Goal: Task Accomplishment & Management: Manage account settings

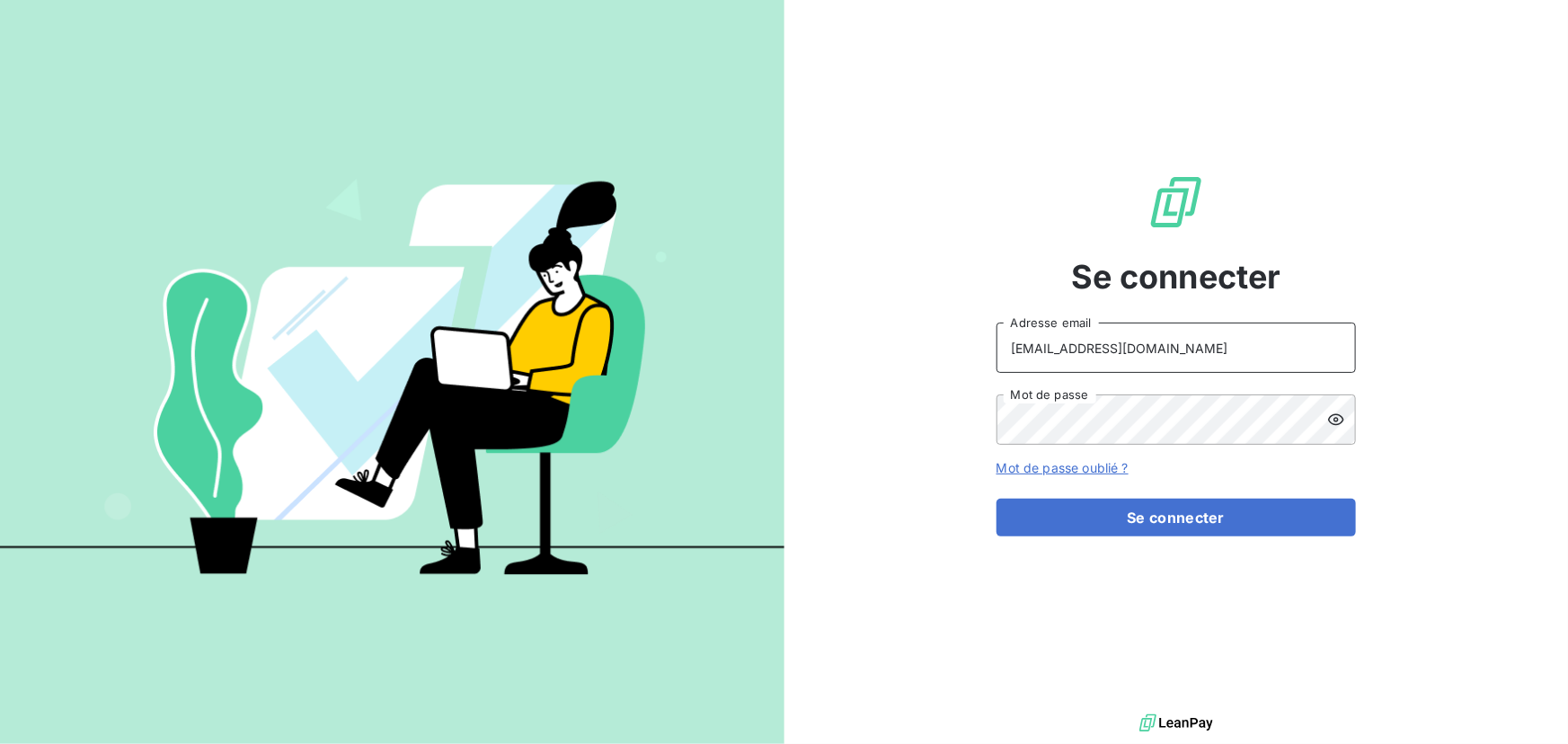
click at [1167, 353] on input "[EMAIL_ADDRESS][DOMAIN_NAME]" at bounding box center [1177, 348] width 360 height 50
click at [1327, 343] on keeper-lock "Open Keeper Popup" at bounding box center [1331, 348] width 21 height 21
type input "[EMAIL_ADDRESS][DOMAIN_NAME]"
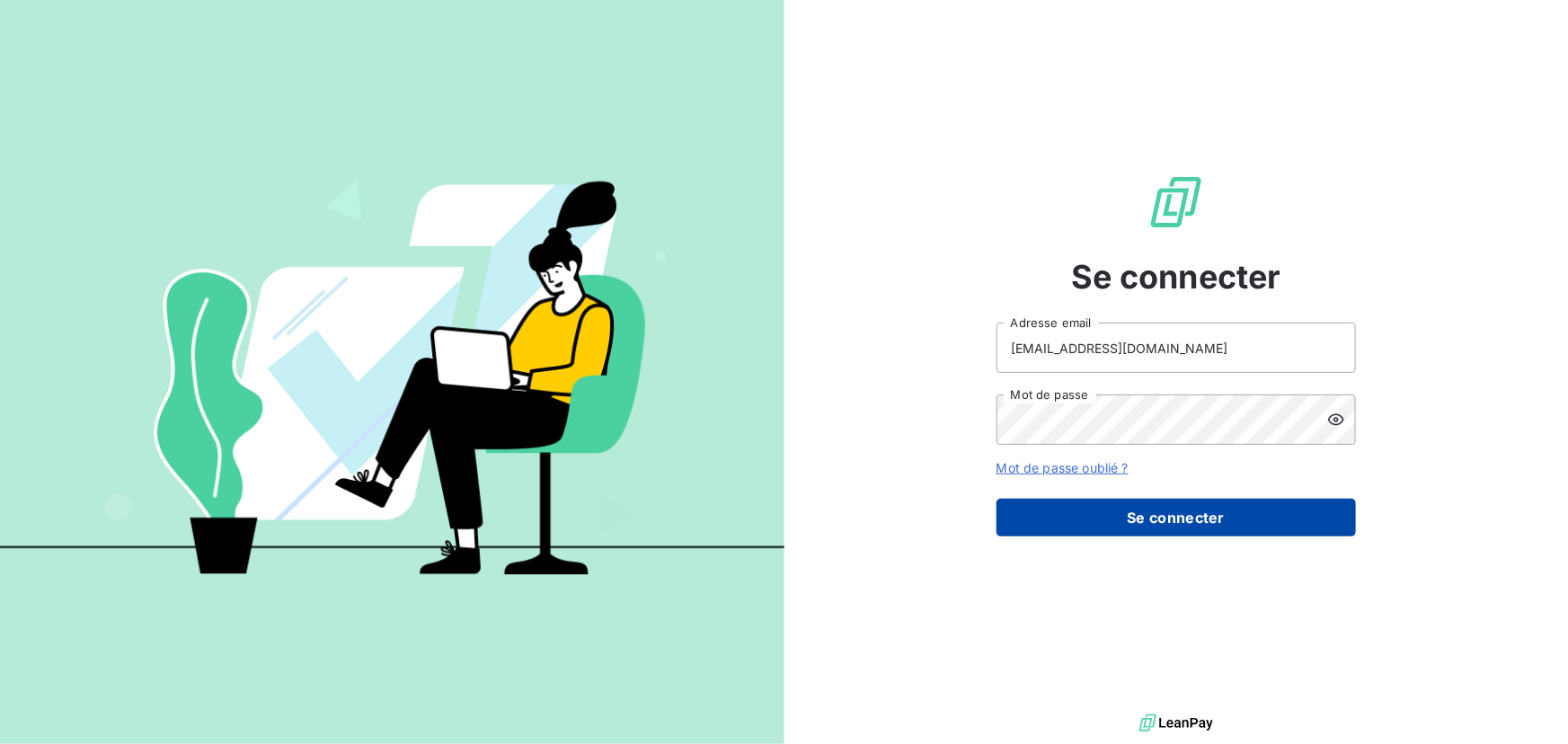
click at [1191, 521] on button "Se connecter" at bounding box center [1177, 517] width 360 height 37
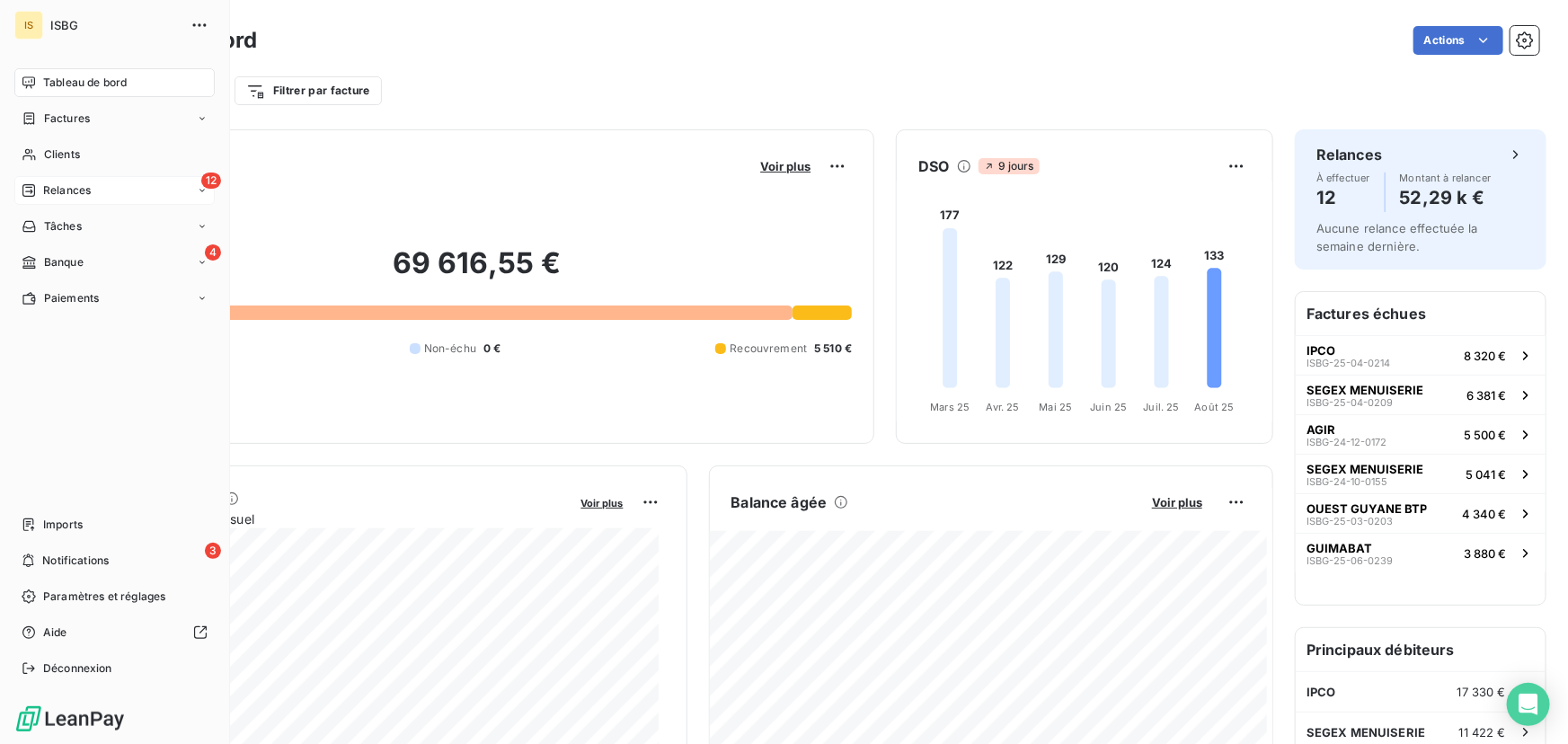
click at [46, 186] on span "Relances" at bounding box center [67, 190] width 48 height 16
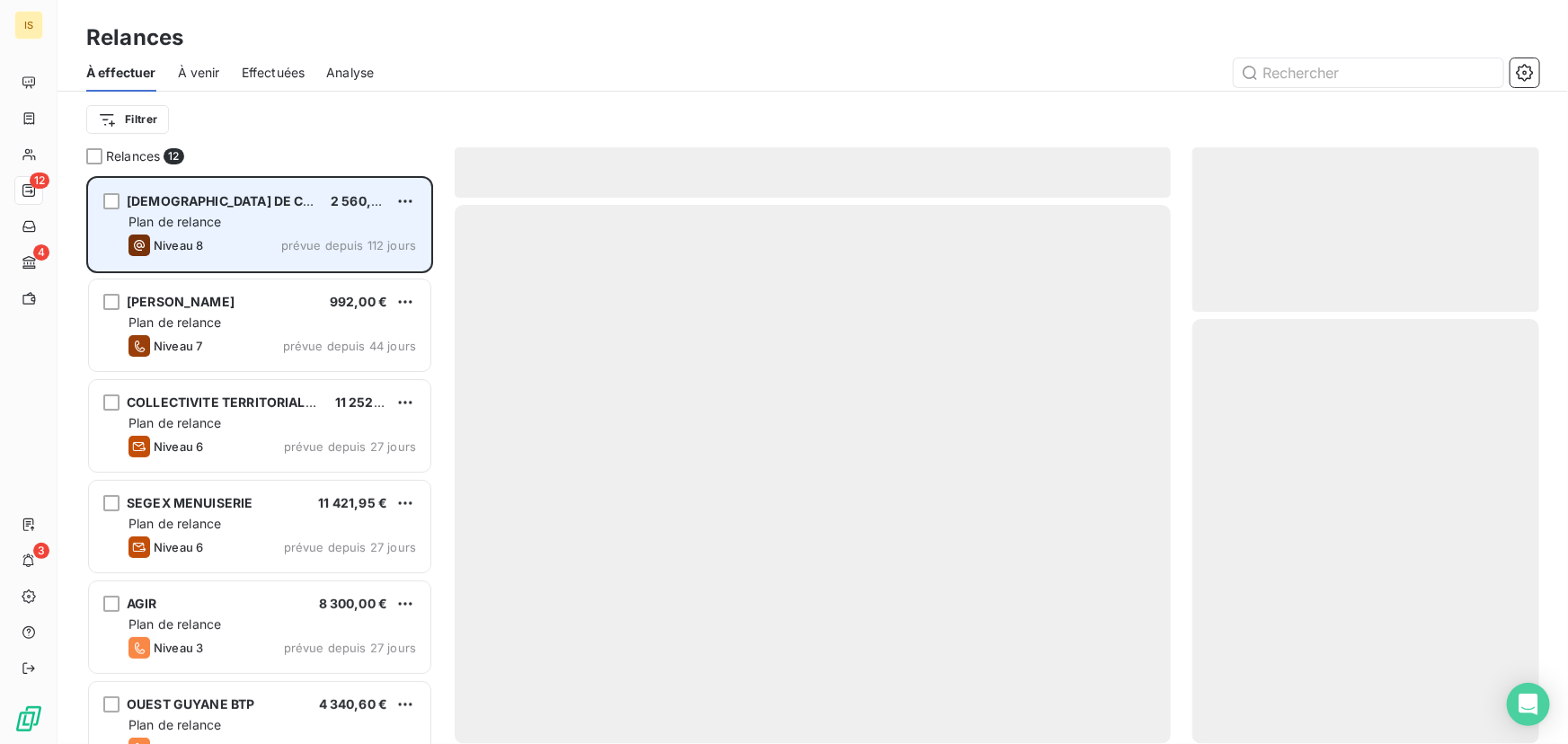
scroll to position [557, 335]
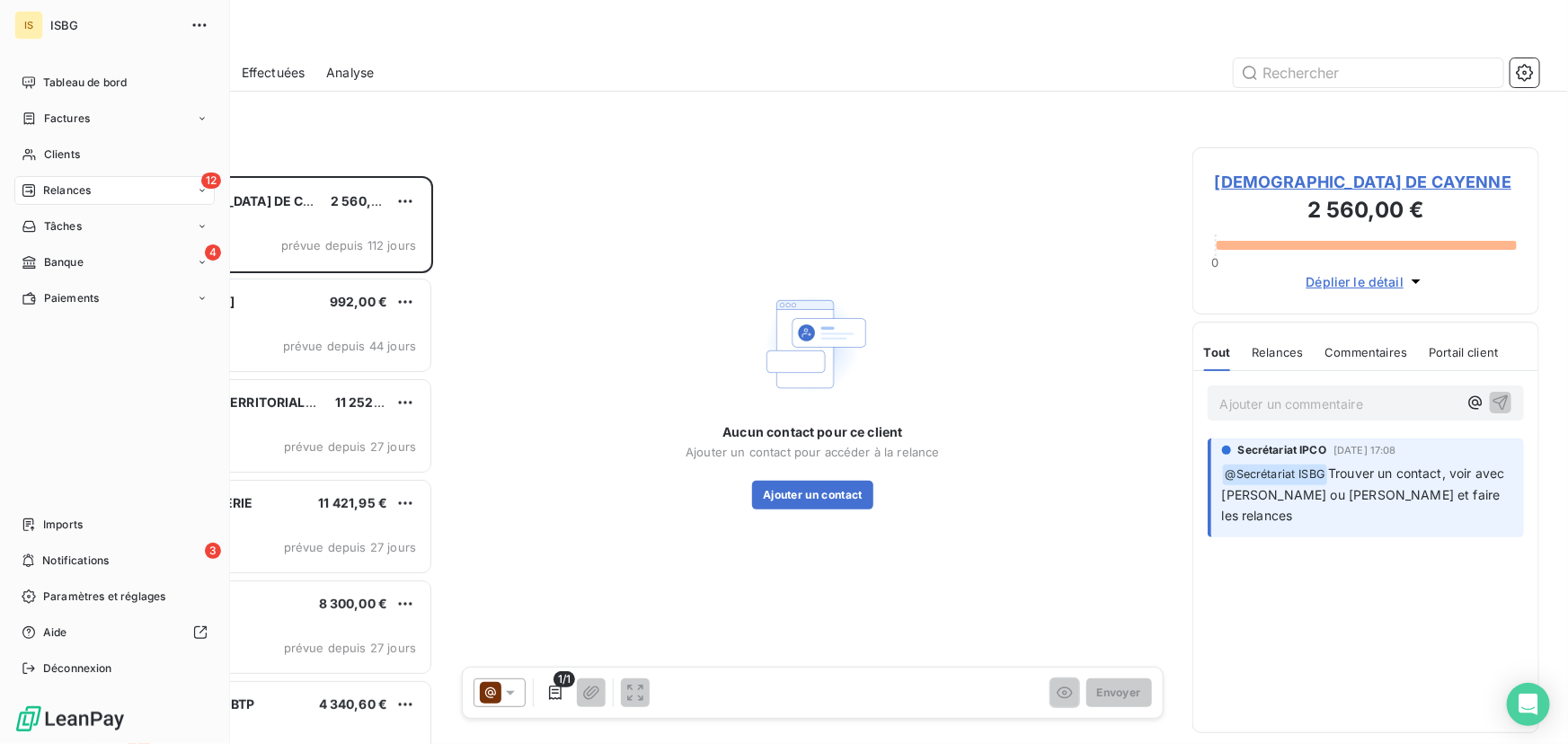
click at [91, 182] on div "12 Relances" at bounding box center [114, 190] width 200 height 29
click at [73, 148] on span "Clients" at bounding box center [62, 154] width 36 height 16
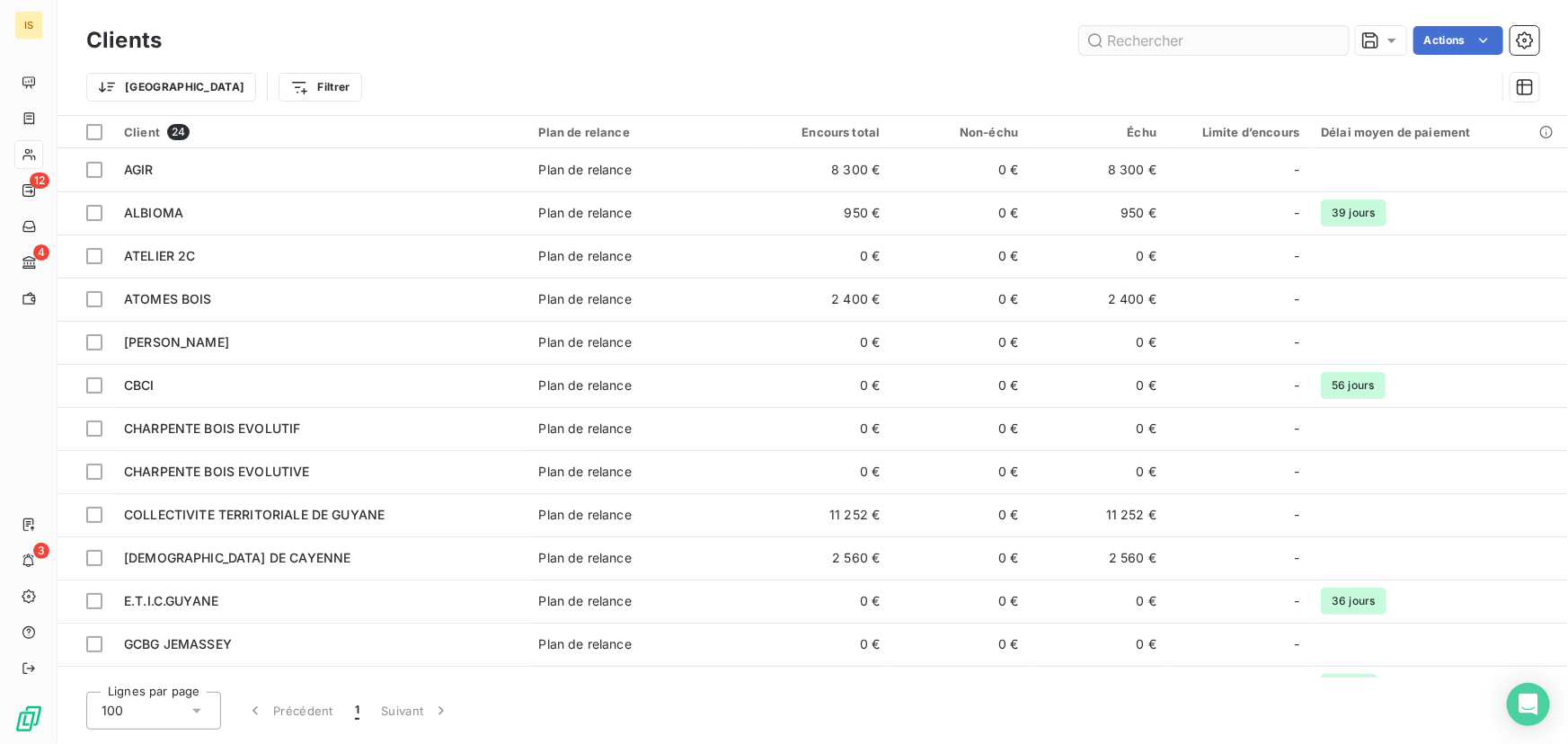
click at [1163, 42] on input "text" at bounding box center [1214, 40] width 269 height 29
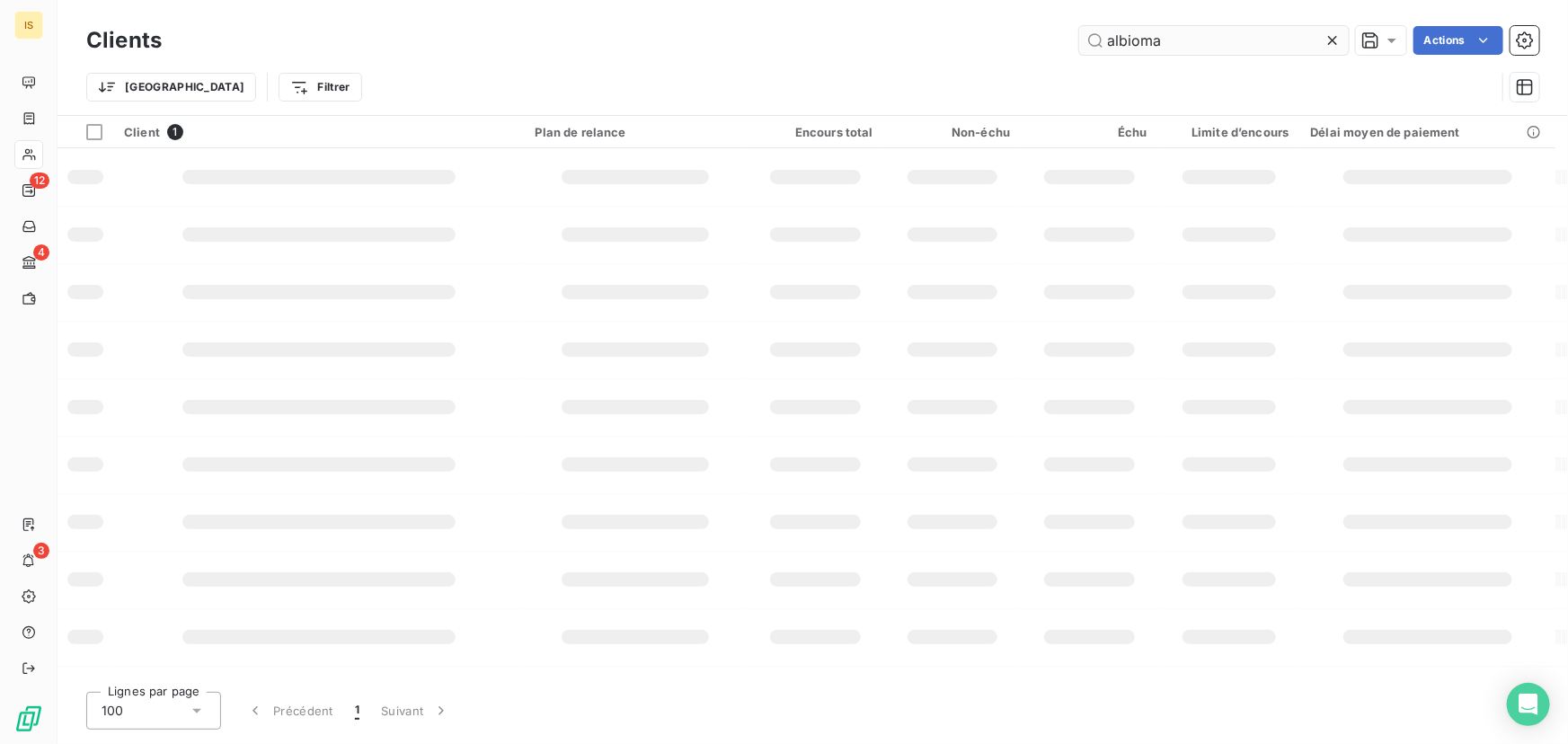
type input "albioma"
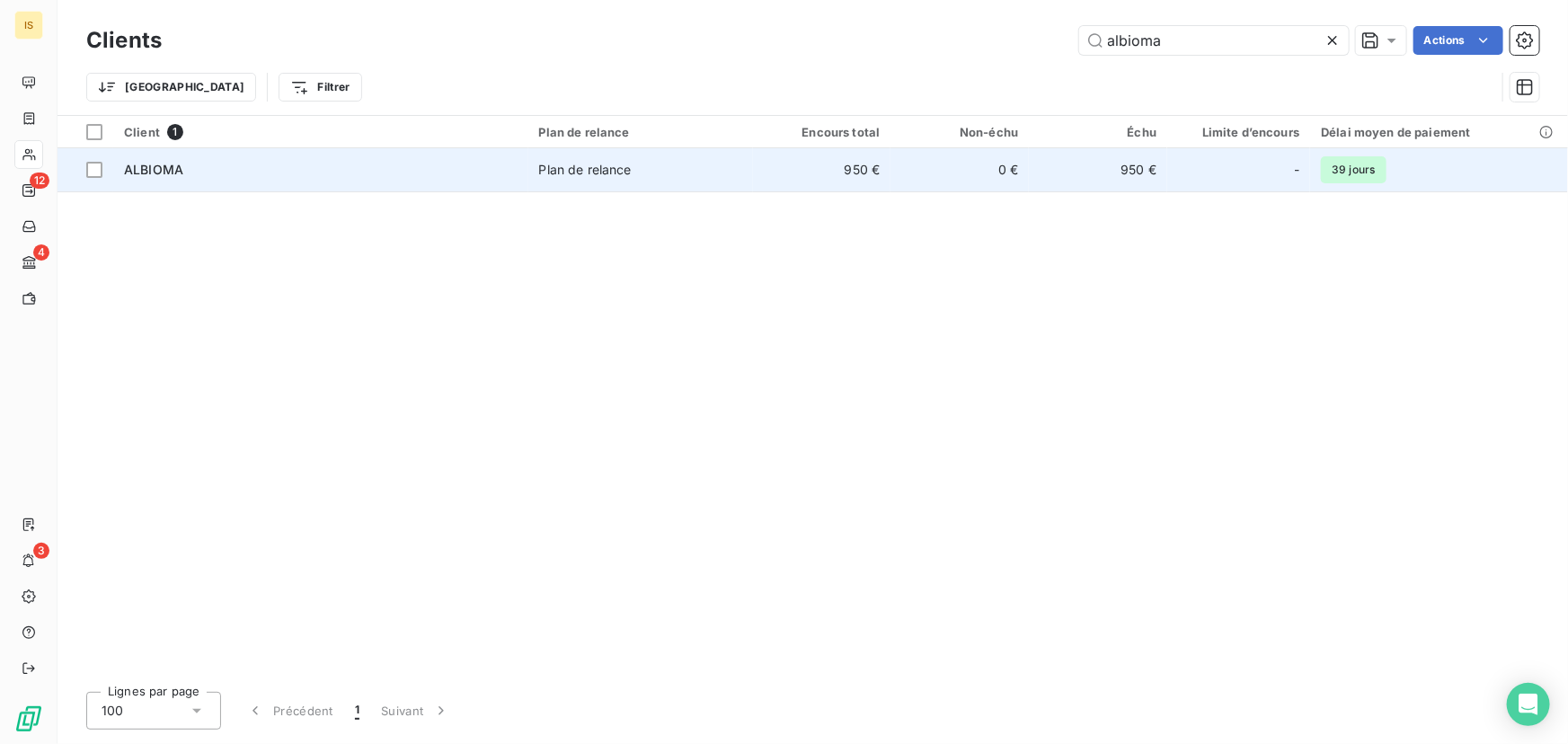
click at [784, 168] on td "950 €" at bounding box center [822, 169] width 138 height 43
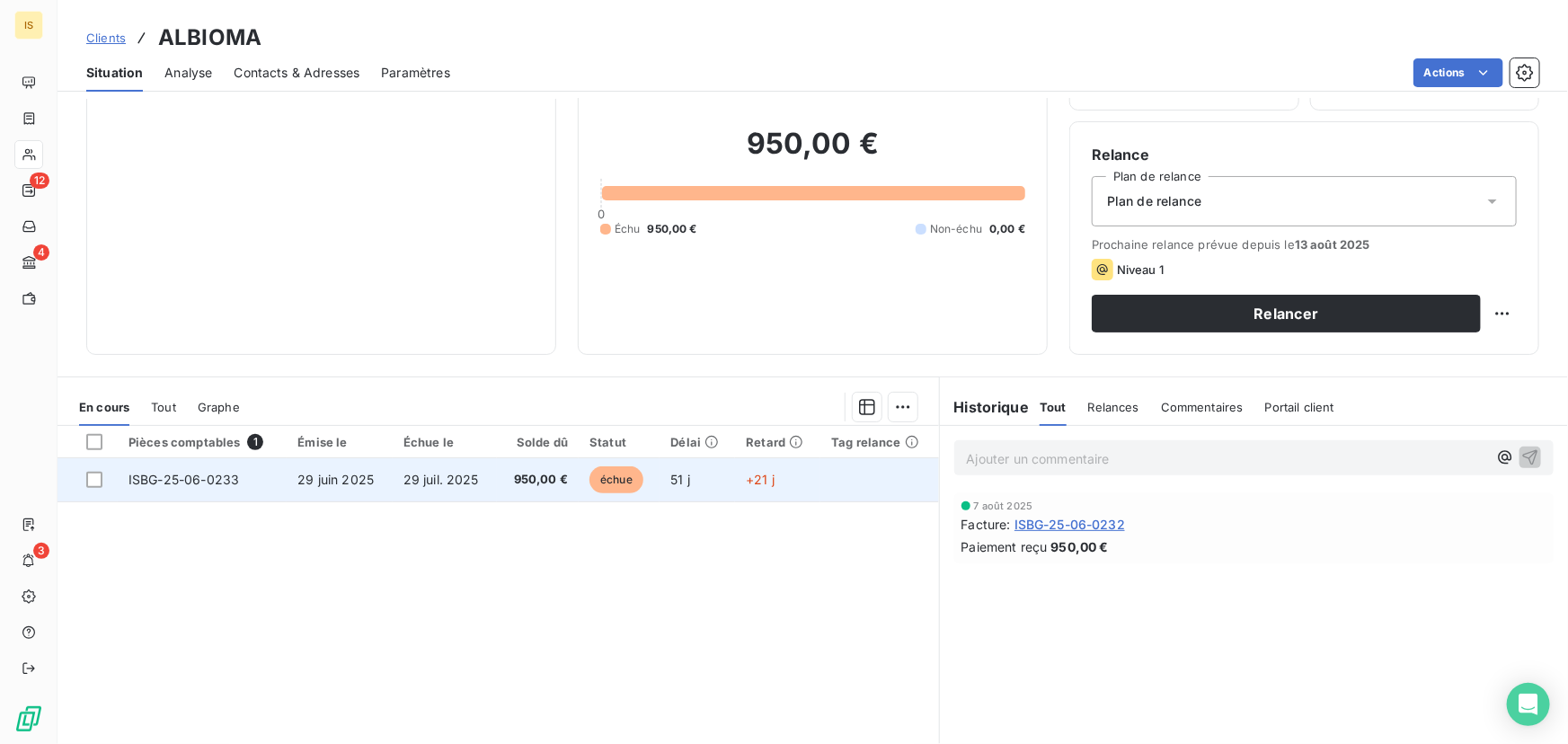
scroll to position [162, 0]
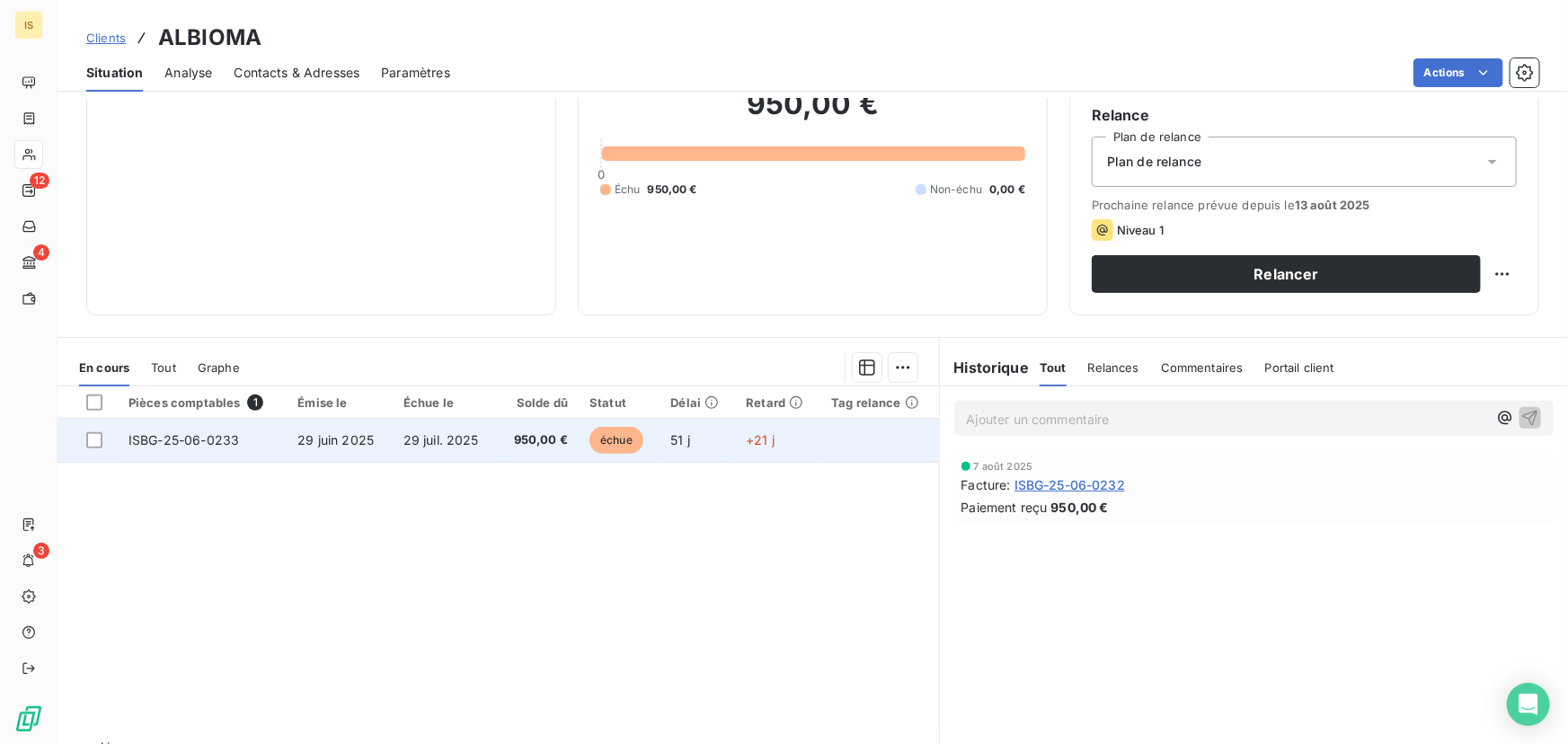
click at [328, 439] on span "29 juin 2025" at bounding box center [335, 440] width 76 height 15
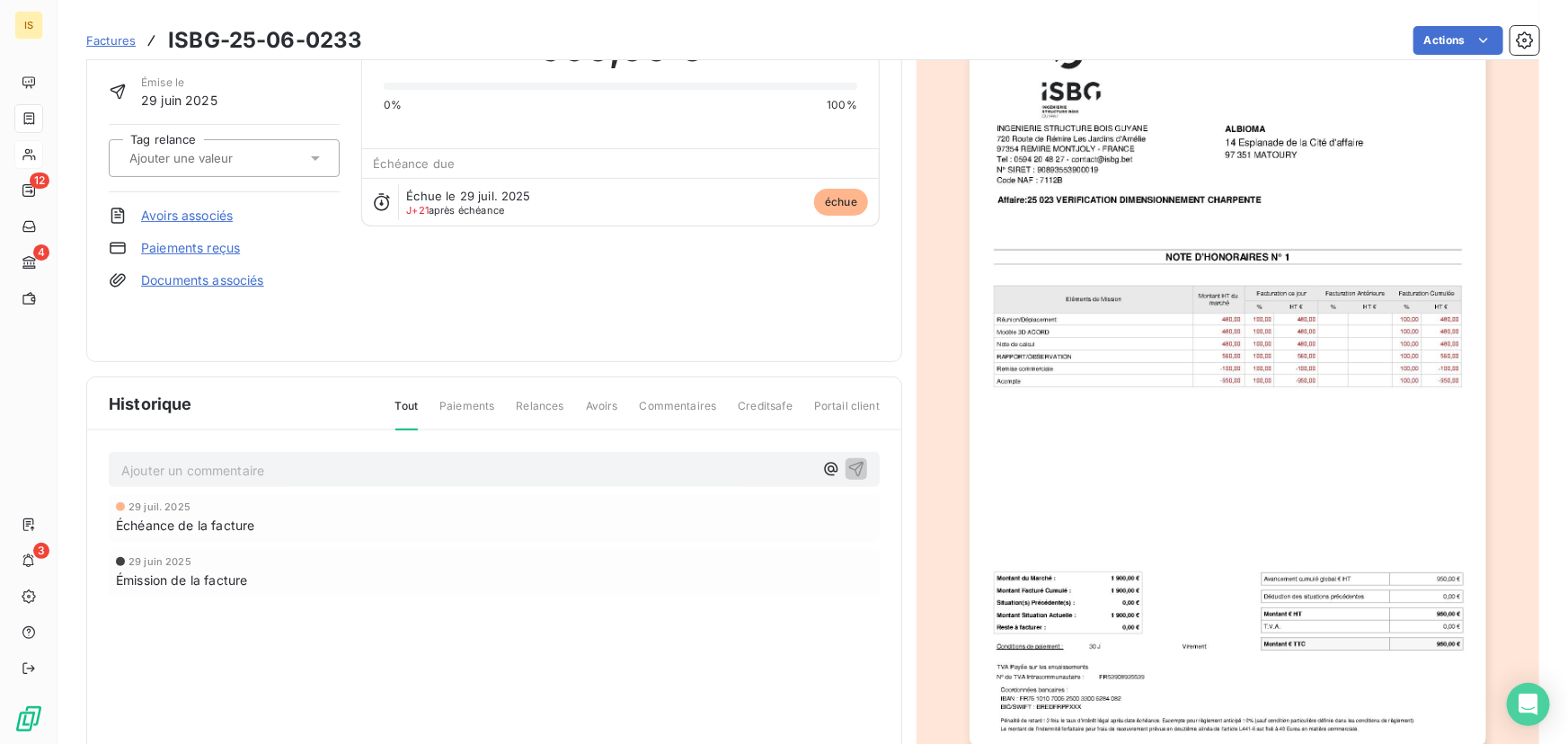
scroll to position [110, 0]
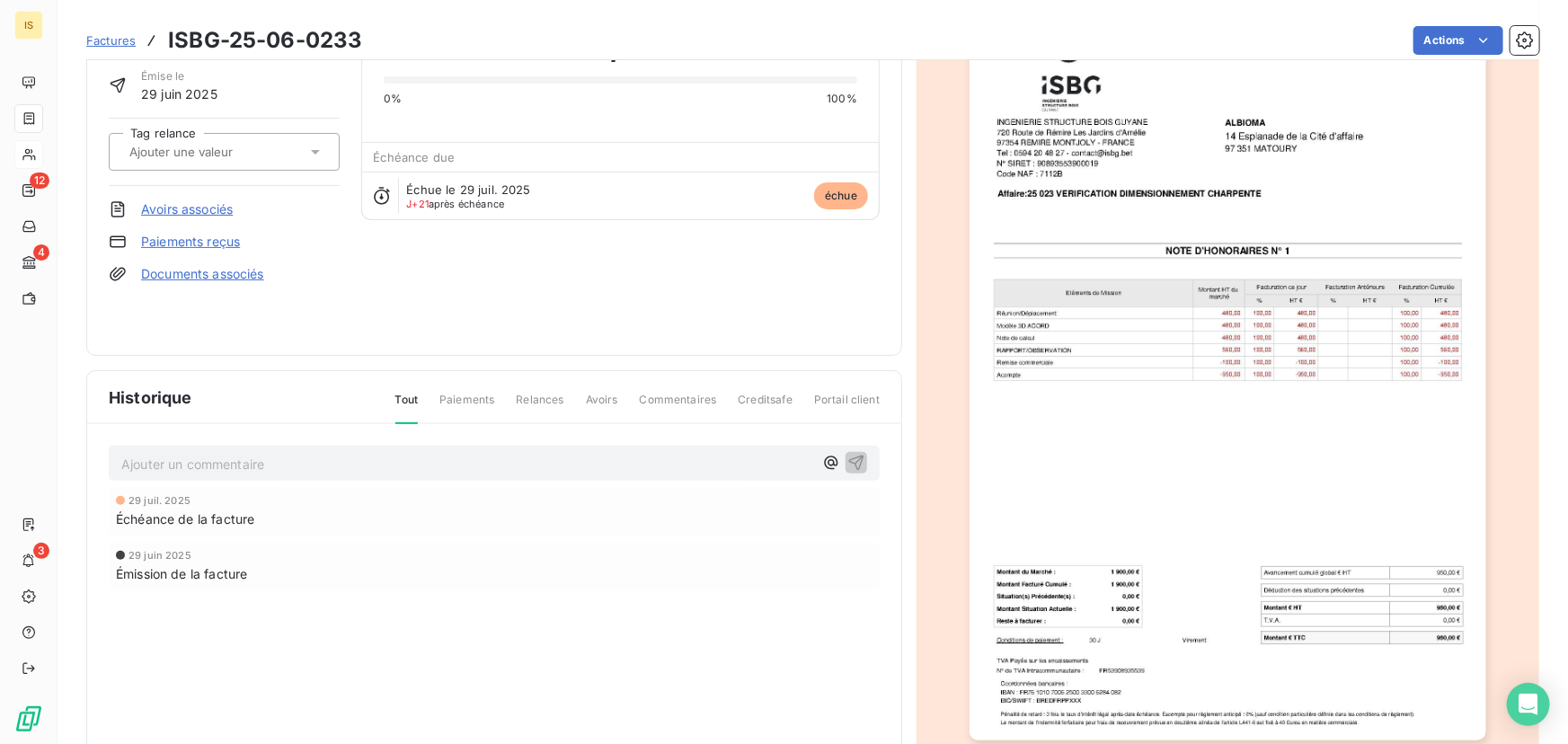
click at [476, 401] on span "Paiements" at bounding box center [466, 408] width 55 height 31
click at [468, 393] on span "Paiements" at bounding box center [466, 408] width 55 height 31
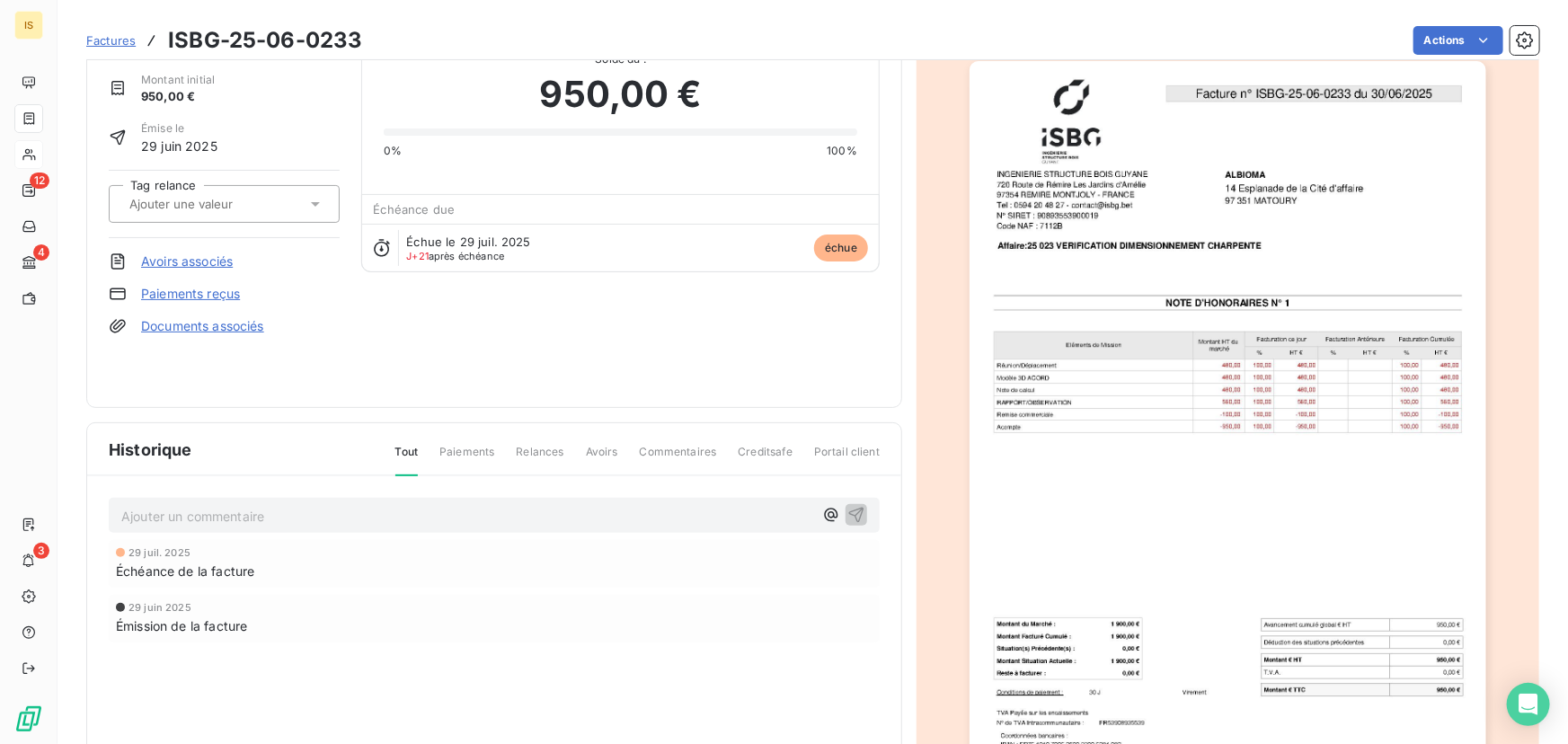
scroll to position [0, 0]
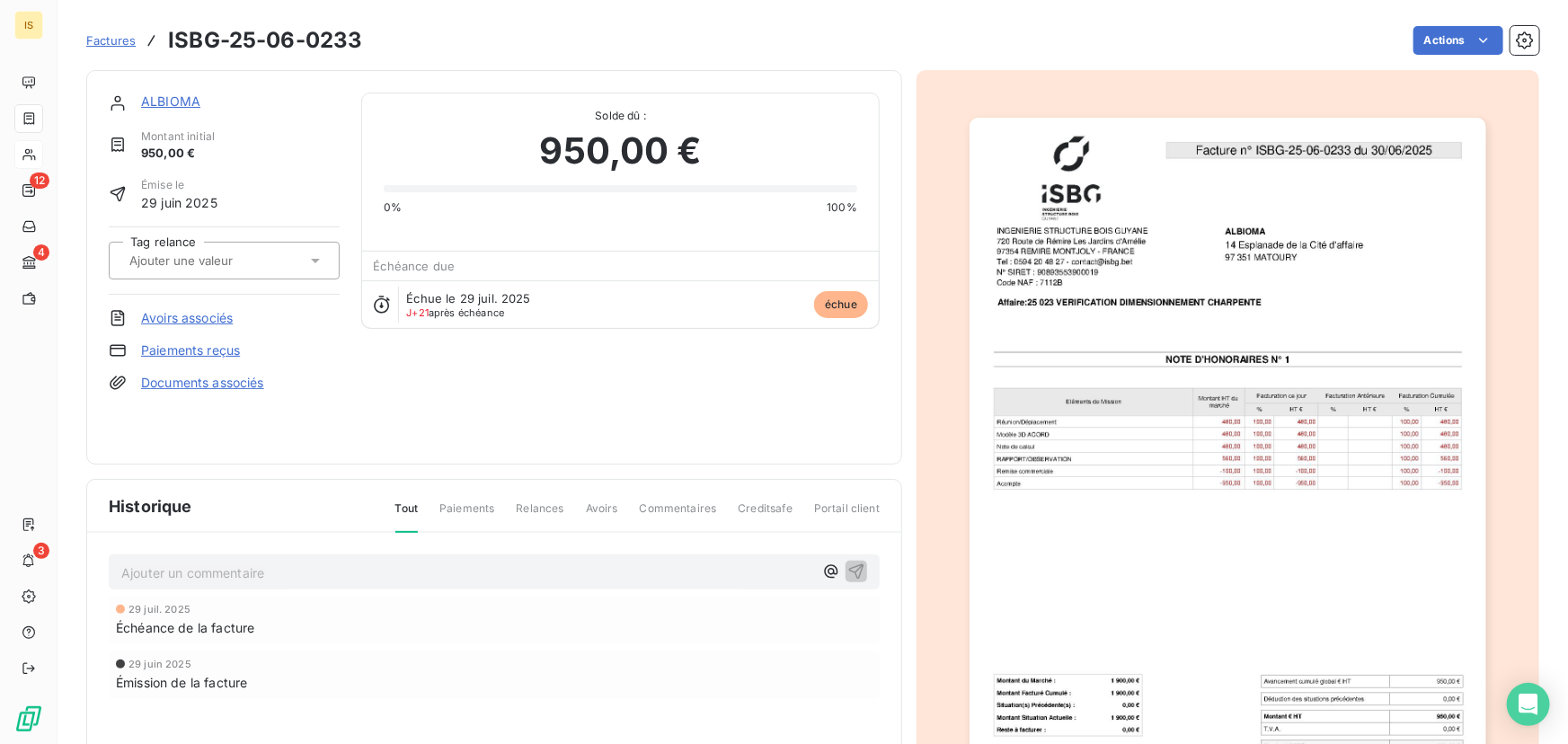
click at [107, 35] on span "Factures" at bounding box center [111, 40] width 49 height 14
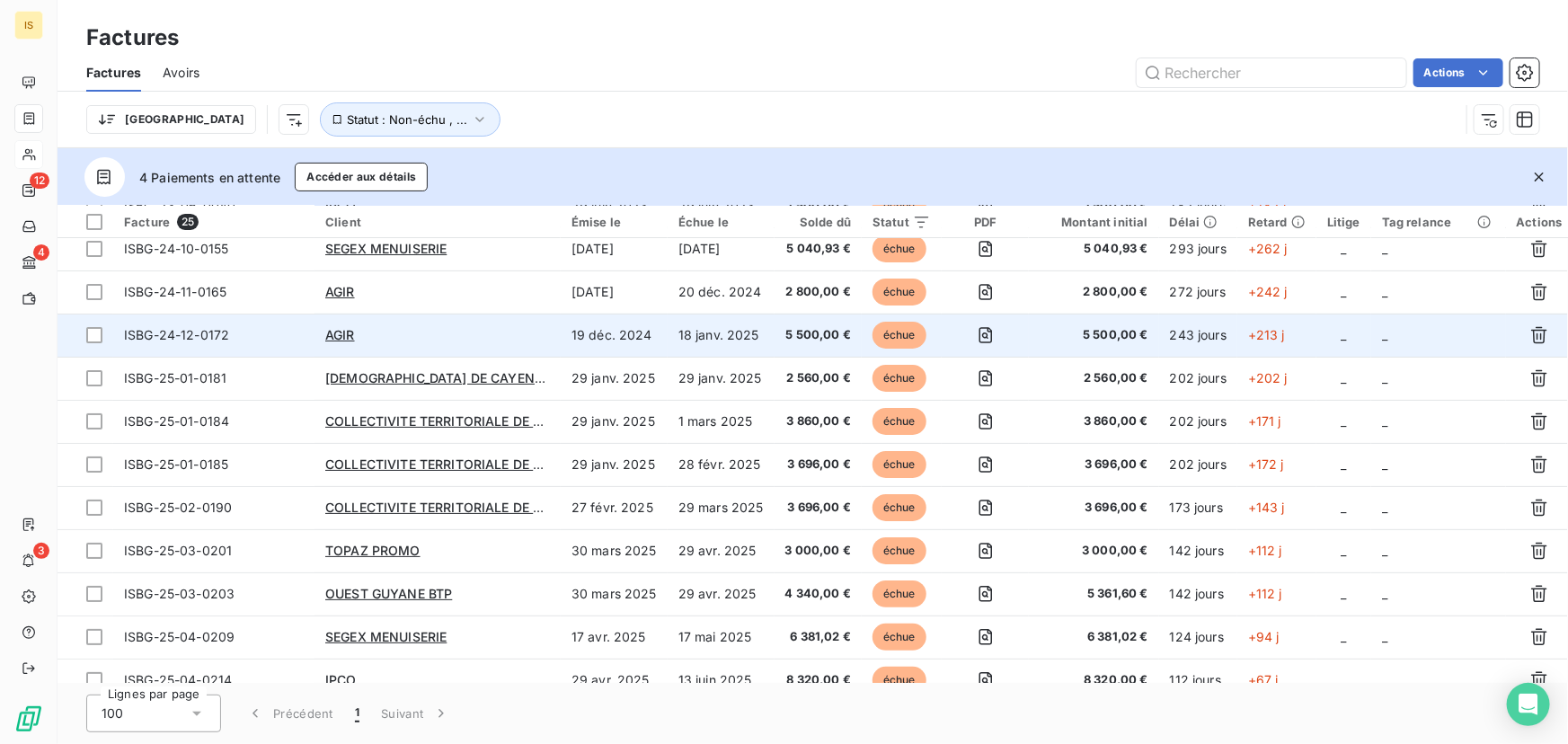
scroll to position [108, 0]
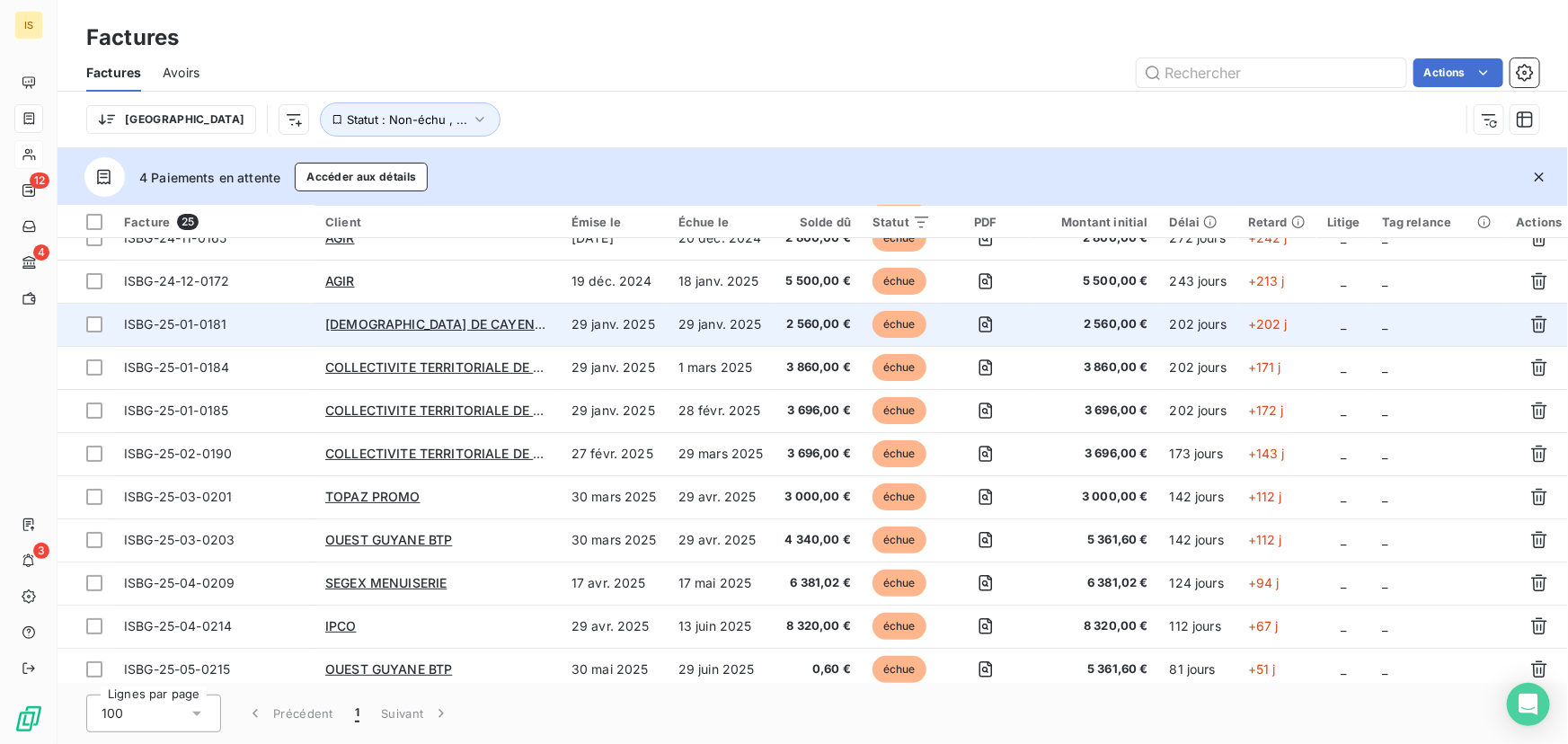
click at [530, 319] on div "EGLISE DE CAYENNE" at bounding box center [437, 324] width 225 height 18
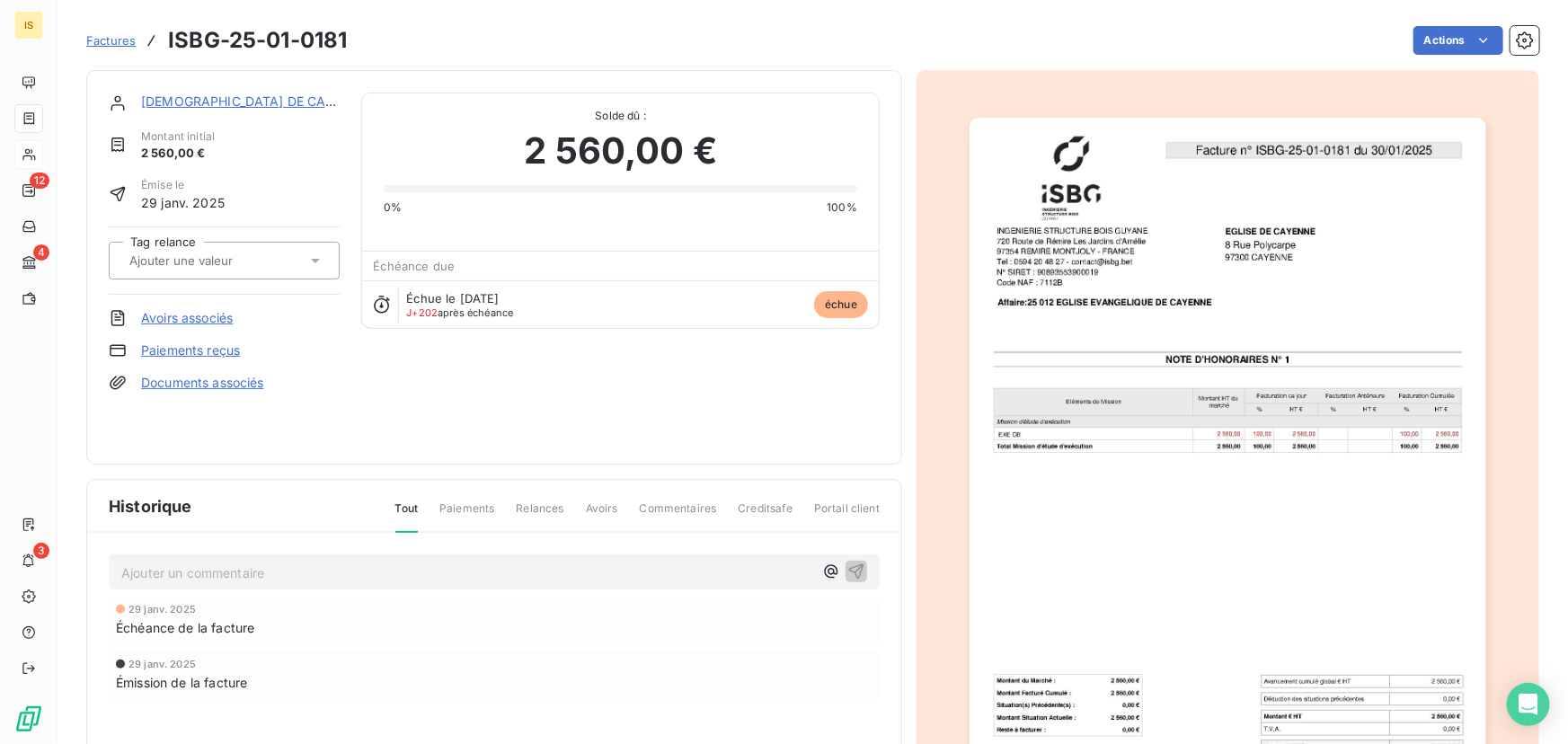
click at [95, 37] on span "Factures" at bounding box center [111, 40] width 49 height 14
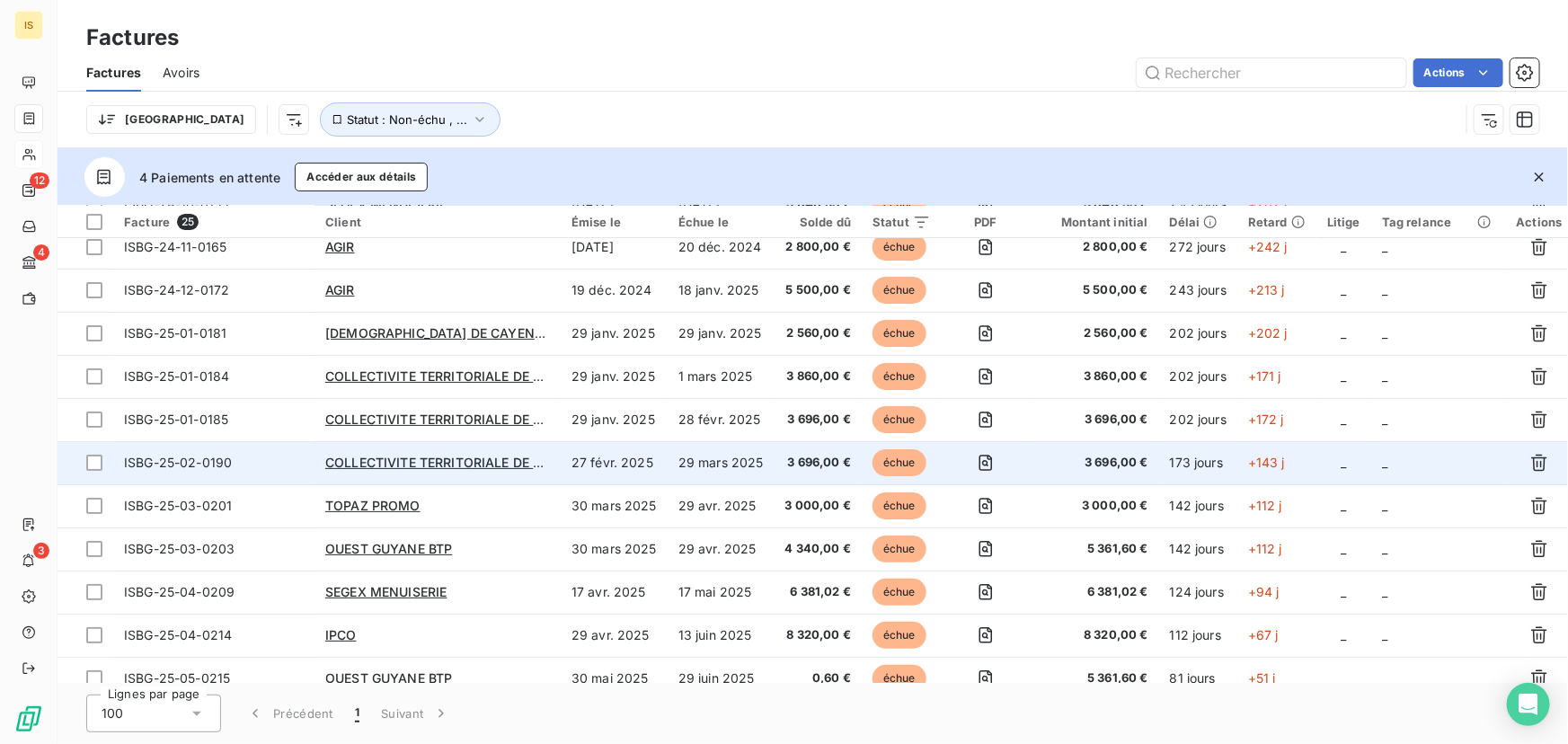
scroll to position [108, 0]
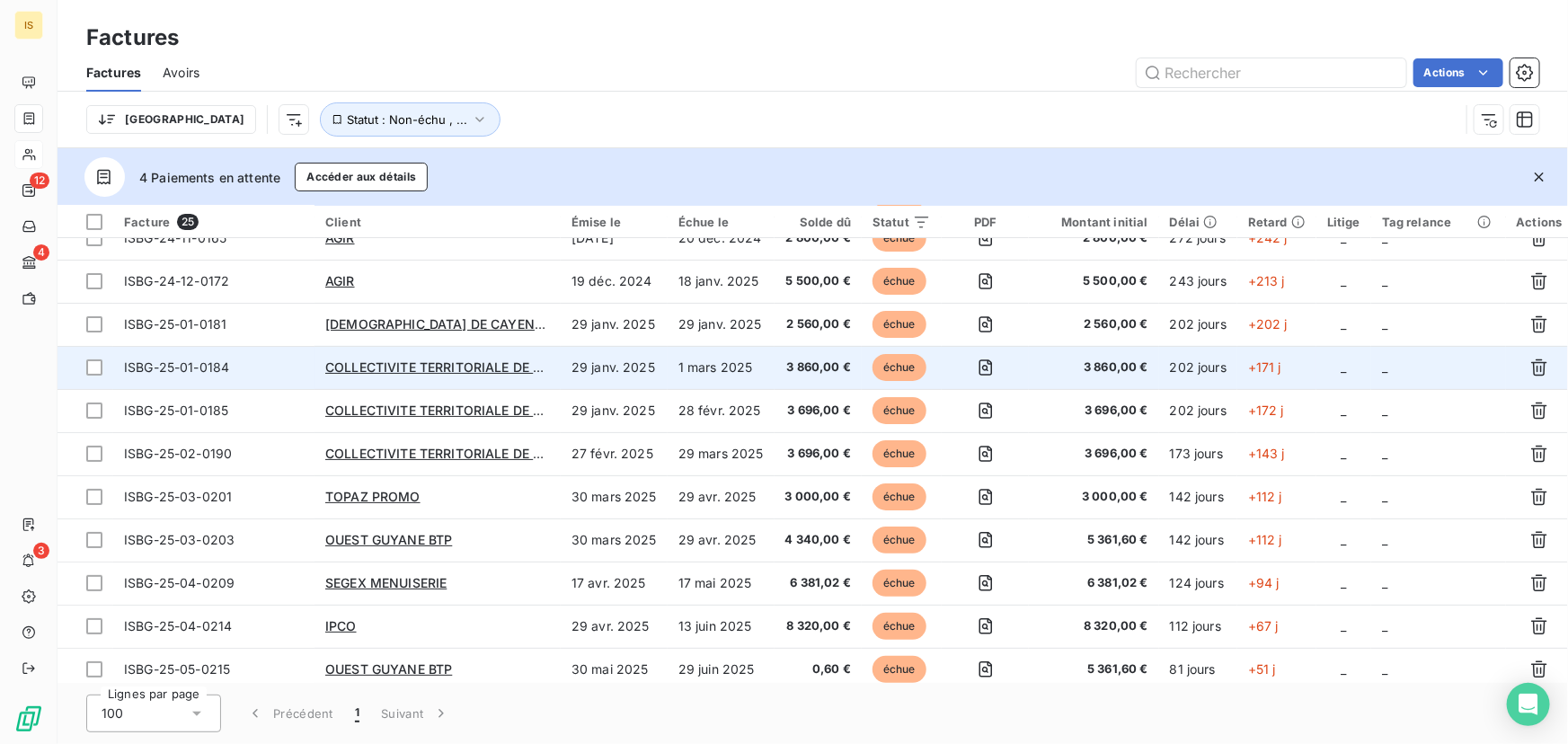
click at [640, 366] on td "29 janv. 2025" at bounding box center [613, 367] width 107 height 43
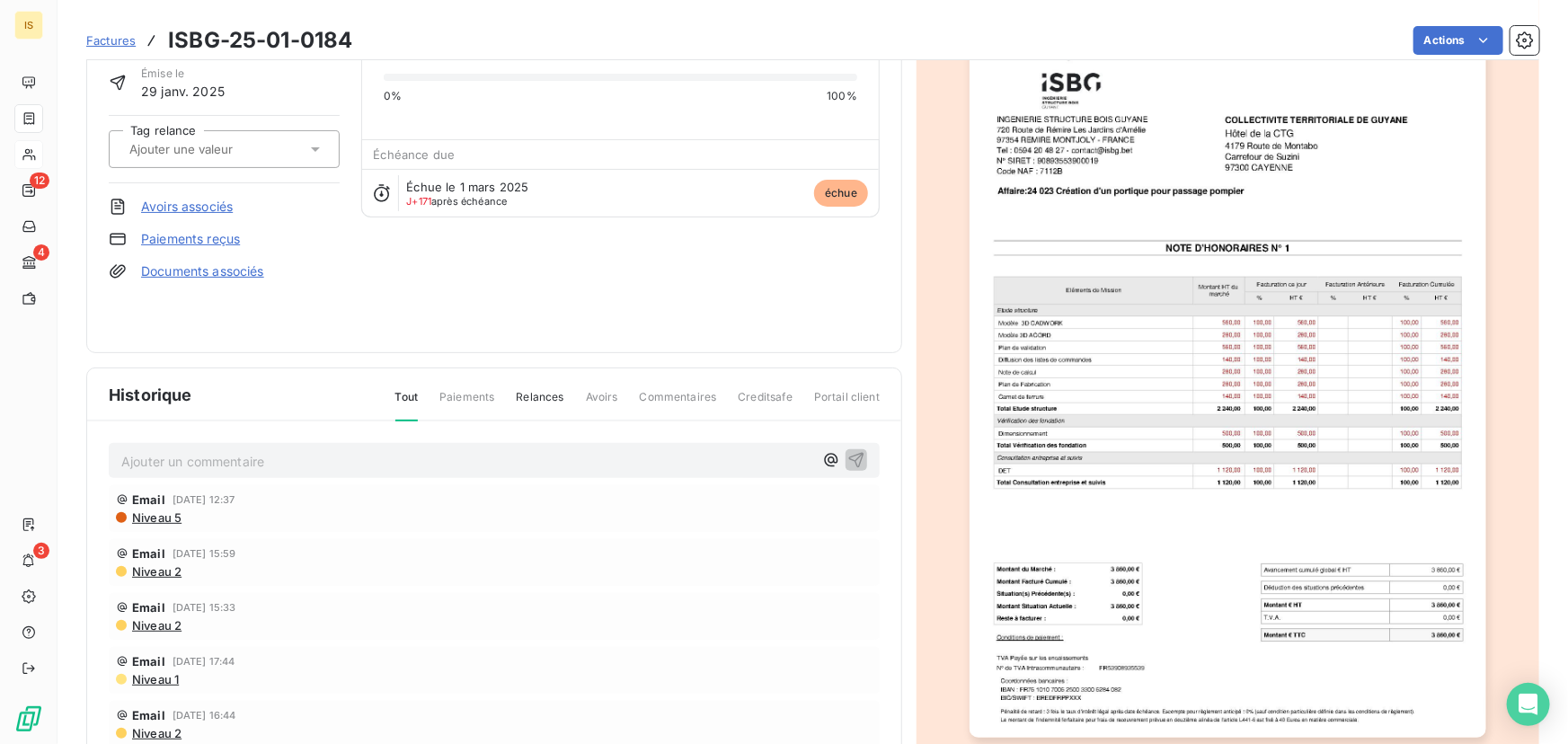
scroll to position [127, 0]
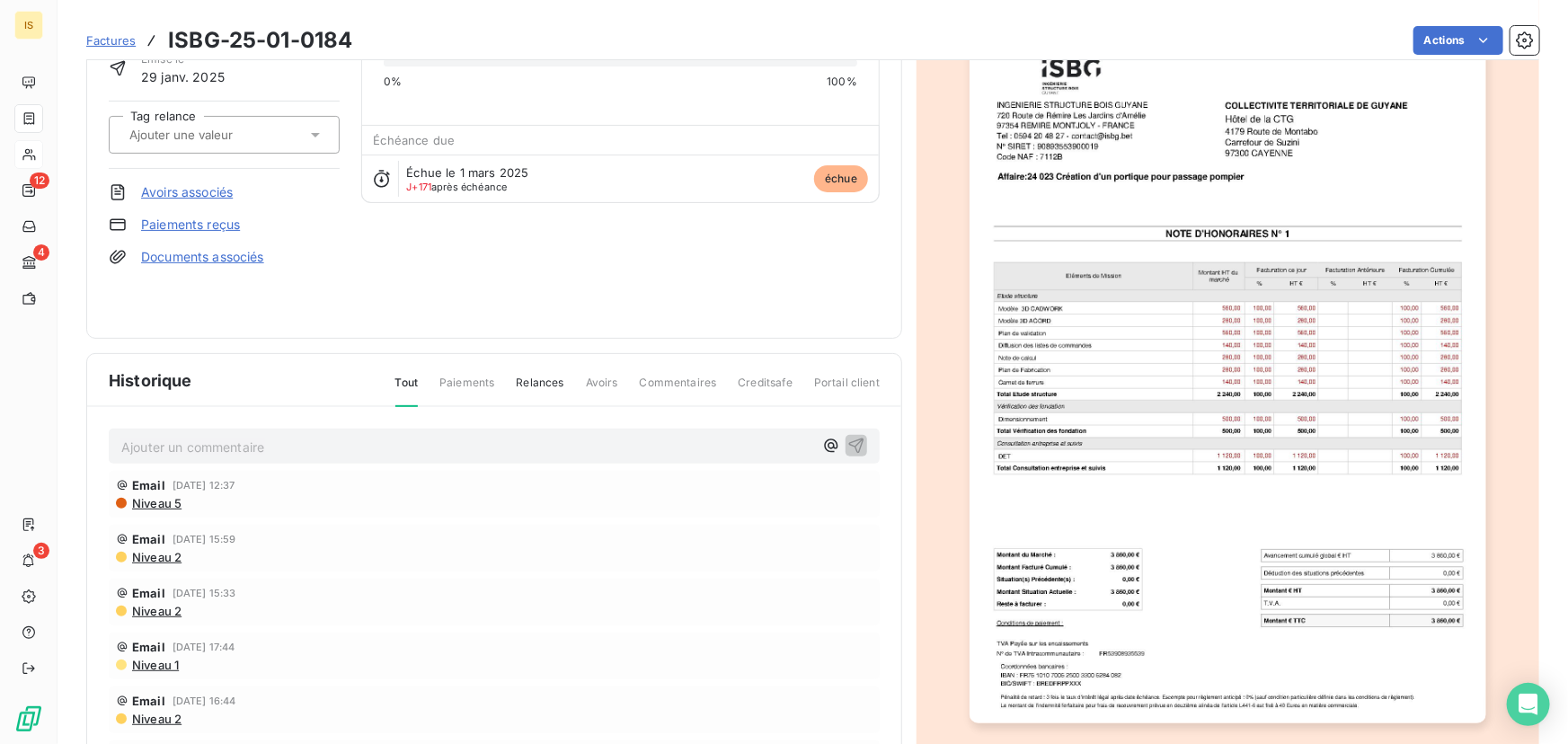
click at [110, 38] on span "Factures" at bounding box center [111, 40] width 49 height 14
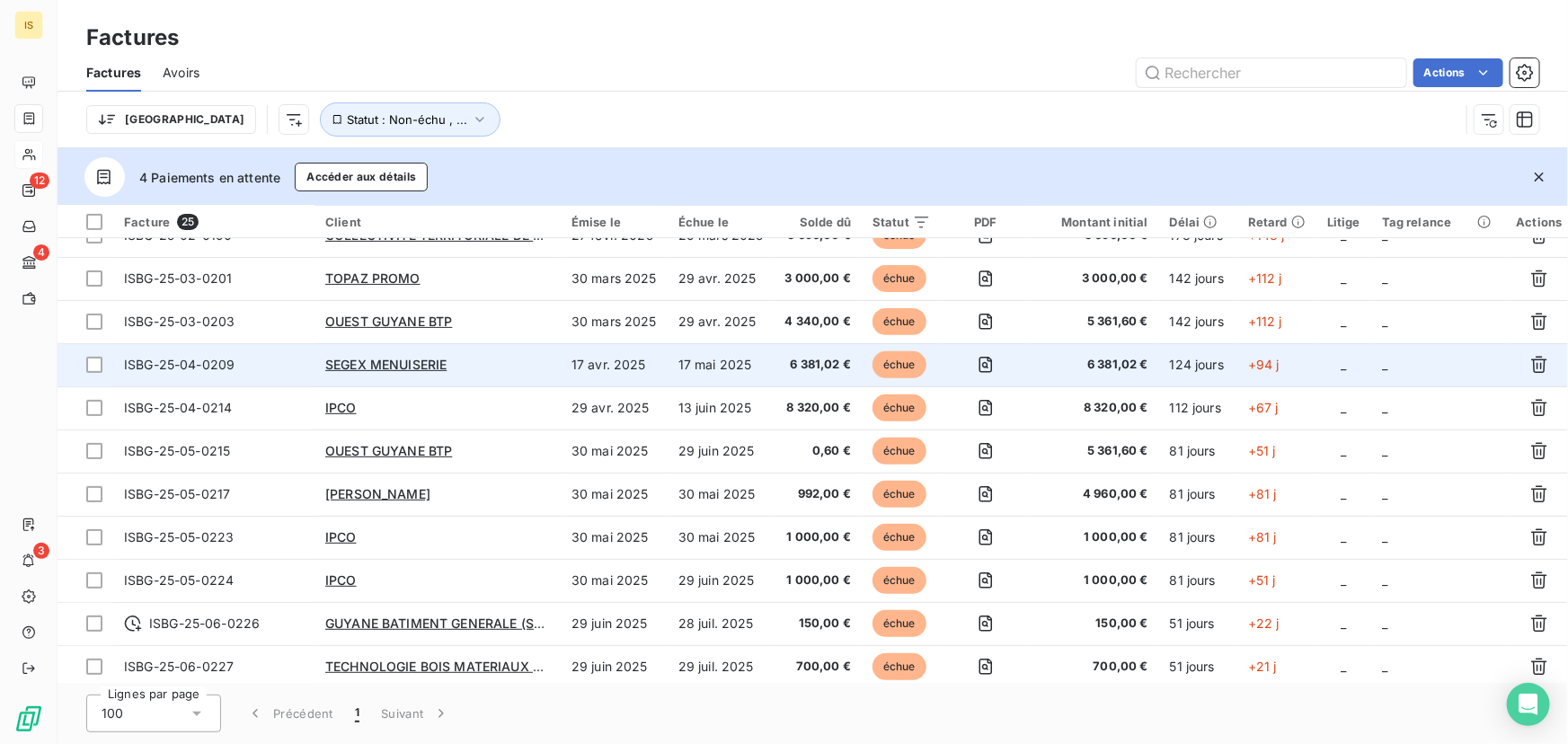
scroll to position [271, 0]
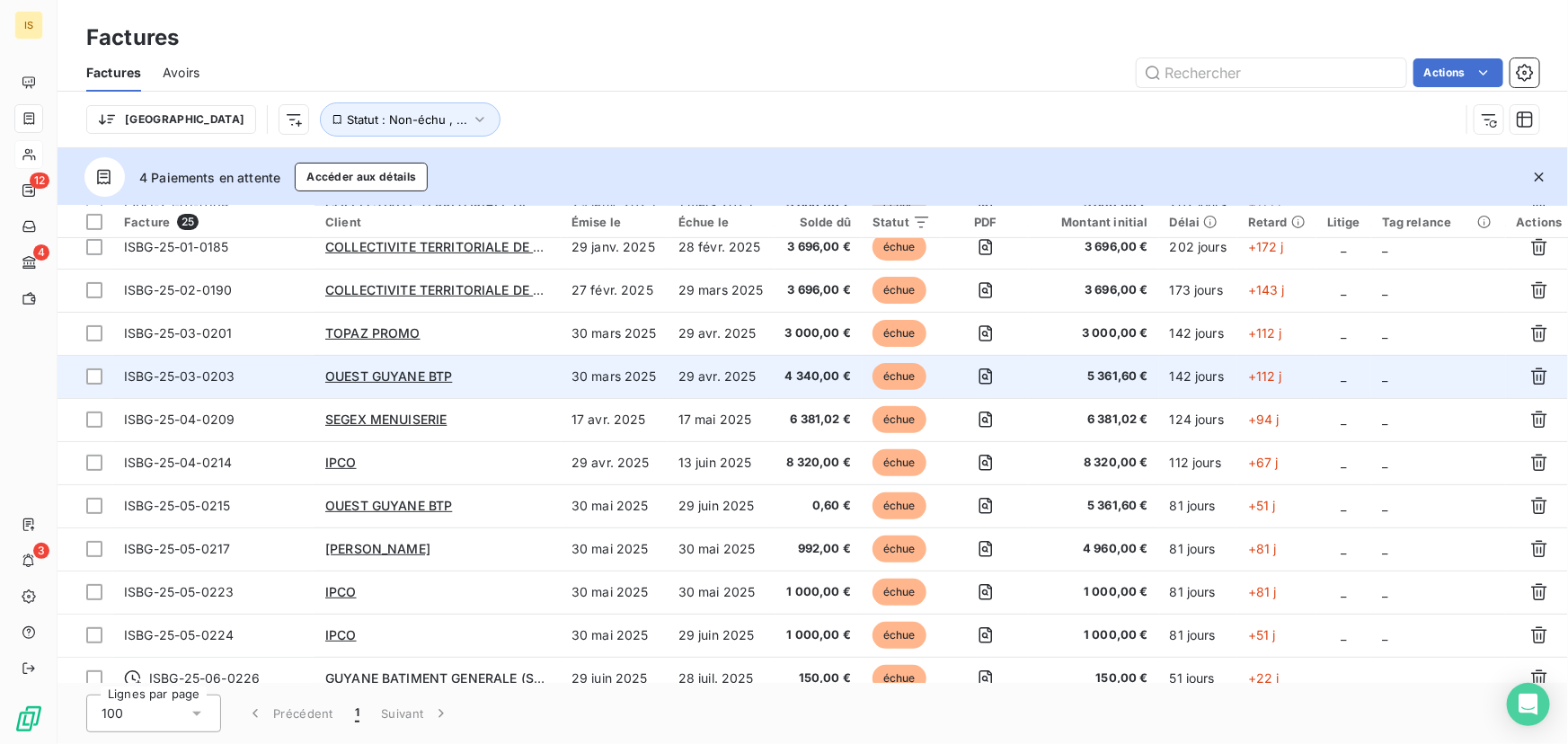
click at [501, 368] on div "OUEST GUYANE BTP" at bounding box center [437, 376] width 225 height 18
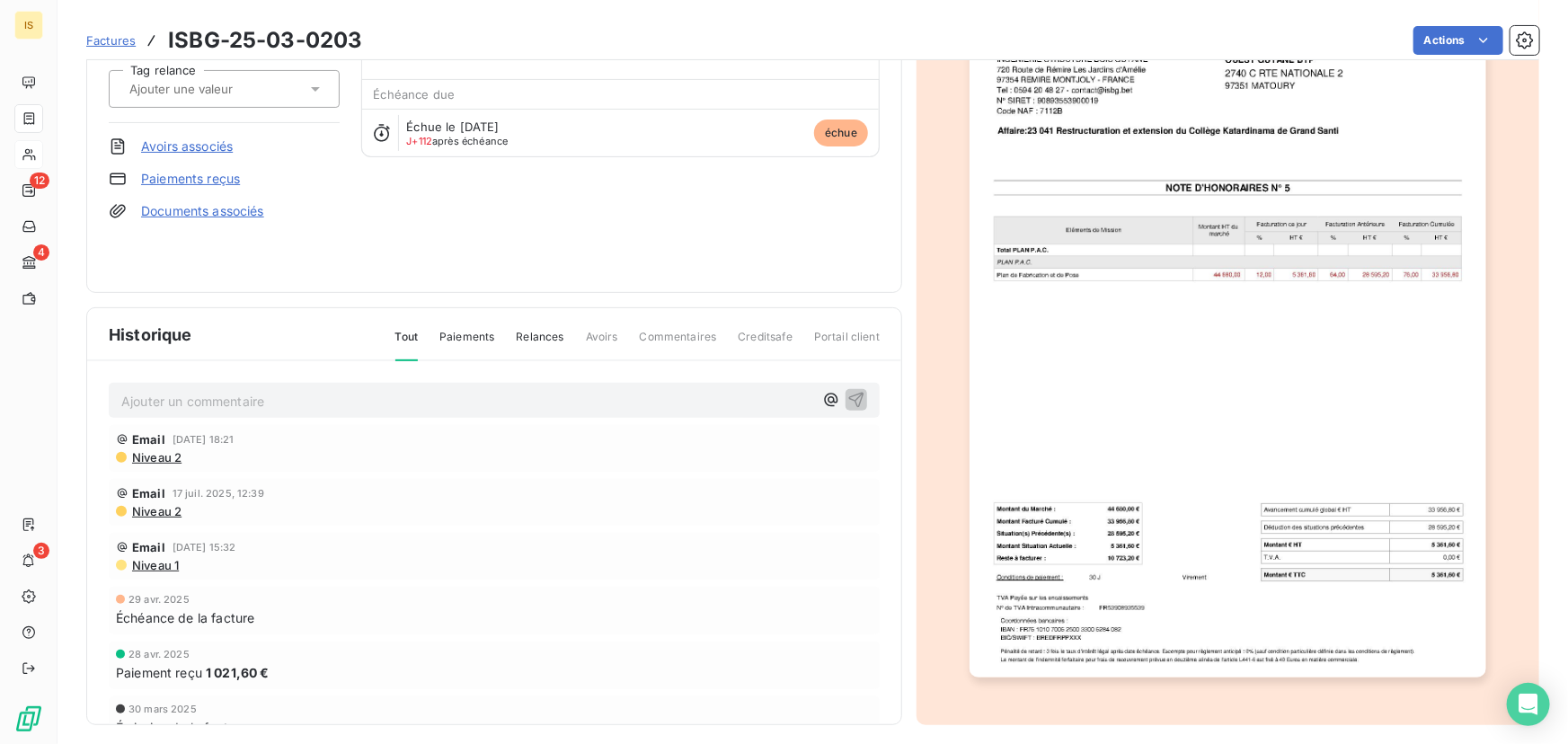
scroll to position [182, 0]
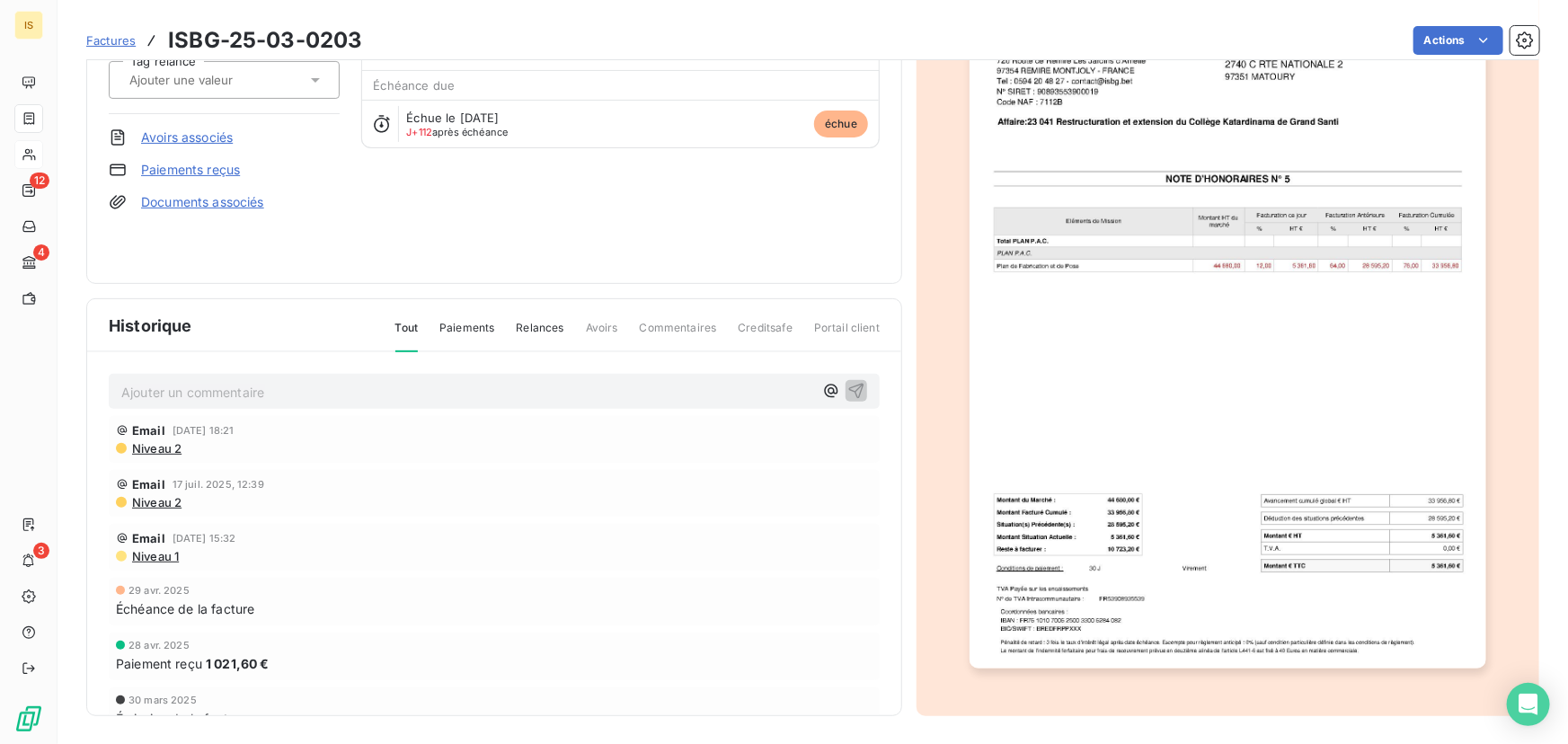
click at [473, 323] on span "Paiements" at bounding box center [466, 335] width 55 height 31
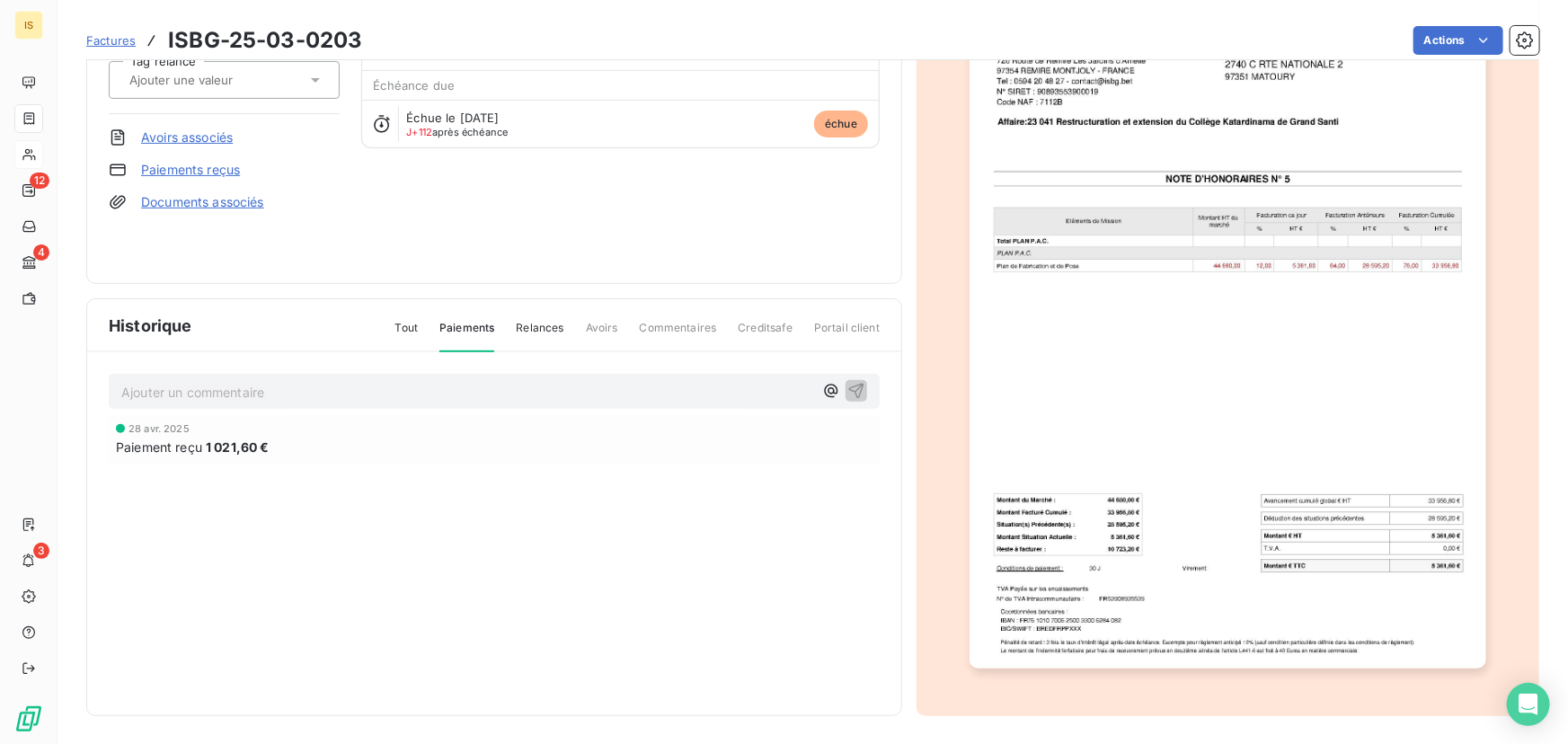
click at [540, 328] on span "Relances" at bounding box center [540, 335] width 48 height 31
click at [406, 325] on span "Tout" at bounding box center [407, 335] width 23 height 31
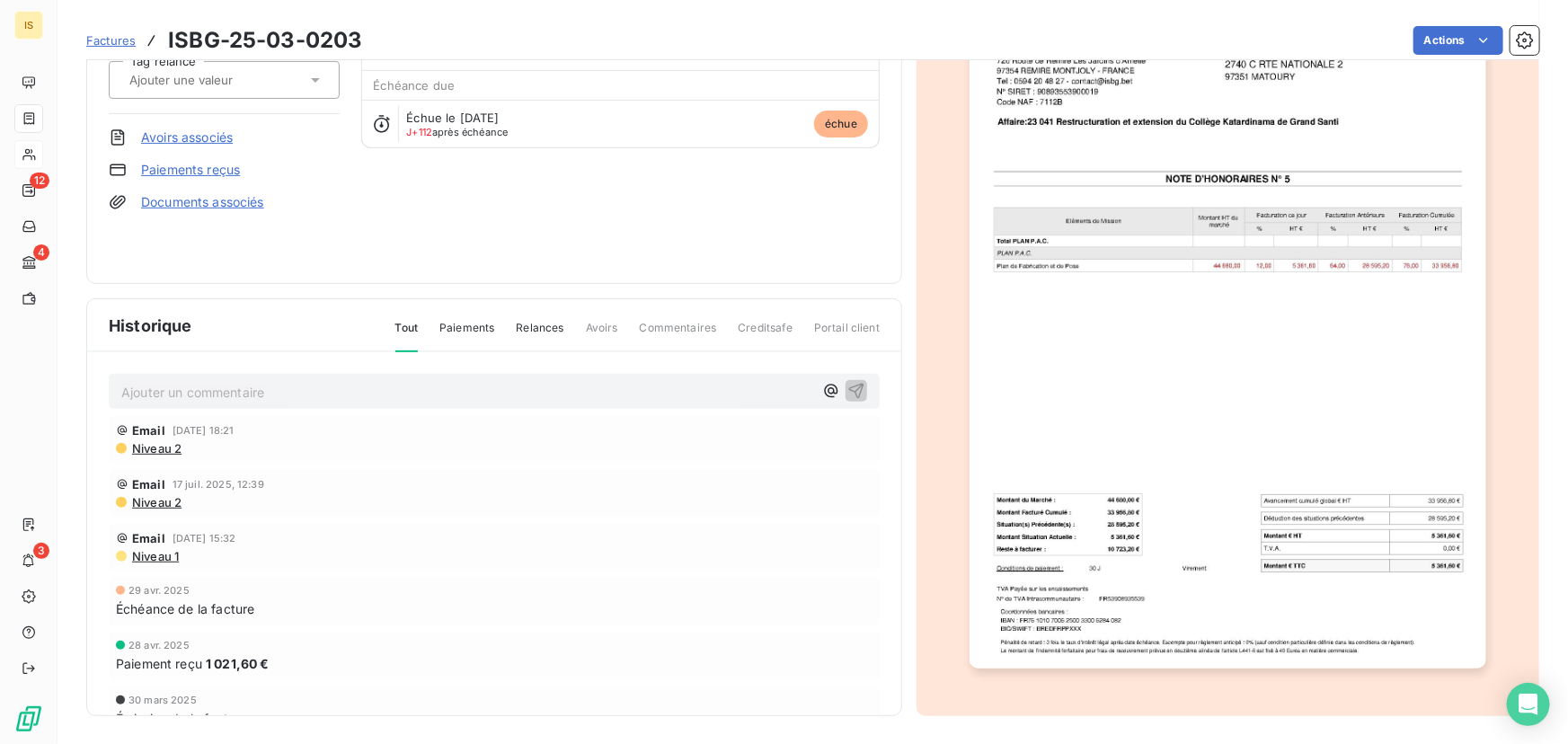
click at [452, 324] on span "Paiements" at bounding box center [466, 335] width 55 height 31
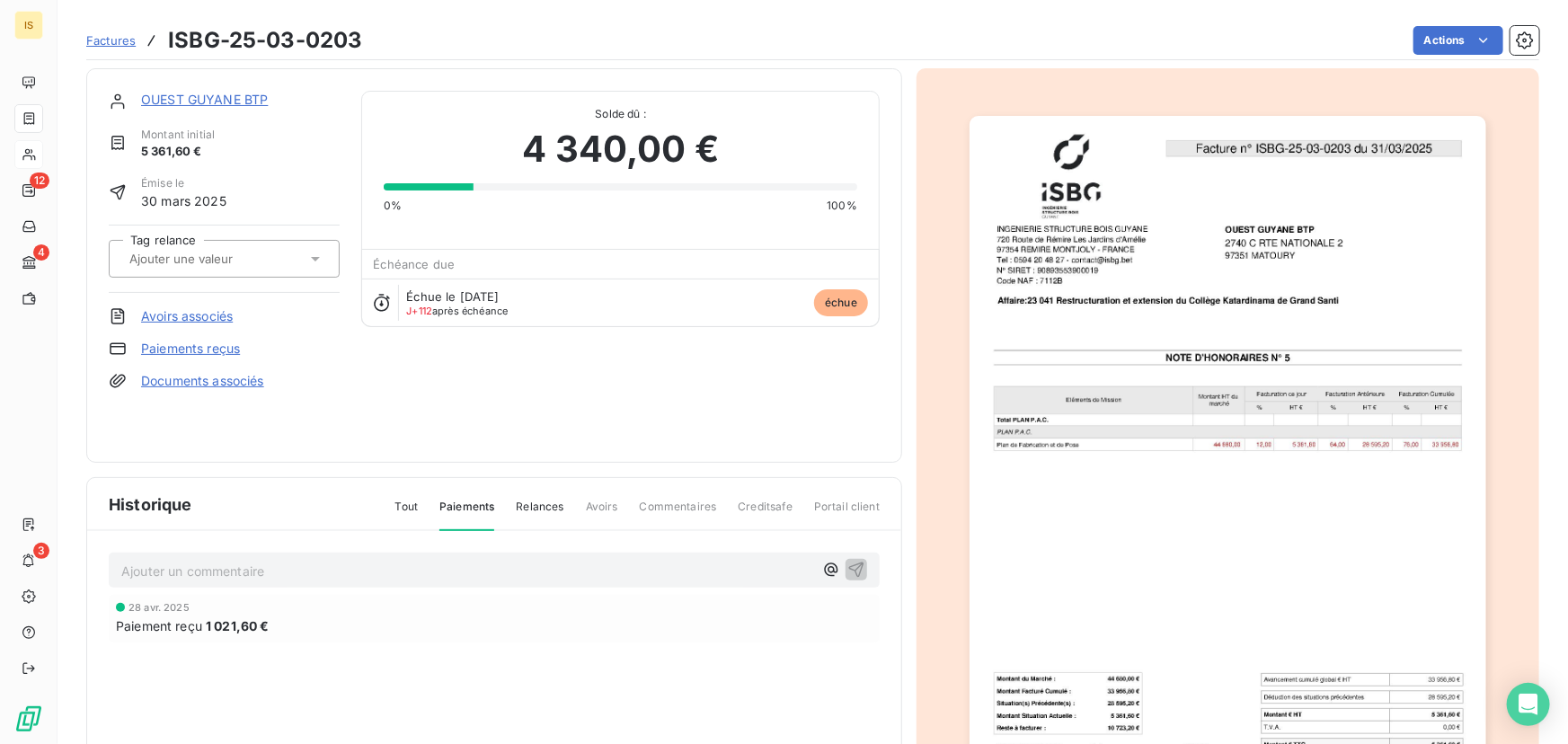
scroll to position [0, 0]
click at [214, 102] on link "OUEST GUYANE BTP" at bounding box center [205, 101] width 127 height 15
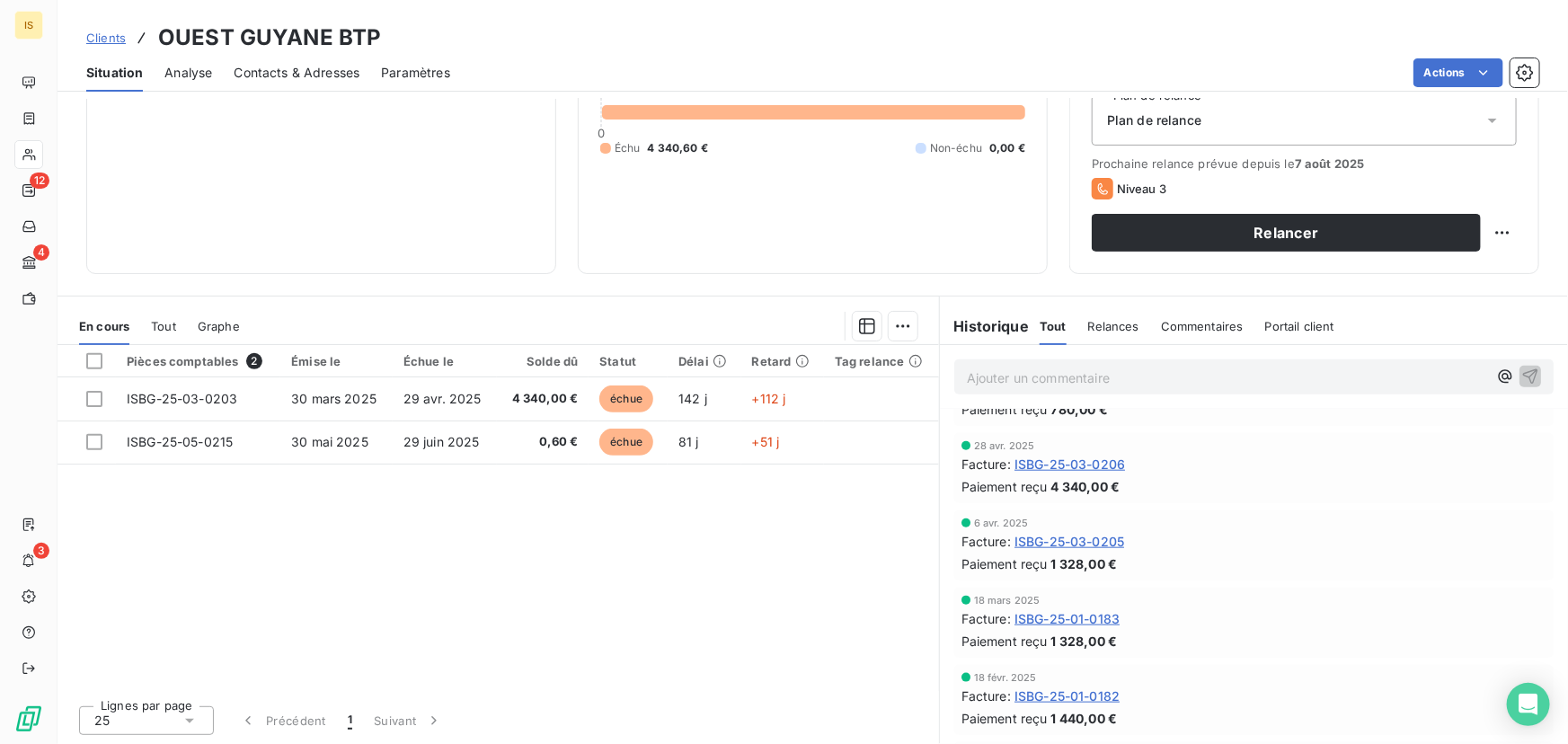
scroll to position [817, 0]
click at [1110, 330] on span "Relances" at bounding box center [1113, 326] width 51 height 14
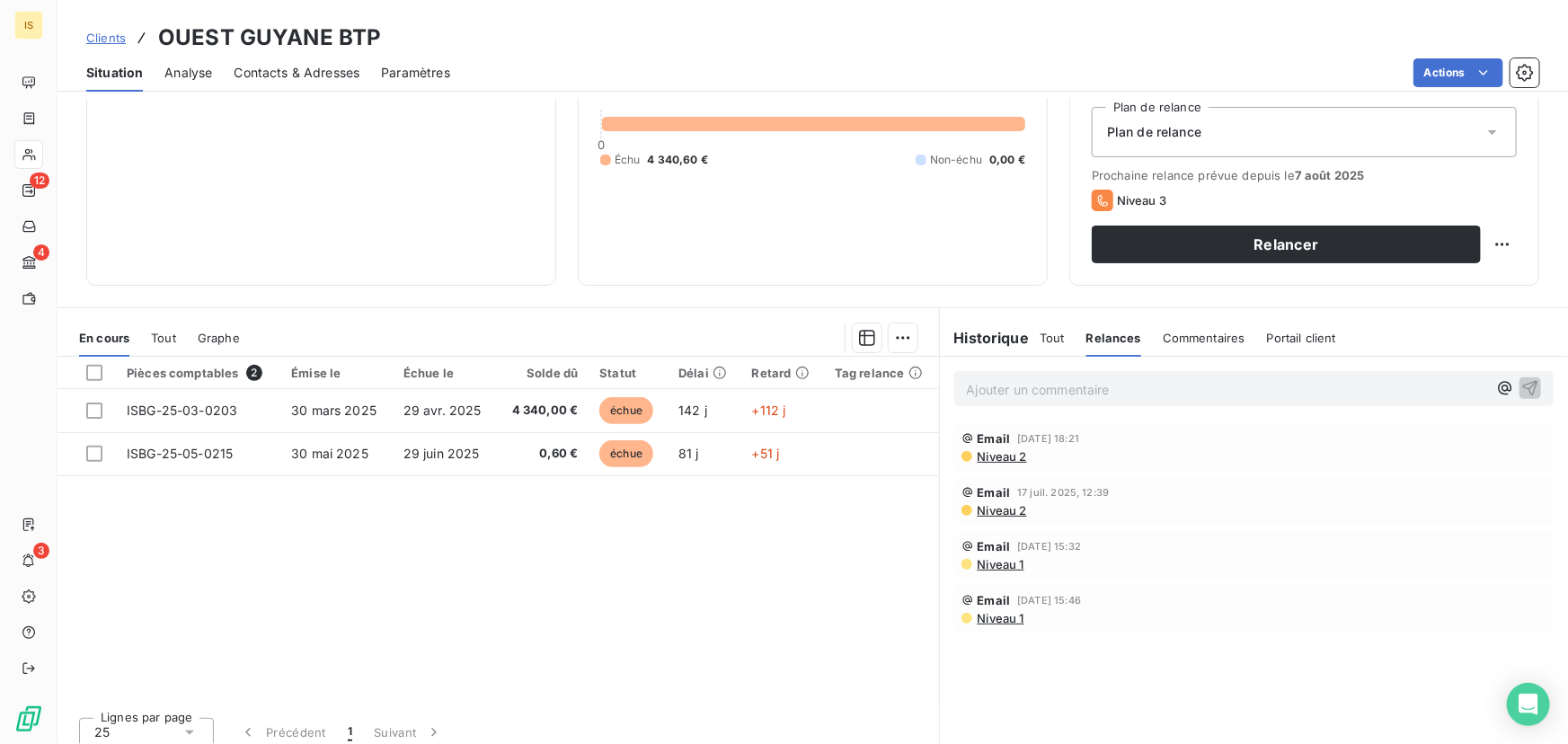
scroll to position [204, 0]
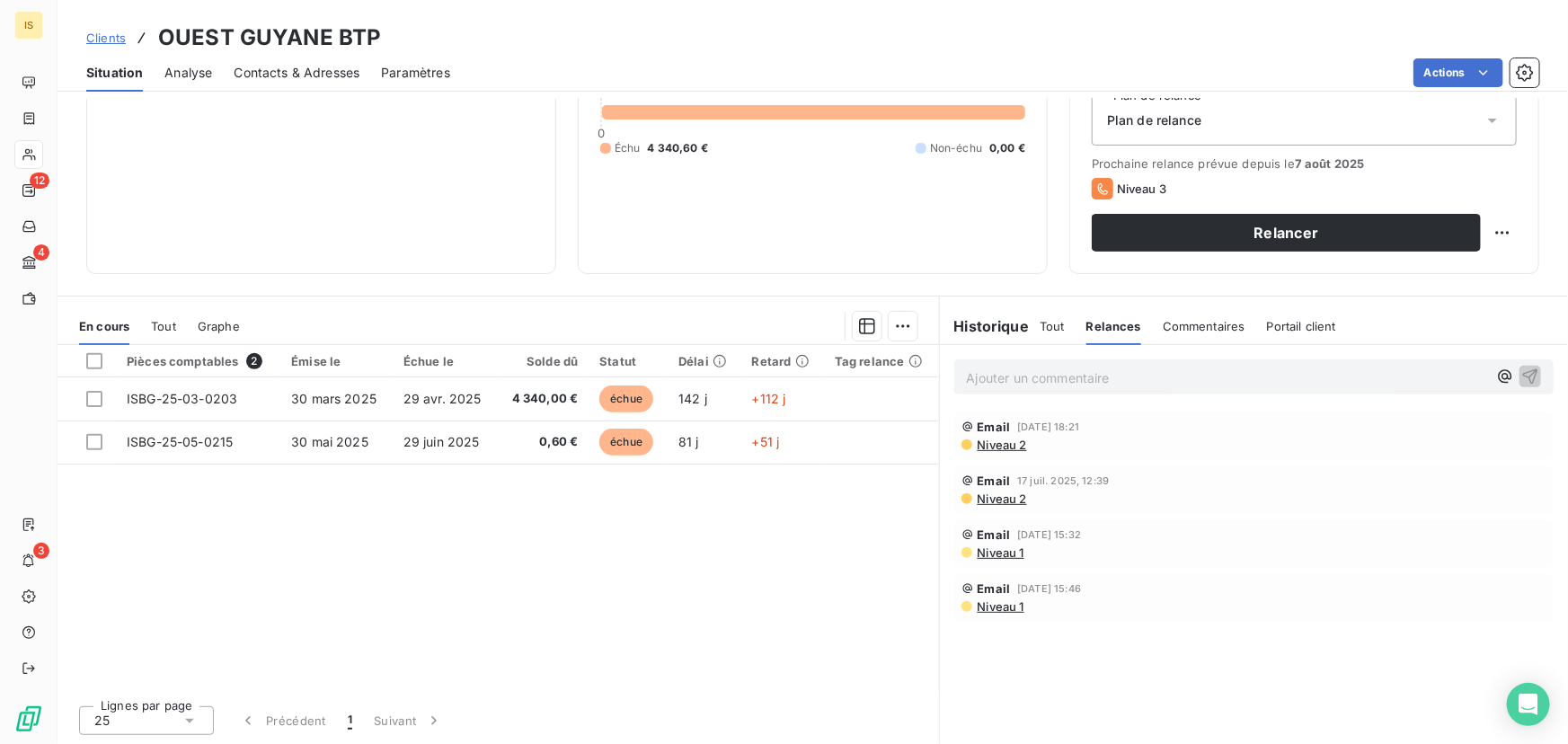
click at [1004, 440] on span "Niveau 2" at bounding box center [1001, 444] width 51 height 14
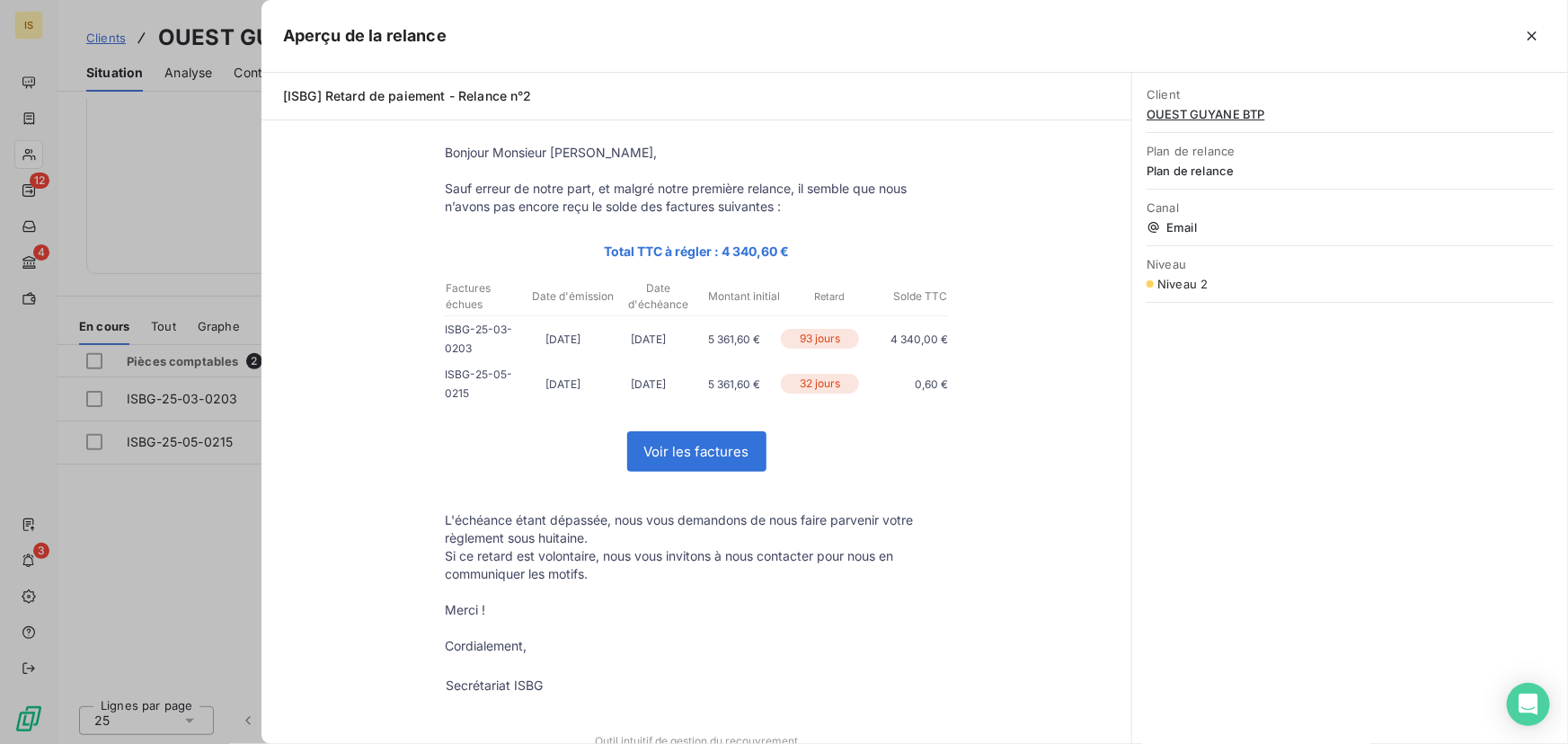
scroll to position [108, 0]
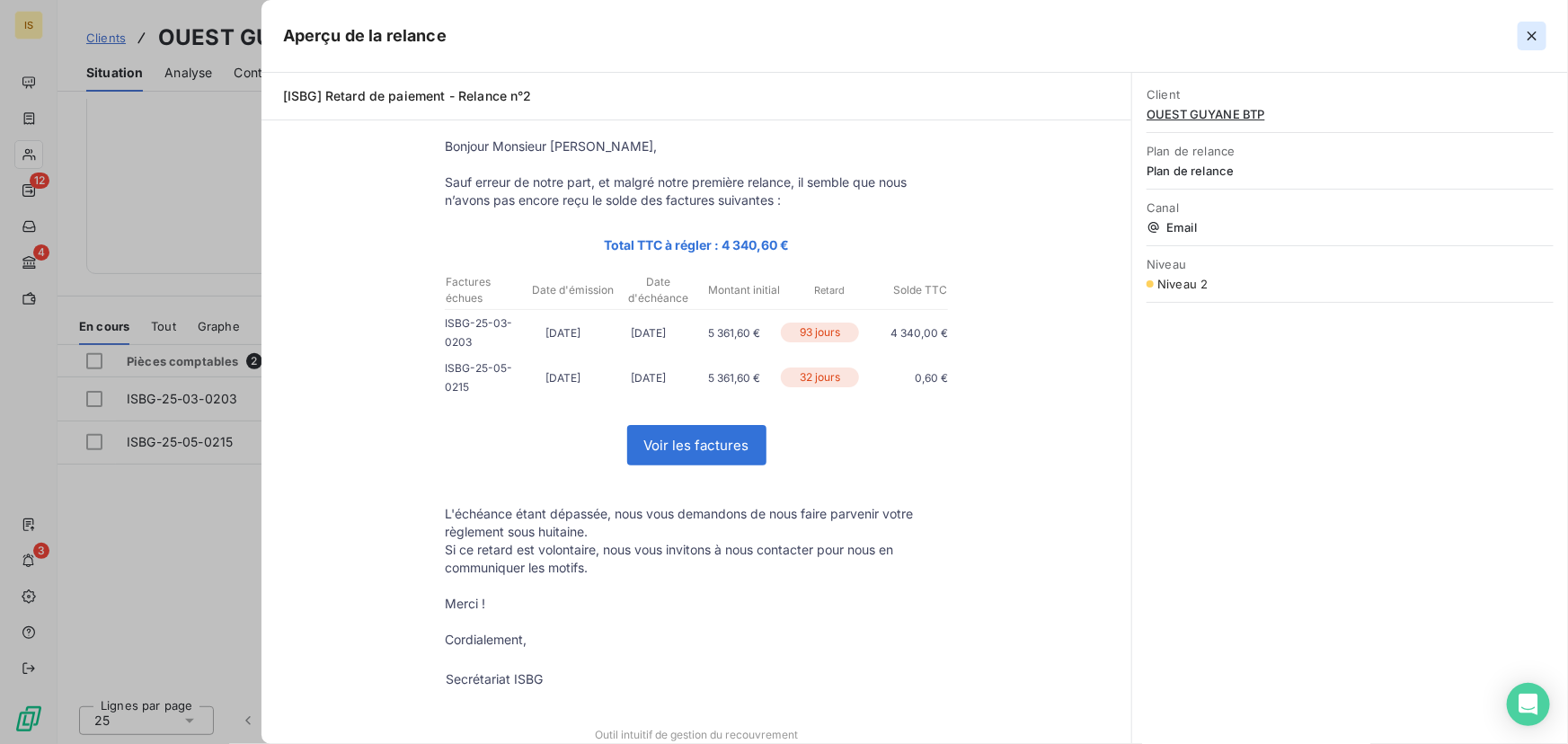
click at [1535, 35] on icon "button" at bounding box center [1531, 36] width 18 height 18
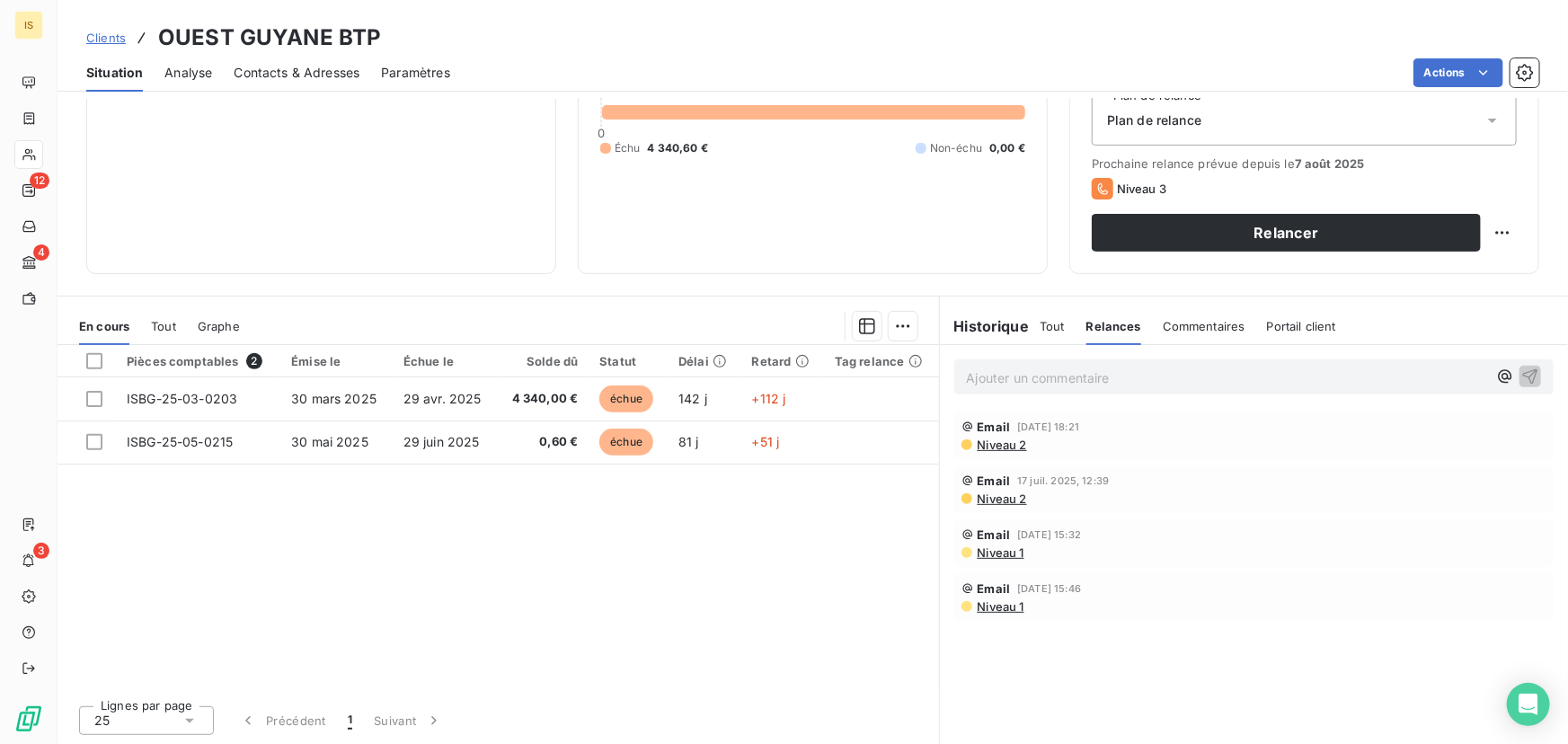
click at [110, 31] on span "Clients" at bounding box center [106, 37] width 39 height 14
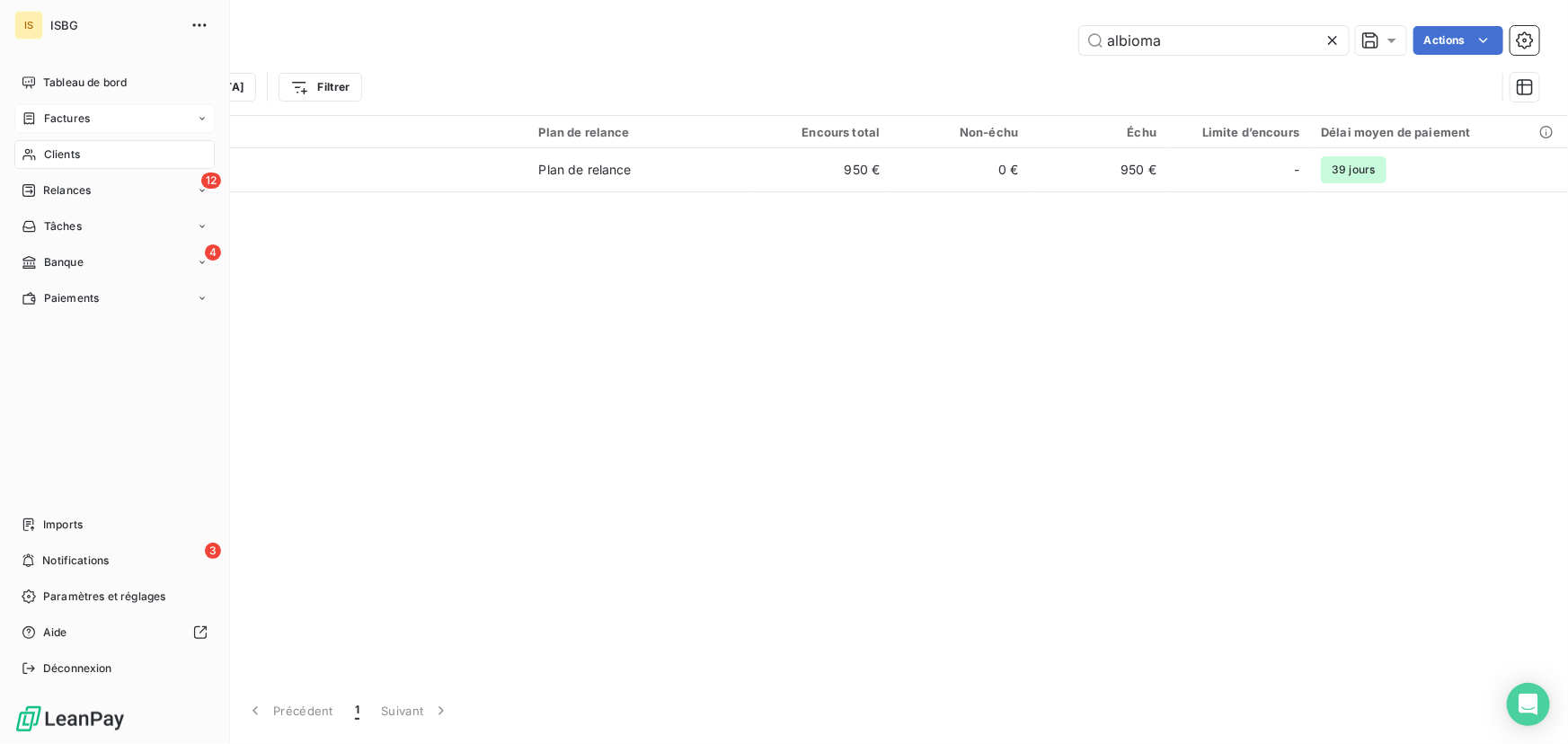
click at [48, 122] on span "Factures" at bounding box center [67, 118] width 46 height 16
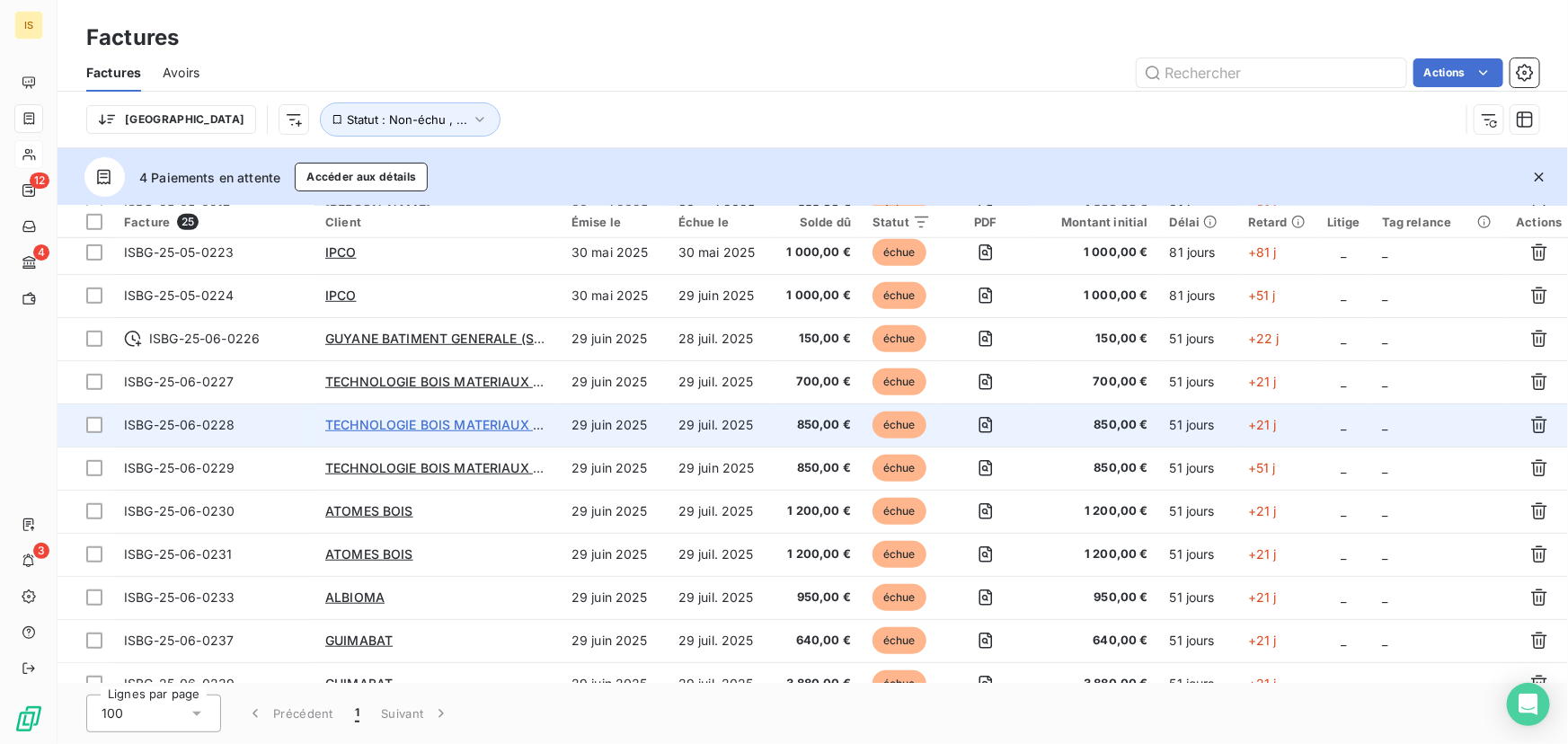
scroll to position [633, 0]
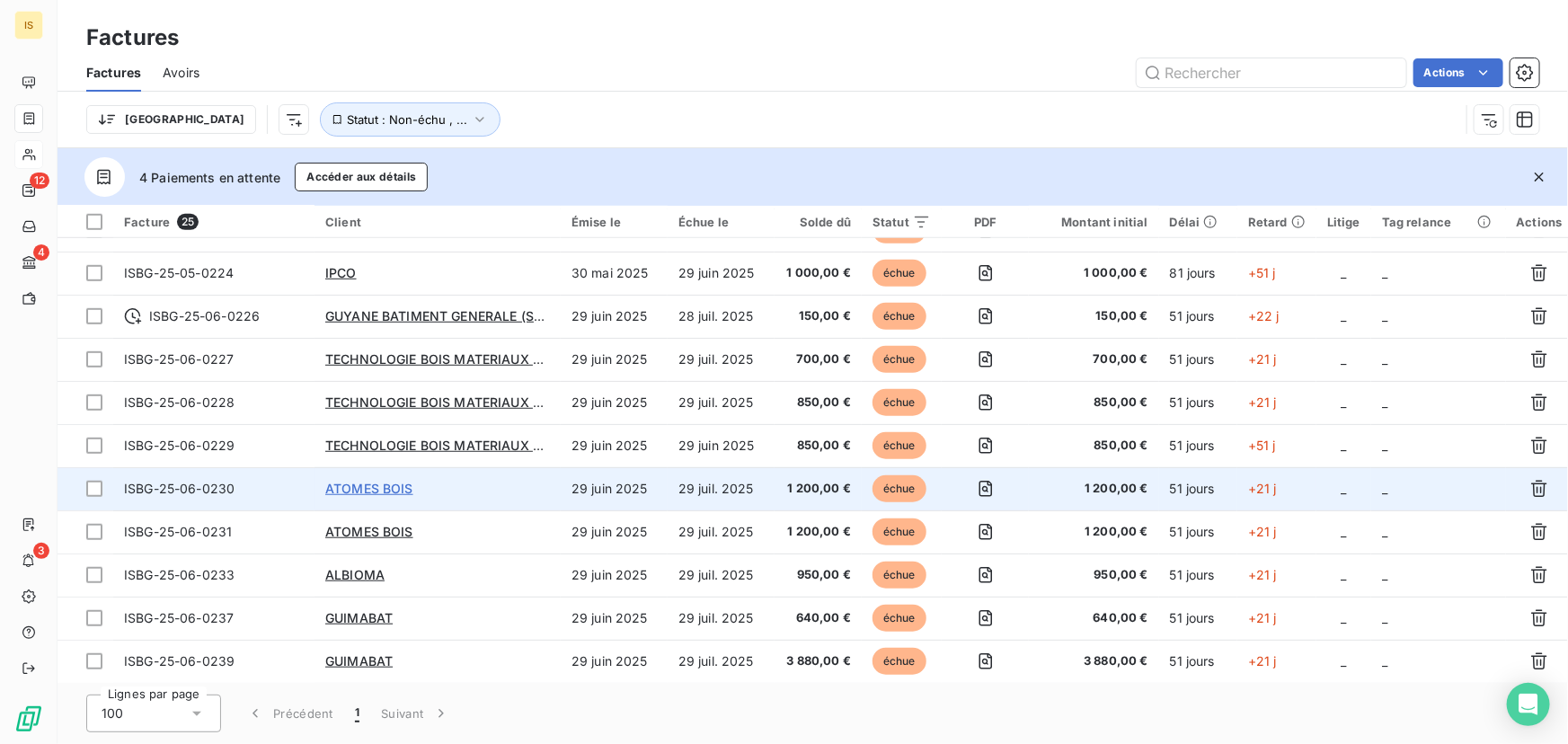
click at [387, 488] on span "ATOMES BOIS" at bounding box center [369, 488] width 88 height 15
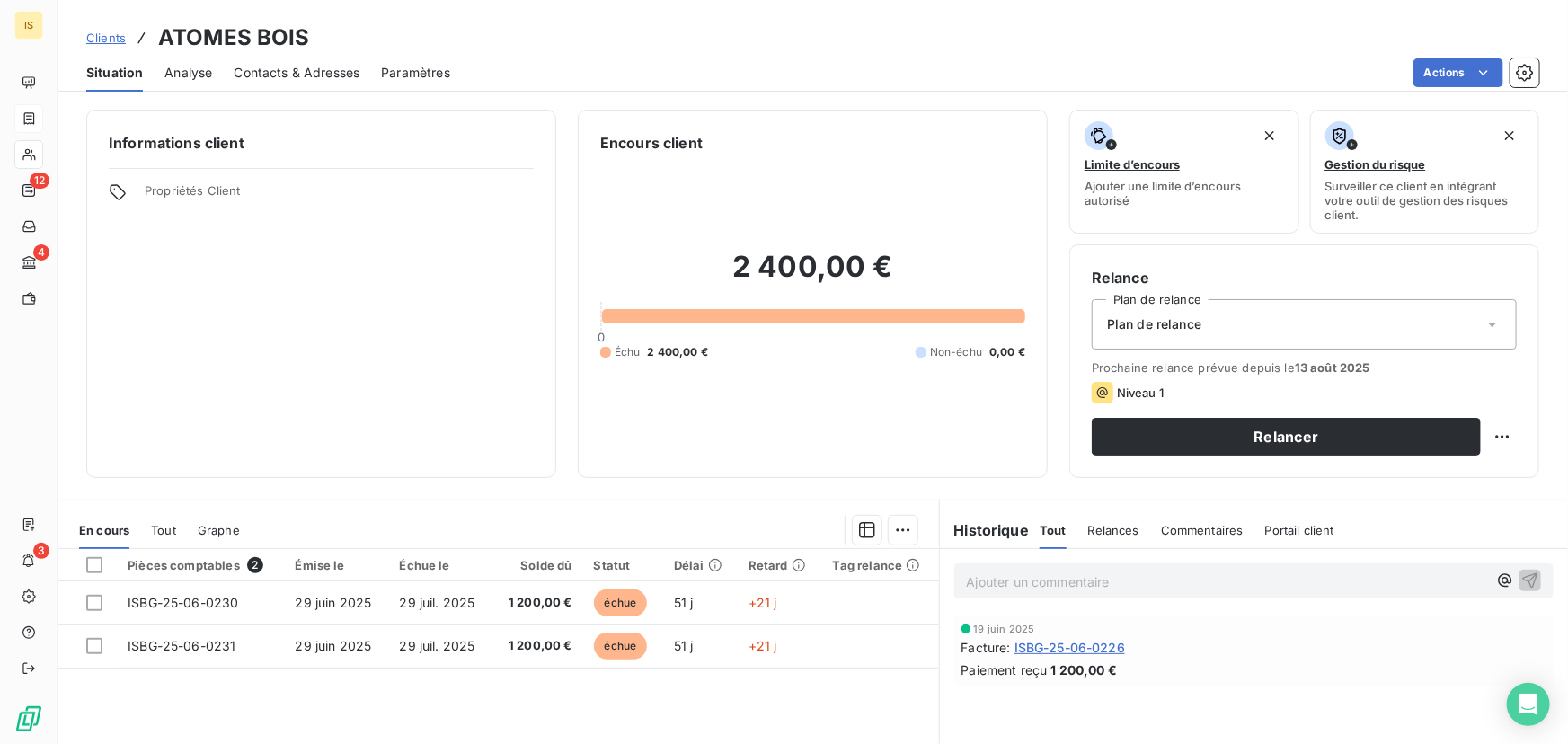
click at [1089, 525] on span "Relances" at bounding box center [1113, 530] width 51 height 14
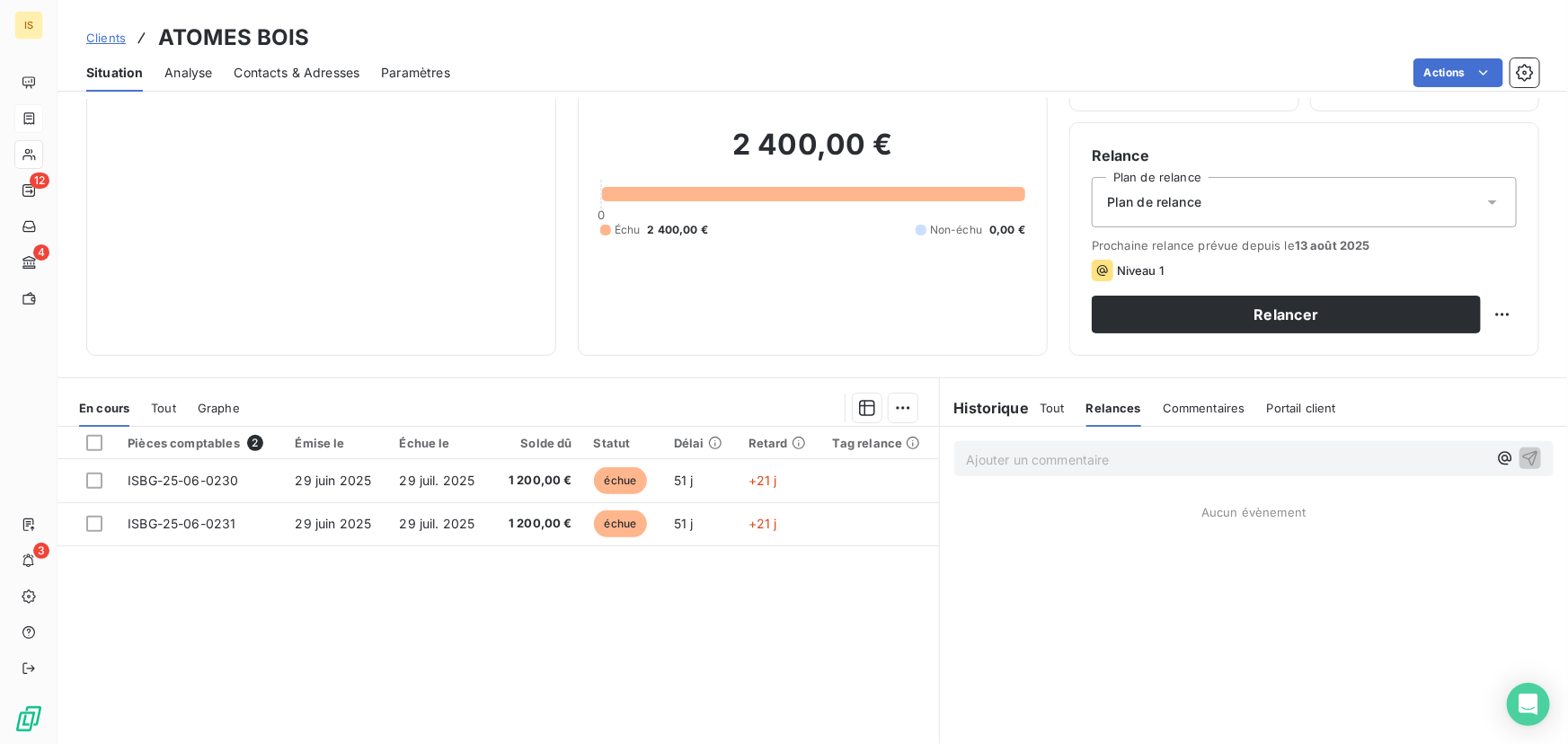
scroll to position [204, 0]
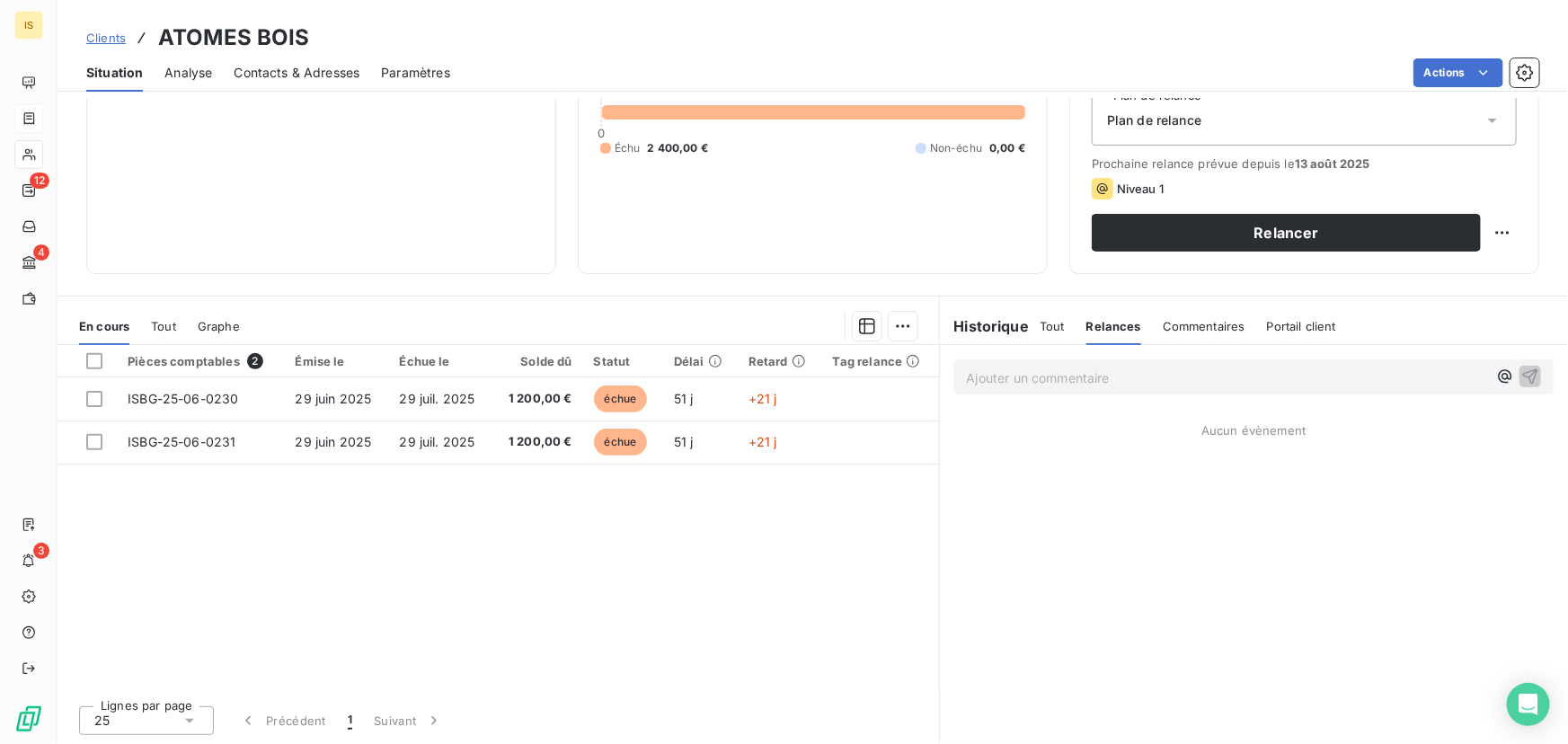
click at [1048, 325] on span "Tout" at bounding box center [1052, 326] width 25 height 14
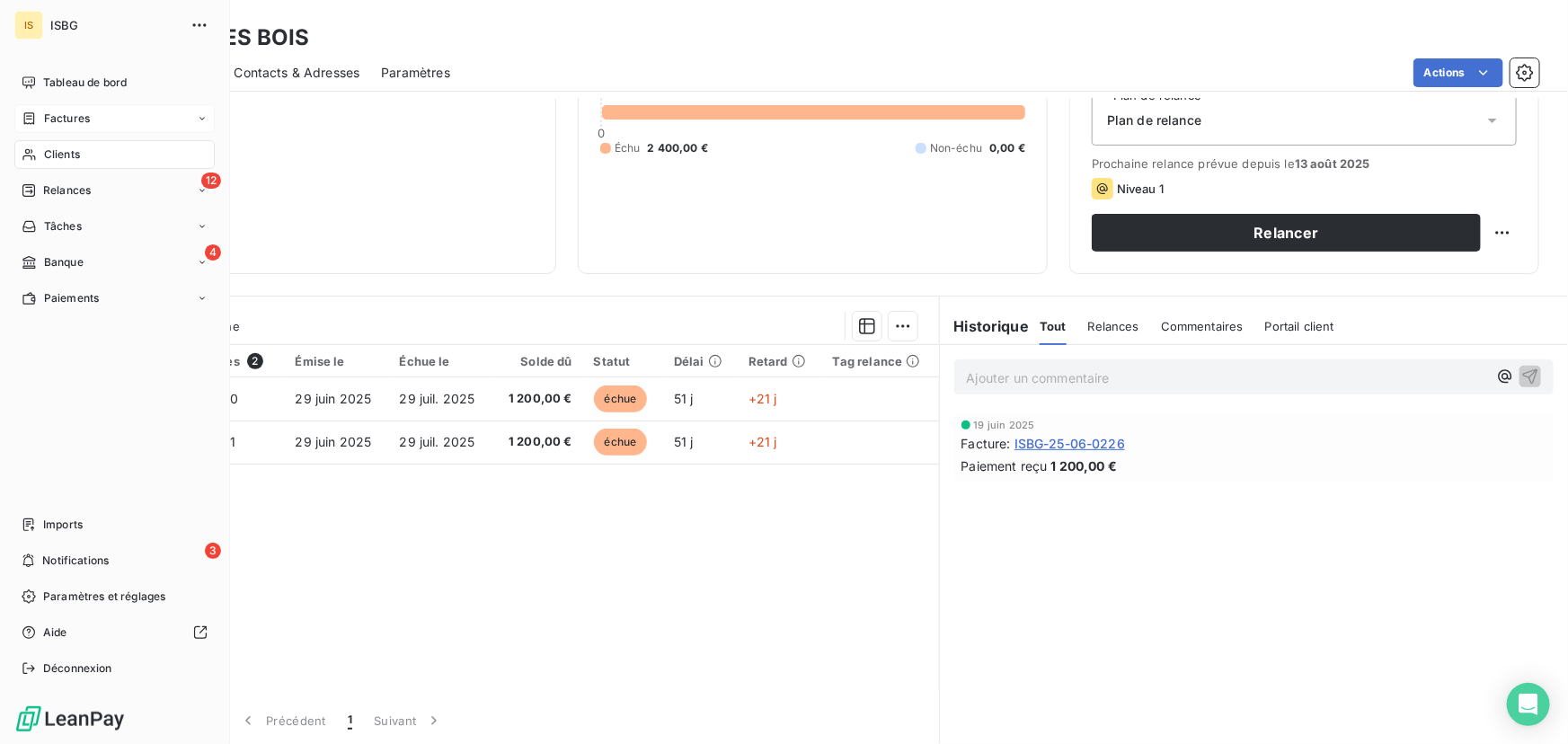
click at [70, 123] on span "Factures" at bounding box center [67, 118] width 46 height 16
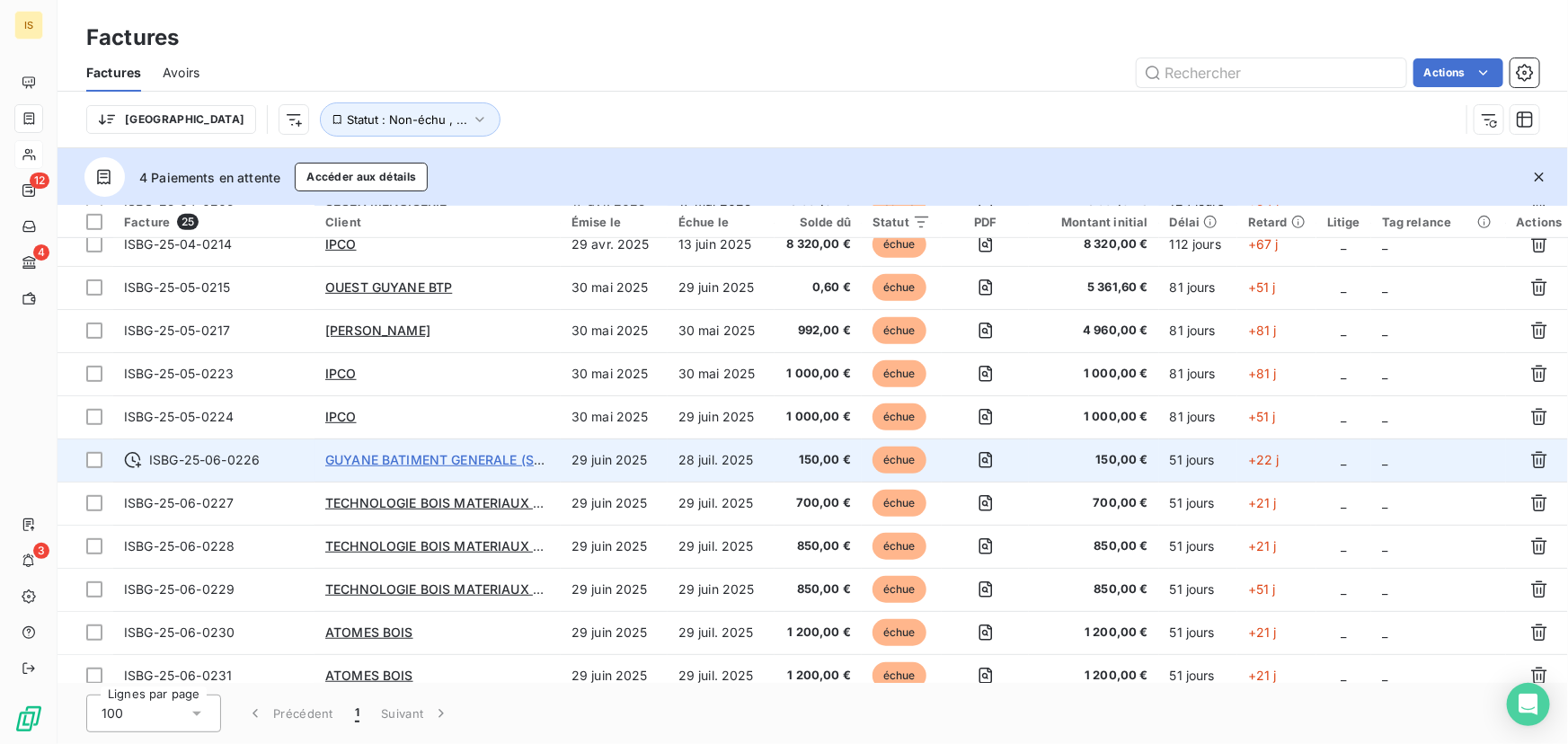
scroll to position [544, 0]
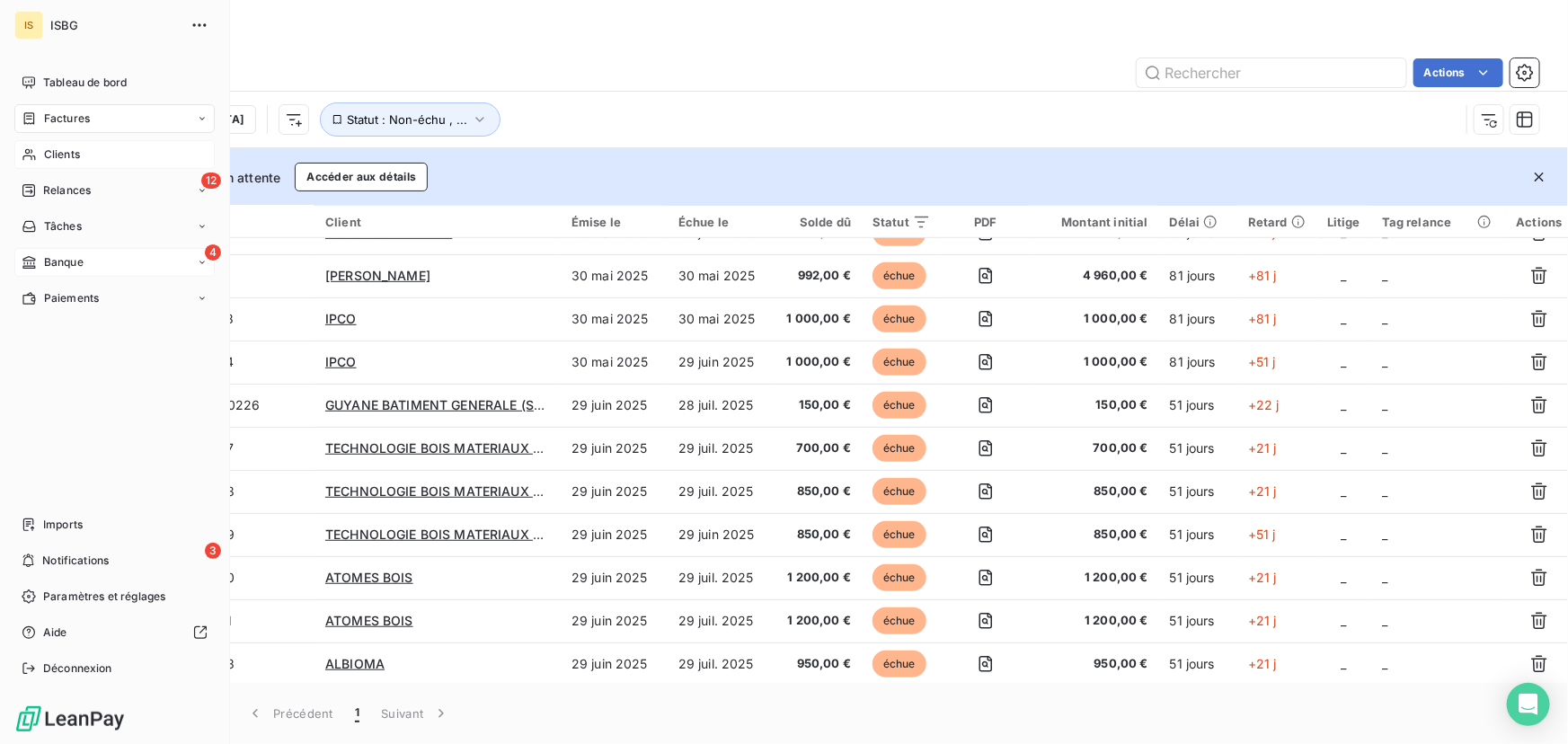
click at [42, 255] on div "Banque" at bounding box center [52, 262] width 62 height 16
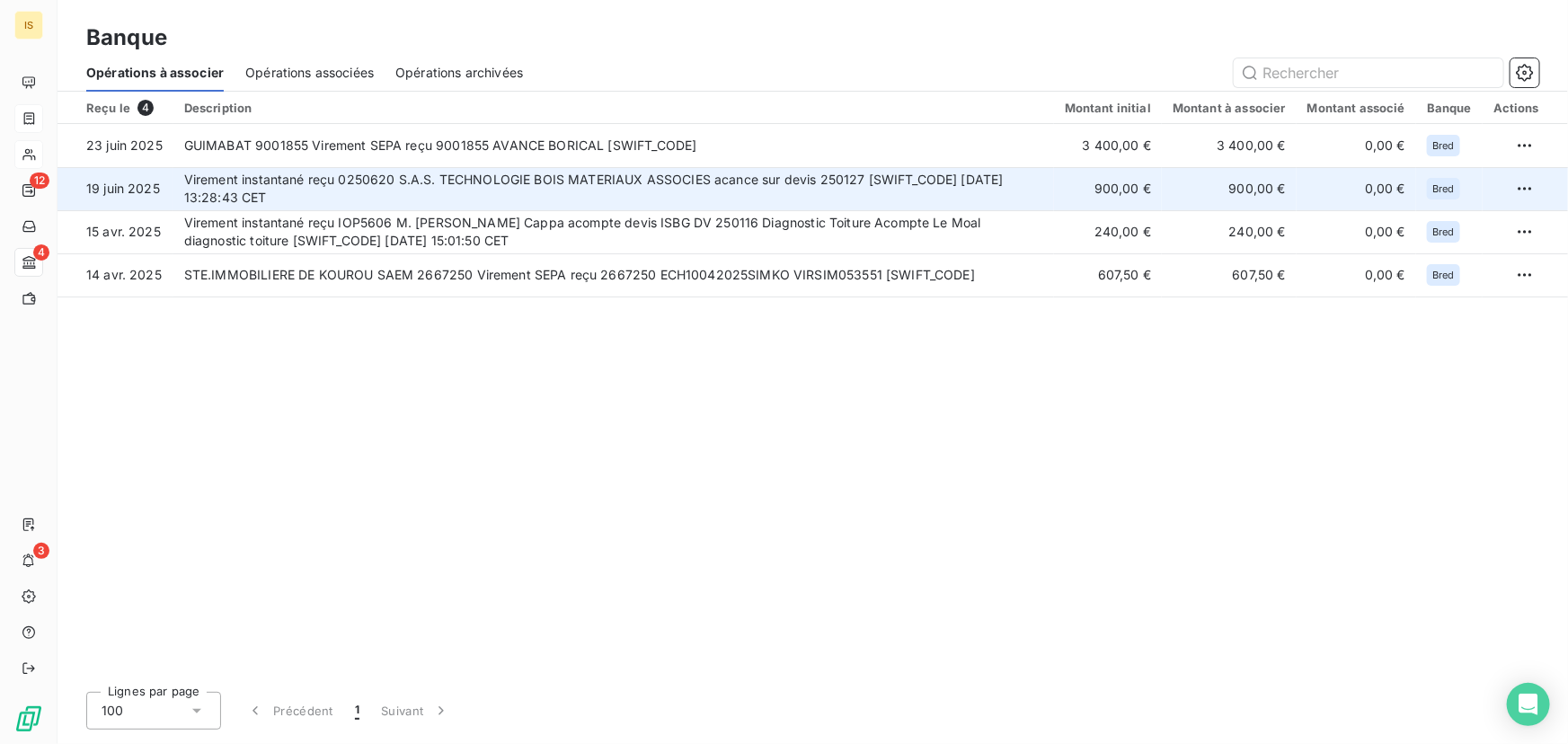
click at [550, 187] on td "Virement instantané reçu 0250620 S.A.S. TECHNOLOGIE BOIS MATERIAUX ASSOCIES aca…" at bounding box center [613, 188] width 881 height 43
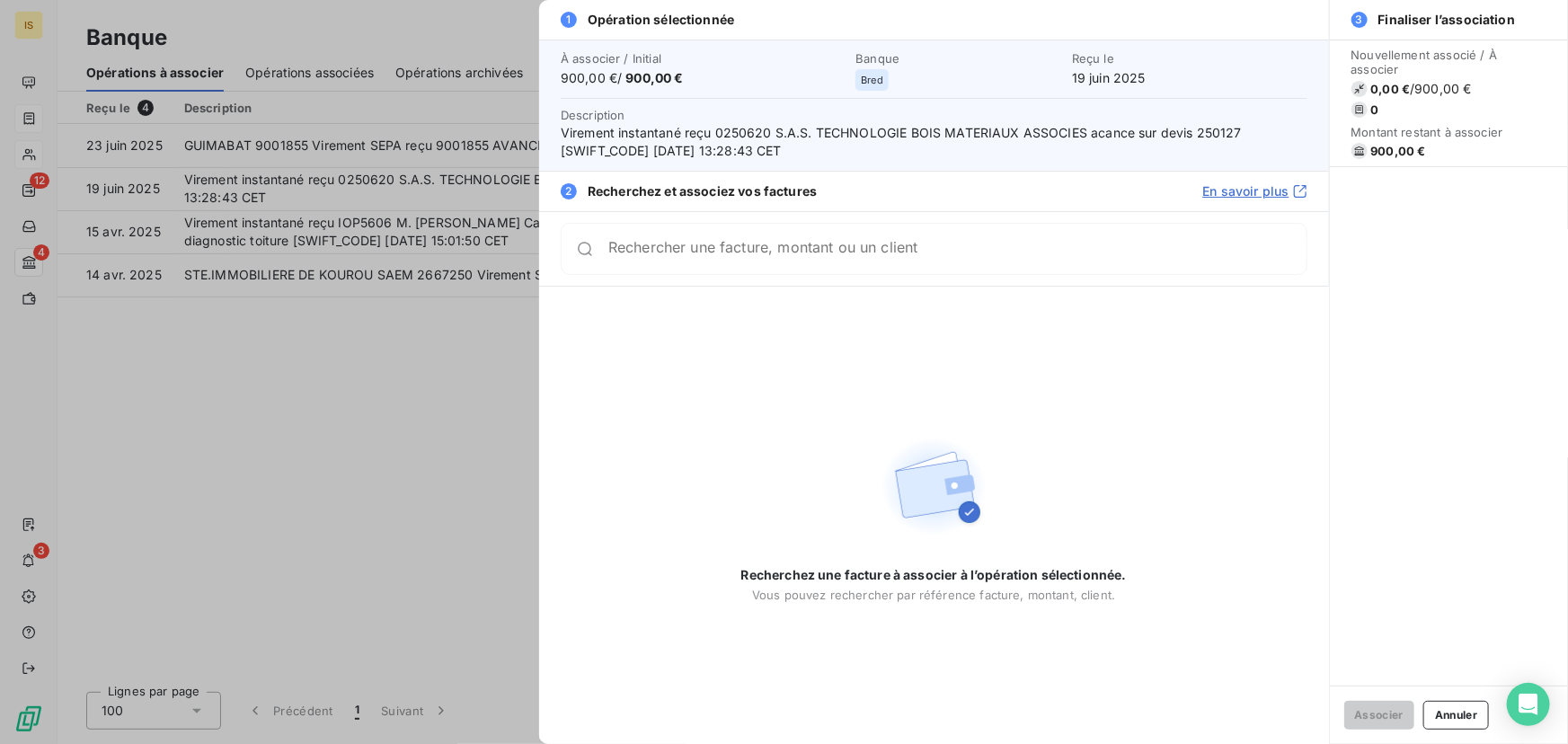
click at [439, 367] on div at bounding box center [784, 372] width 1568 height 744
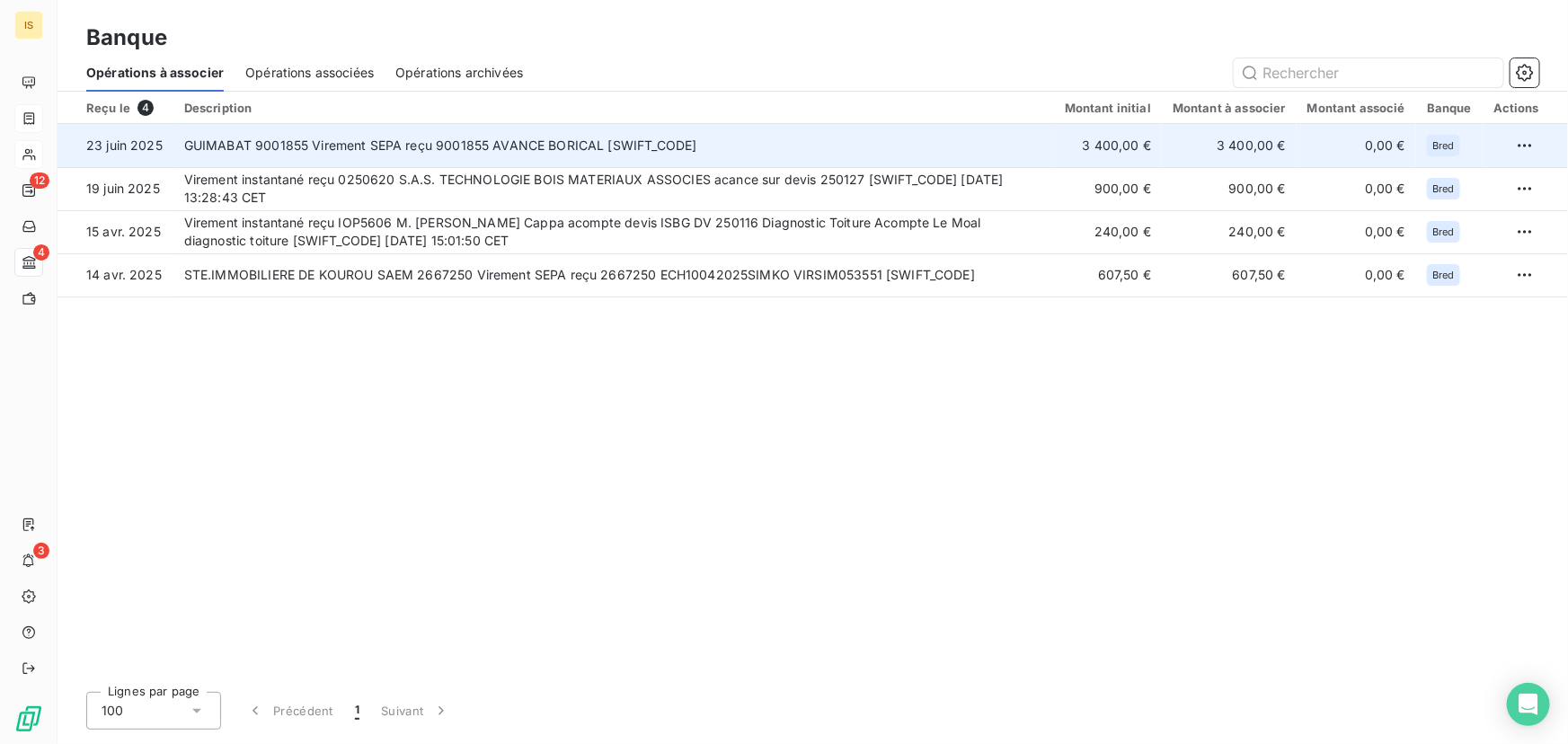
click at [512, 157] on td "GUIMABAT 9001855 Virement SEPA reçu 9001855 AVANCE BORICAL BREDFRPPXXX" at bounding box center [613, 145] width 881 height 43
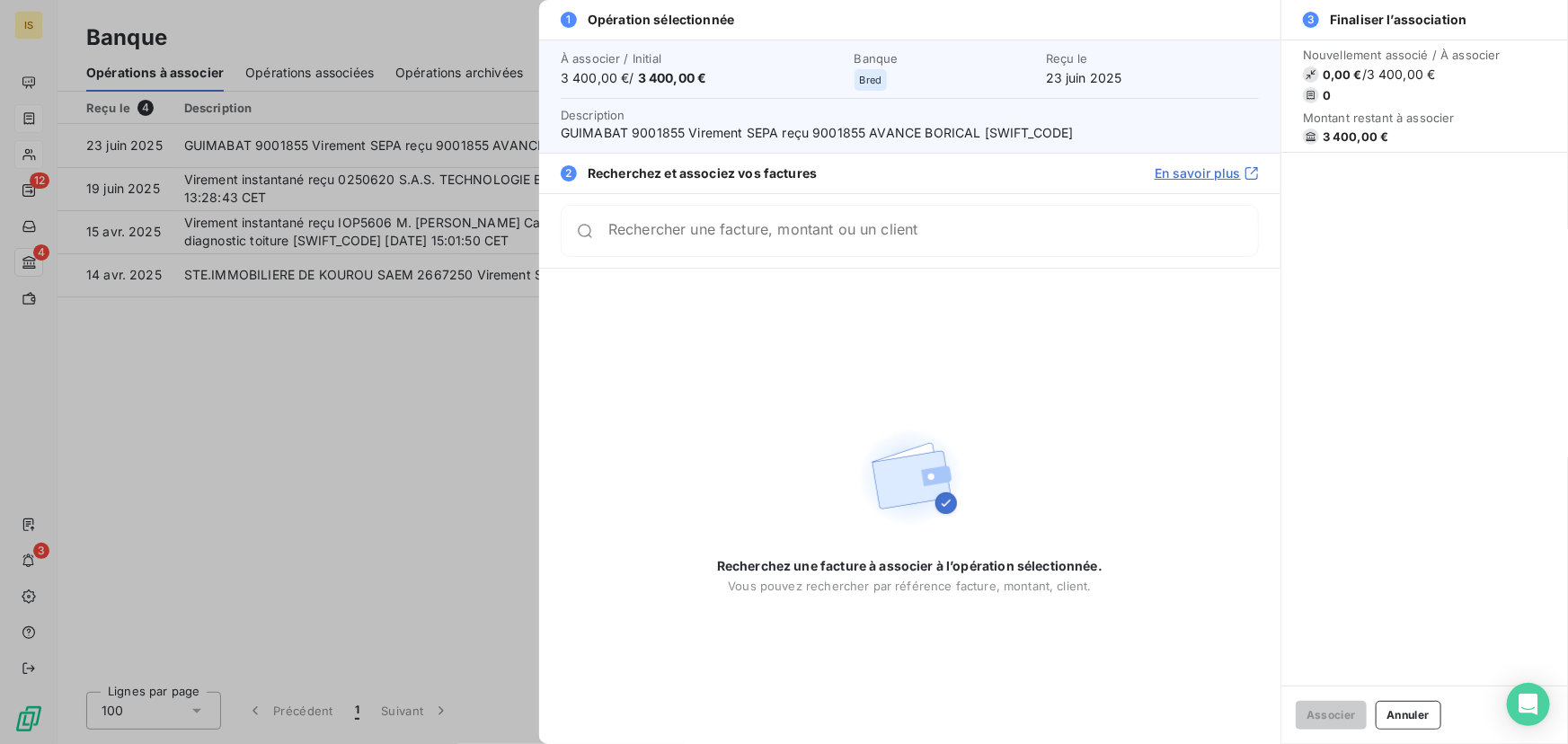
click at [402, 366] on div at bounding box center [784, 372] width 1568 height 744
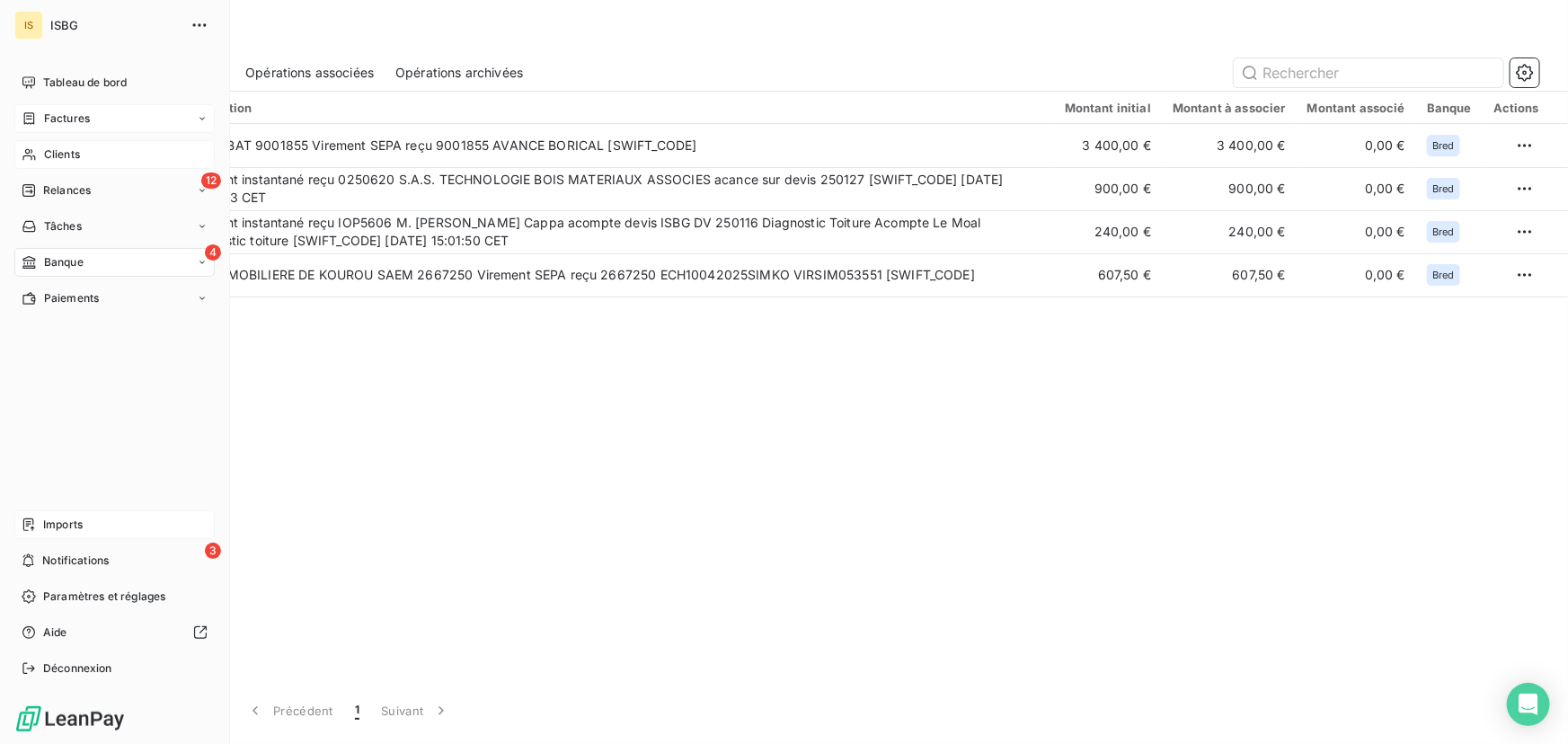
click at [74, 523] on span "Imports" at bounding box center [62, 524] width 39 height 16
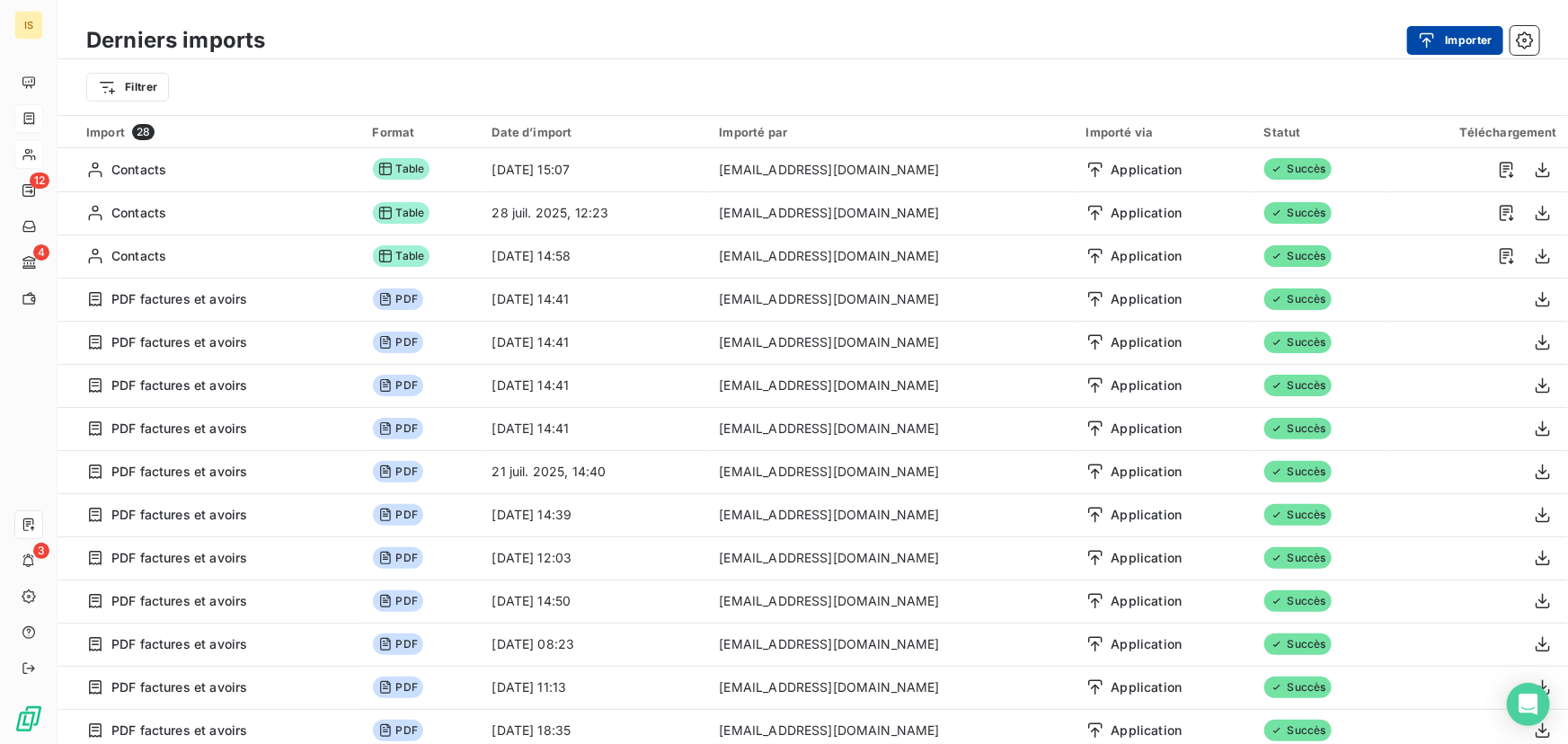
click at [1439, 45] on div "button" at bounding box center [1431, 40] width 27 height 18
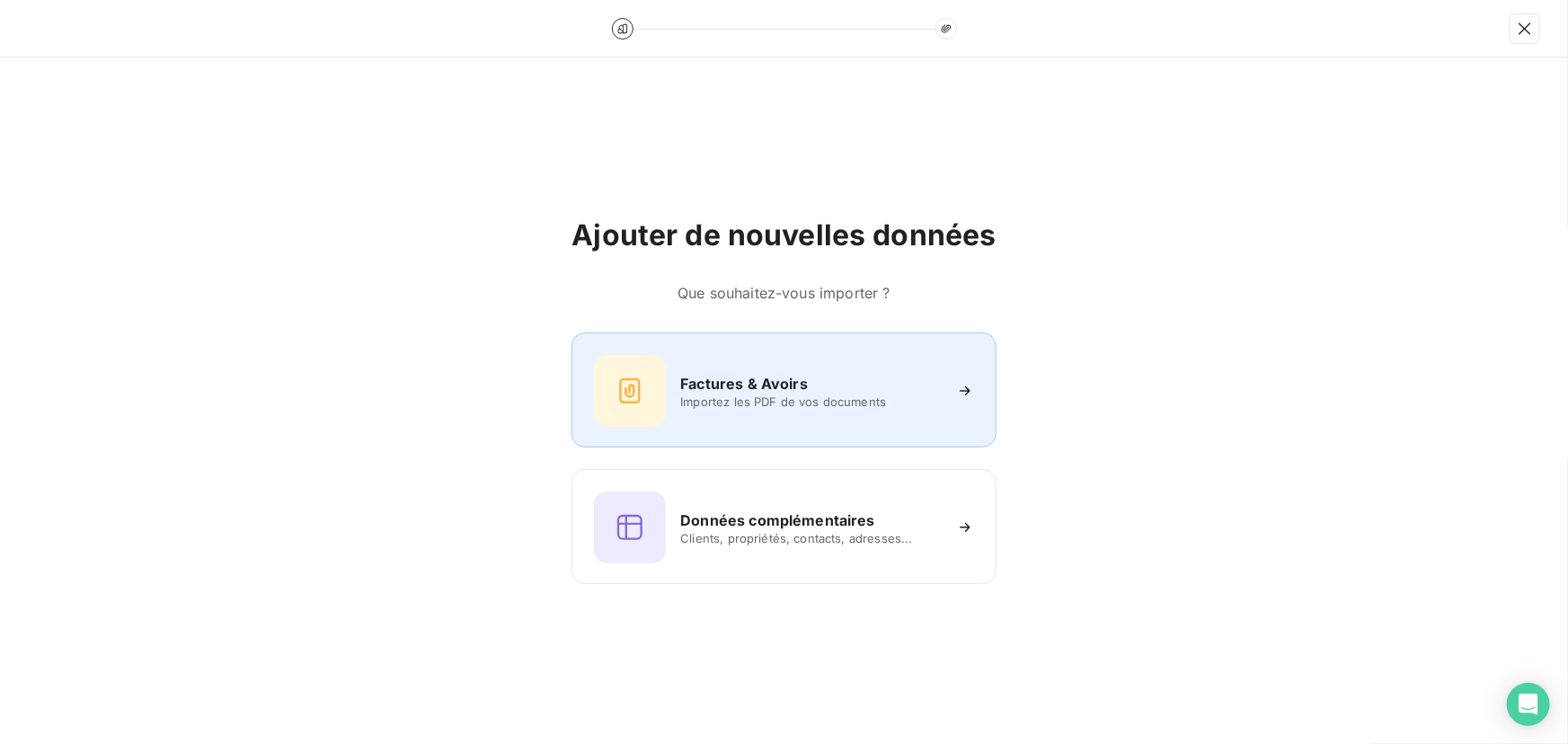
click at [790, 398] on span "Importez les PDF de vos documents" at bounding box center [810, 401] width 261 height 14
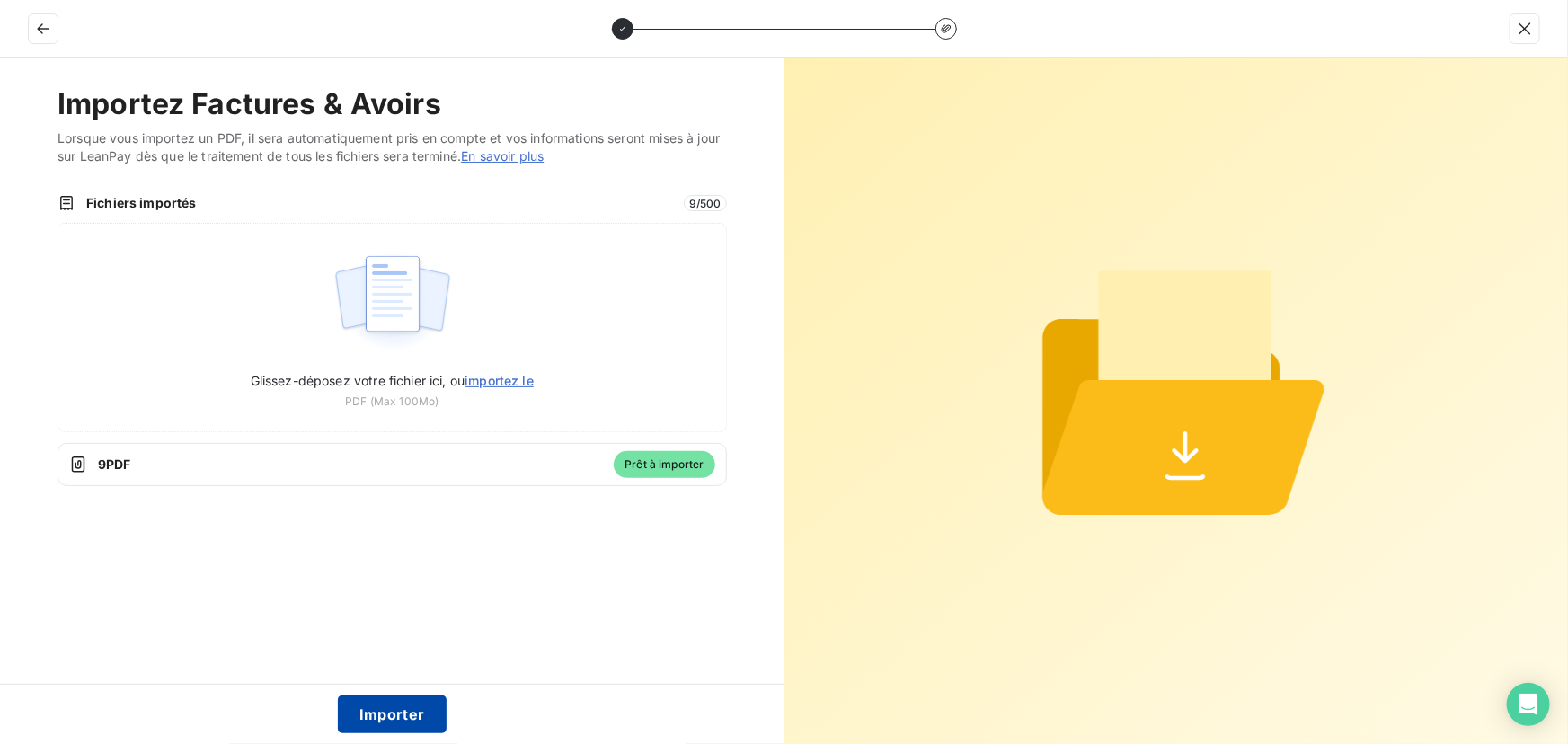
click at [393, 709] on button "Importer" at bounding box center [391, 713] width 109 height 37
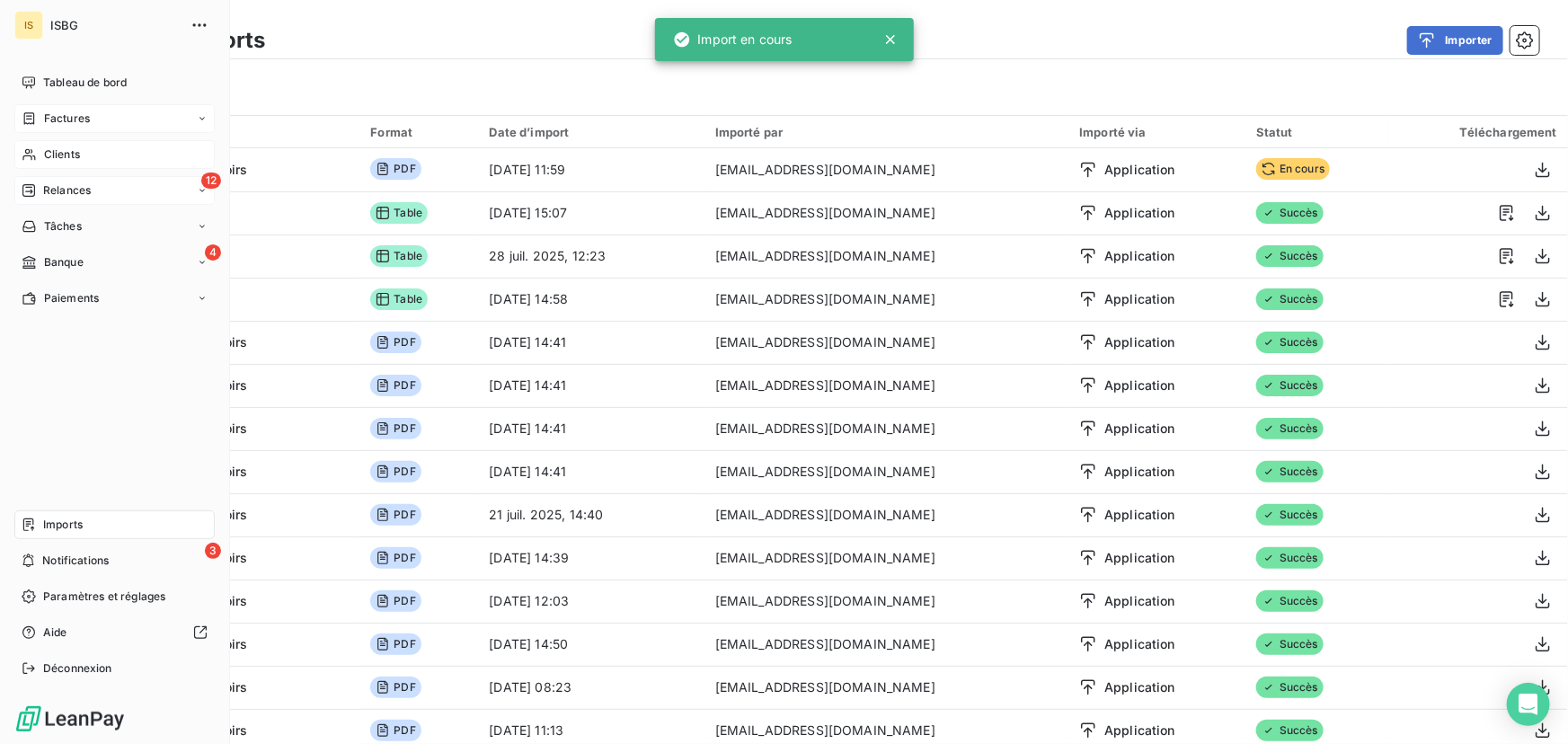
drag, startPoint x: 57, startPoint y: 185, endPoint x: 45, endPoint y: 188, distance: 12.4
click at [45, 188] on span "Relances" at bounding box center [67, 190] width 48 height 16
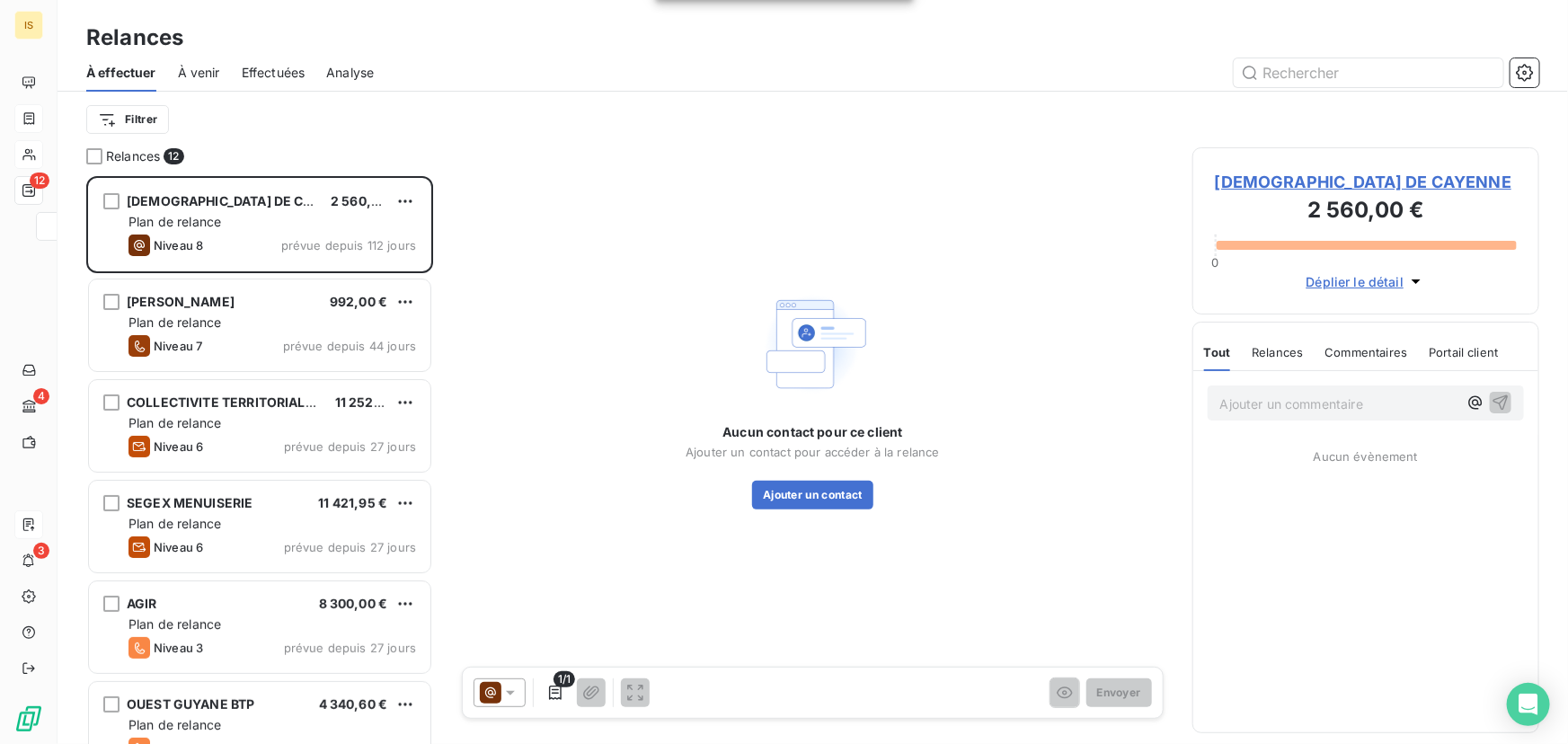
scroll to position [557, 335]
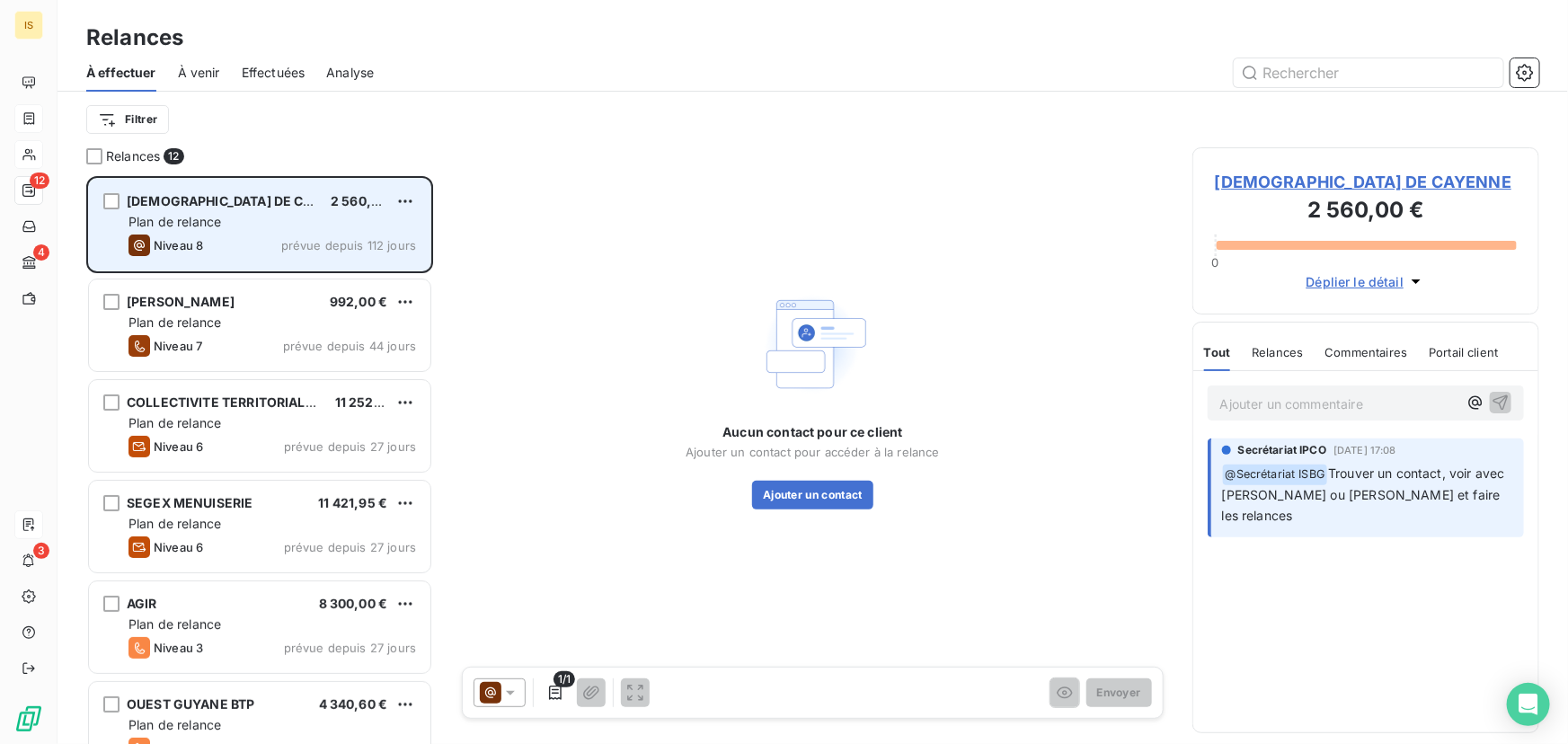
click at [258, 227] on div "Plan de relance" at bounding box center [272, 222] width 287 height 18
click at [406, 201] on html "IS 12 4 3 Relances À effectuer À venir Effectuées Analyse Filtrer Relances 12 E…" at bounding box center [784, 372] width 1568 height 744
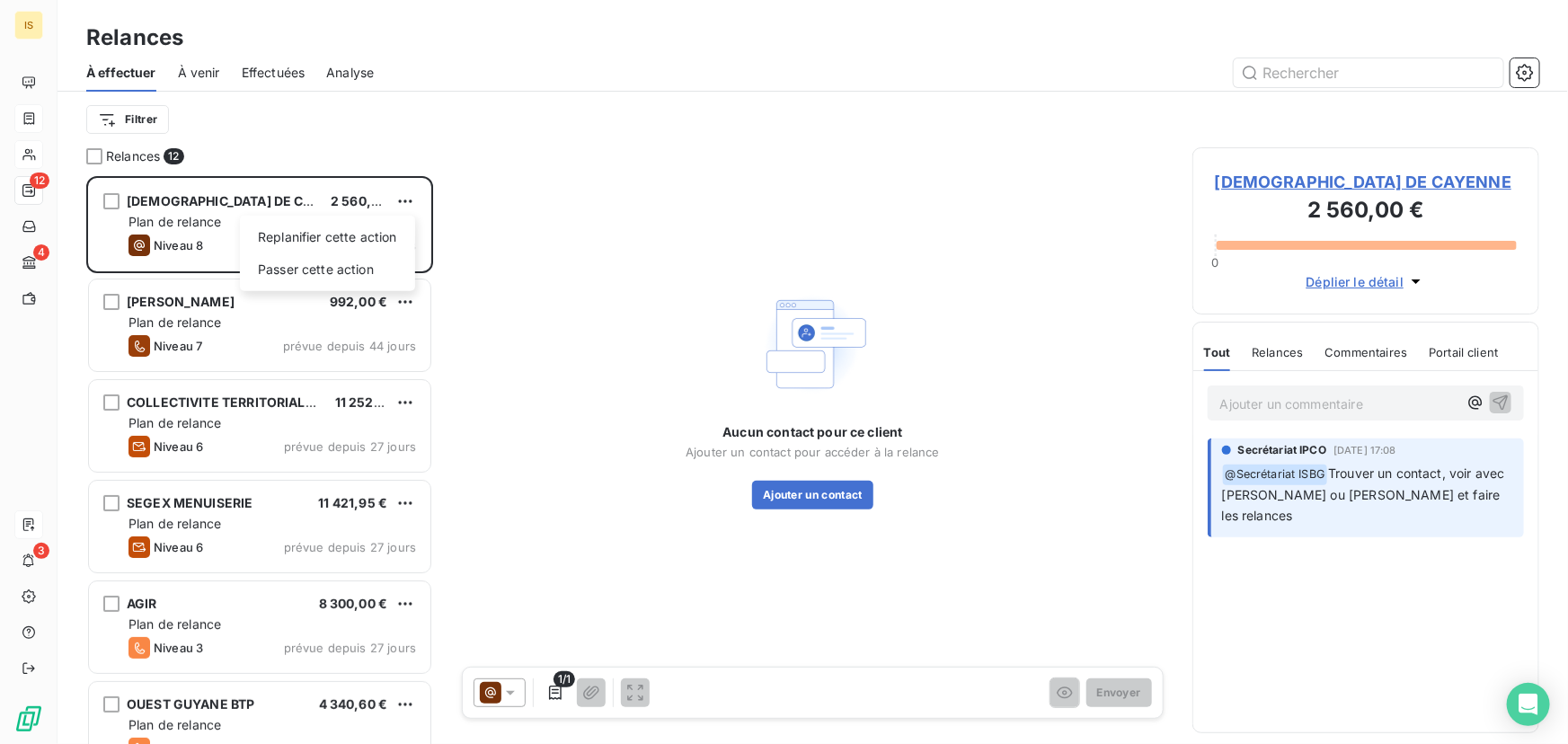
click at [259, 205] on html "IS 12 4 3 Relances À effectuer À venir Effectuées Analyse Filtrer Relances 12 E…" at bounding box center [784, 372] width 1568 height 744
click at [1232, 178] on span "EGLISE DE CAYENNE" at bounding box center [1366, 182] width 302 height 24
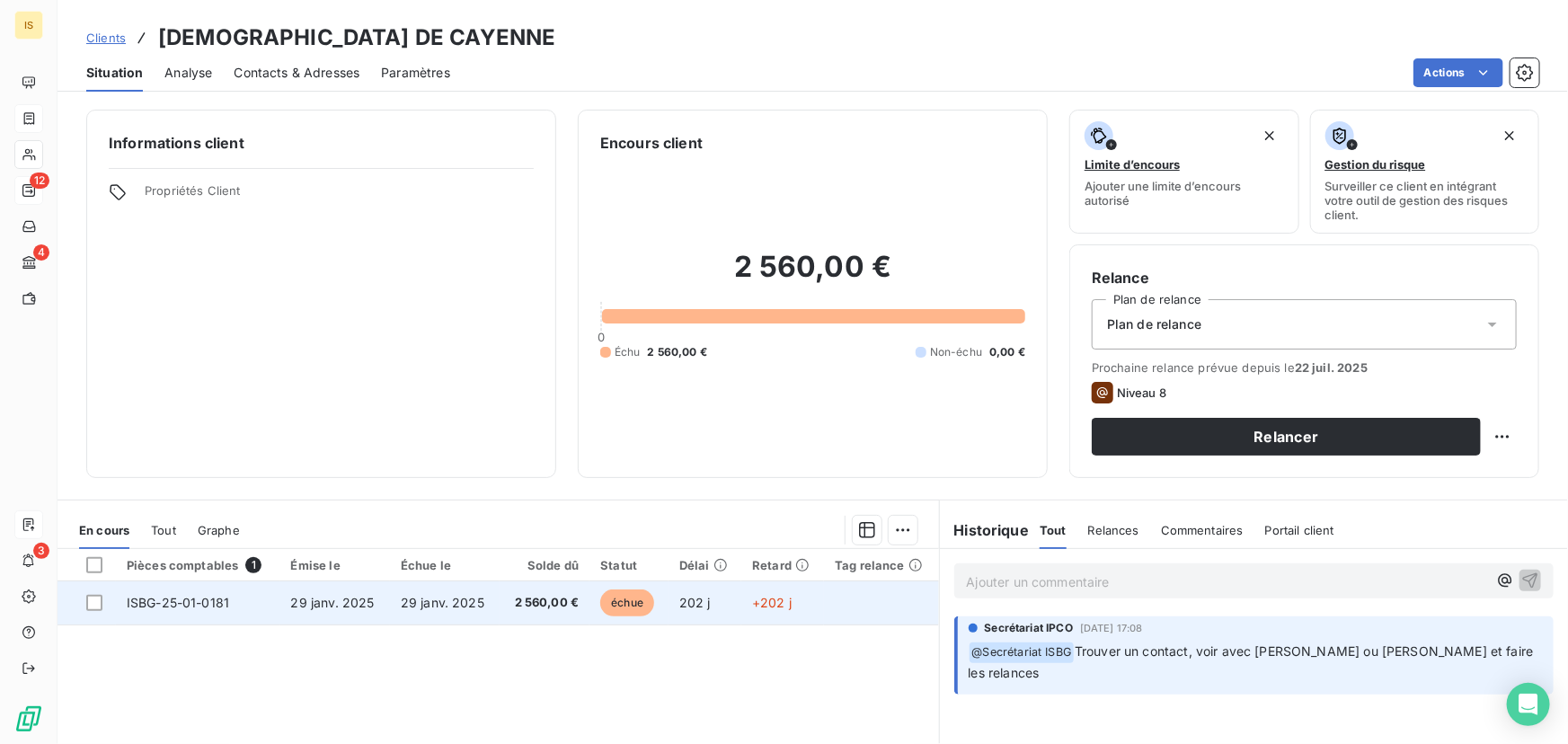
click at [710, 599] on td "202 j" at bounding box center [705, 603] width 73 height 43
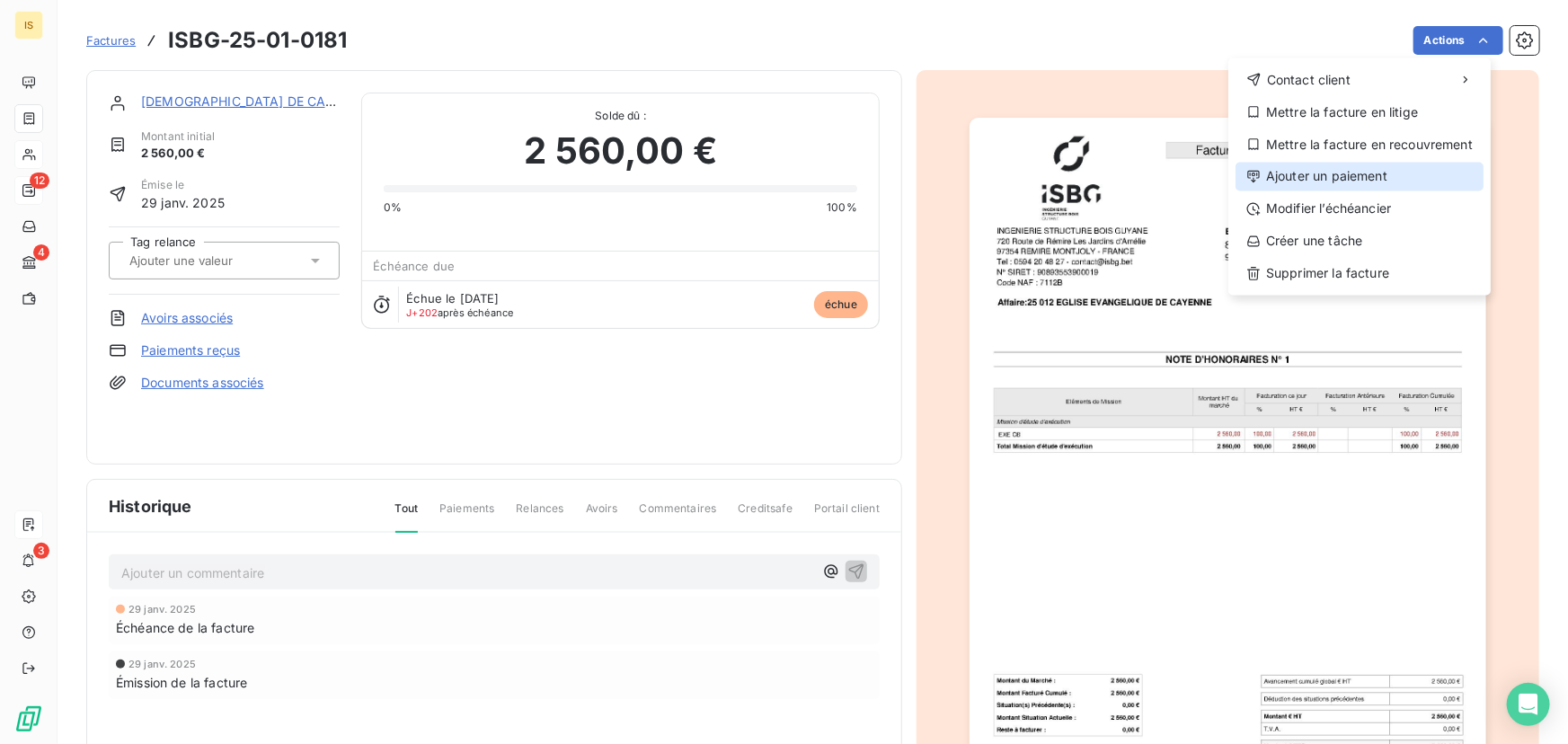
click at [1379, 171] on div "Ajouter un paiement" at bounding box center [1359, 177] width 248 height 29
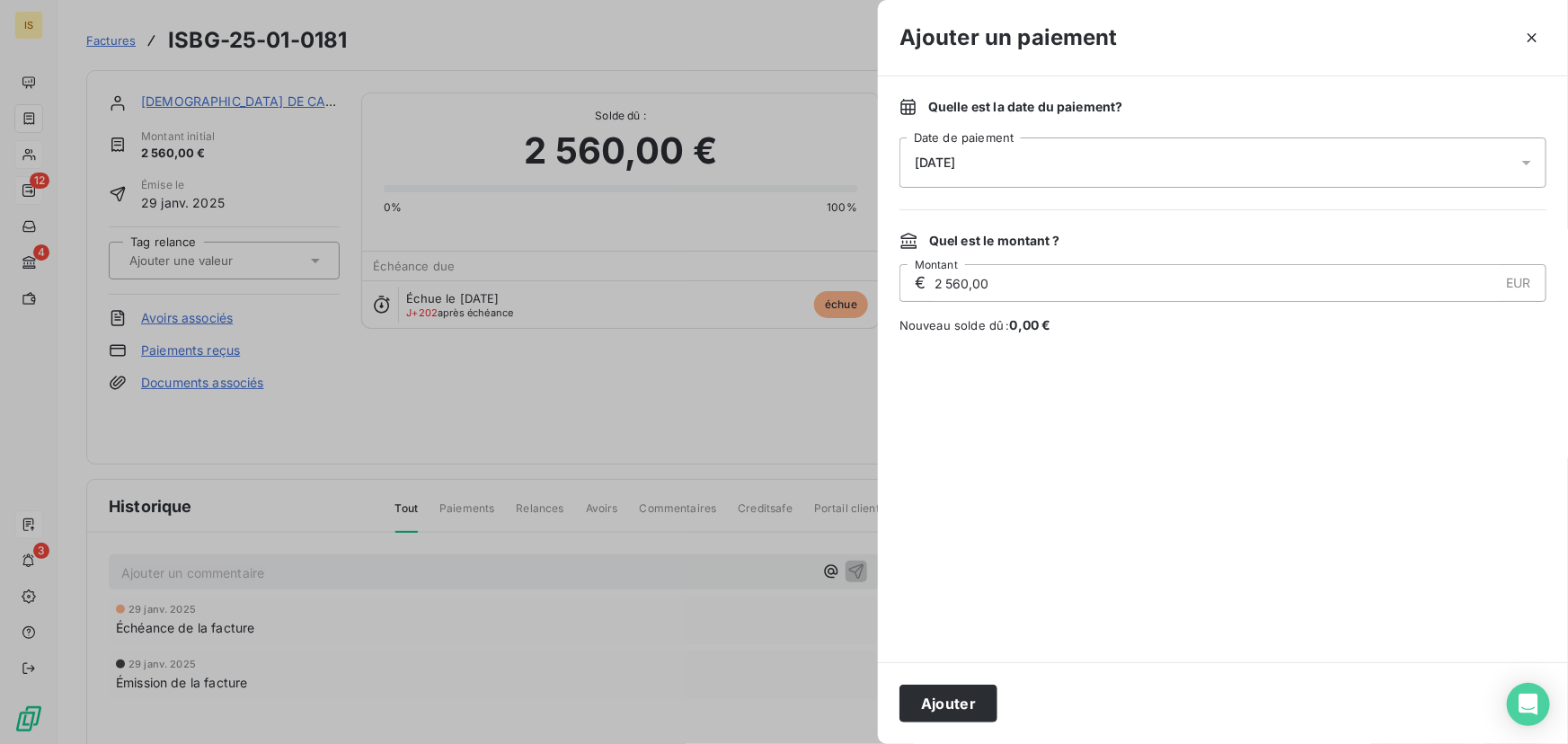
click at [1024, 157] on div "19/08/2025" at bounding box center [1223, 162] width 647 height 50
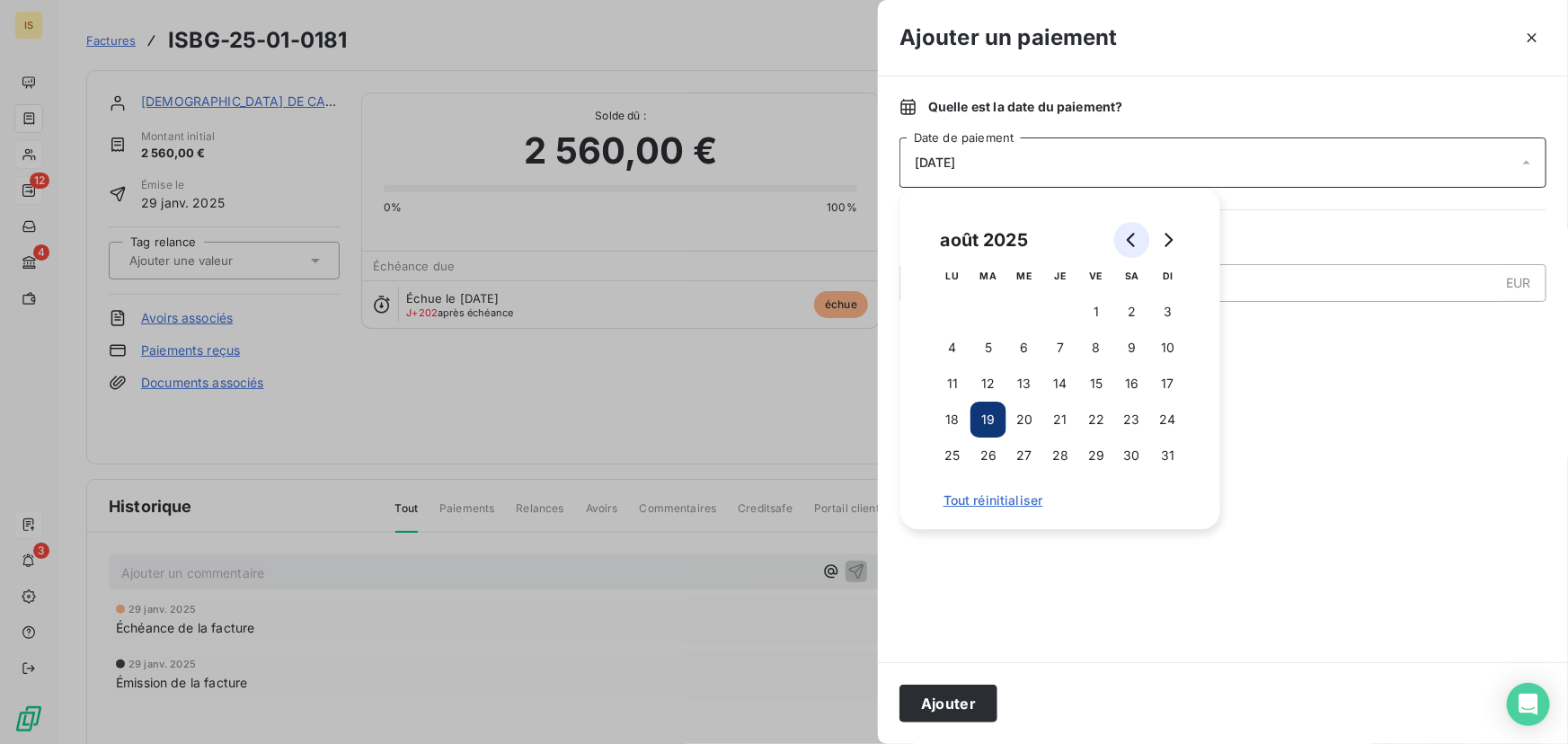
click at [1122, 241] on button "Go to previous month" at bounding box center [1132, 239] width 36 height 36
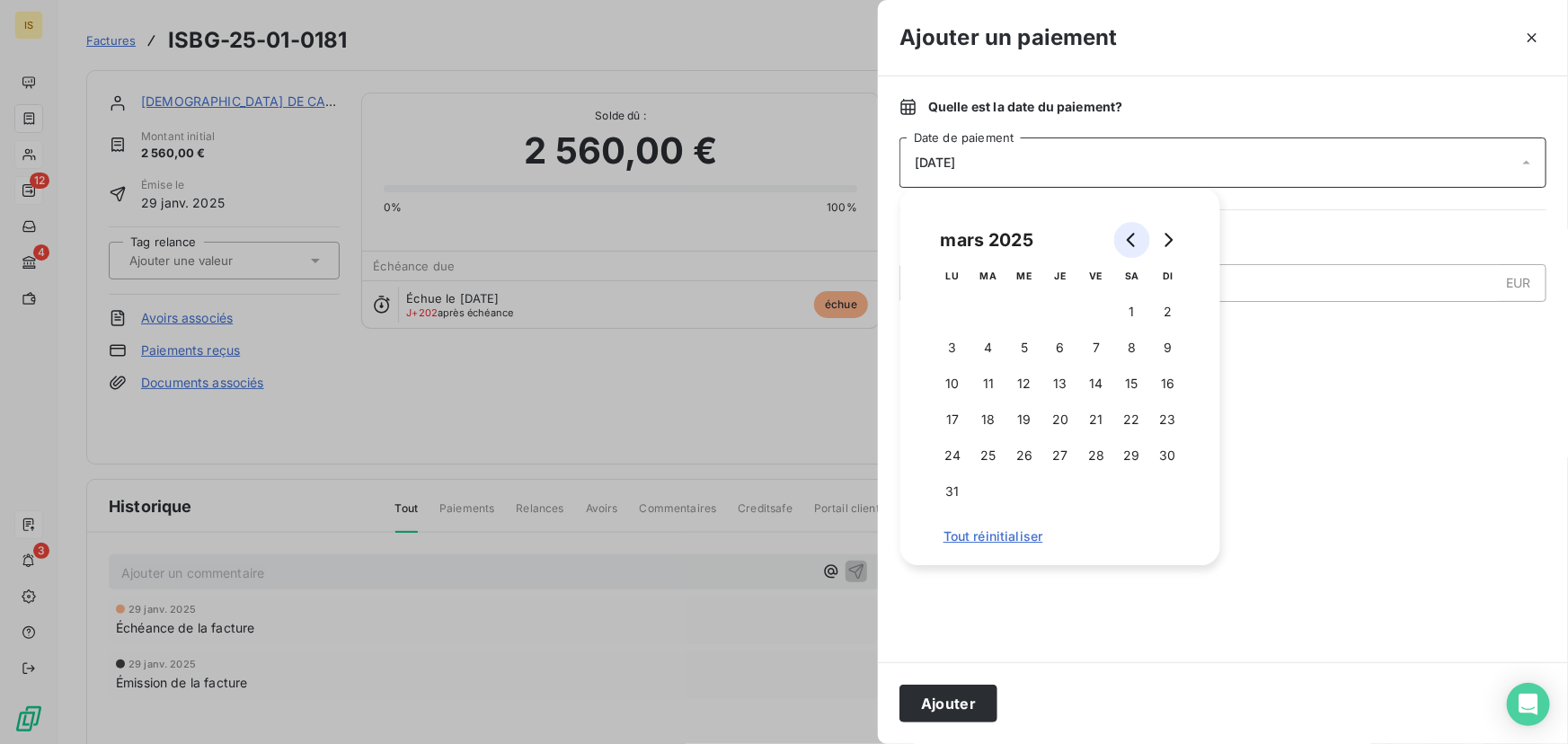
click at [1122, 241] on button "Go to previous month" at bounding box center [1132, 239] width 36 height 36
click at [1157, 314] on button "2" at bounding box center [1167, 311] width 36 height 36
click at [1291, 356] on div at bounding box center [1223, 498] width 647 height 285
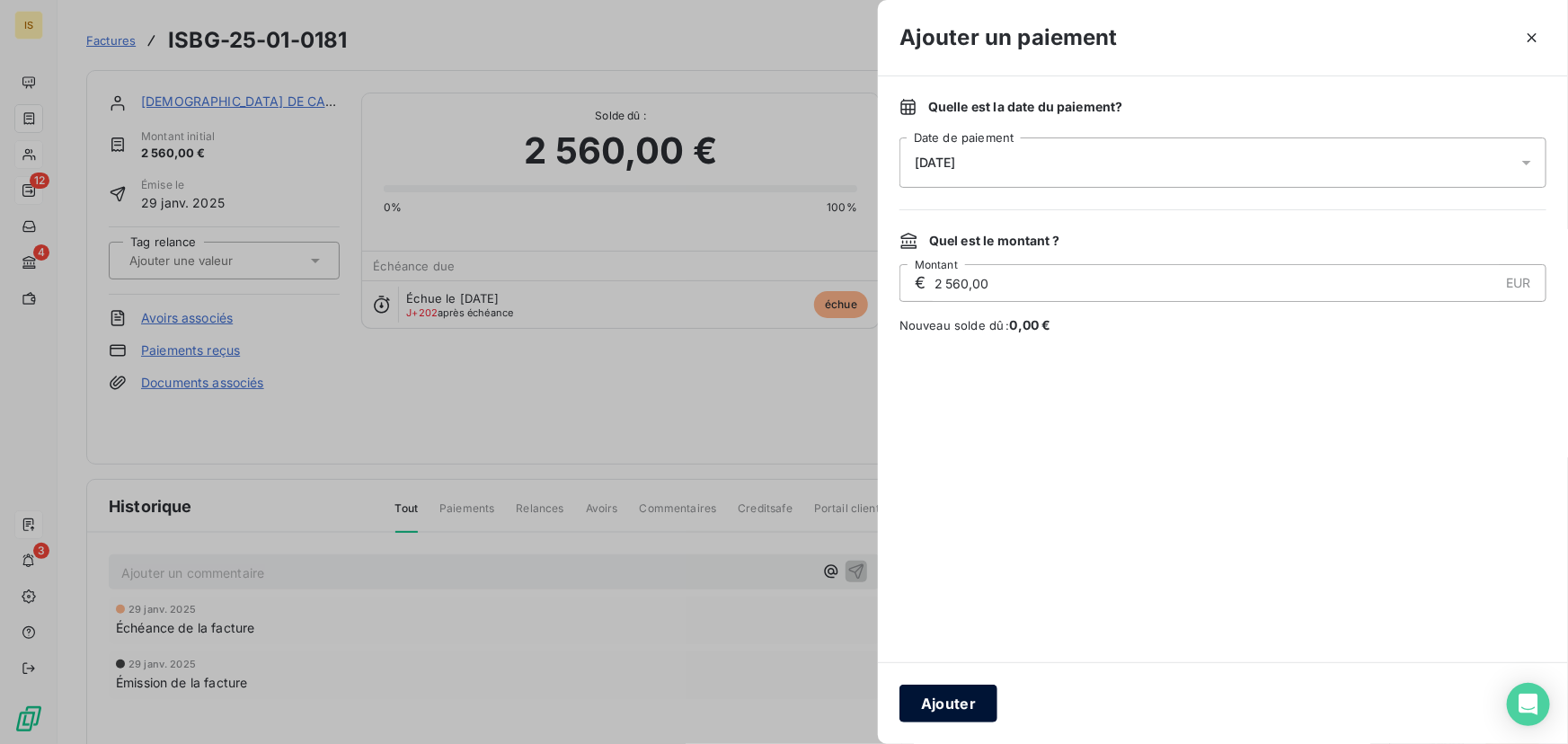
click at [984, 695] on button "Ajouter" at bounding box center [949, 703] width 98 height 37
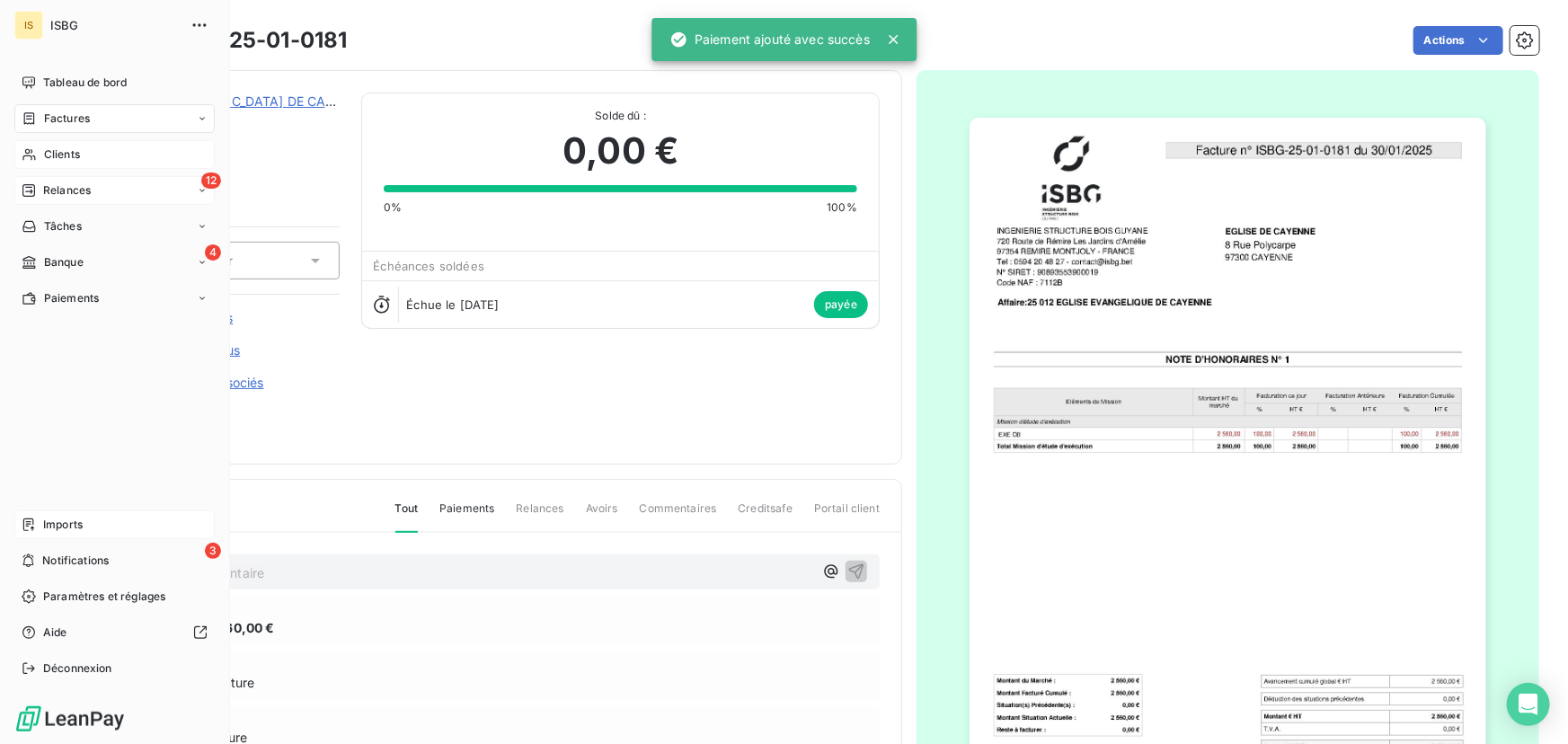
click at [45, 183] on span "Relances" at bounding box center [67, 190] width 48 height 16
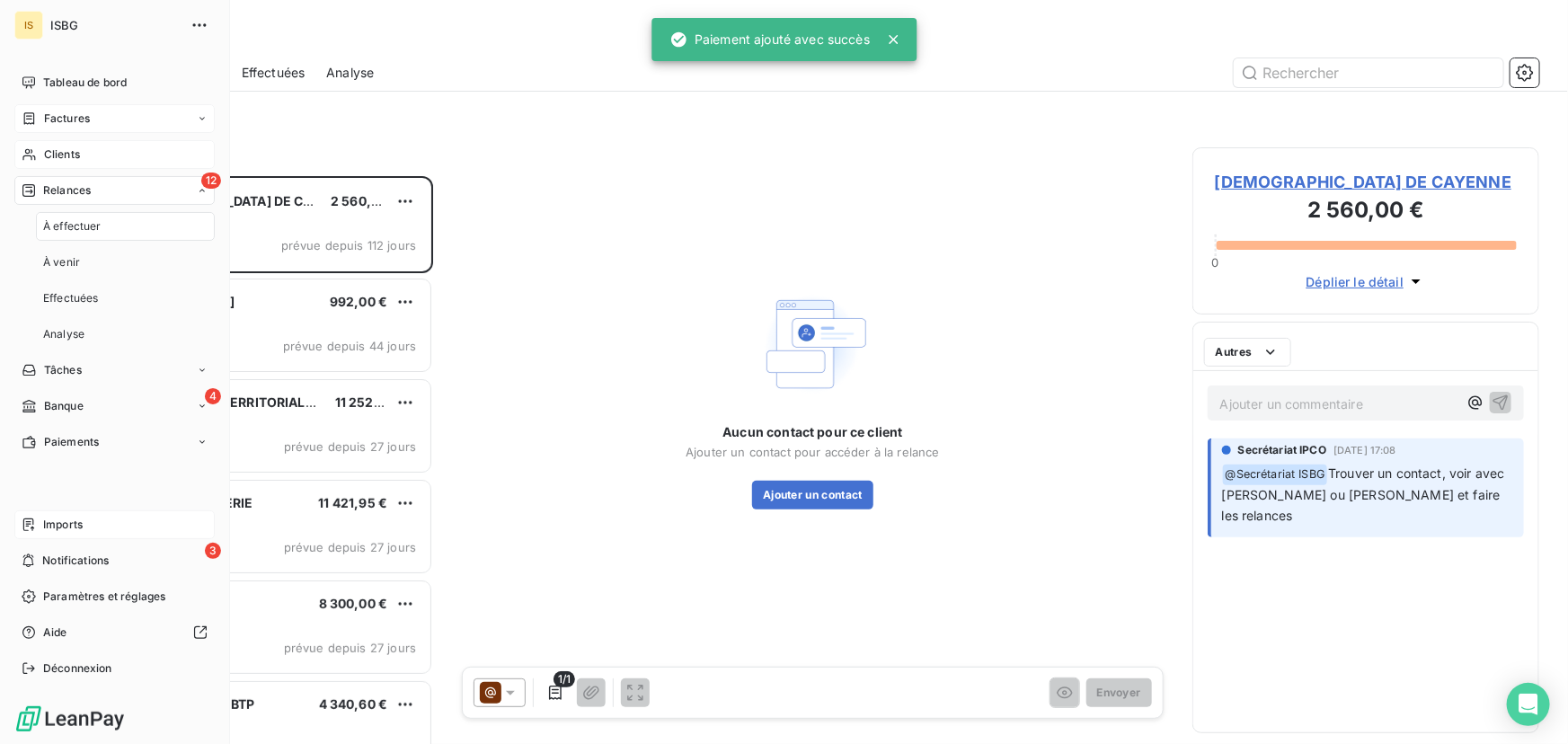
scroll to position [557, 335]
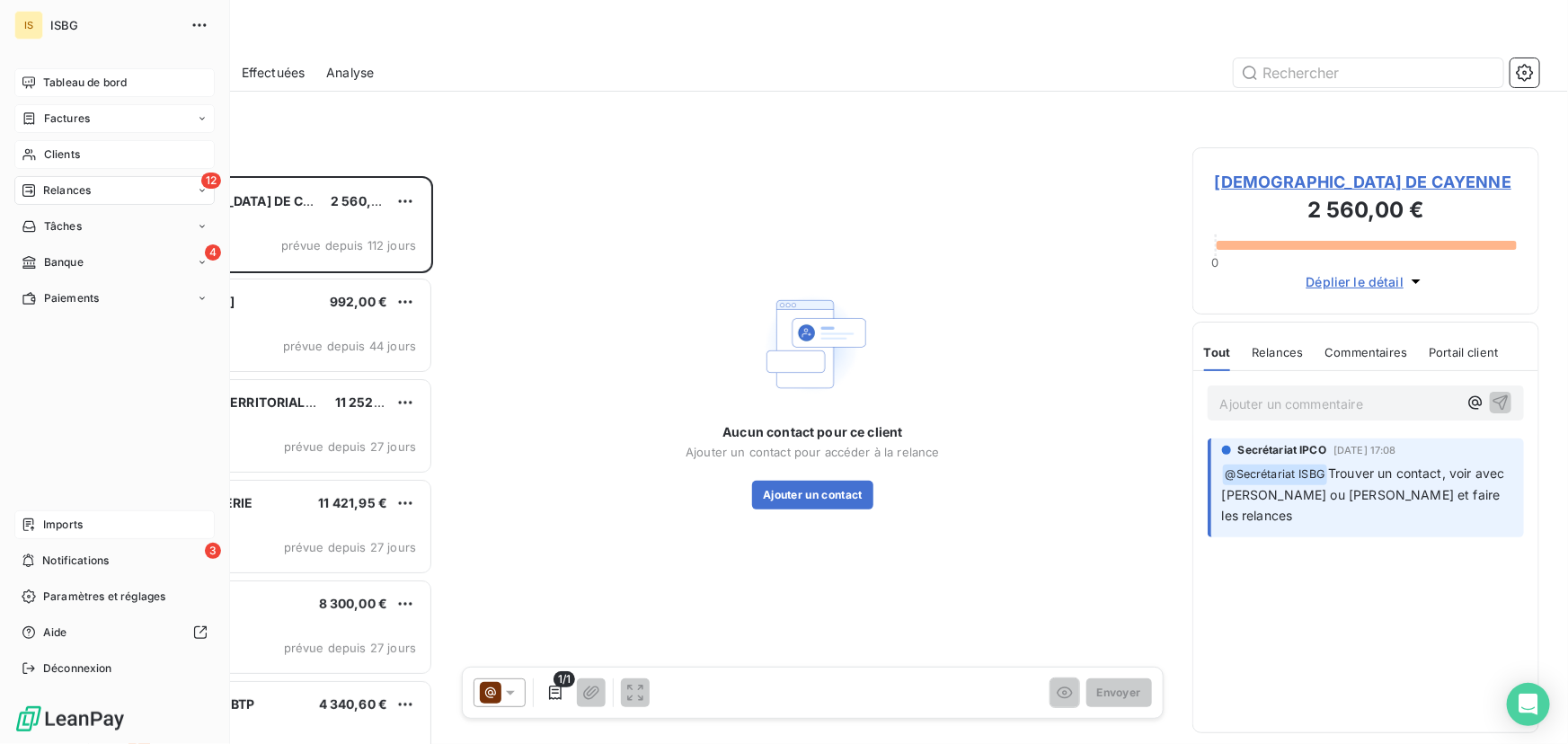
click at [45, 80] on span "Tableau de bord" at bounding box center [85, 83] width 84 height 16
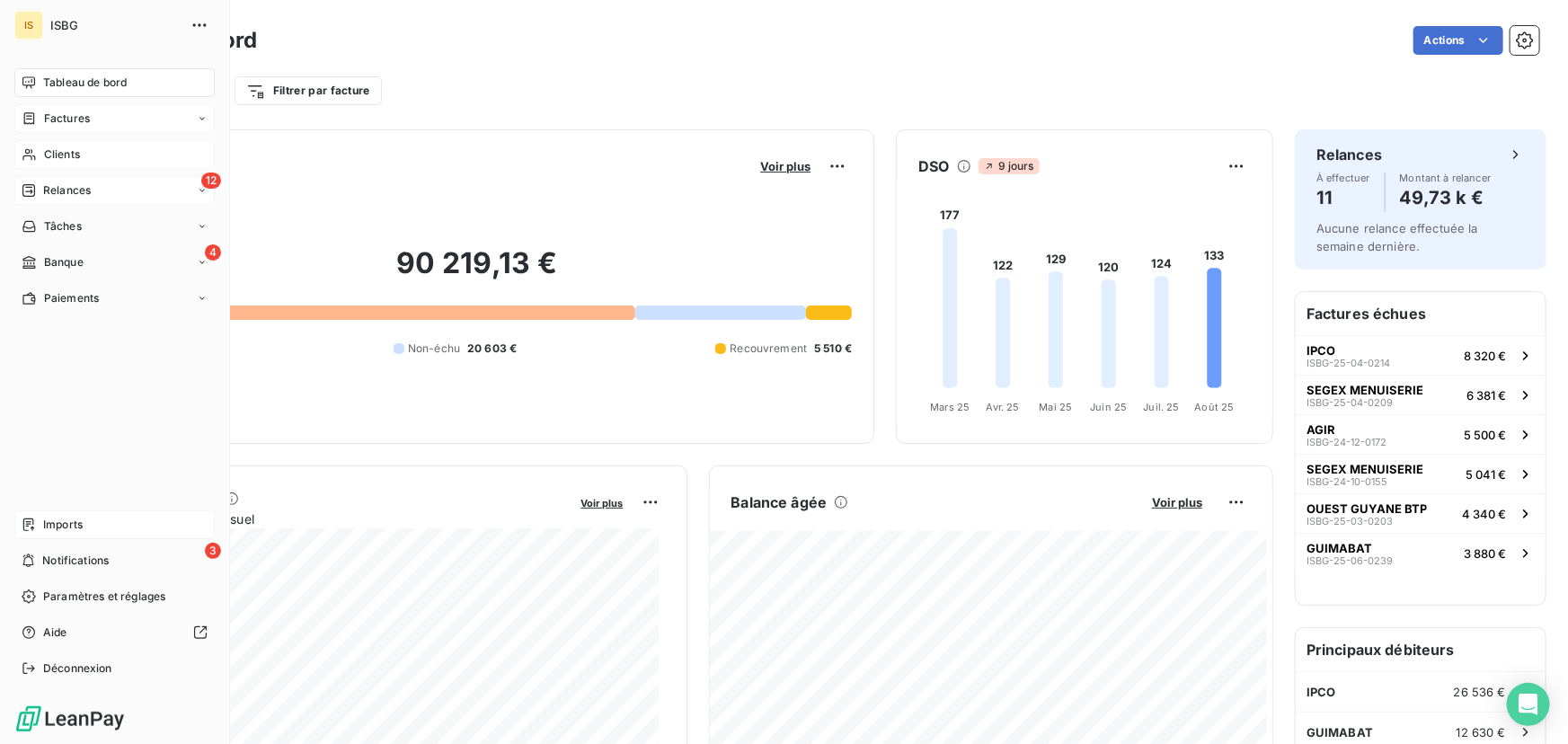
click at [77, 187] on span "Relances" at bounding box center [67, 190] width 48 height 16
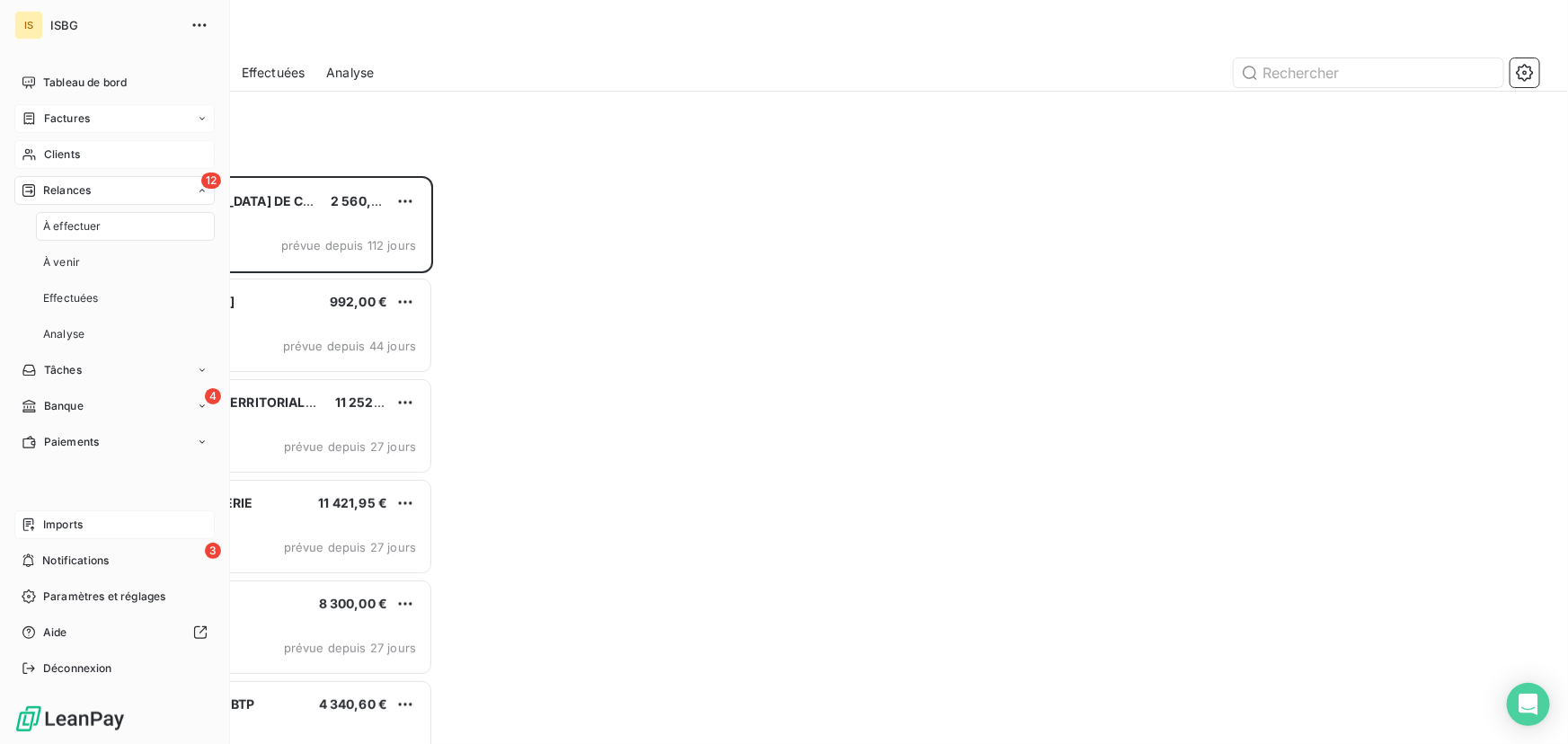
scroll to position [557, 335]
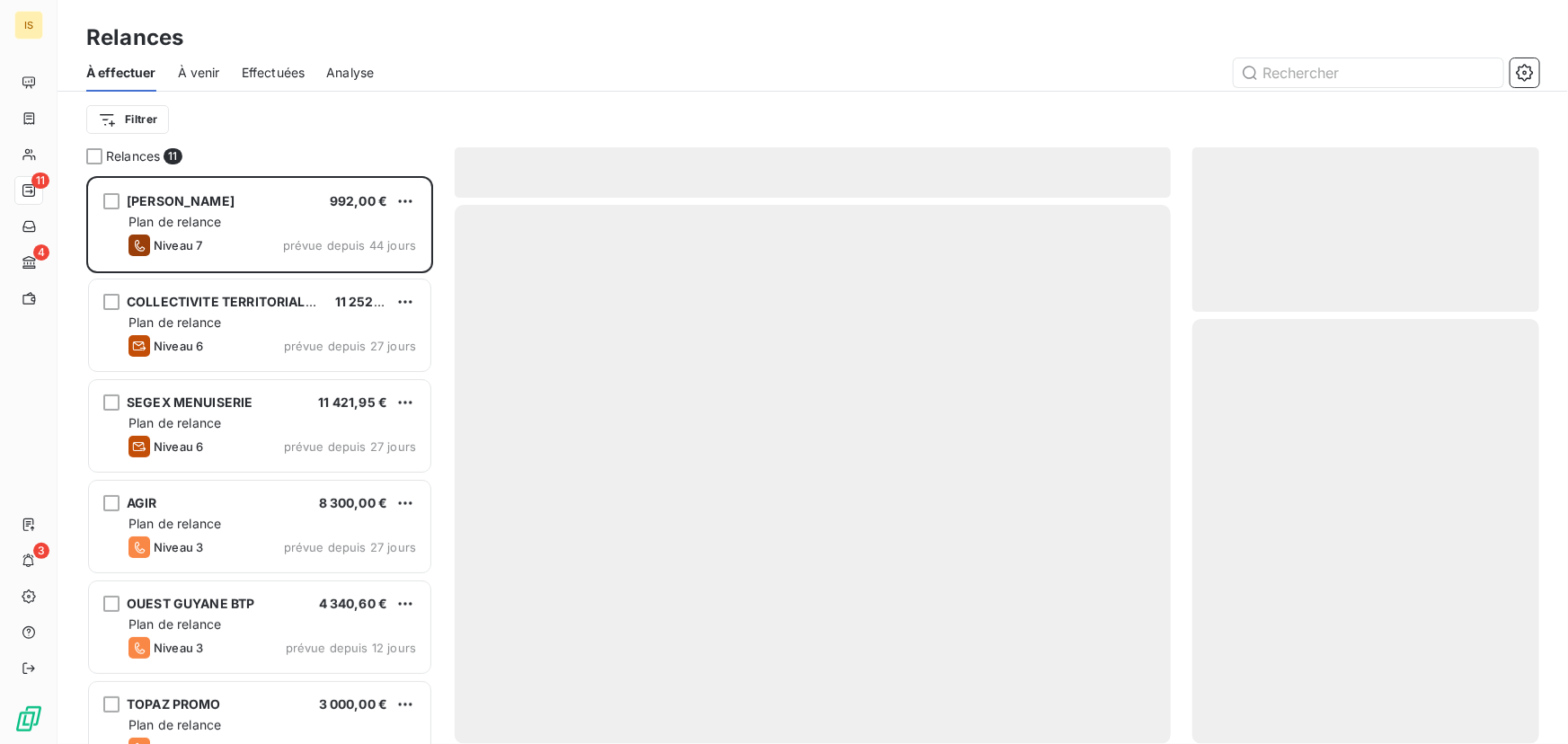
scroll to position [557, 335]
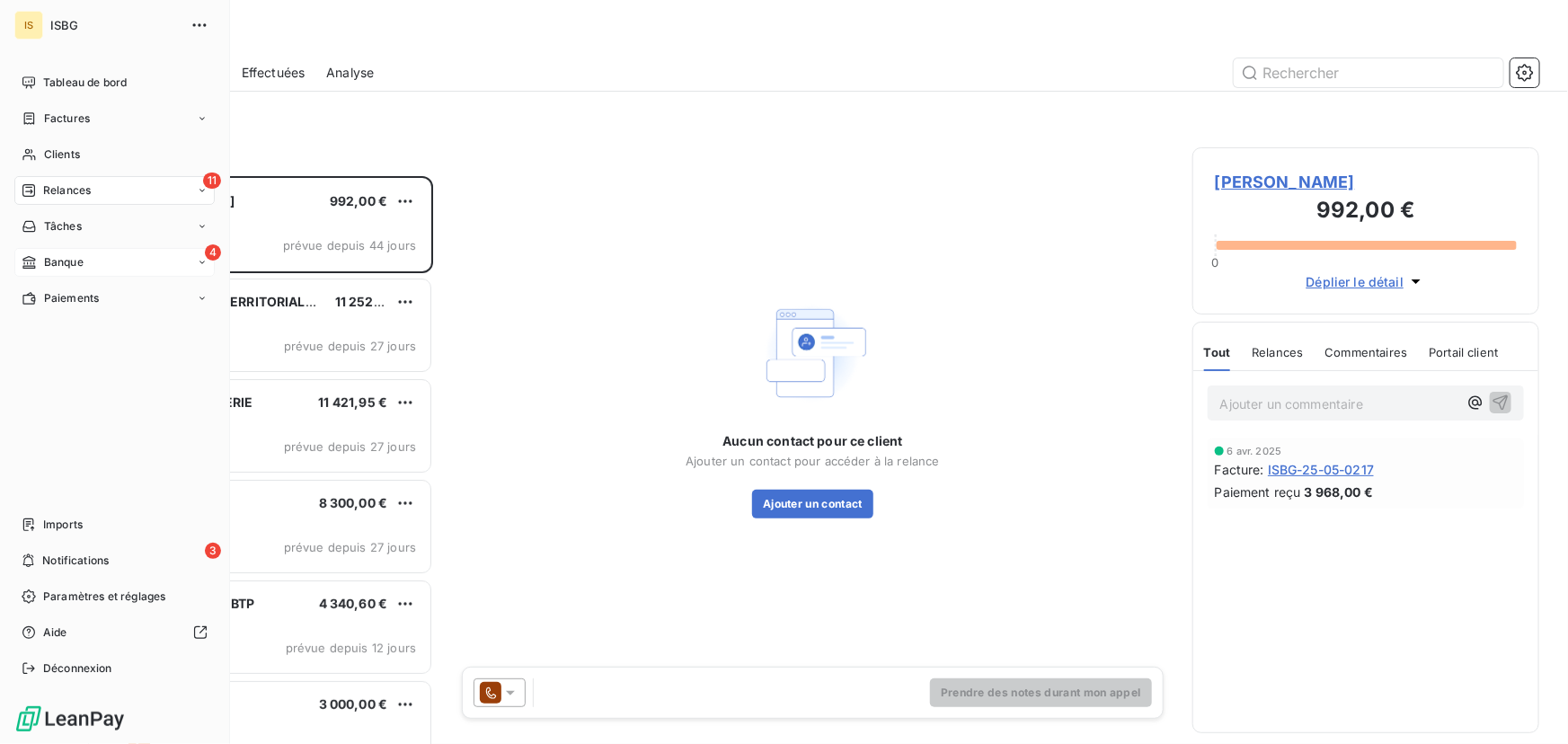
click at [37, 256] on div "Banque" at bounding box center [52, 262] width 62 height 16
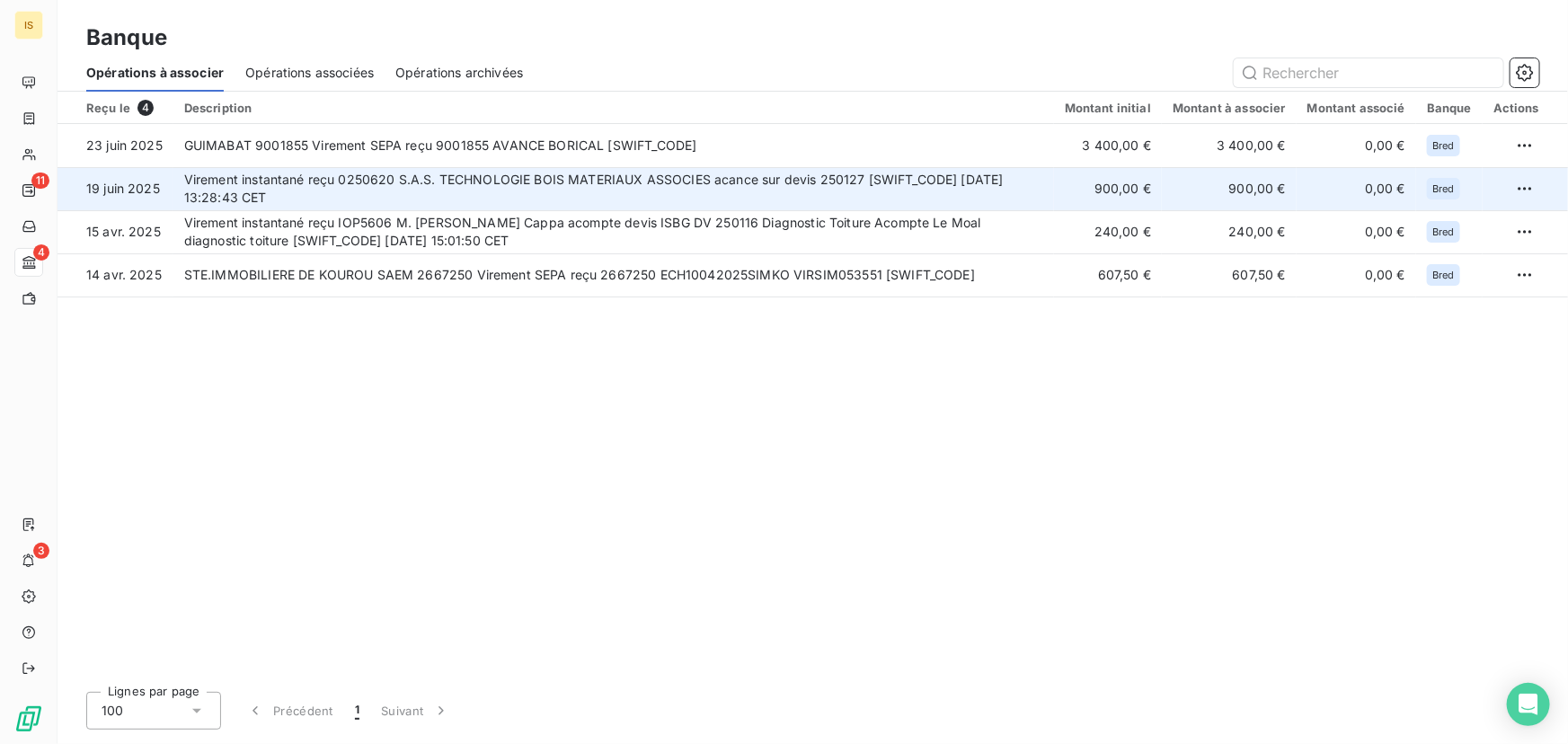
click at [448, 176] on td "Virement instantané reçu 0250620 S.A.S. TECHNOLOGIE BOIS MATERIAUX ASSOCIES aca…" at bounding box center [613, 188] width 881 height 43
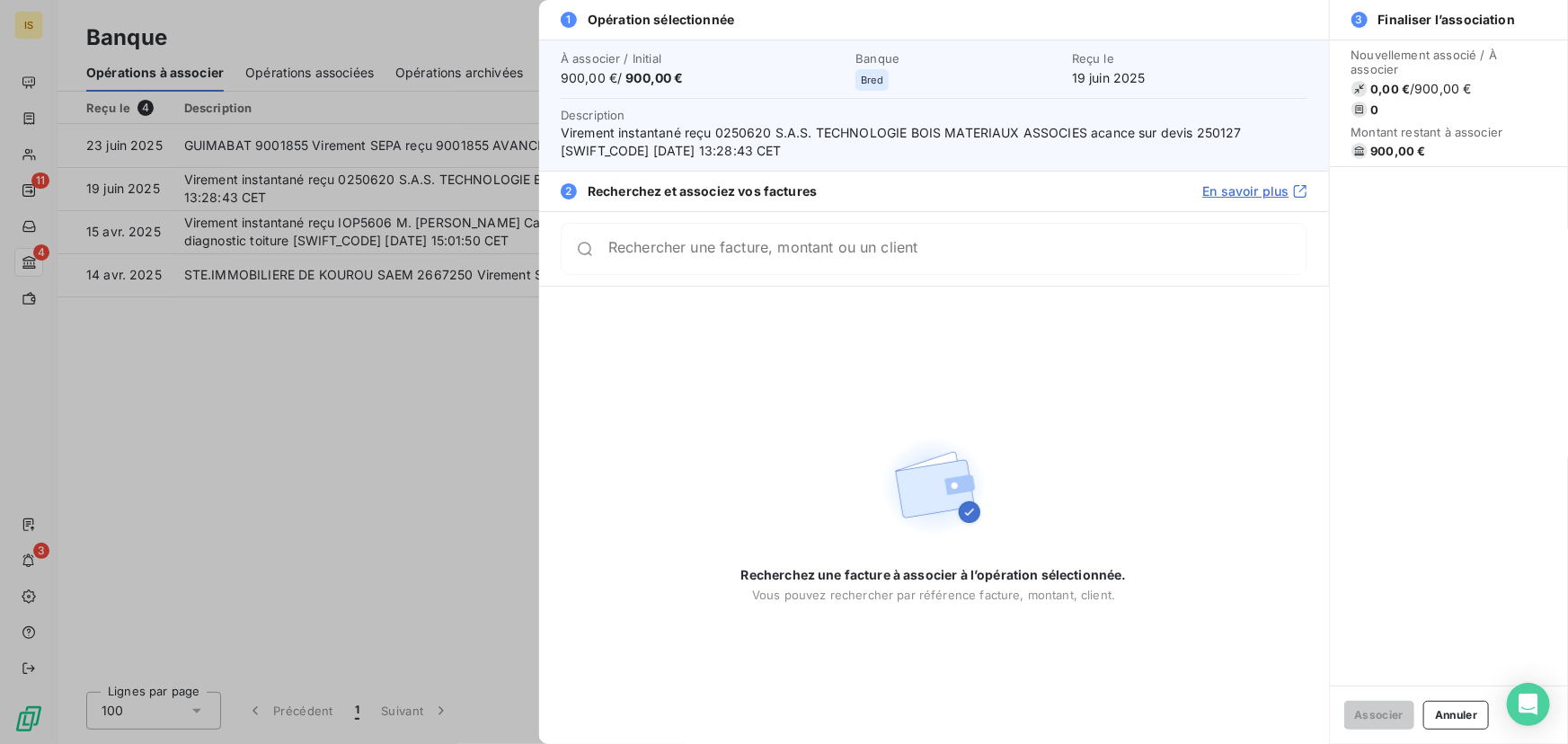
click at [682, 258] on input "Rechercher une facture, montant ou un client" at bounding box center [958, 249] width 698 height 18
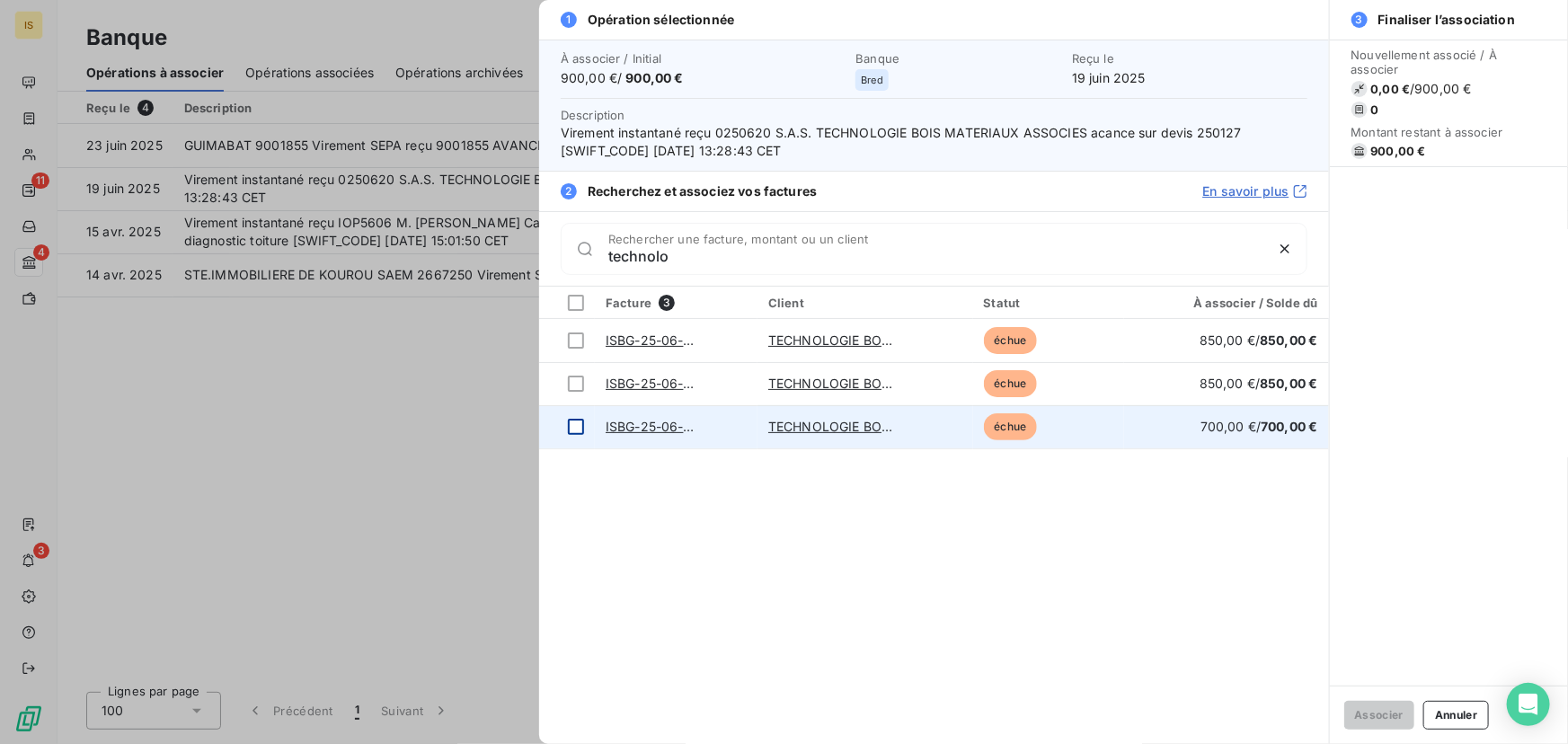
type input "technolo"
click at [580, 425] on div at bounding box center [576, 427] width 16 height 16
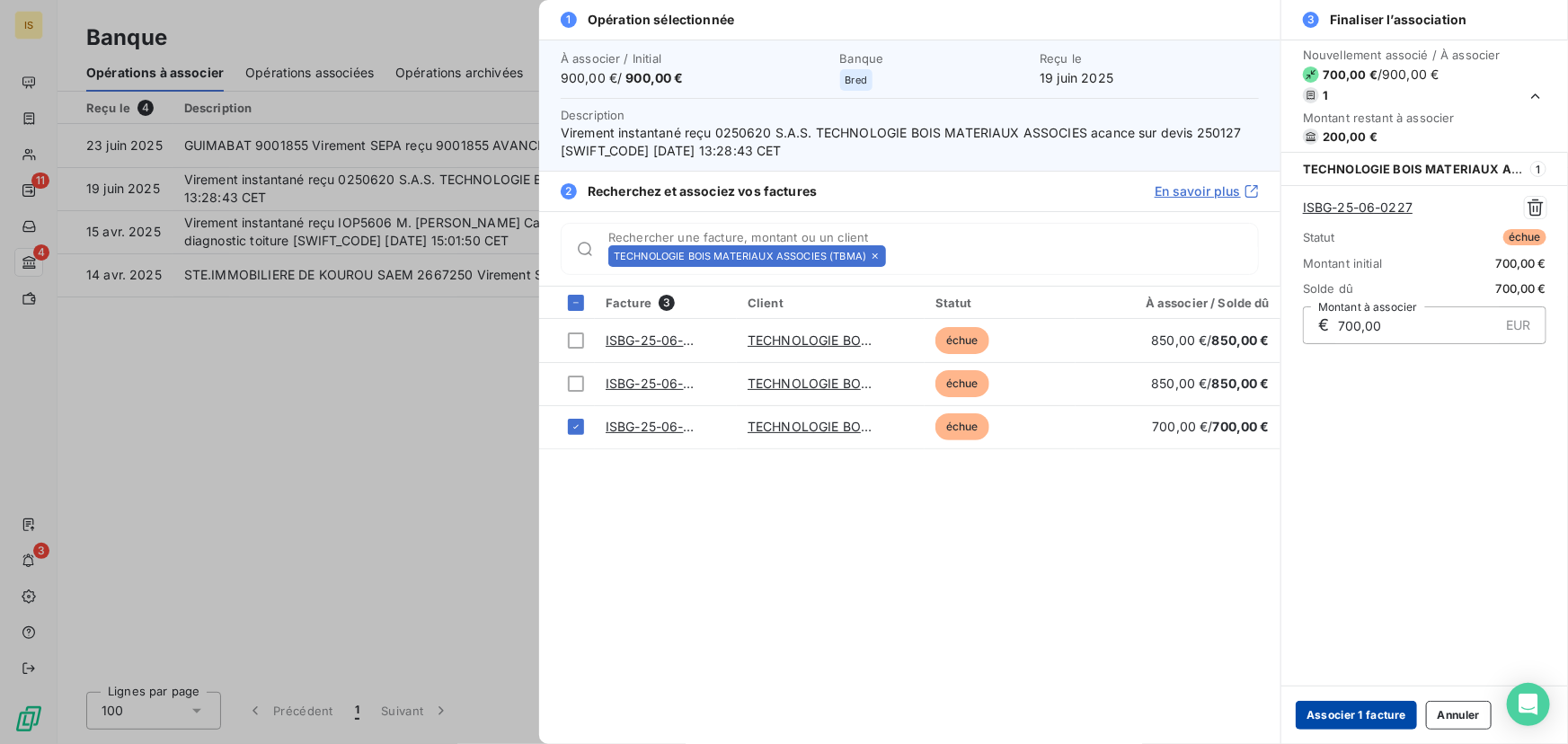
click at [1380, 718] on button "Associer 1 facture" at bounding box center [1356, 715] width 121 height 29
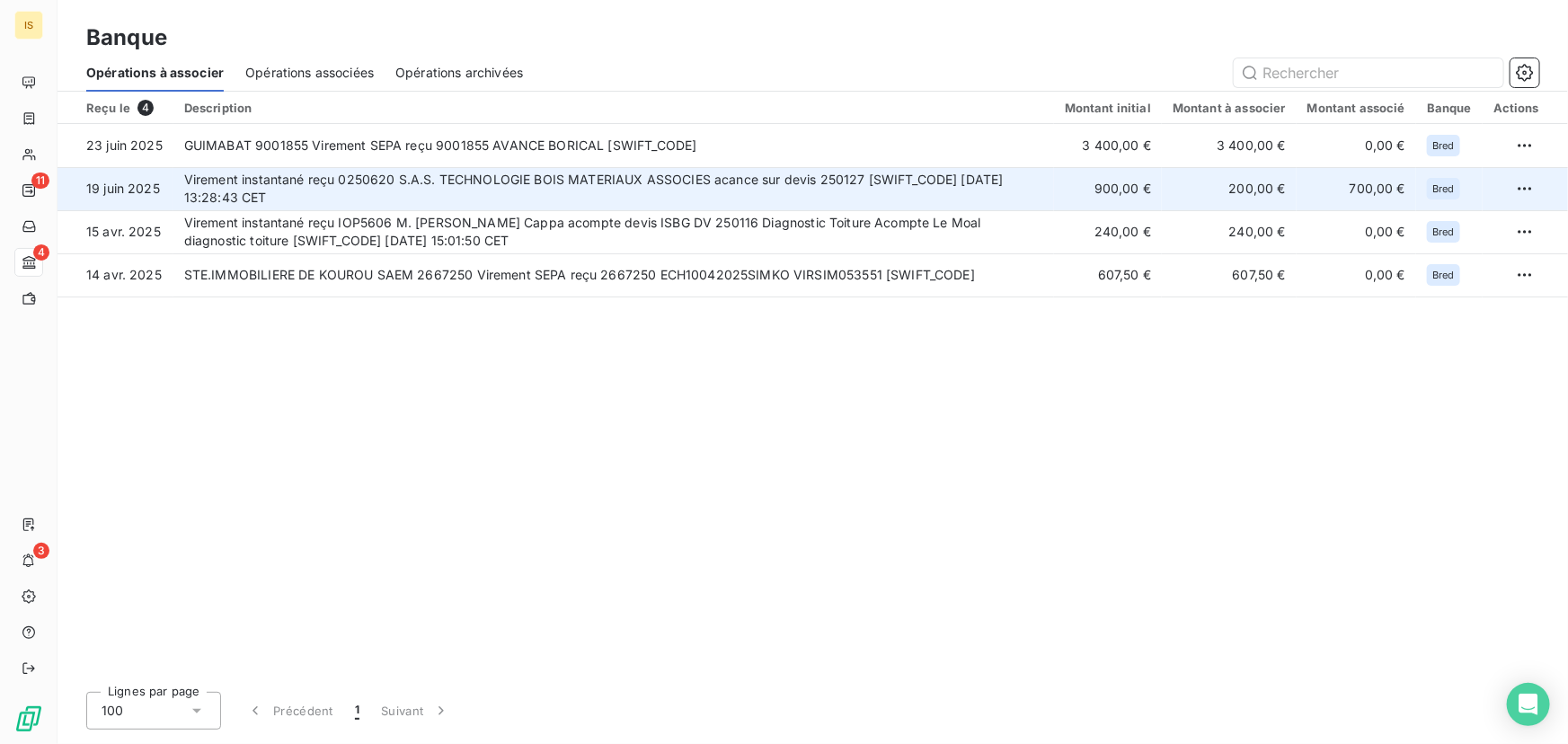
click at [904, 187] on td "Virement instantané reçu 0250620 S.A.S. TECHNOLOGIE BOIS MATERIAUX ASSOCIES aca…" at bounding box center [613, 188] width 881 height 43
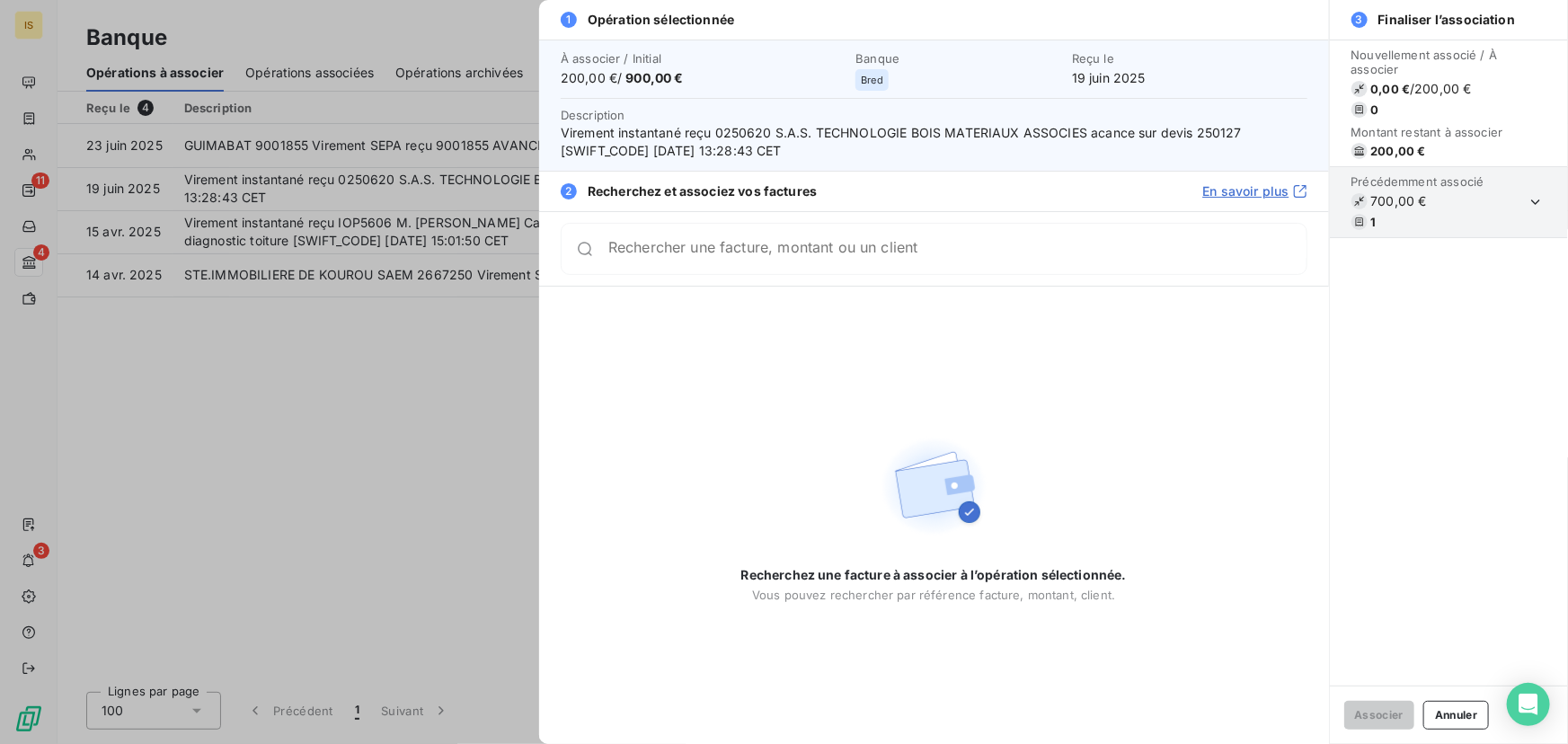
click at [715, 253] on input "Rechercher une facture, montant ou un client" at bounding box center [958, 249] width 698 height 18
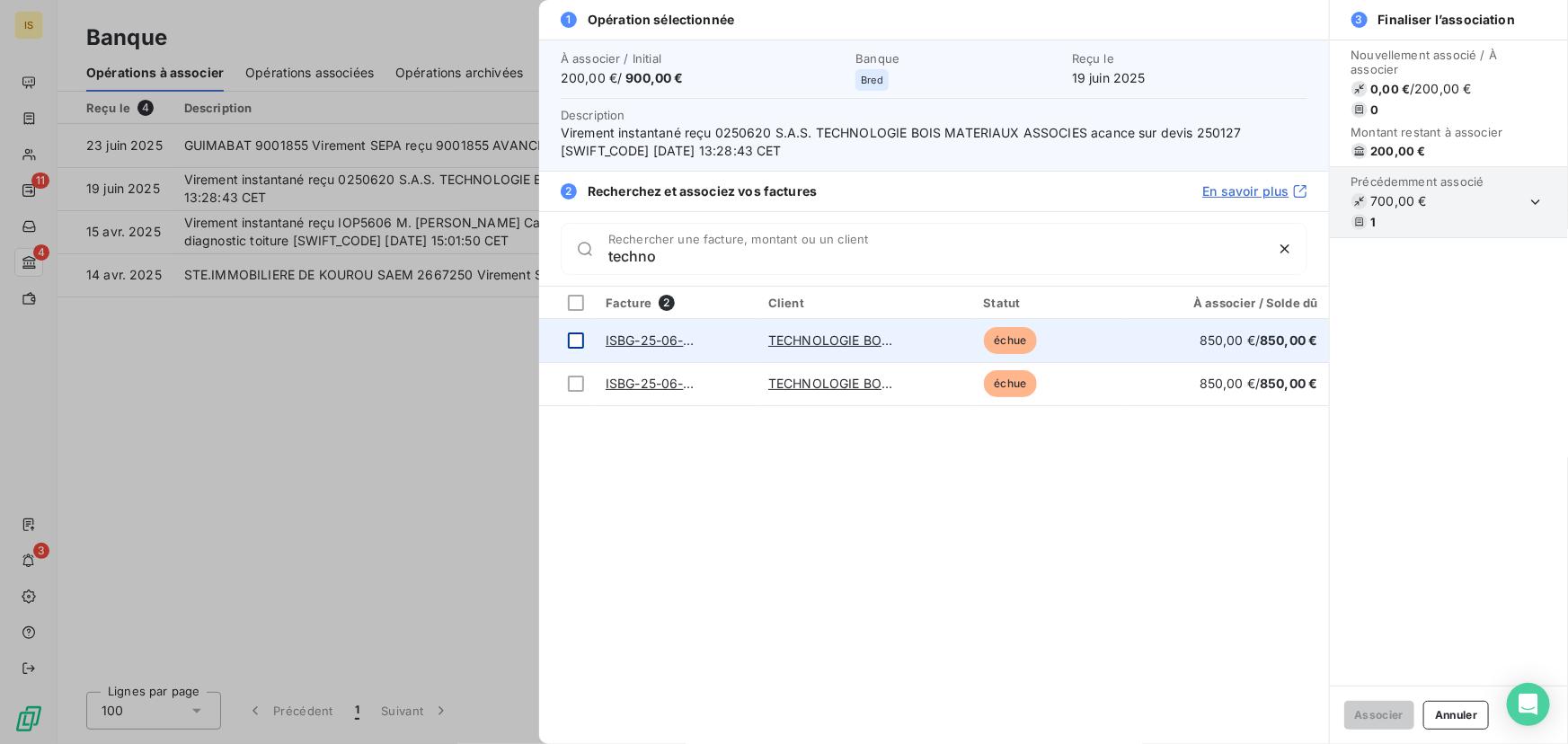
type input "techno"
click at [574, 335] on div at bounding box center [576, 340] width 16 height 16
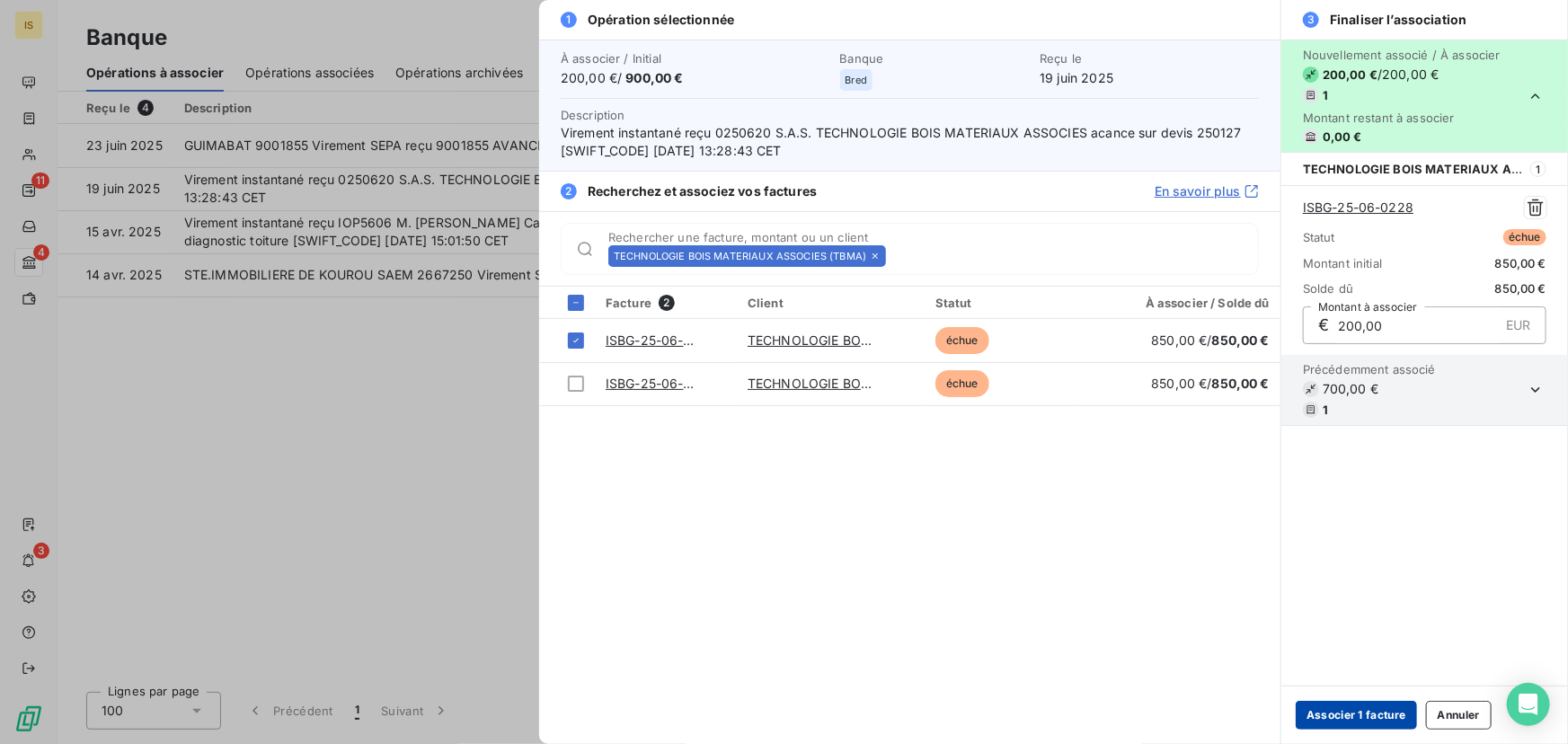
click at [1369, 713] on button "Associer 1 facture" at bounding box center [1356, 715] width 121 height 29
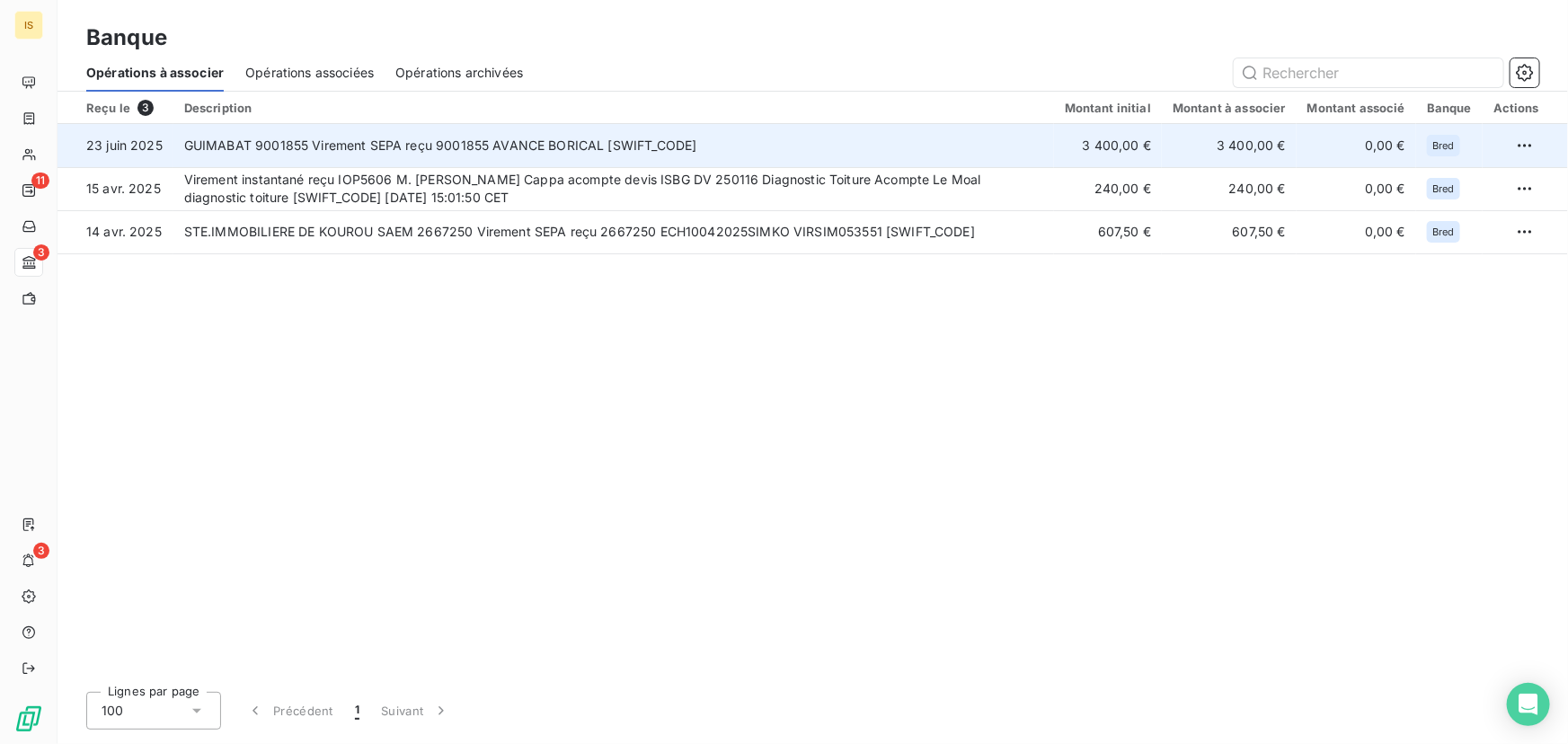
click at [534, 136] on td "GUIMABAT 9001855 Virement SEPA reçu 9001855 AVANCE BORICAL BREDFRPPXXX" at bounding box center [613, 145] width 881 height 43
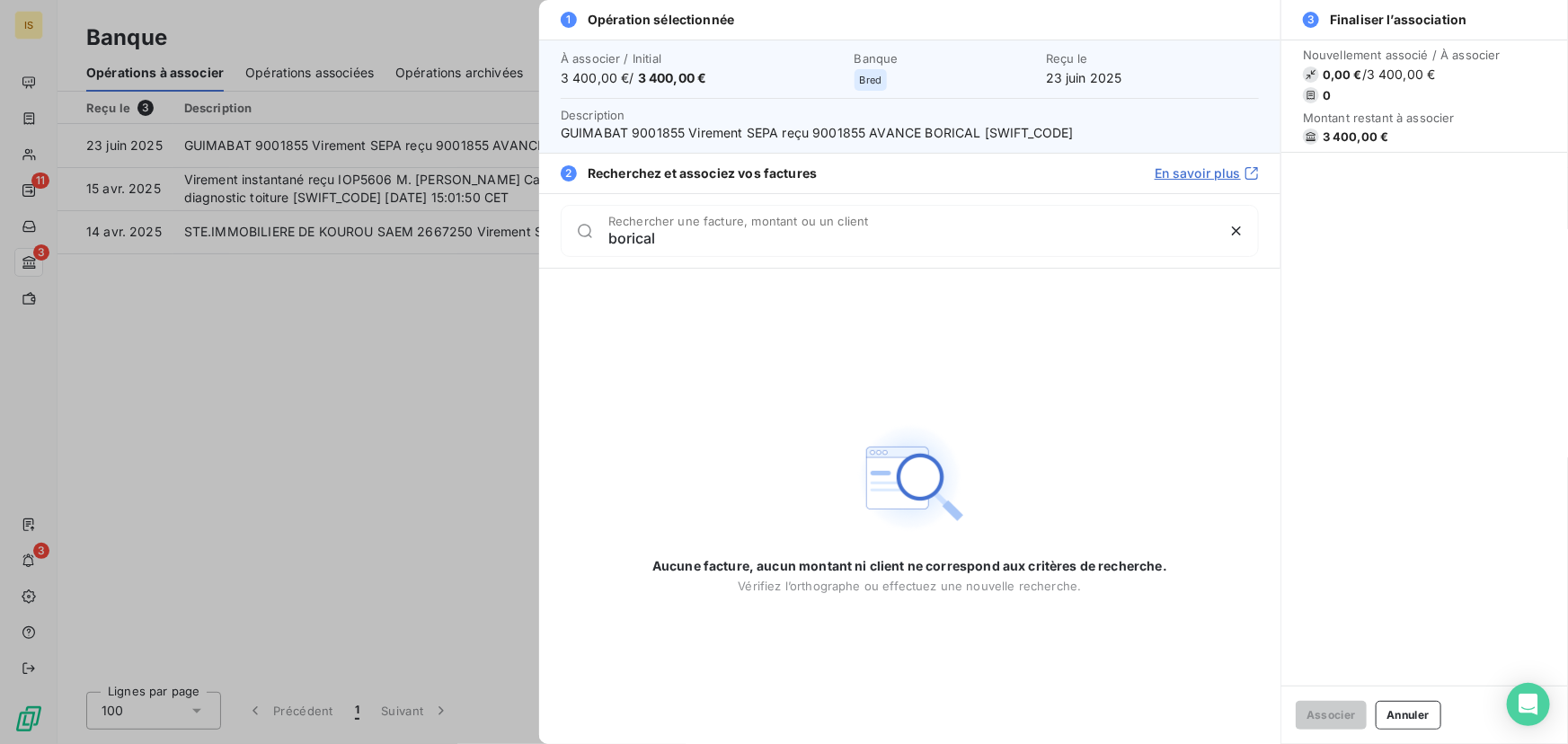
drag, startPoint x: 674, startPoint y: 241, endPoint x: 574, endPoint y: 235, distance: 100.2
click at [574, 235] on div "borical Rechercher une facture, montant ou un client" at bounding box center [909, 231] width 698 height 52
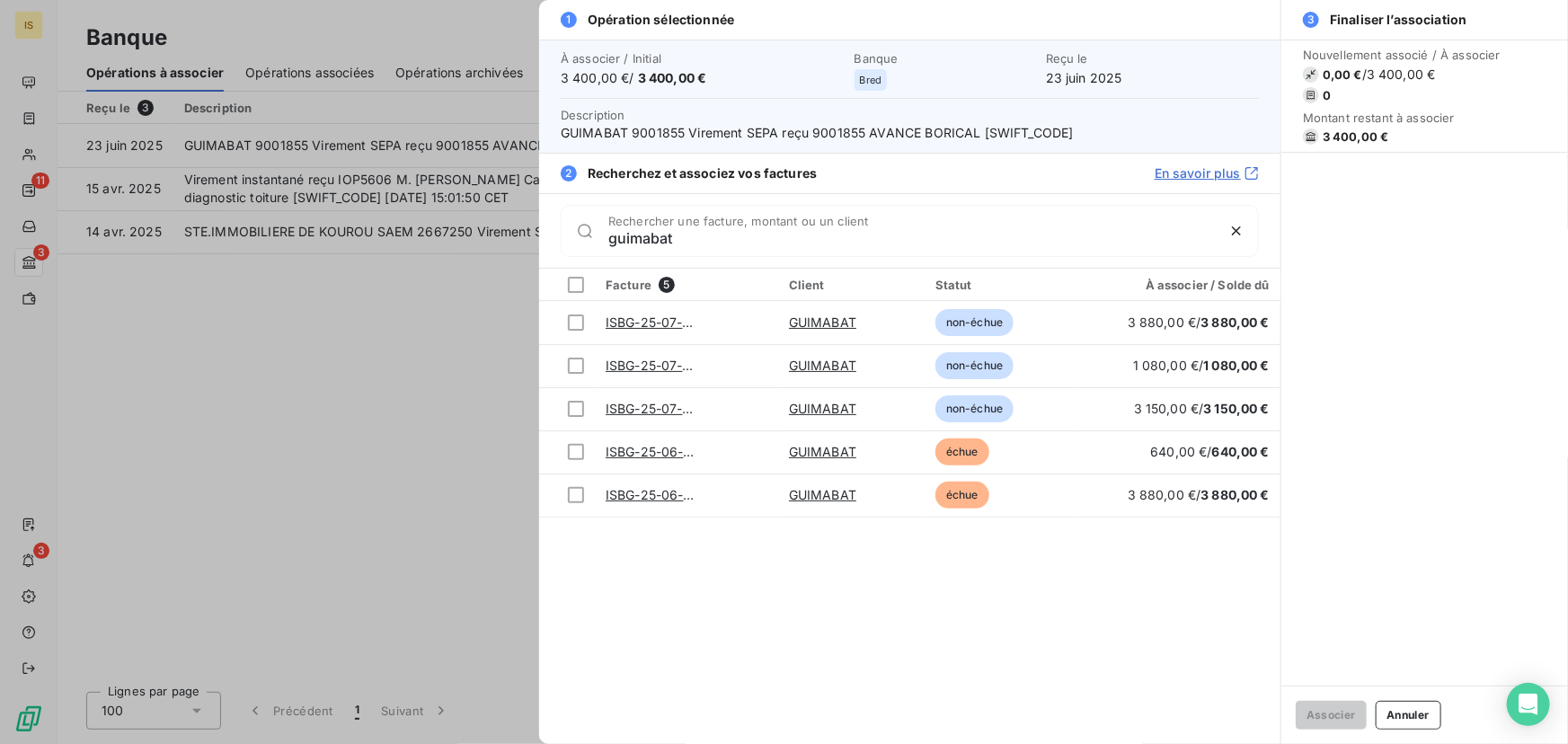
type input "guimabat"
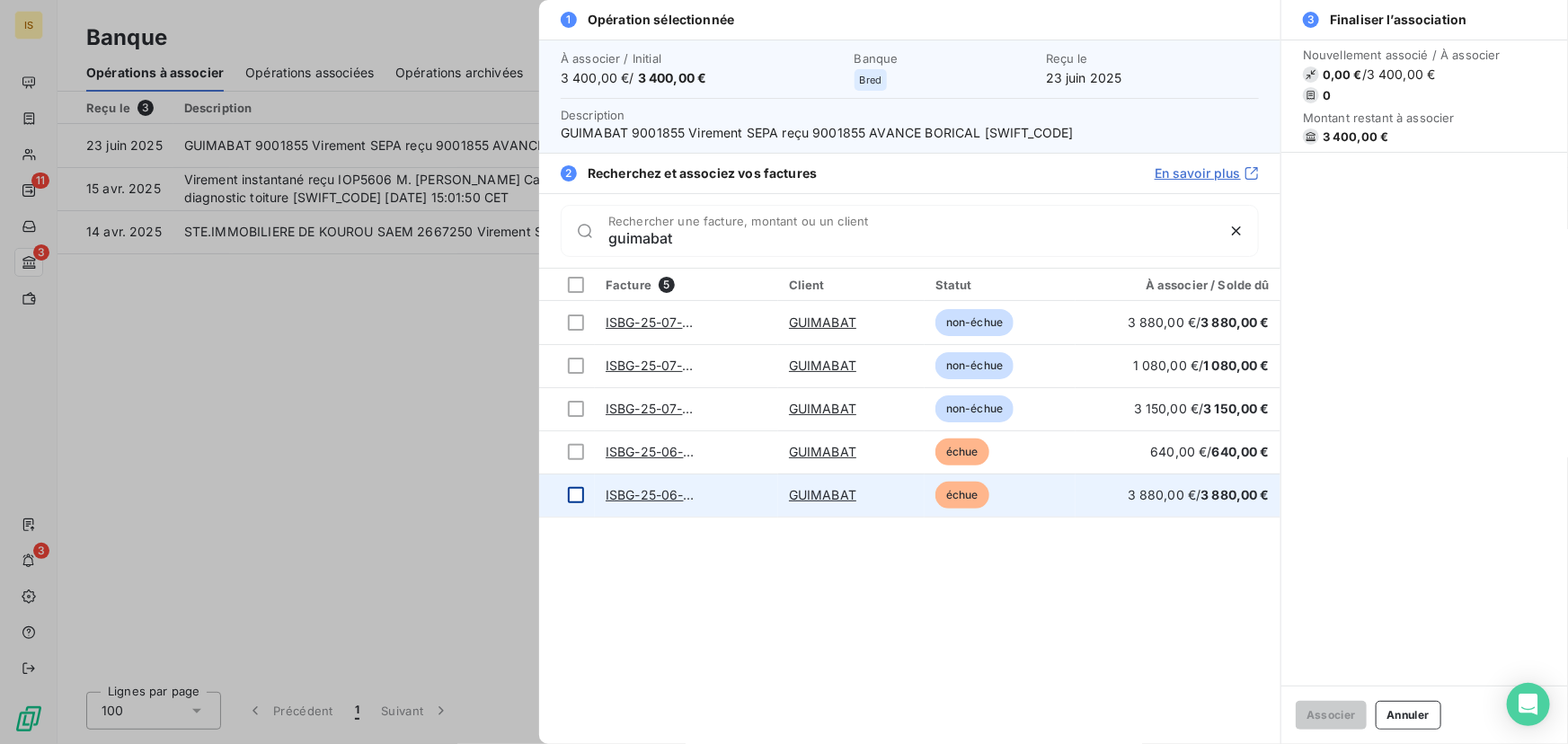
click at [573, 492] on div at bounding box center [576, 495] width 16 height 16
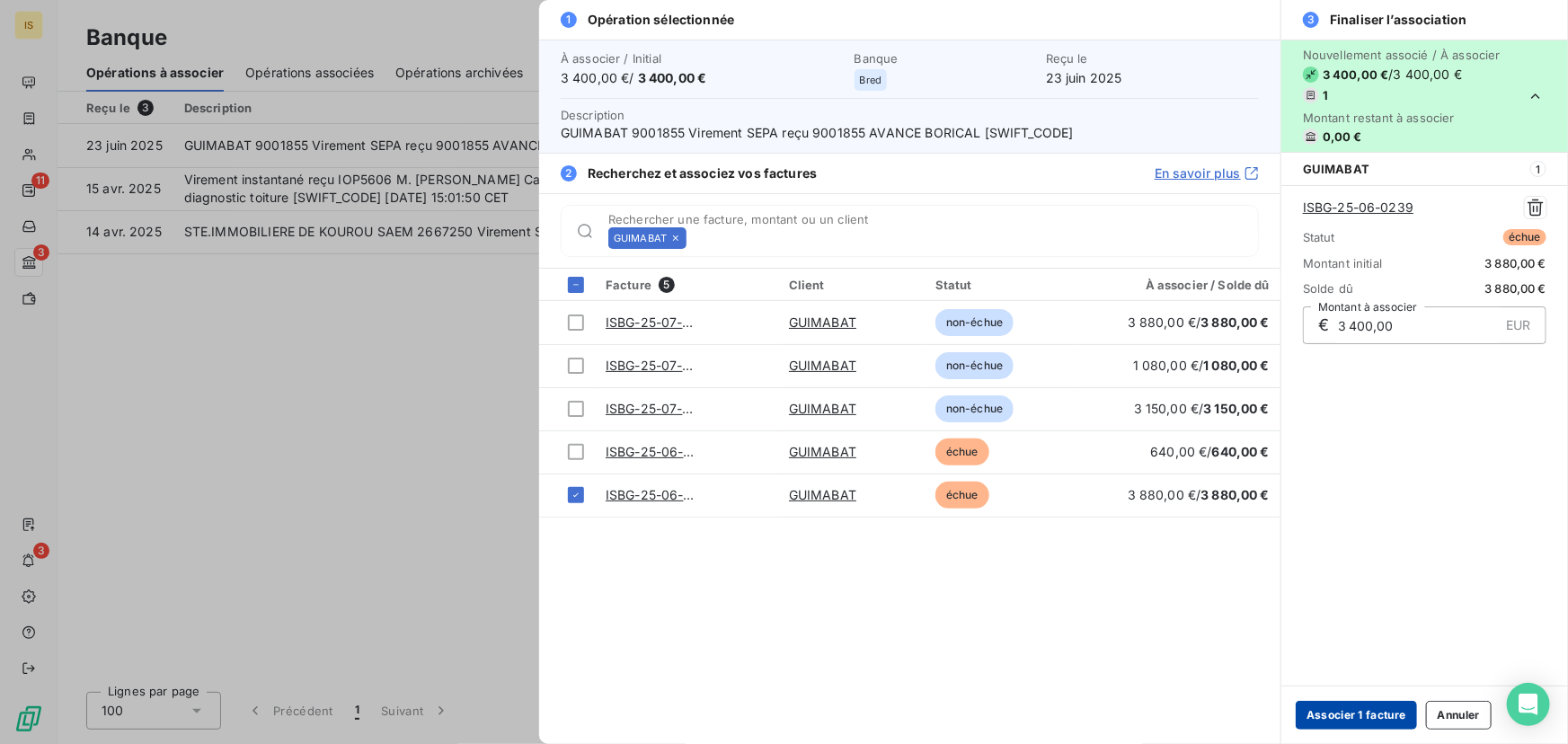
click at [1359, 707] on button "Associer 1 facture" at bounding box center [1356, 715] width 121 height 29
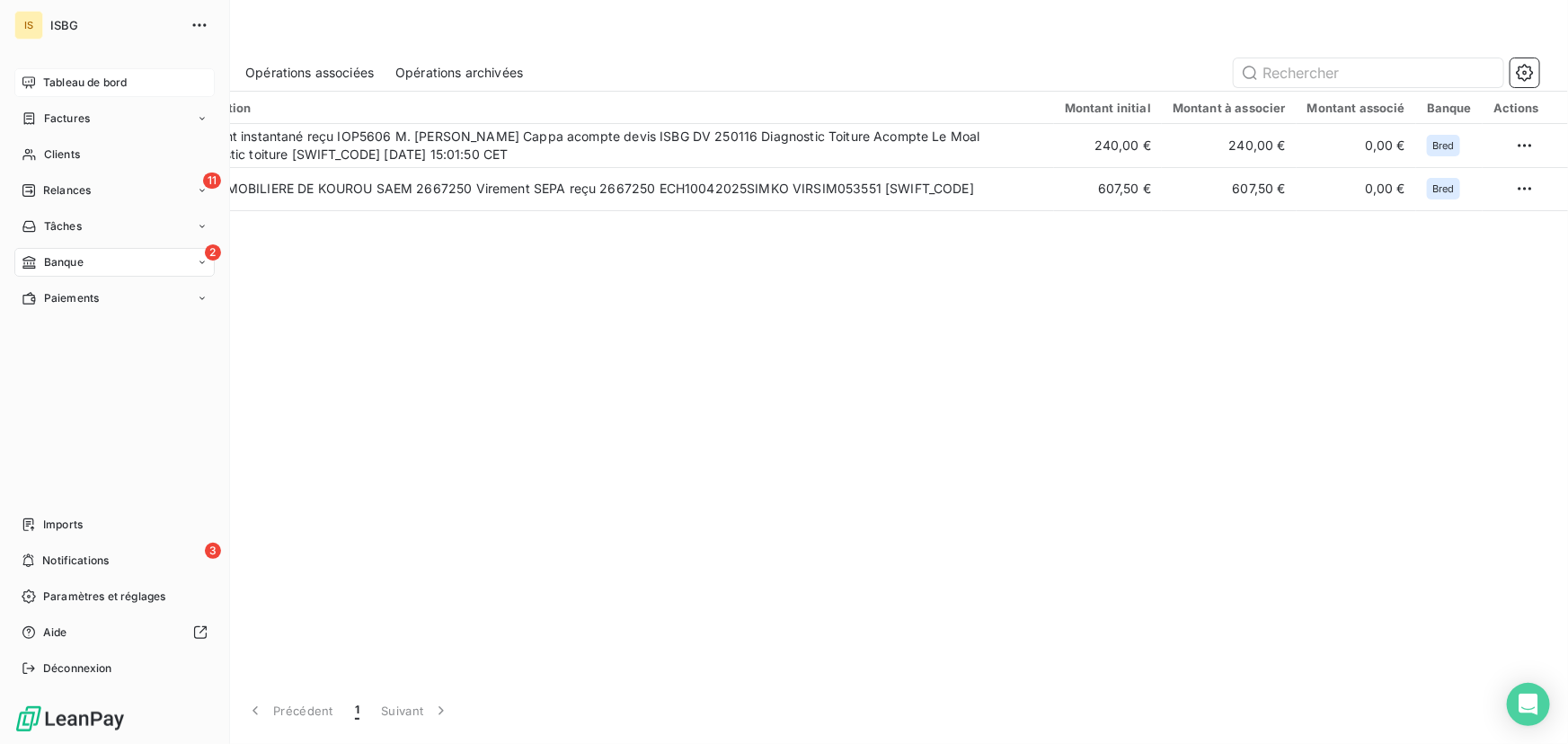
click at [70, 75] on span "Tableau de bord" at bounding box center [85, 83] width 84 height 16
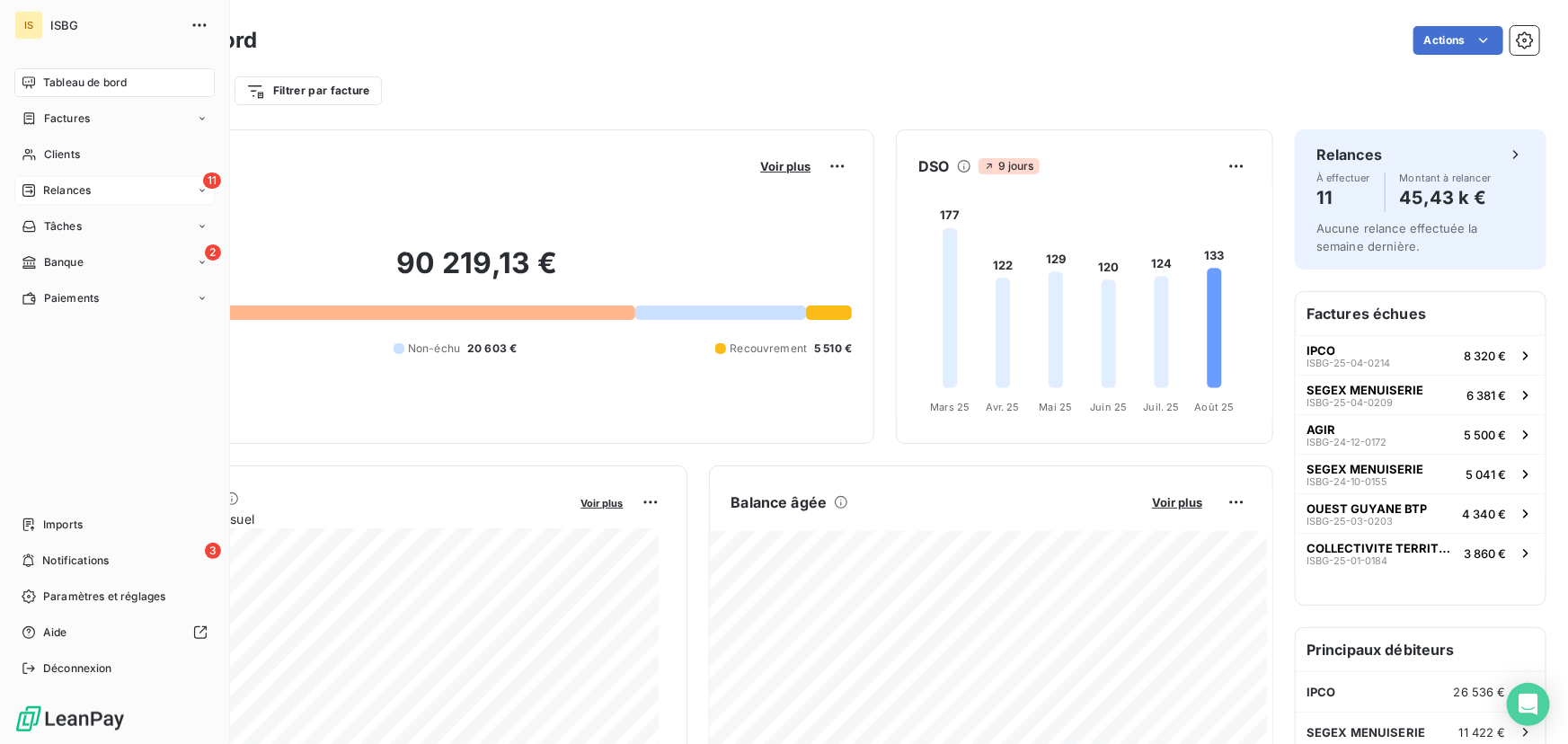
click at [47, 186] on span "Relances" at bounding box center [67, 190] width 48 height 16
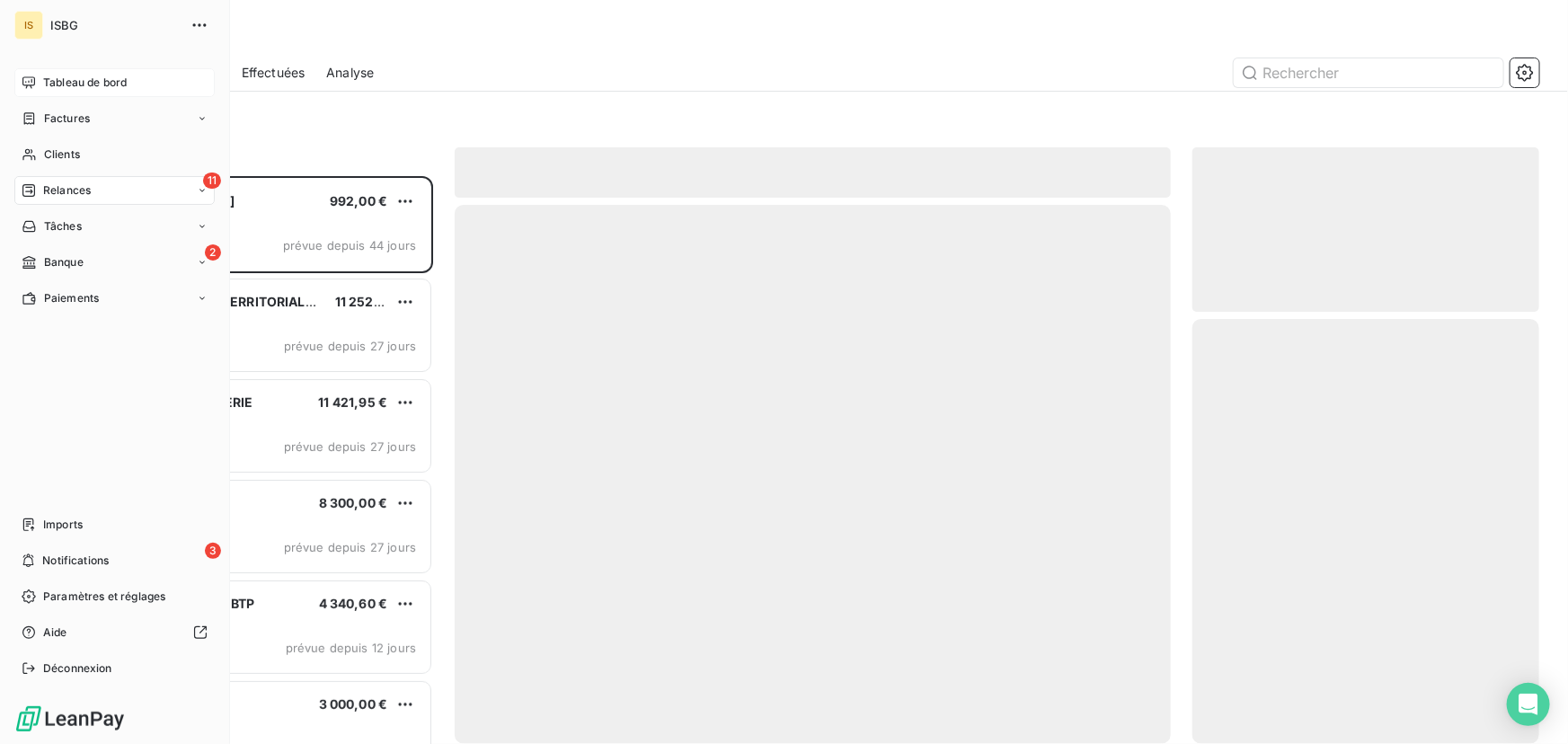
scroll to position [557, 335]
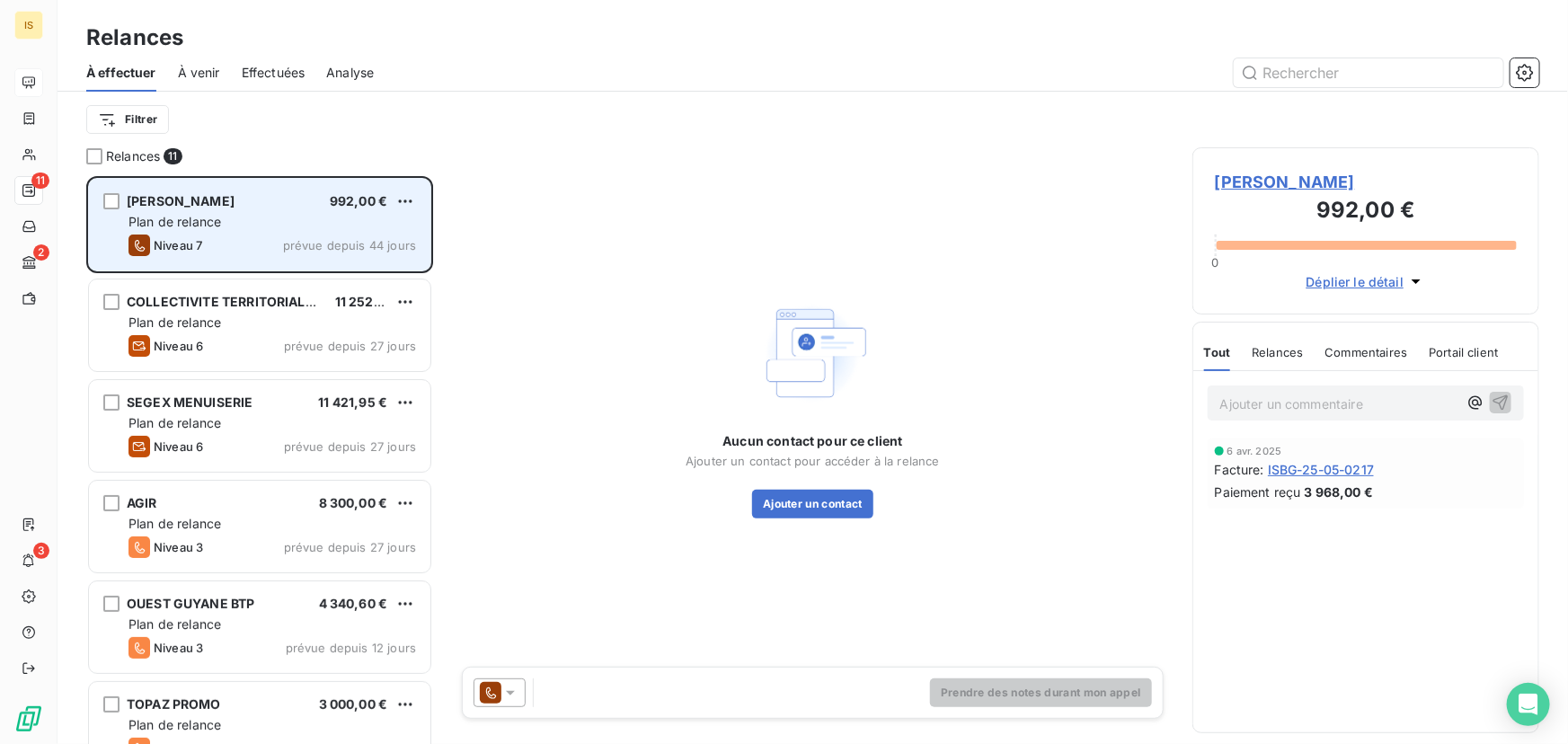
click at [288, 204] on div "POLITUR BERNARD 992,00 €" at bounding box center [272, 201] width 287 height 16
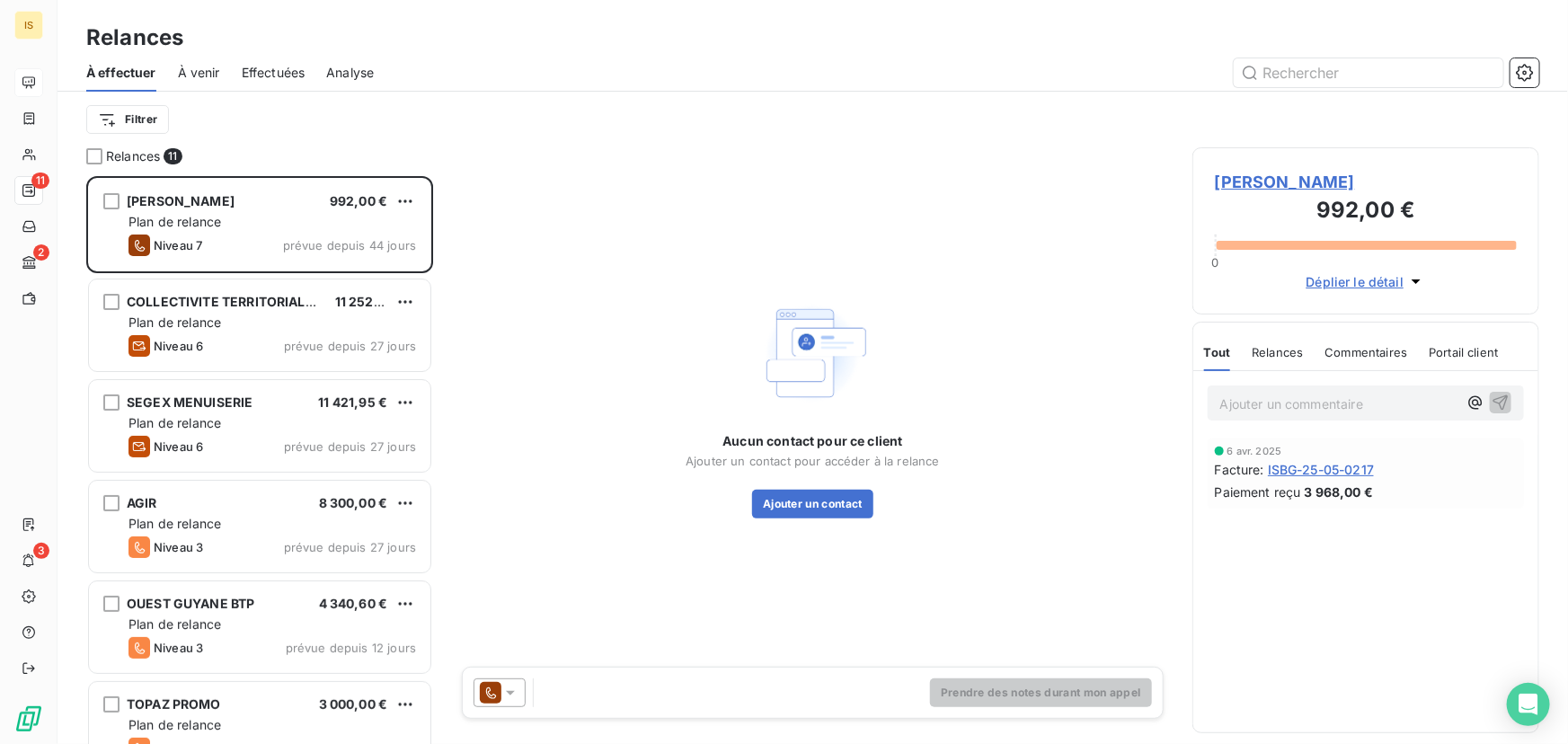
click at [506, 697] on icon at bounding box center [510, 692] width 18 height 18
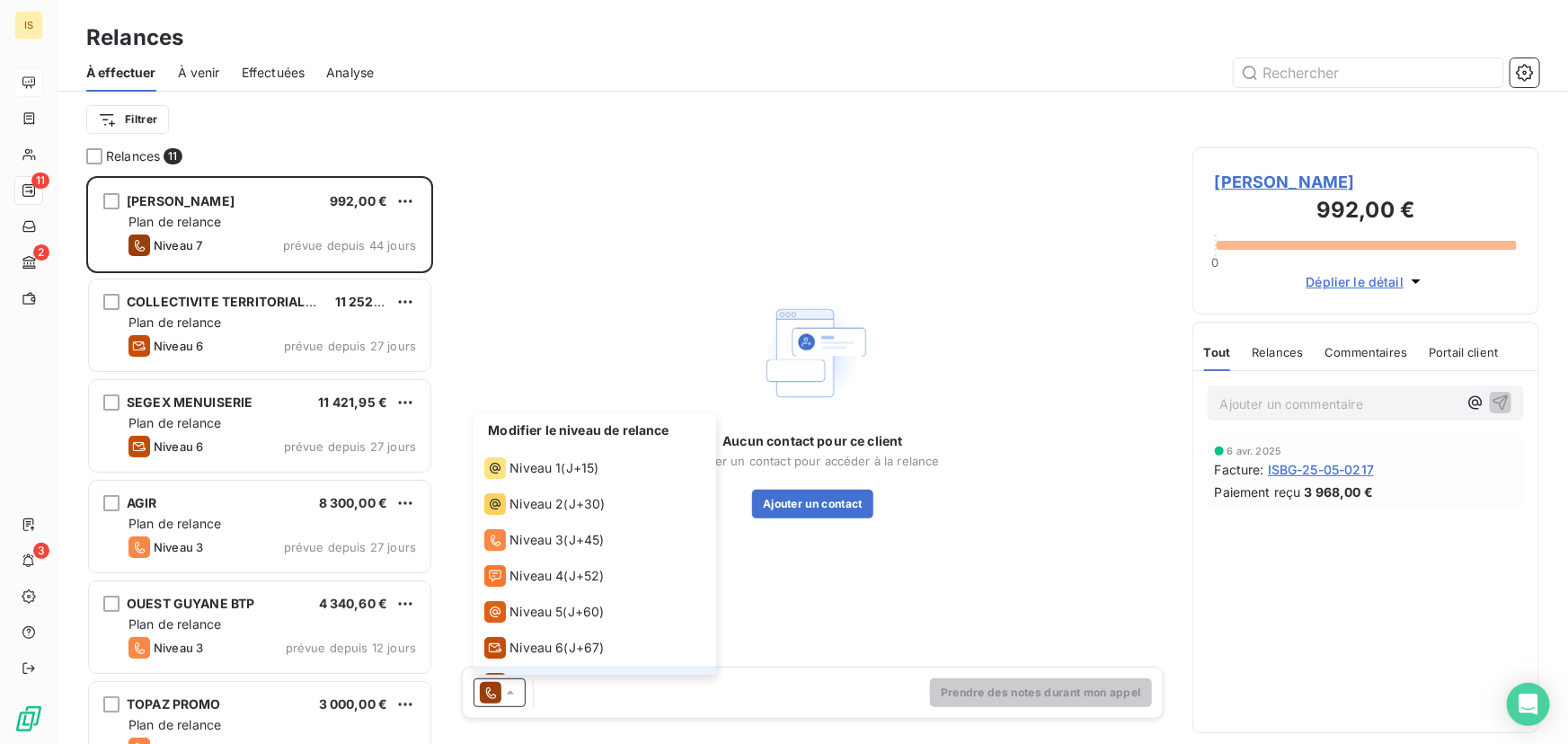
scroll to position [27, 0]
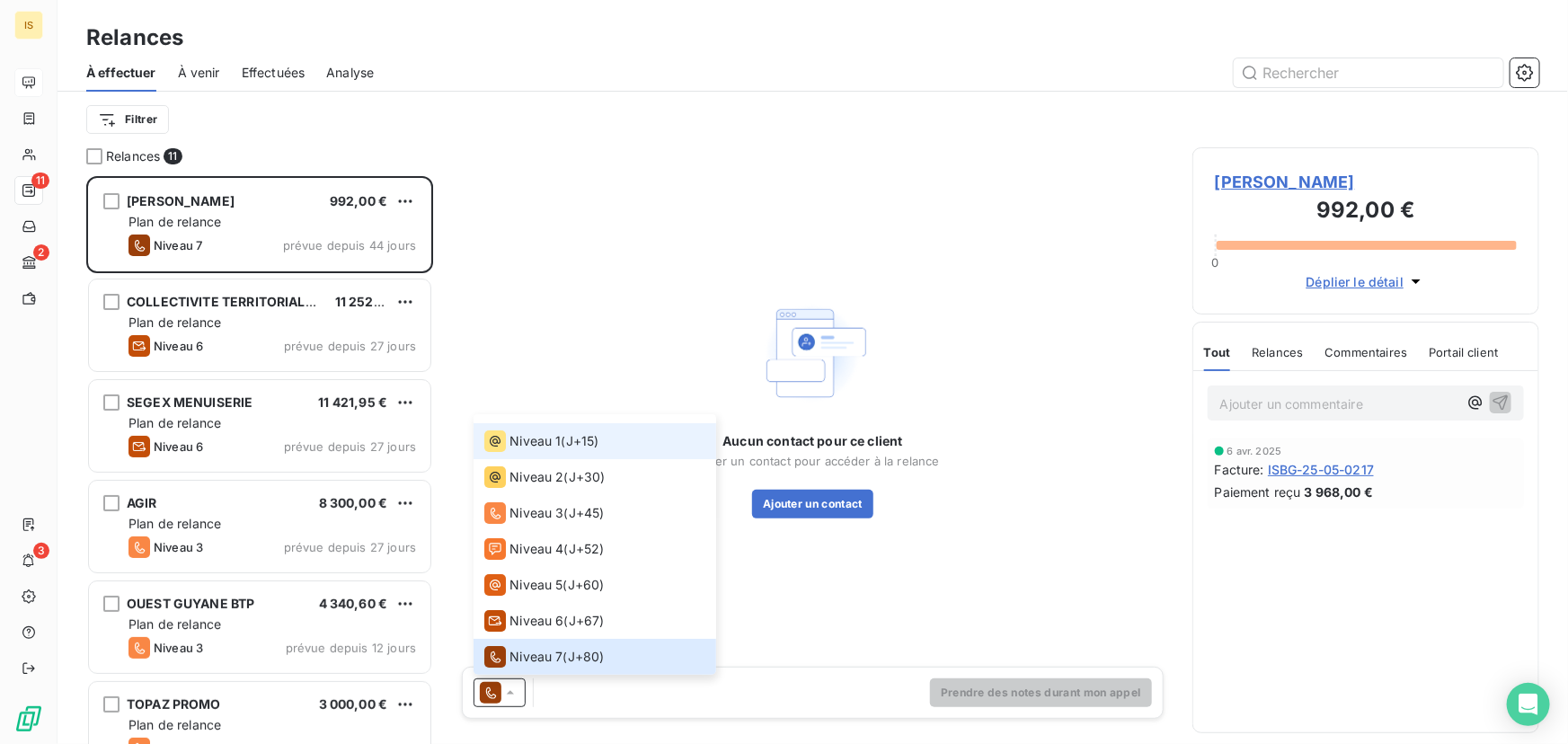
click at [558, 452] on li "Niveau 1 ( J+15 )" at bounding box center [595, 440] width 242 height 36
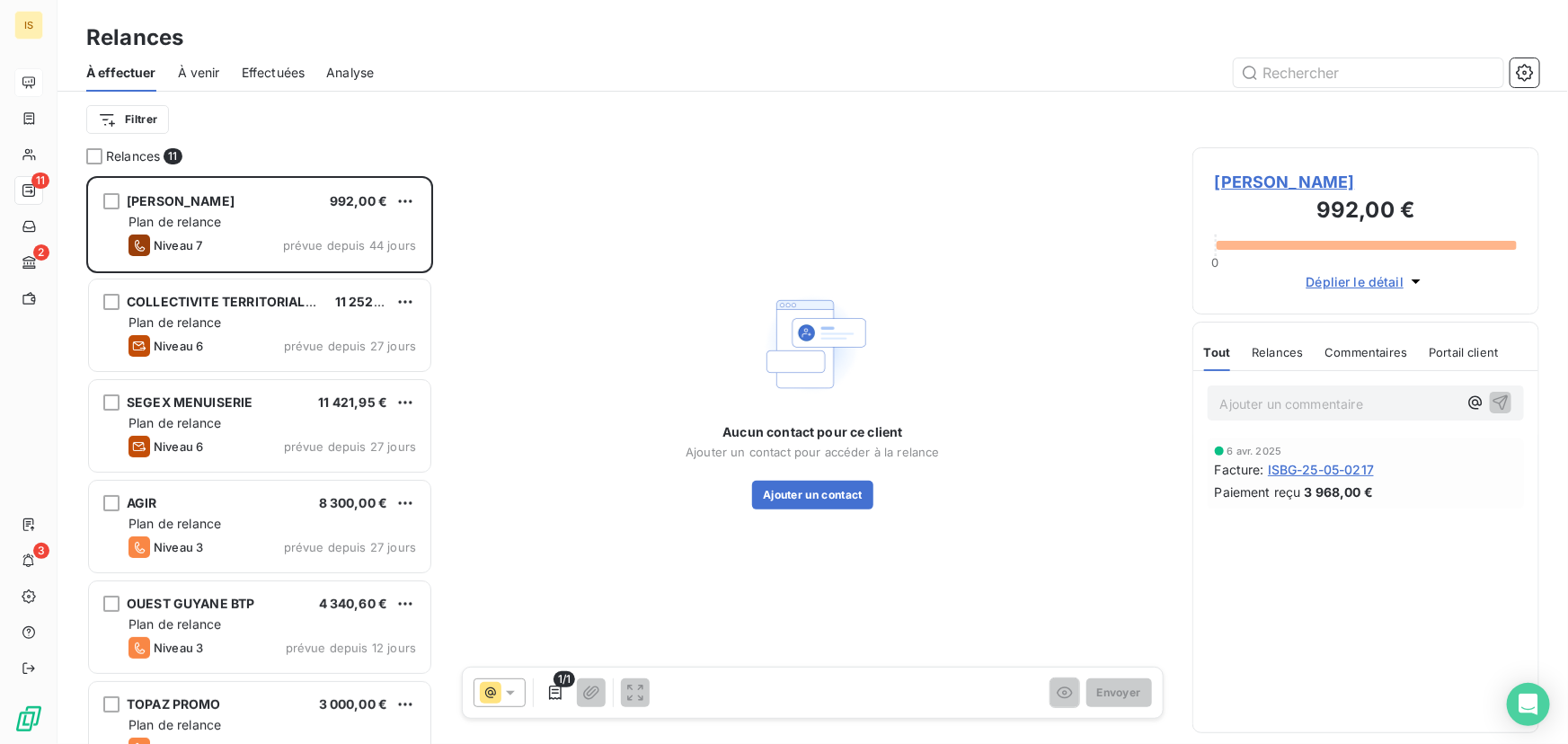
click at [1267, 341] on div "Relances" at bounding box center [1277, 352] width 51 height 37
click at [1218, 348] on span "Tout" at bounding box center [1217, 352] width 25 height 14
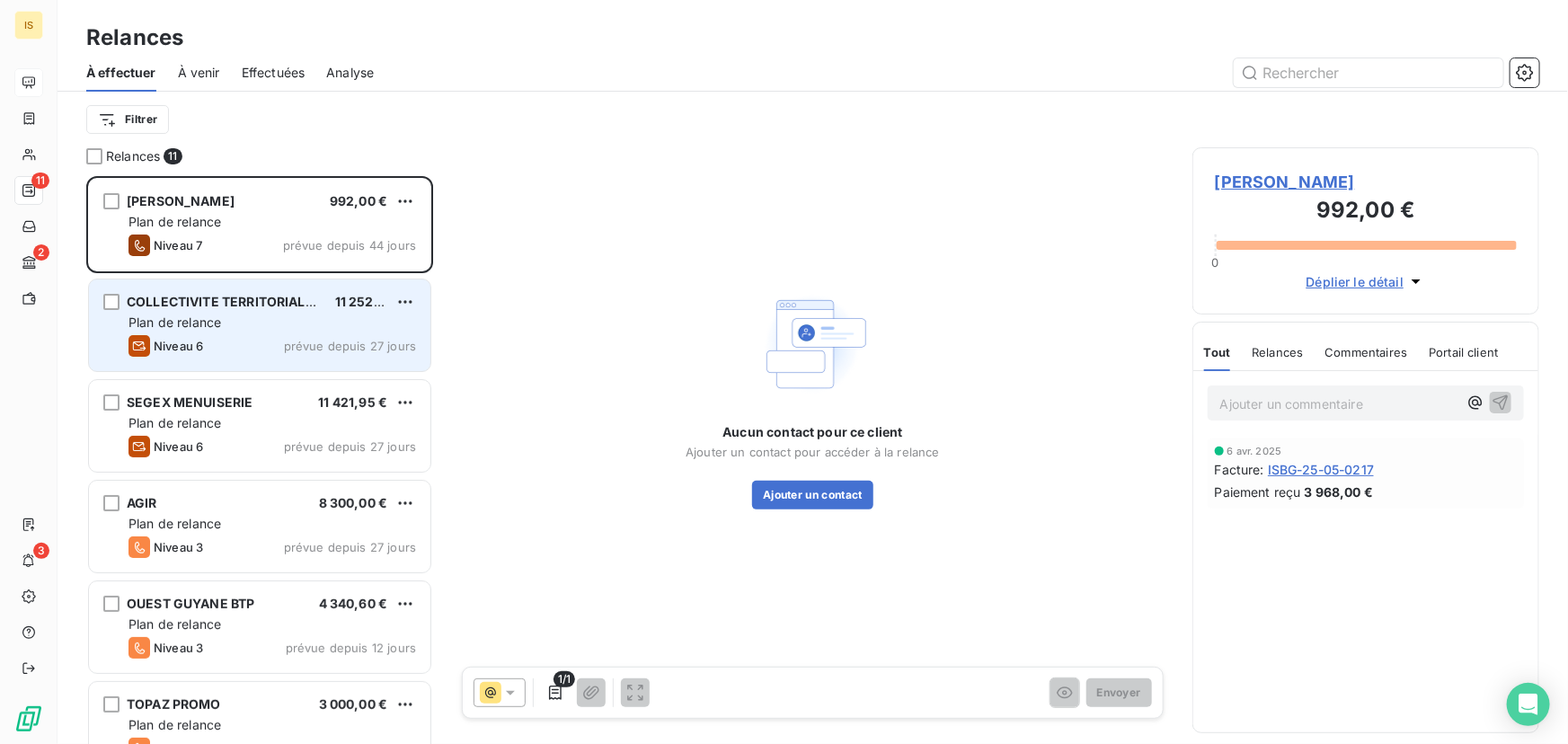
click at [370, 333] on div "COLLECTIVITE TERRITORIALE DE GUYANE 11 252,00 € Plan de relance Niveau 6 prévue…" at bounding box center [260, 325] width 341 height 91
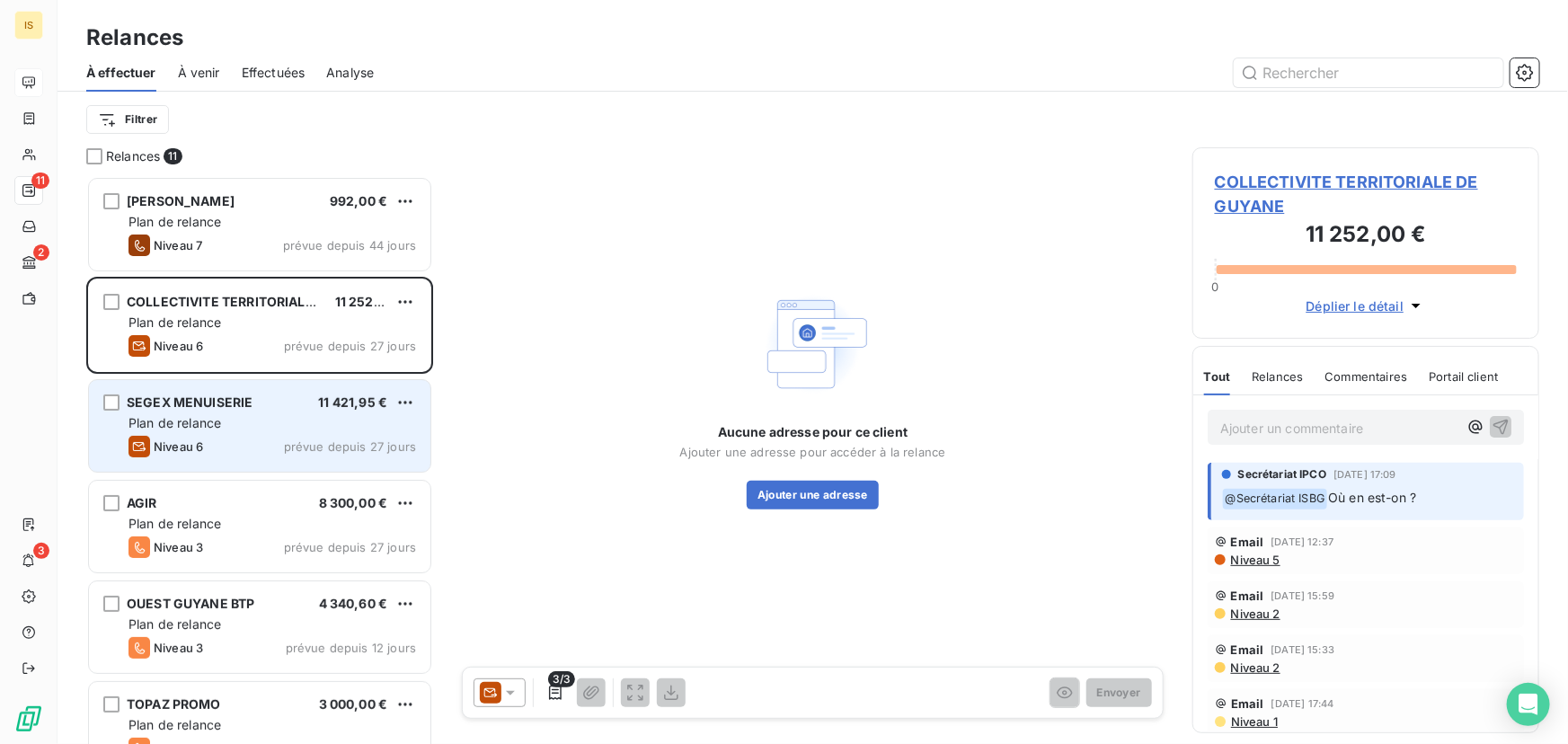
click at [363, 418] on div "Plan de relance" at bounding box center [272, 423] width 287 height 18
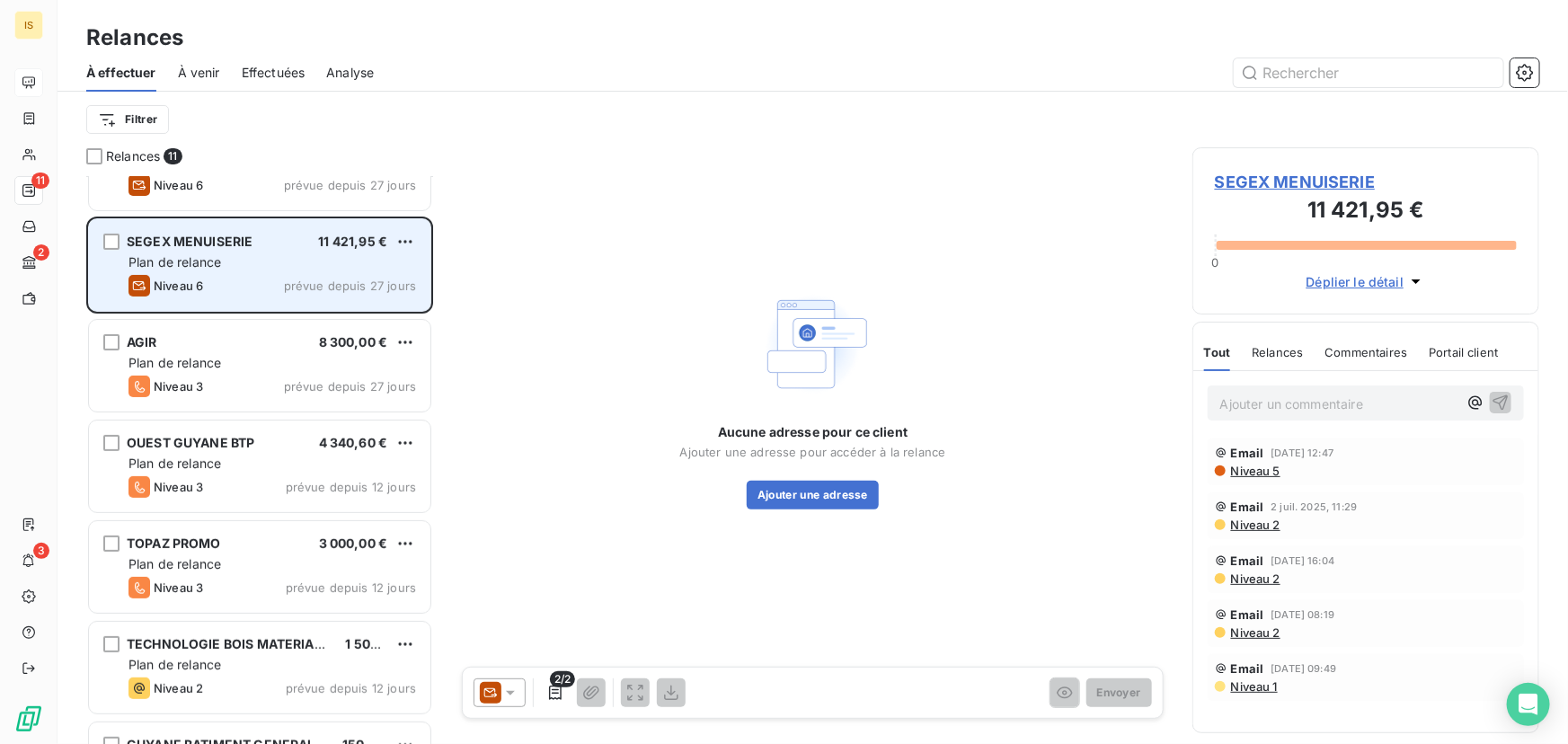
scroll to position [218, 0]
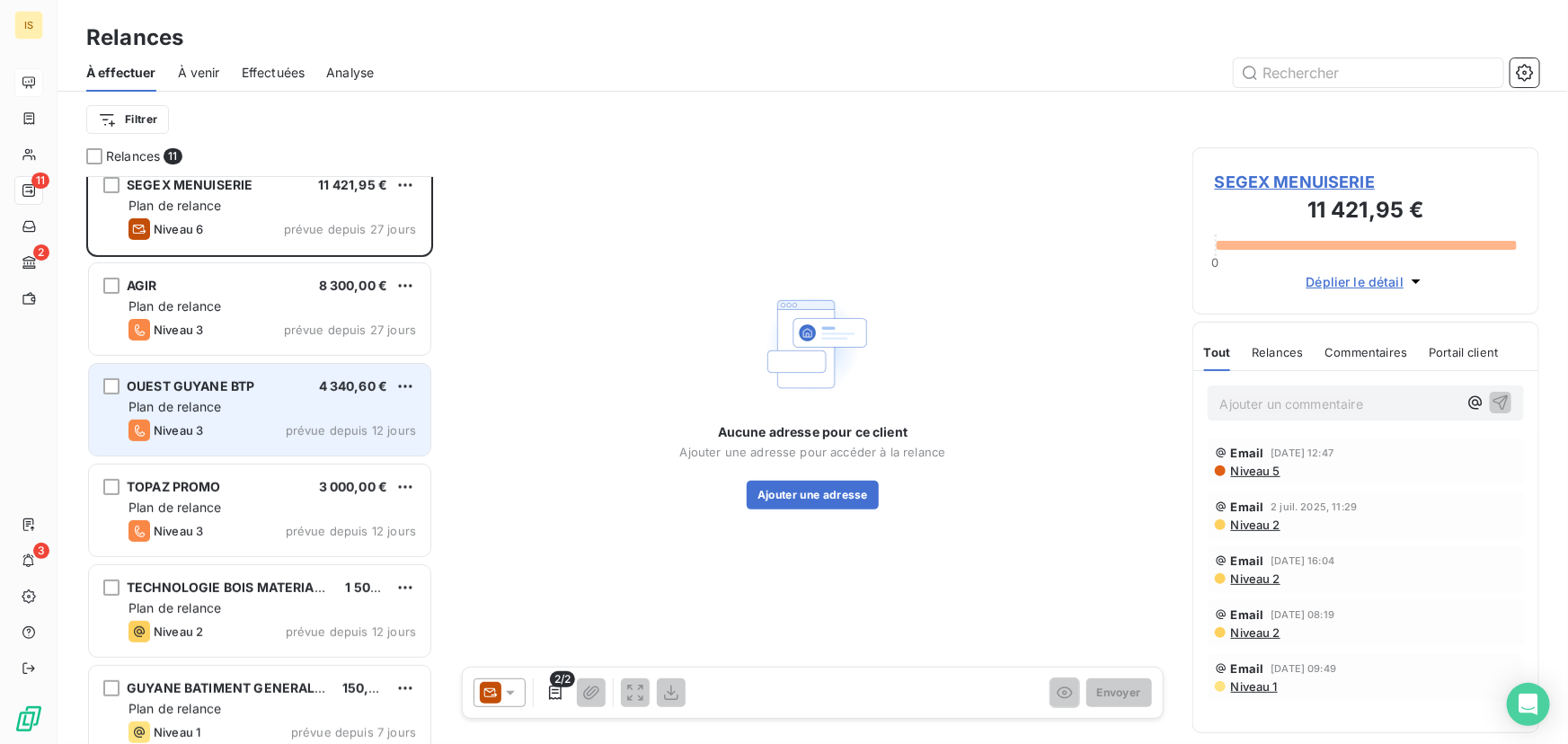
click at [329, 384] on span "4 340,60 €" at bounding box center [354, 386] width 69 height 15
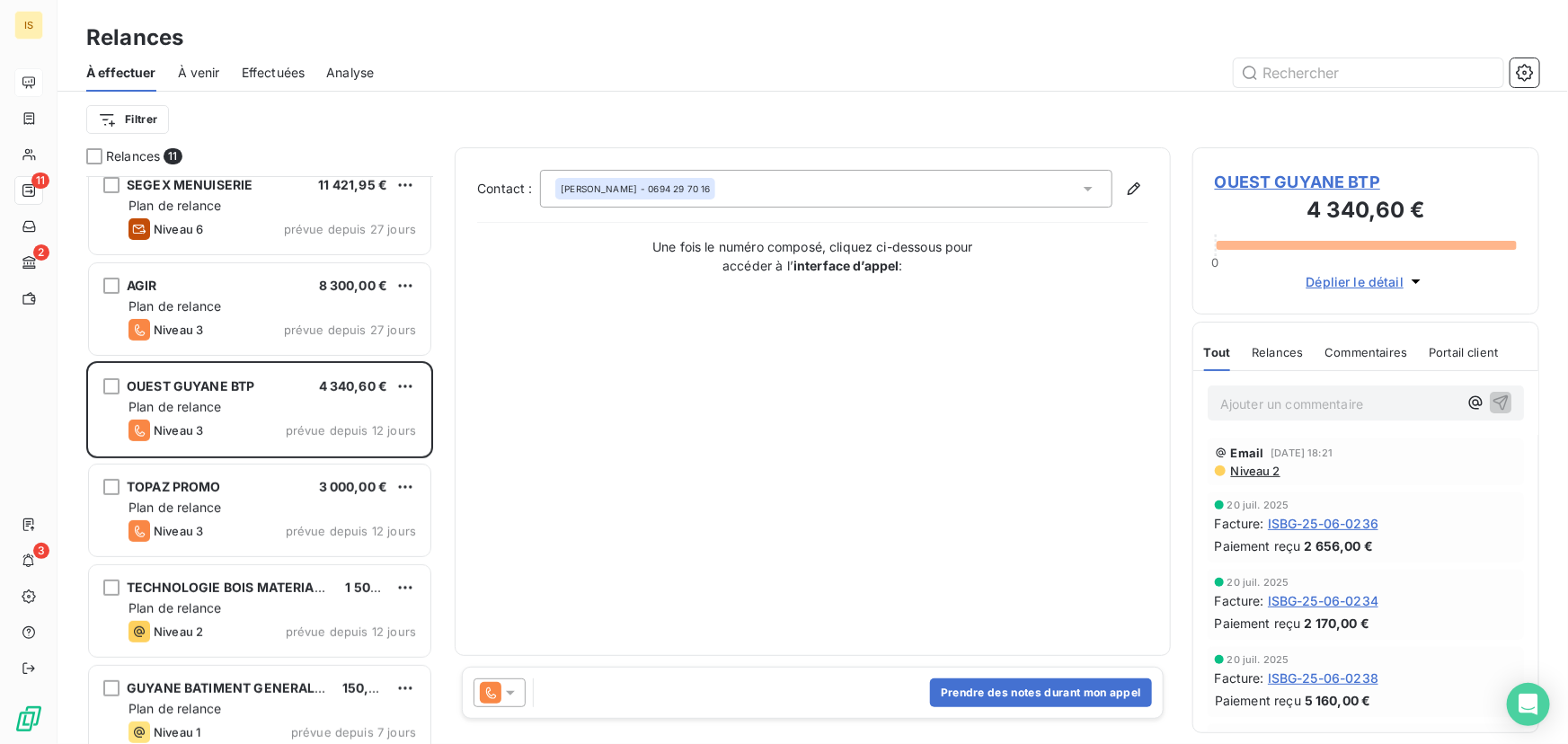
click at [502, 692] on icon at bounding box center [510, 692] width 18 height 18
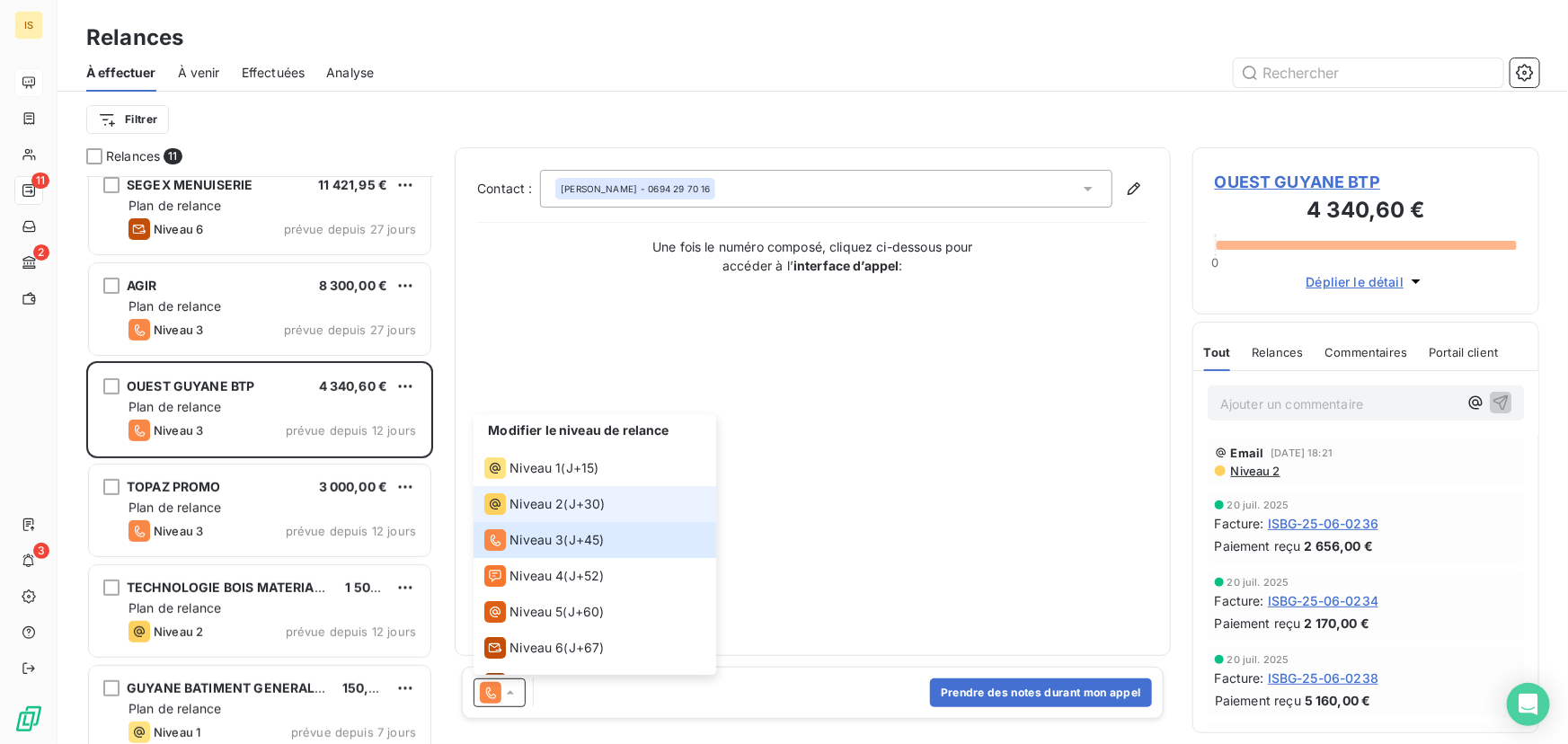
click at [533, 503] on span "Niveau 2" at bounding box center [536, 504] width 54 height 18
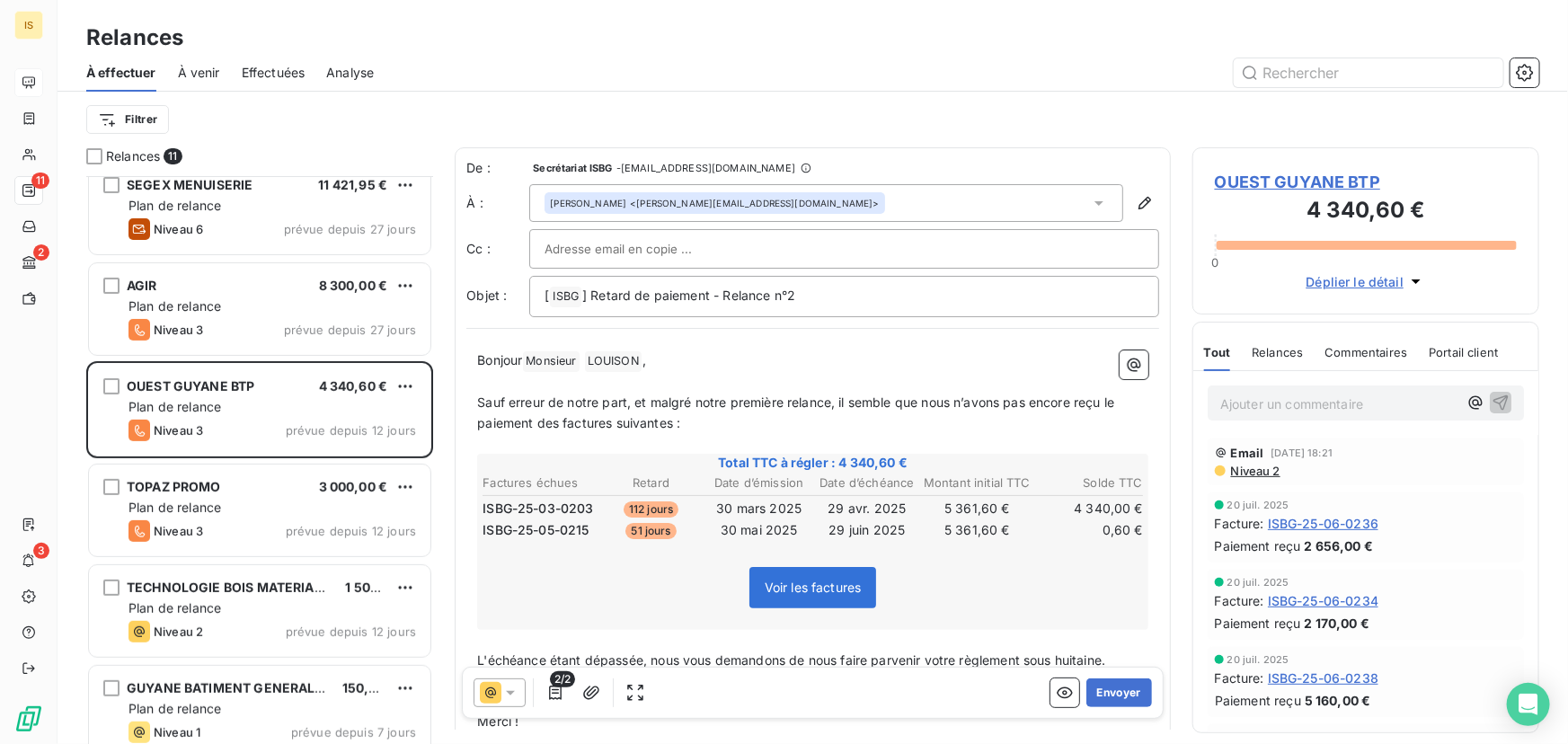
scroll to position [557, 335]
click at [1108, 689] on button "Envoyer" at bounding box center [1119, 693] width 65 height 29
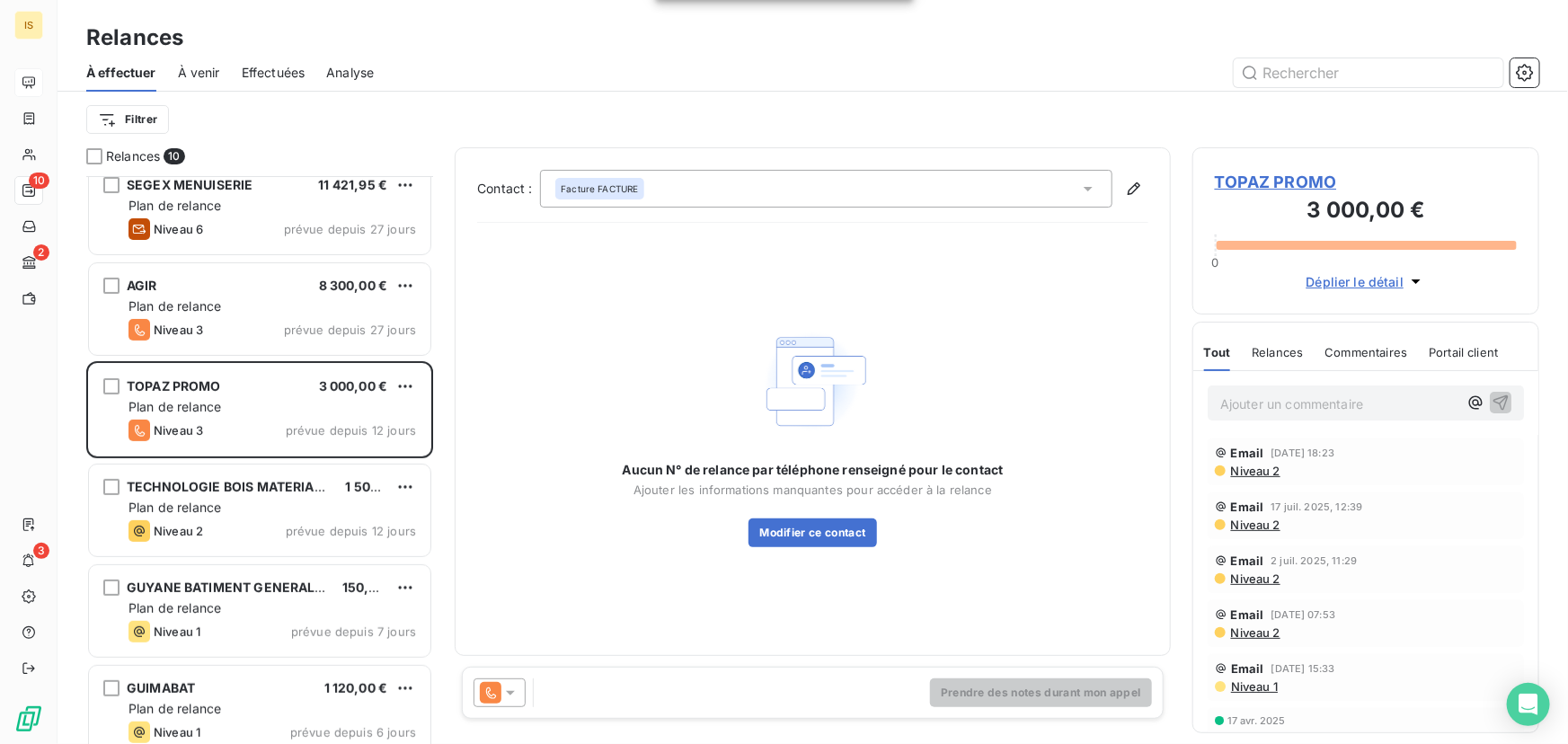
click at [514, 699] on icon at bounding box center [510, 692] width 18 height 18
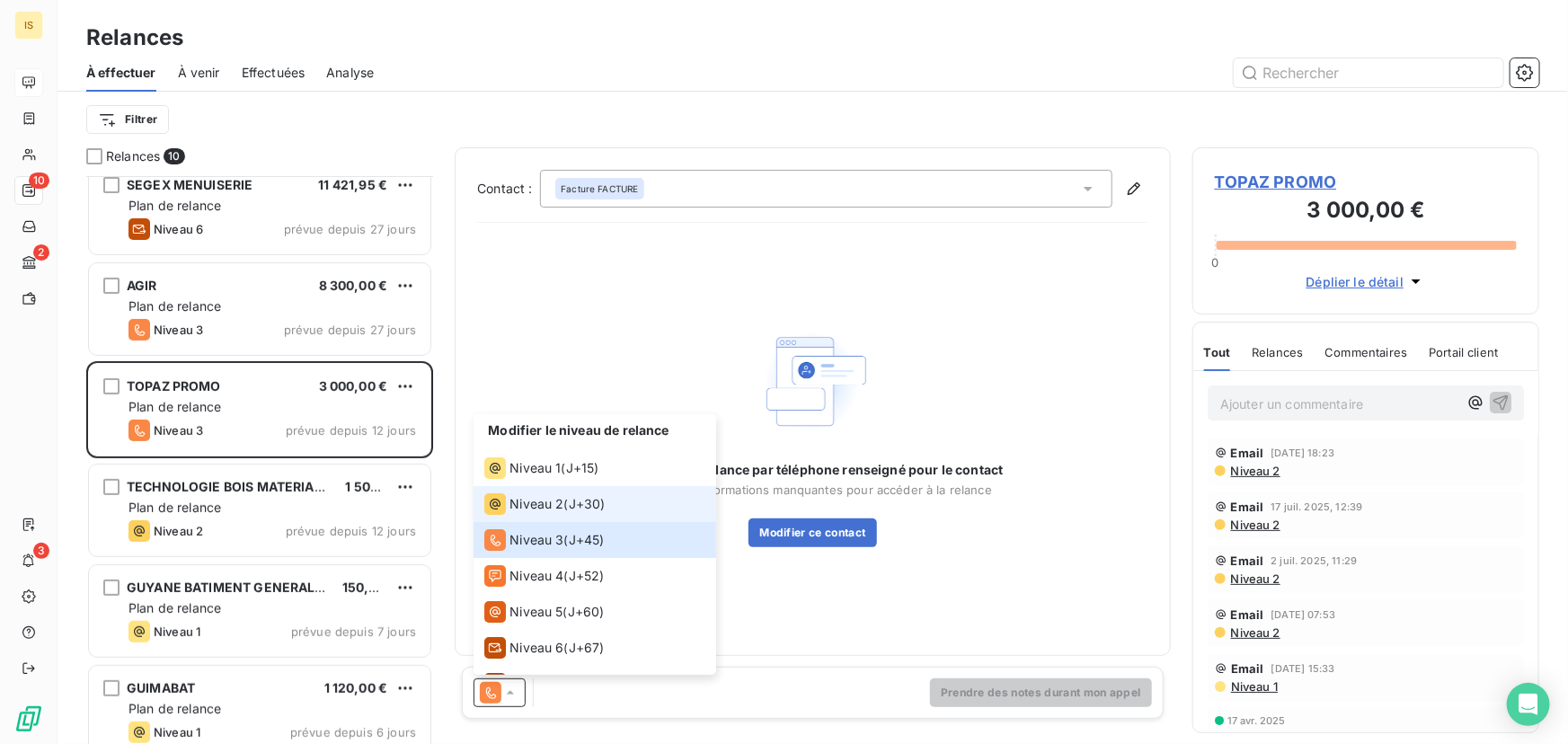
click at [563, 506] on div "Niveau 2 ( J+30 )" at bounding box center [544, 504] width 120 height 21
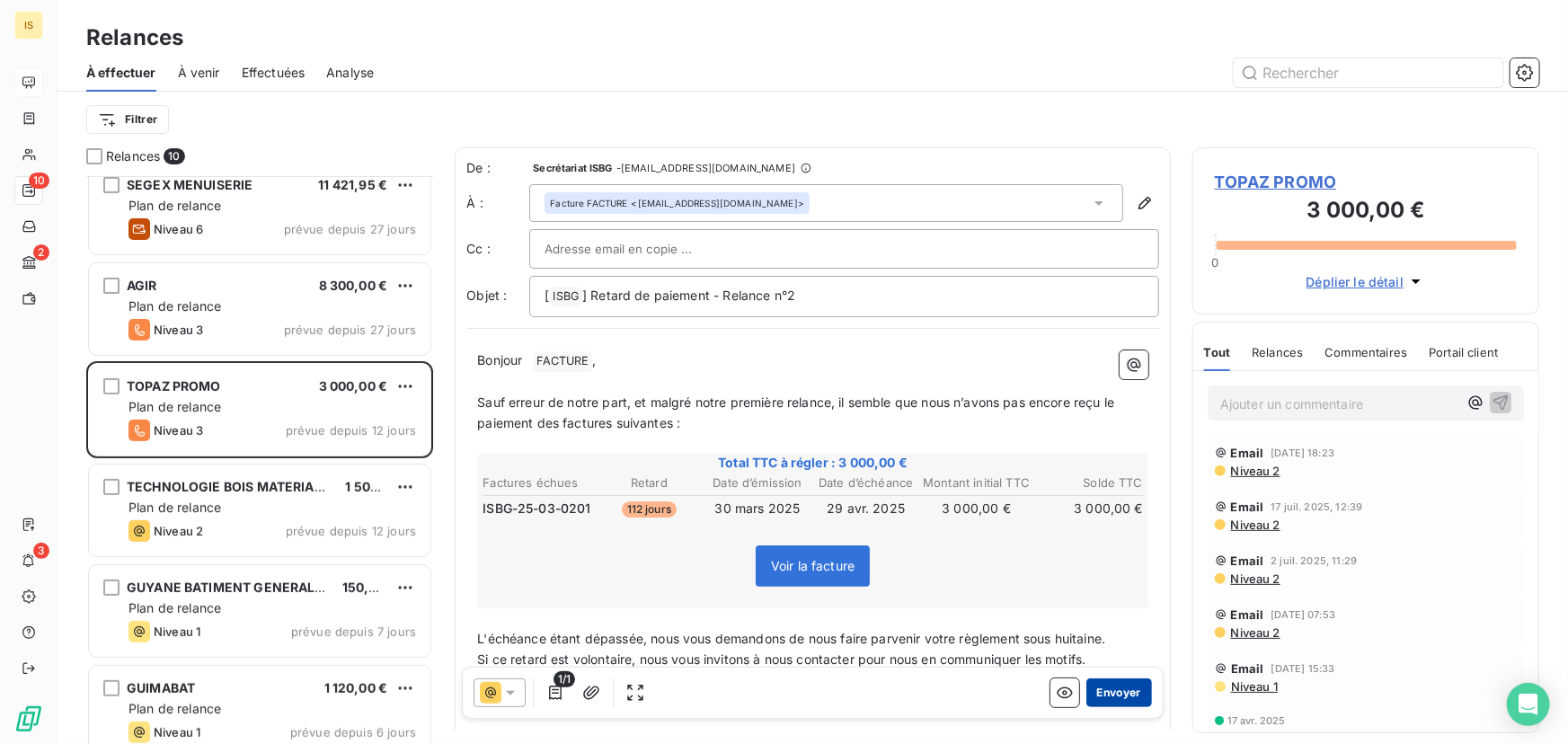
click at [1112, 693] on button "Envoyer" at bounding box center [1119, 693] width 65 height 29
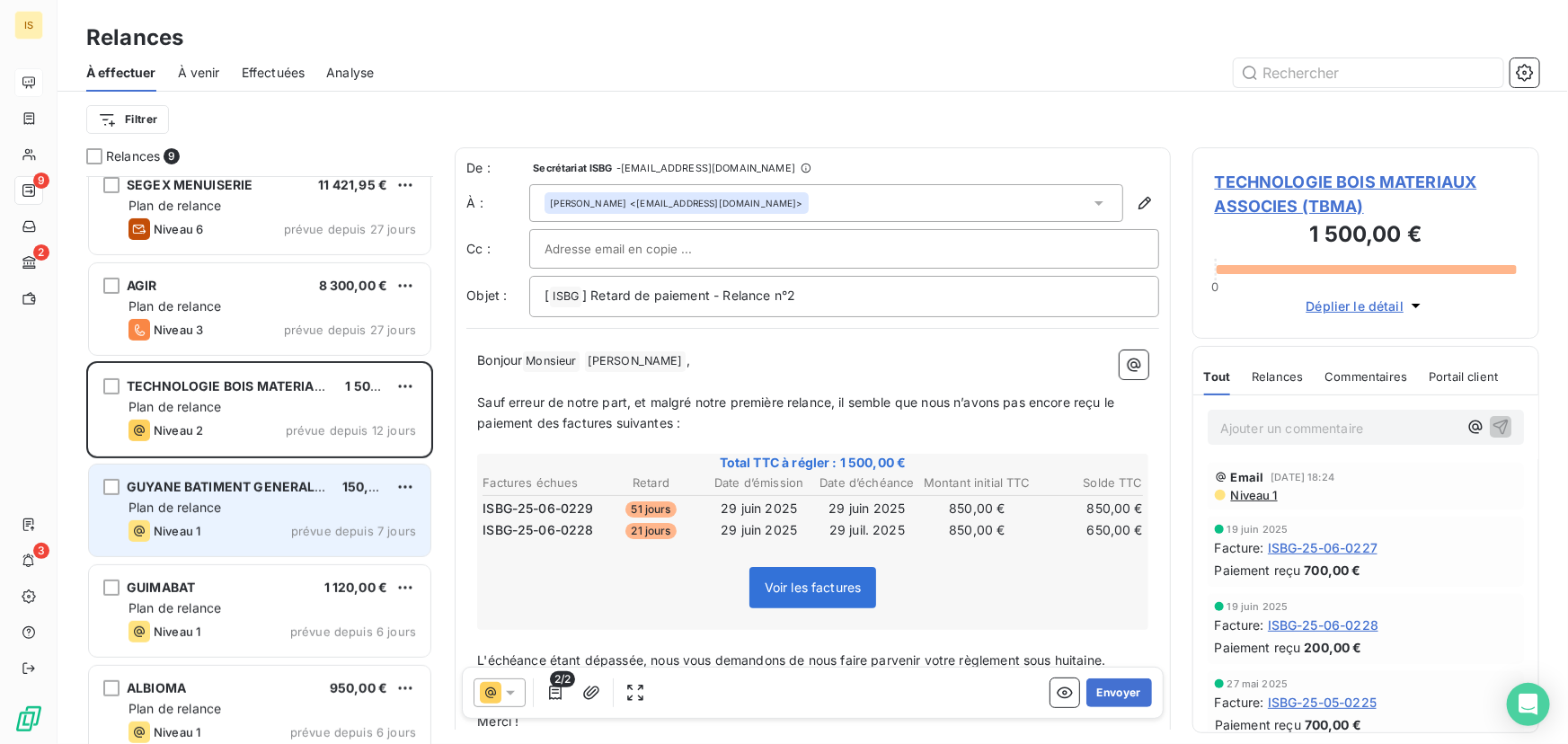
click at [288, 494] on div "GUYANE BATIMENT GENERALE (SGBG)" at bounding box center [227, 486] width 201 height 18
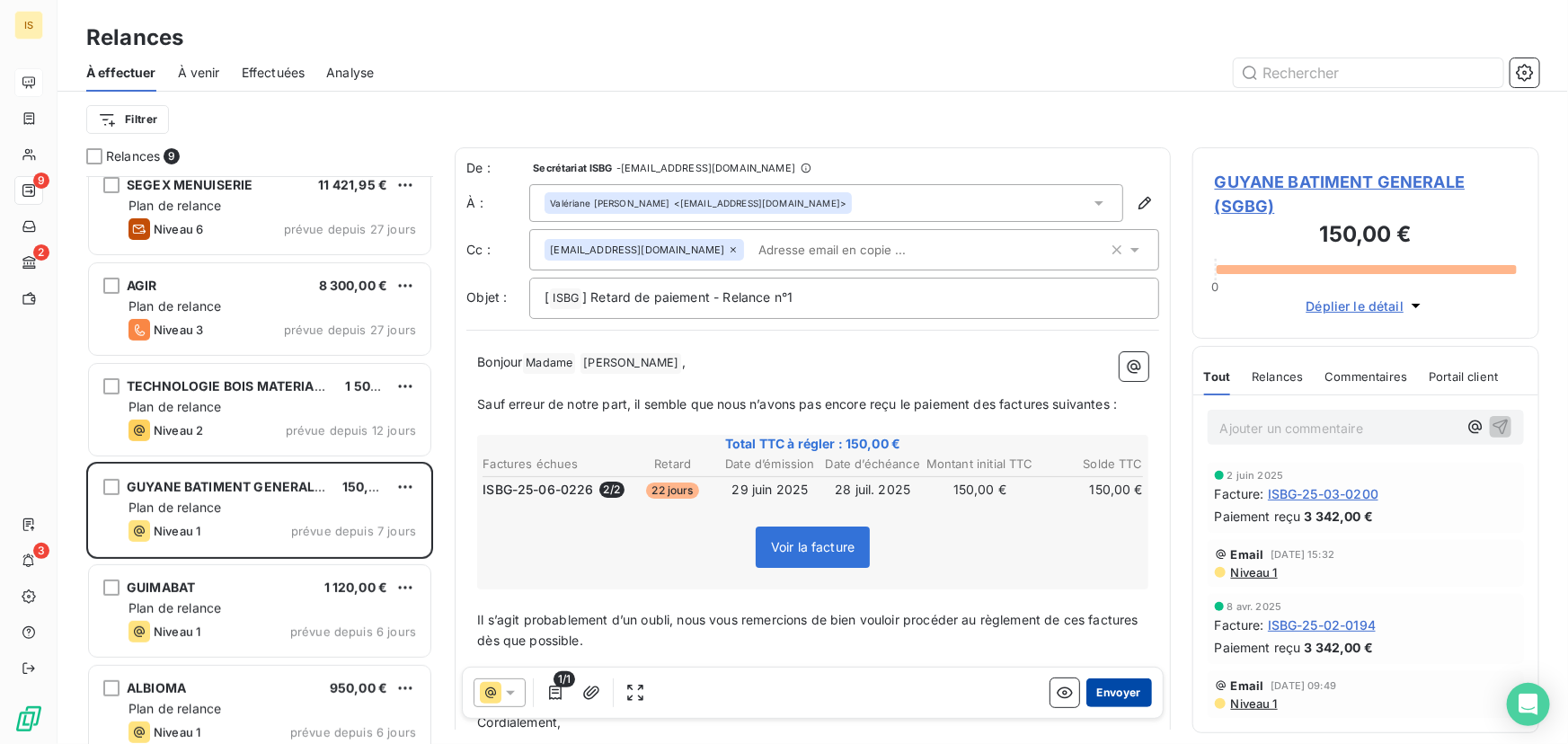
click at [1106, 690] on button "Envoyer" at bounding box center [1119, 693] width 65 height 29
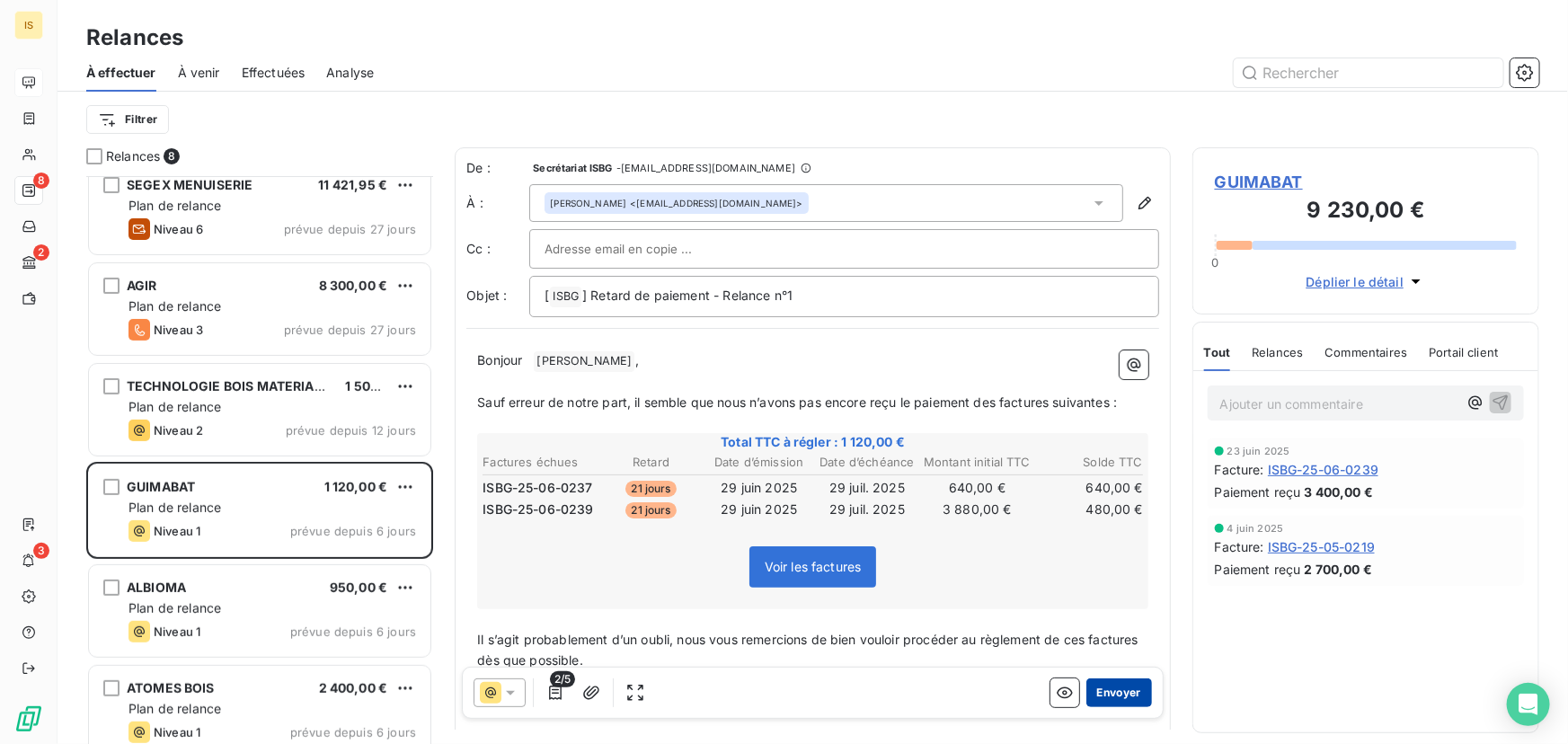
click at [1099, 686] on button "Envoyer" at bounding box center [1119, 693] width 65 height 29
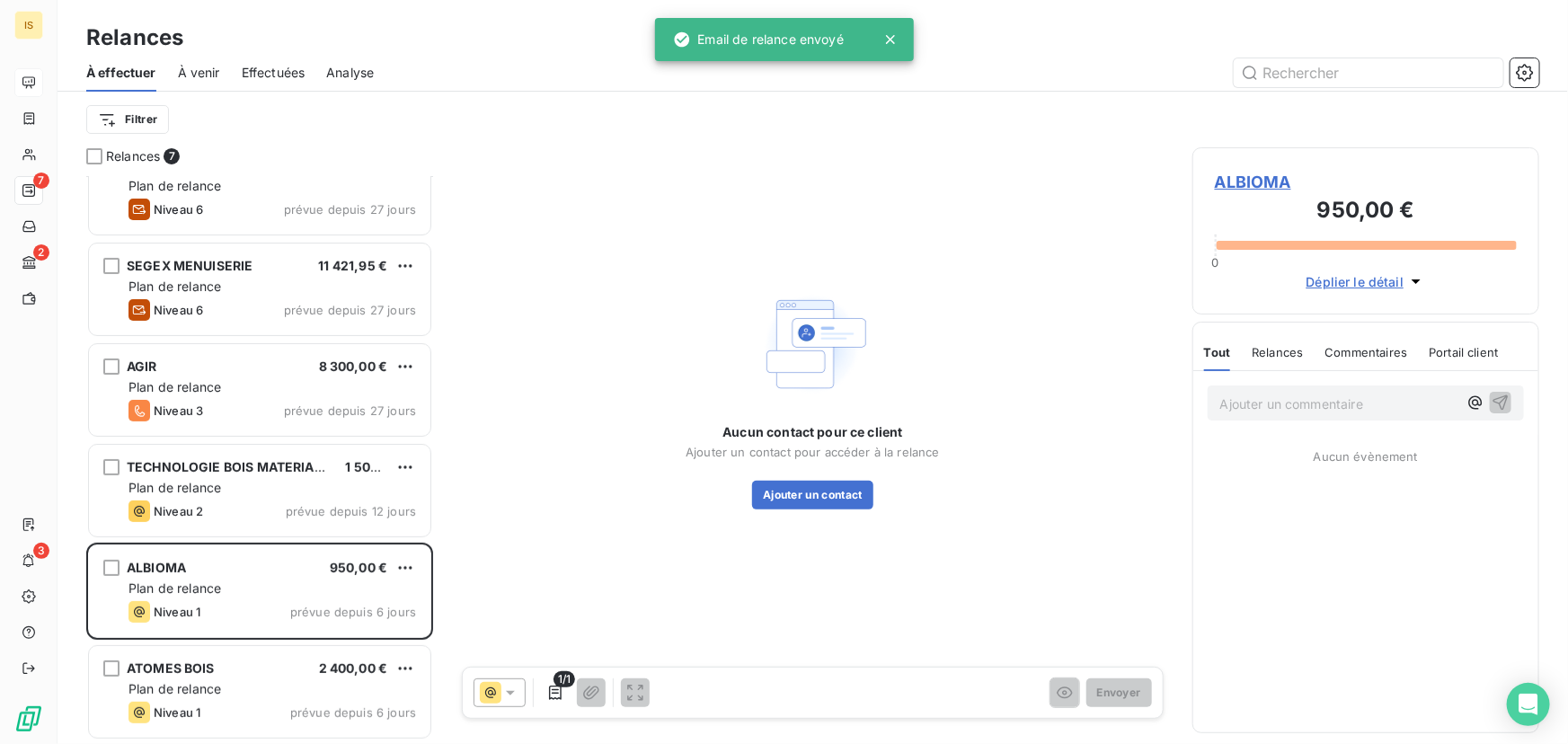
scroll to position [136, 0]
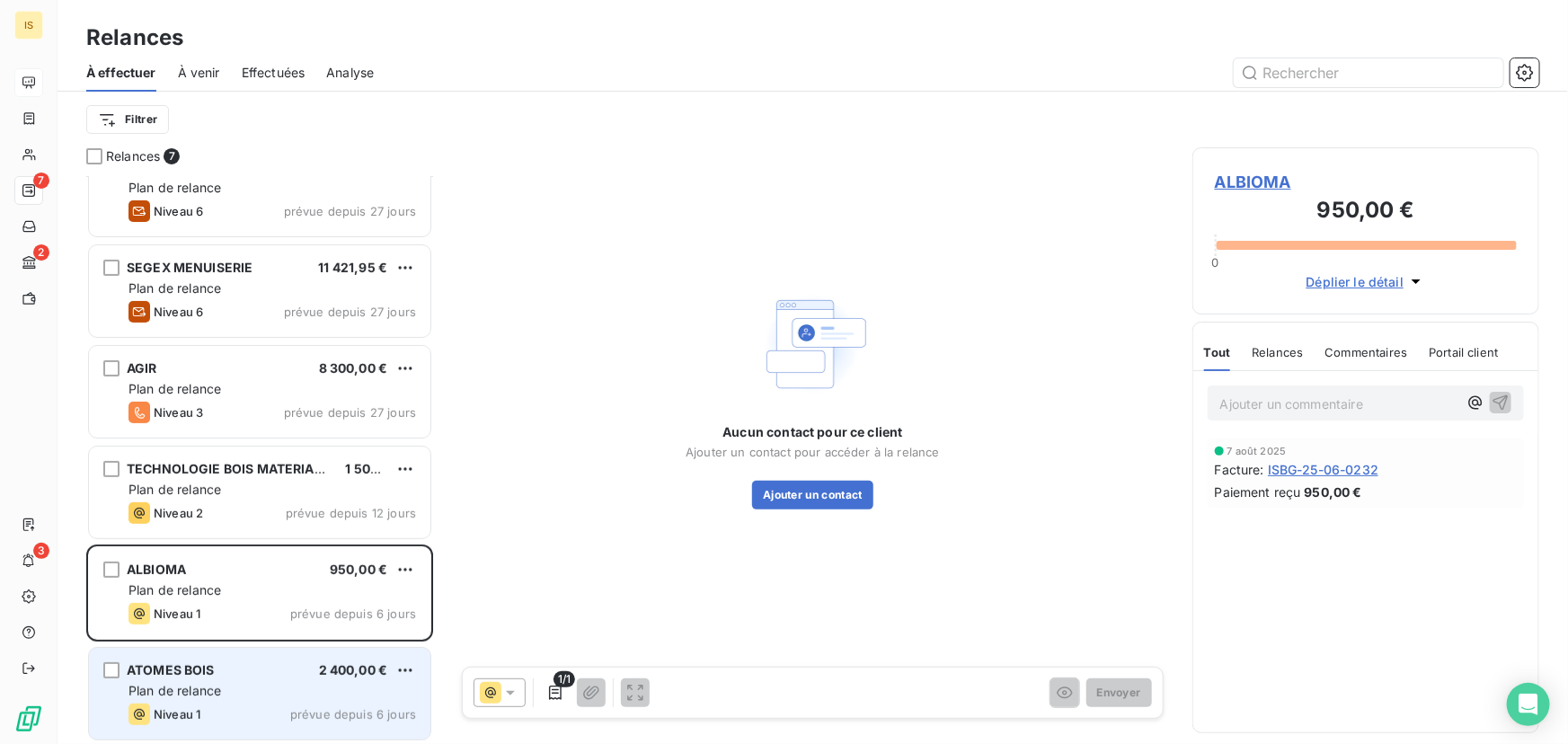
click at [352, 674] on span "2 400,00 €" at bounding box center [354, 670] width 69 height 15
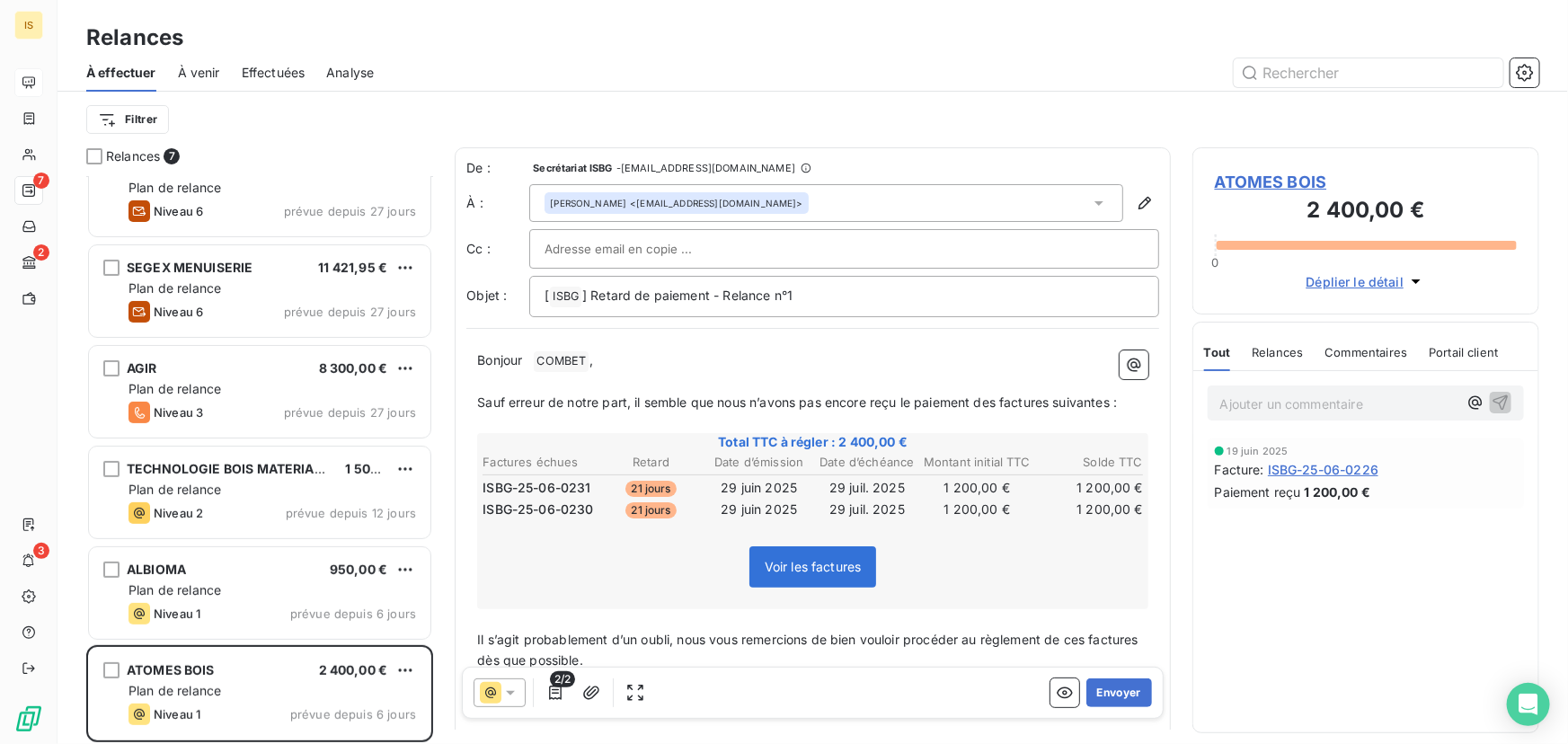
click at [1268, 355] on span "Relances" at bounding box center [1277, 352] width 51 height 14
click at [1209, 355] on span "Tout" at bounding box center [1217, 352] width 25 height 14
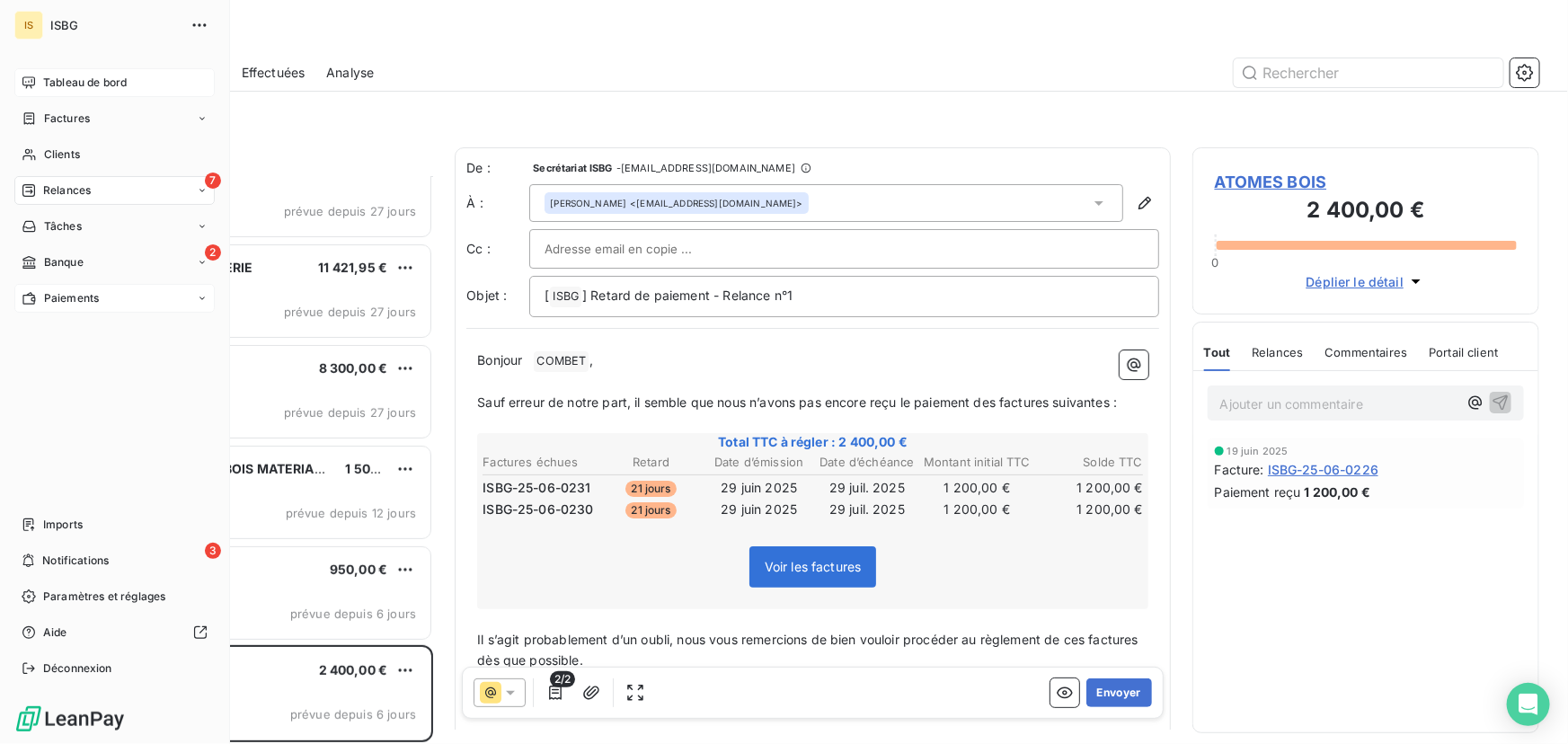
click at [72, 295] on span "Paiements" at bounding box center [71, 298] width 55 height 16
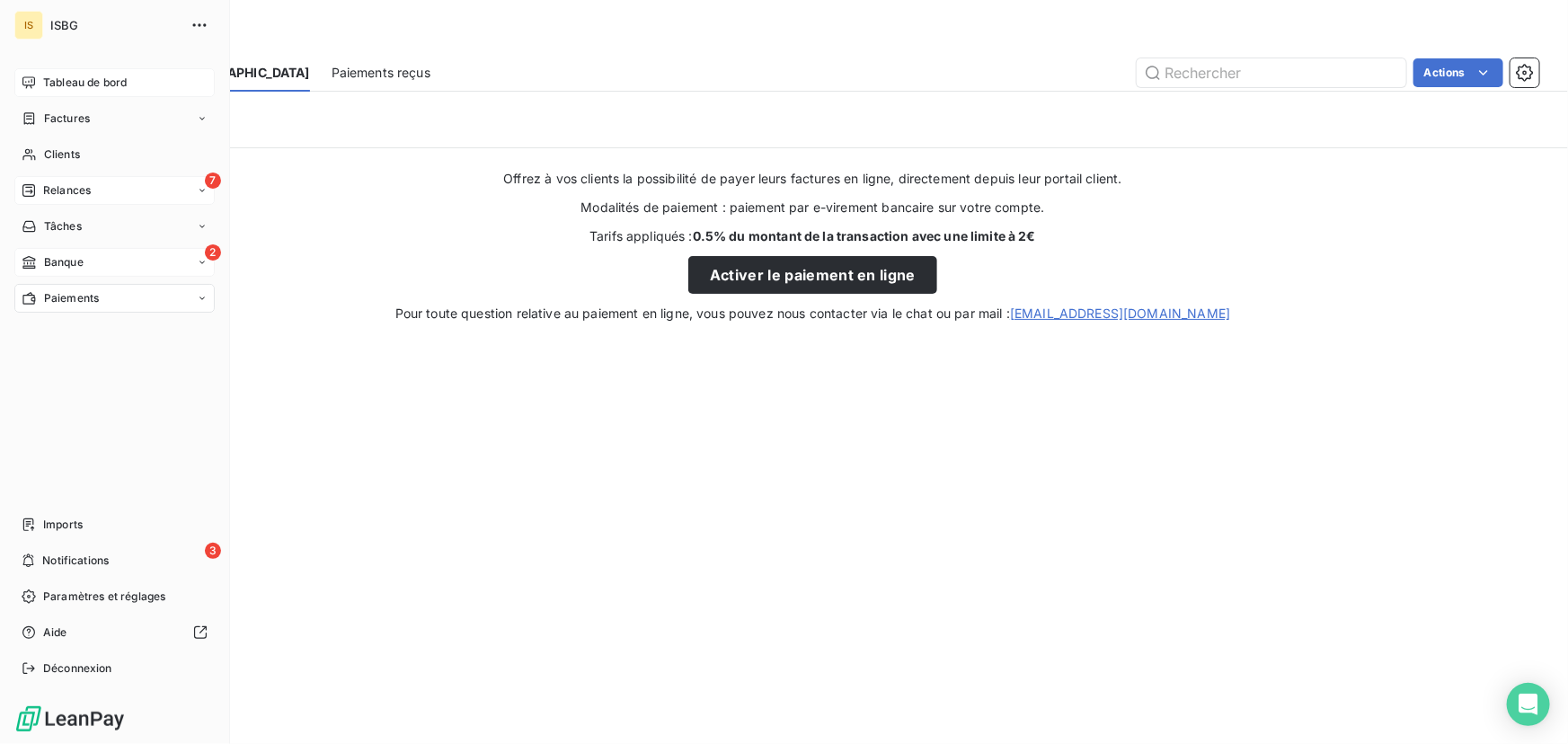
click at [74, 253] on div "2 Banque" at bounding box center [114, 262] width 200 height 29
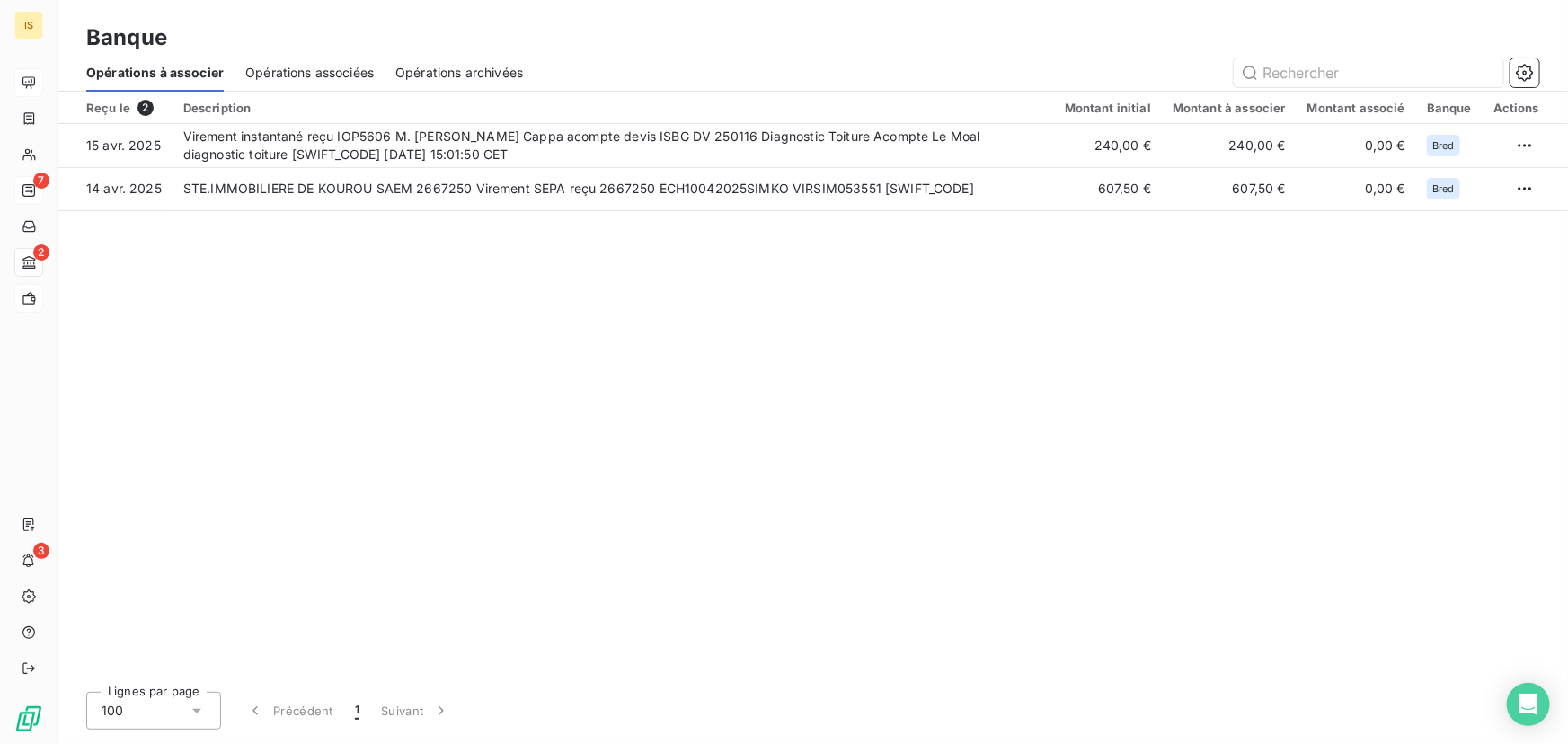
click at [331, 69] on span "Opérations associées" at bounding box center [310, 72] width 129 height 18
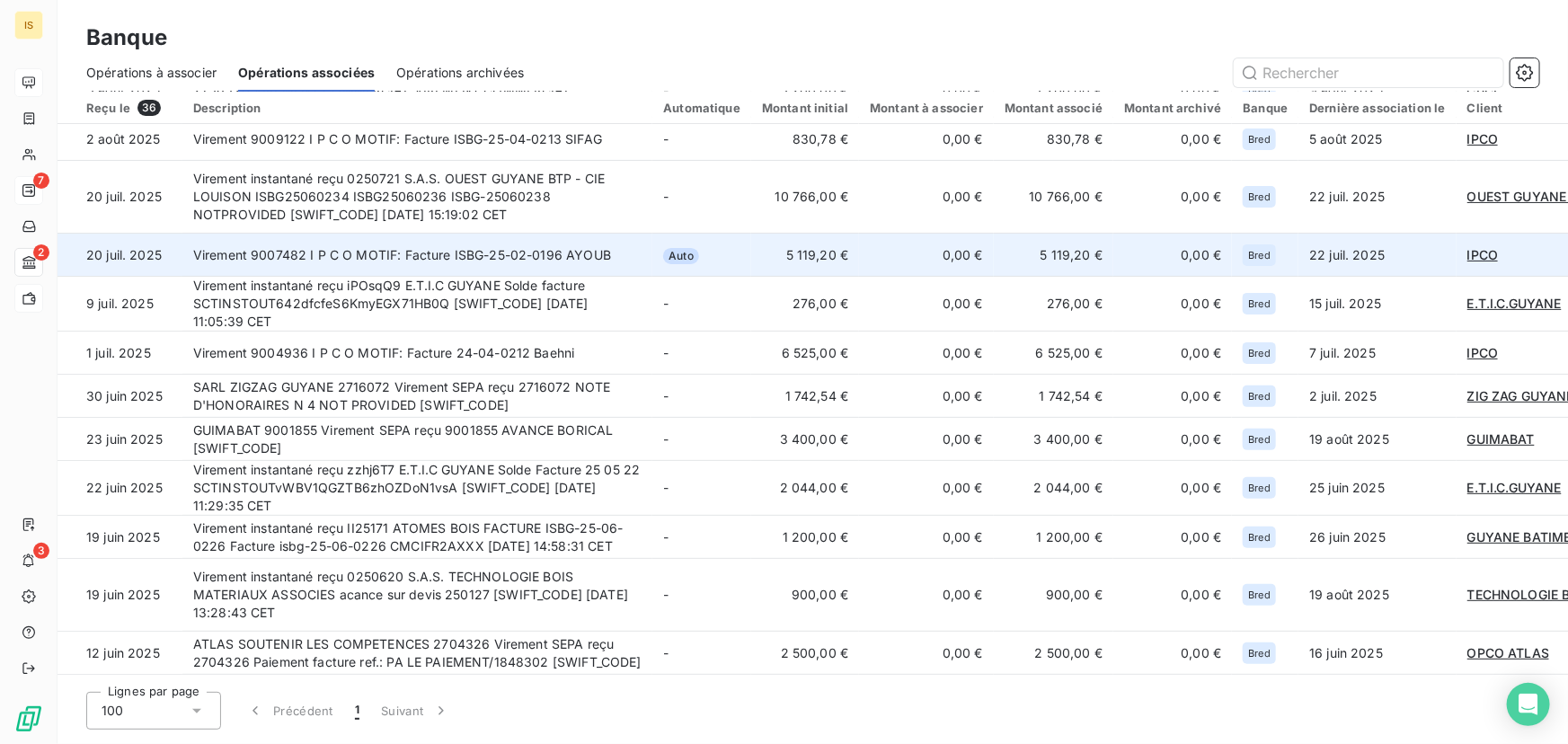
scroll to position [217, 0]
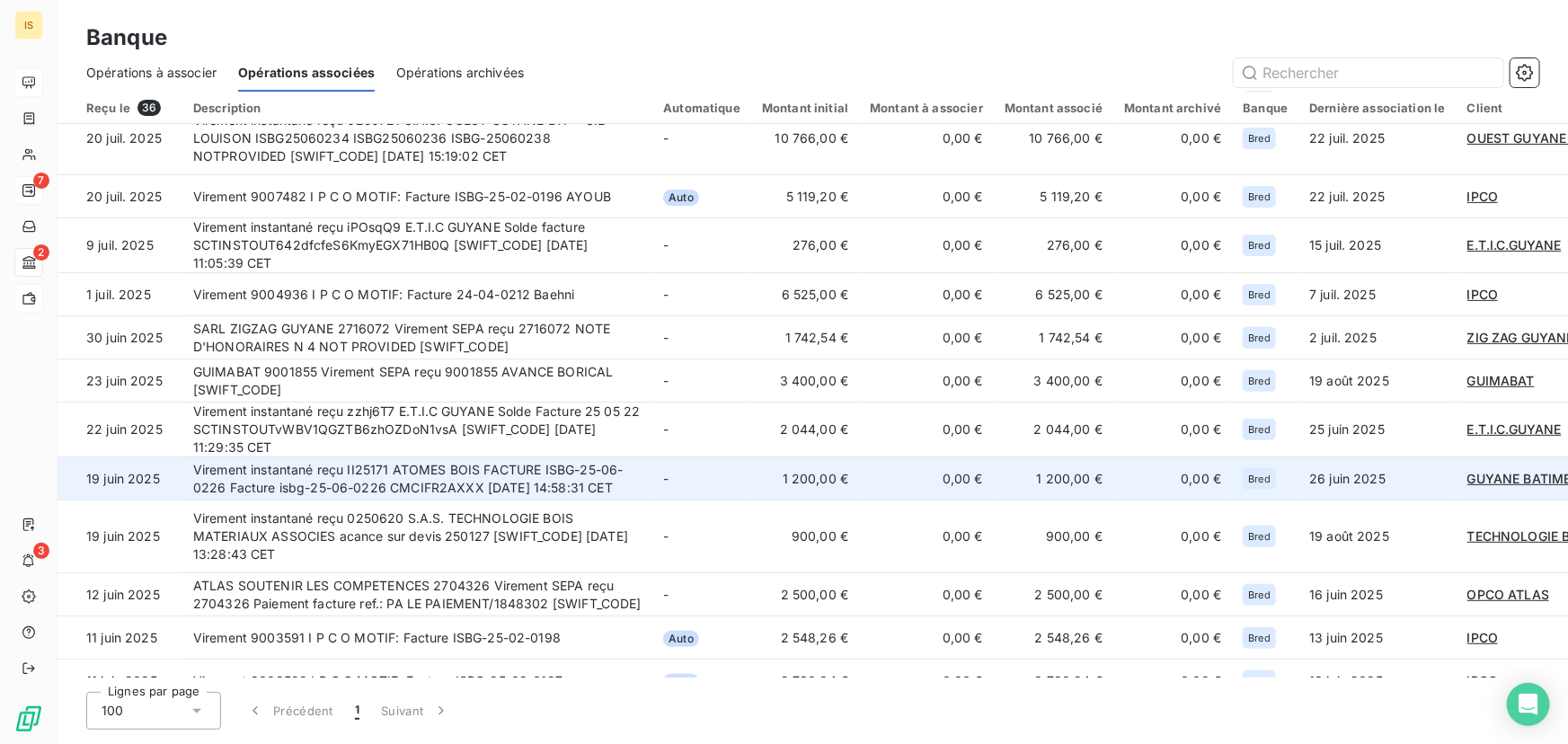
click at [795, 480] on td "1 200,00 €" at bounding box center [805, 479] width 108 height 43
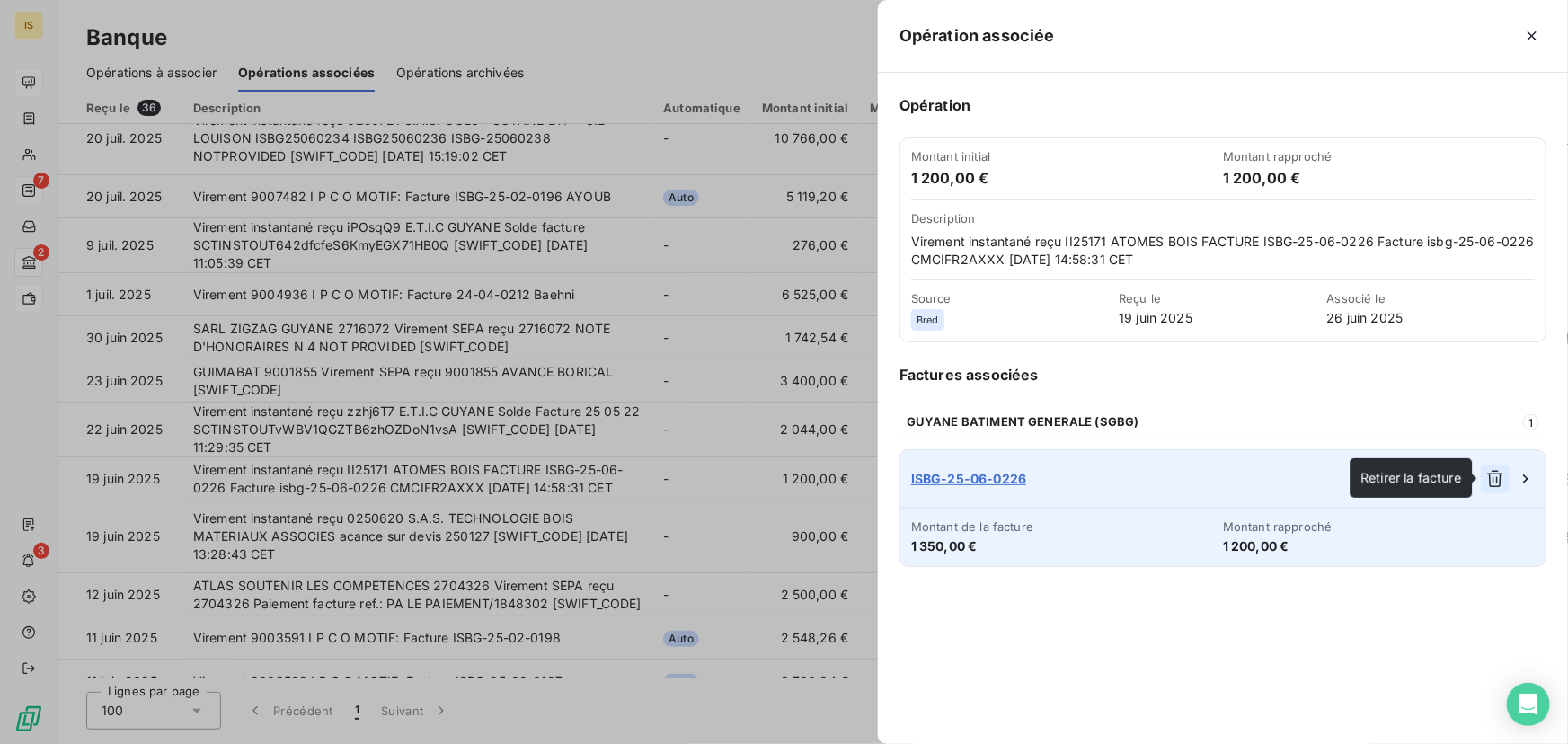
click at [1495, 476] on icon "button" at bounding box center [1495, 479] width 18 height 18
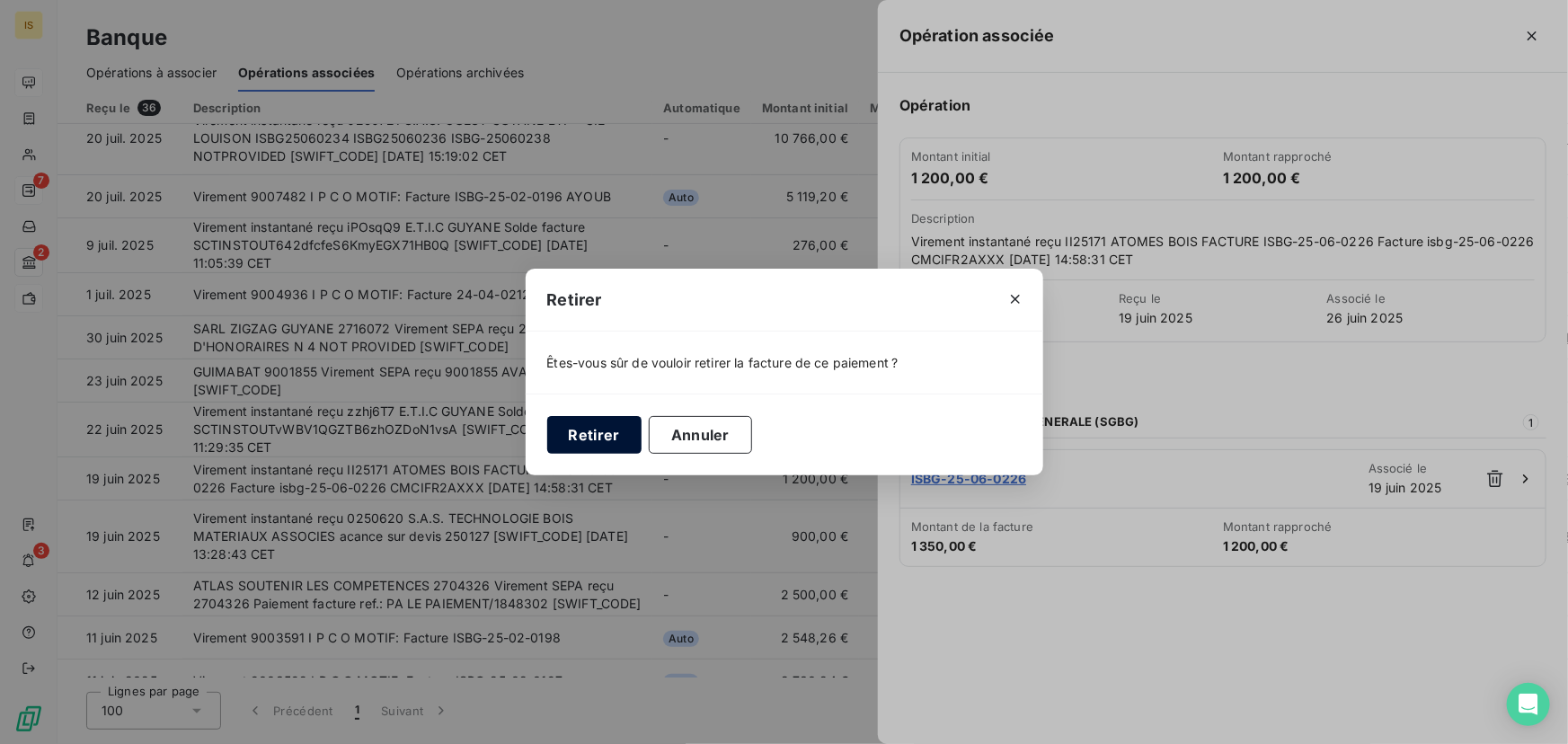
click at [601, 434] on button "Retirer" at bounding box center [594, 434] width 94 height 37
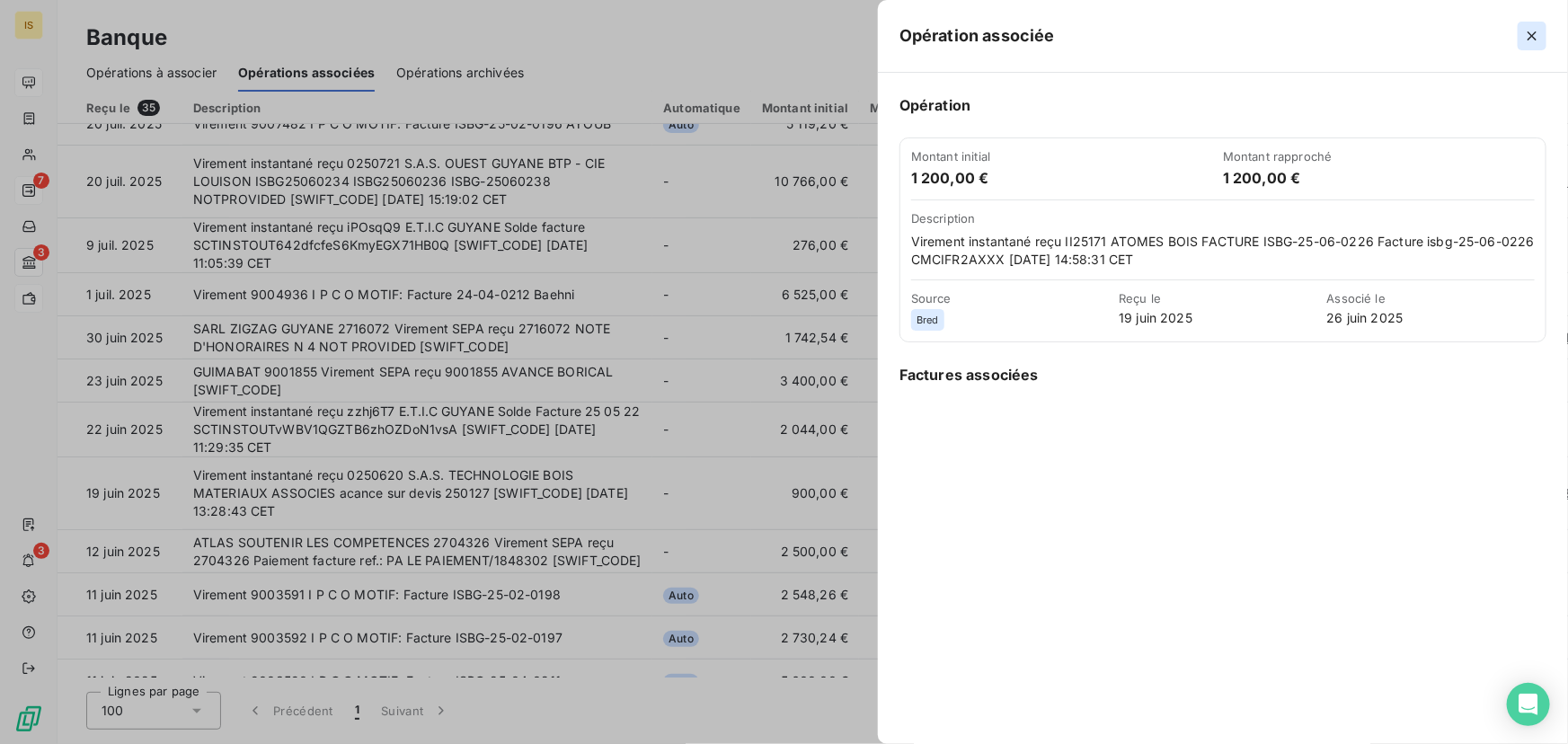
click at [1535, 35] on icon "button" at bounding box center [1531, 36] width 18 height 18
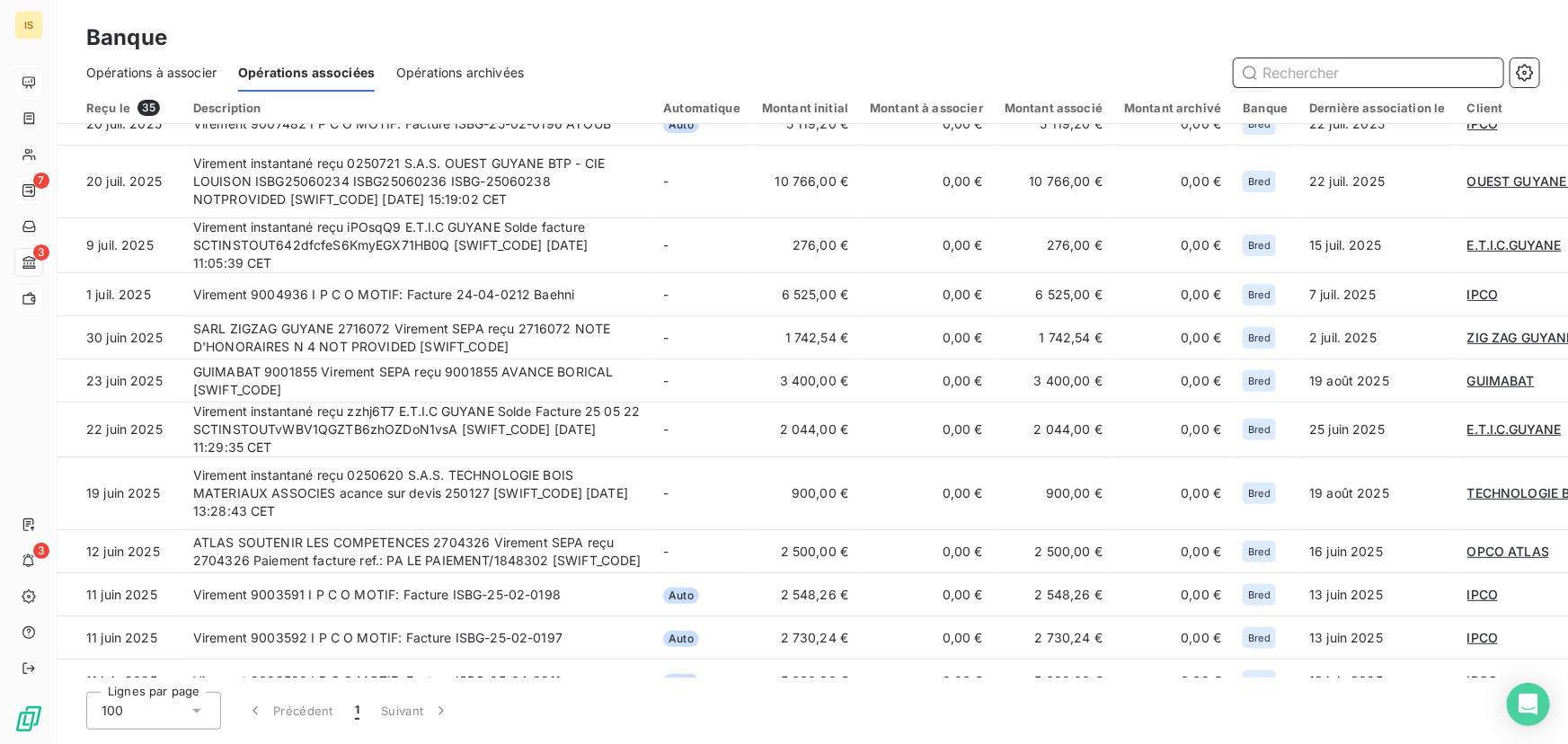
click at [186, 72] on span "Opérations à associer" at bounding box center [152, 72] width 131 height 18
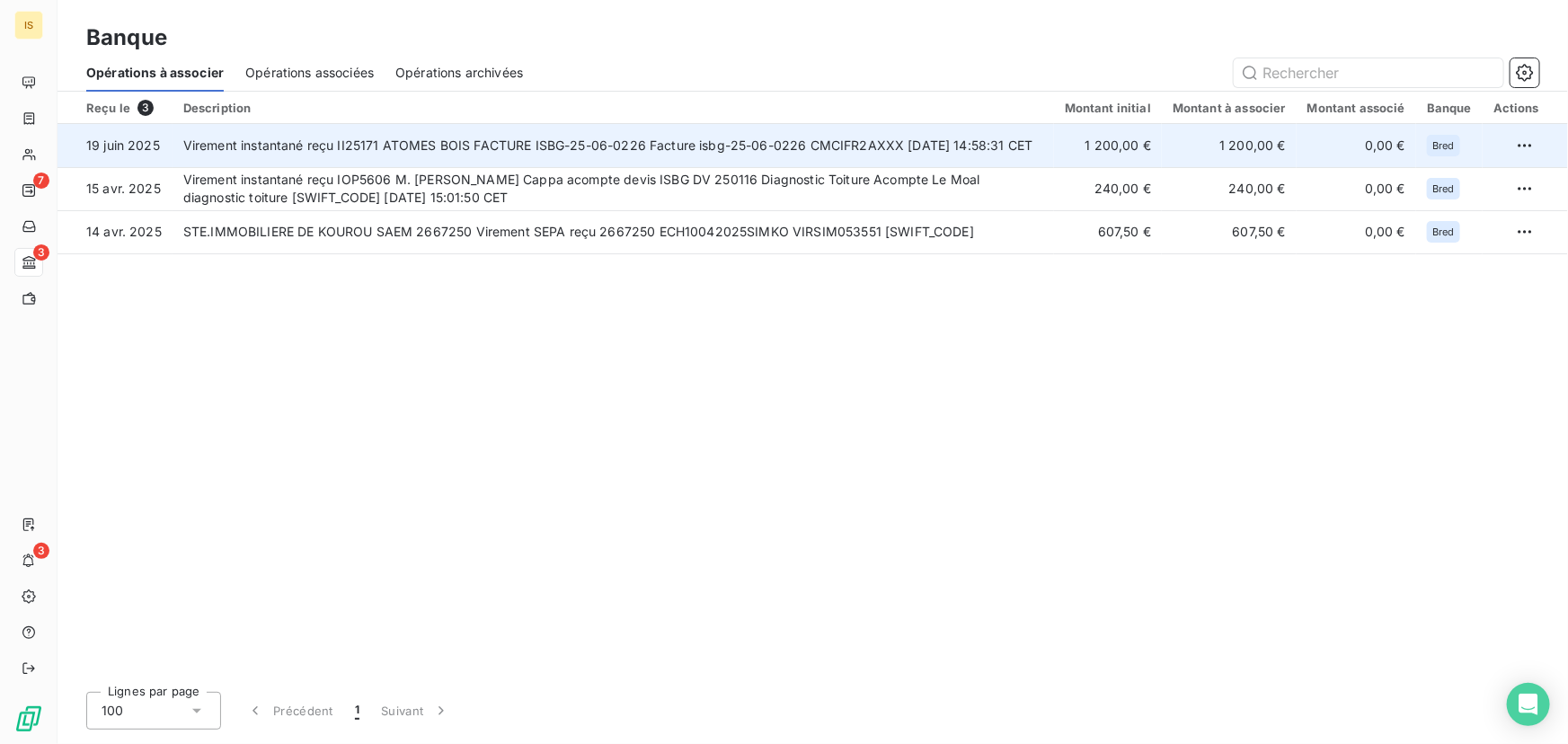
click at [503, 144] on td "Virement instantané reçu II25171 ATOMES BOIS FACTURE ISBG-25-06-0226 Facture is…" at bounding box center [612, 145] width 882 height 43
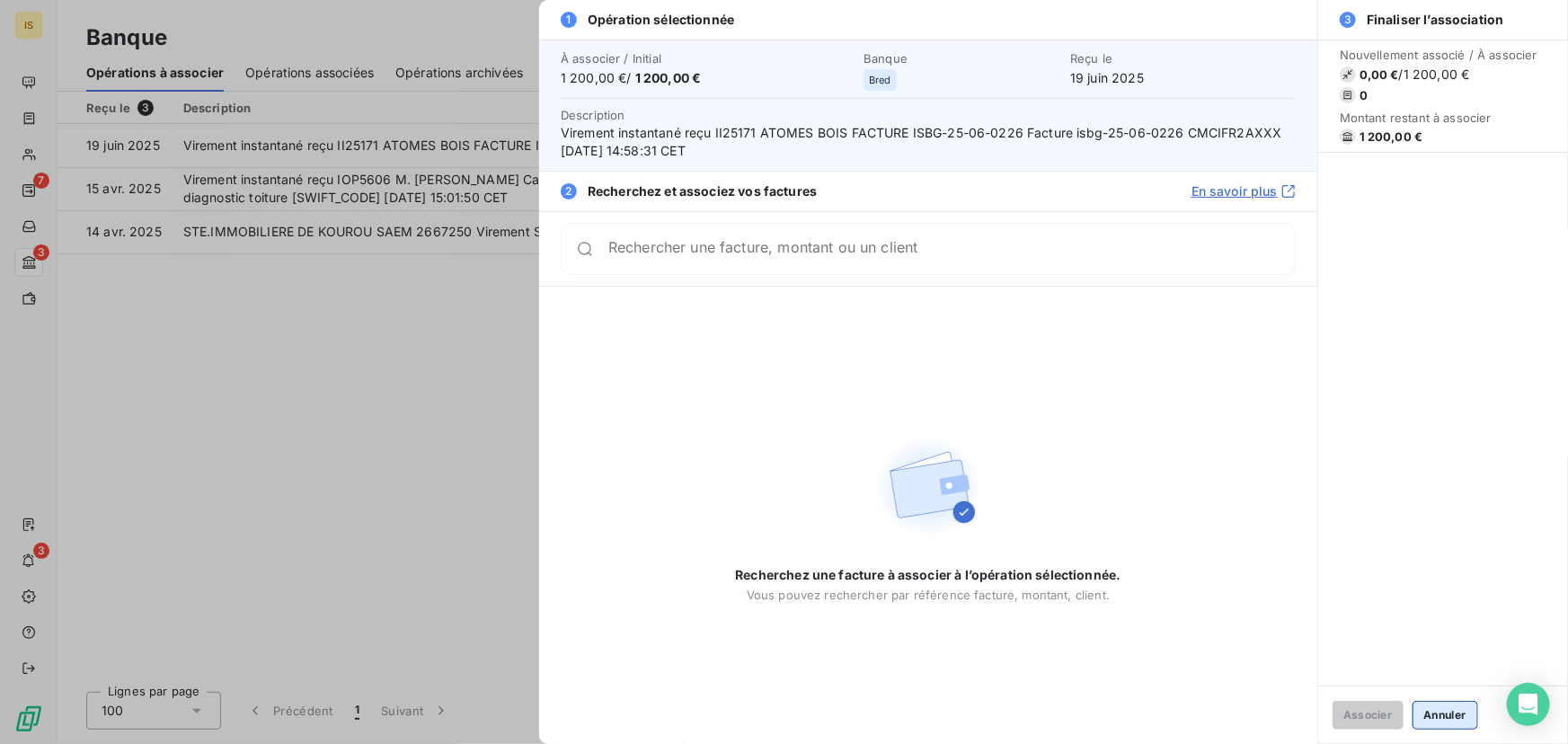
click at [1467, 709] on button "Annuler" at bounding box center [1445, 715] width 65 height 29
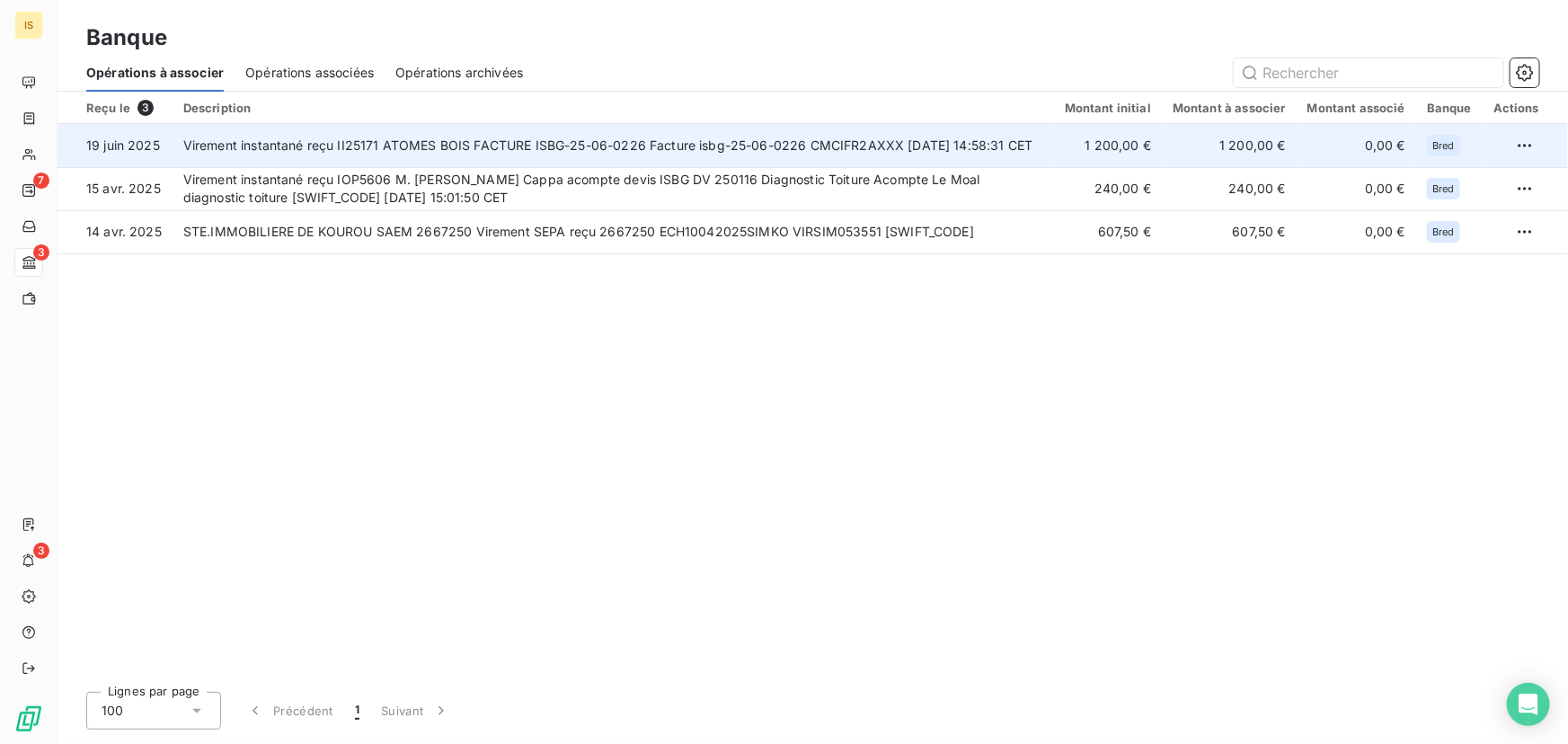
click at [977, 136] on td "Virement instantané reçu II25171 ATOMES BOIS FACTURE ISBG-25-06-0226 Facture is…" at bounding box center [612, 145] width 882 height 43
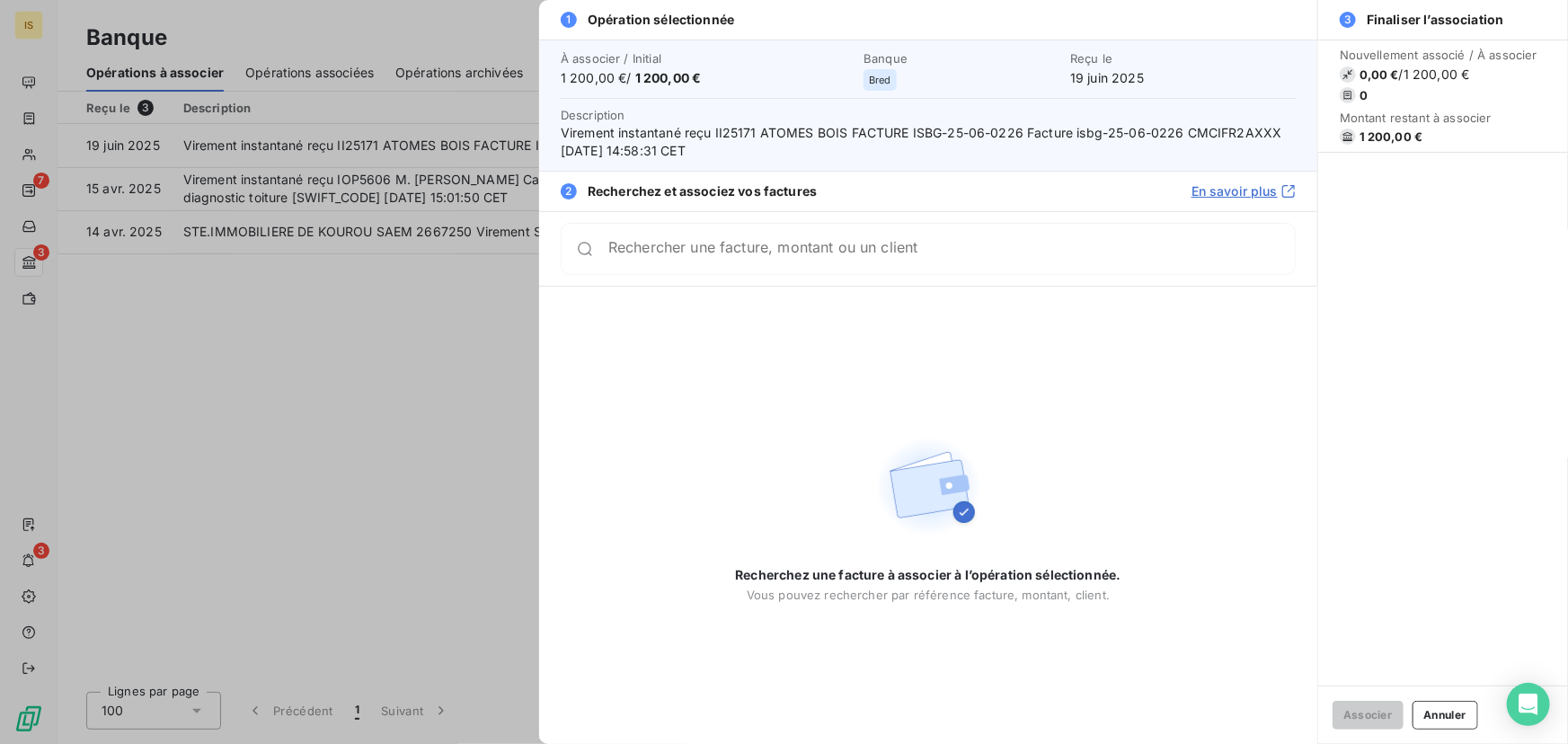
click at [846, 258] on input "Rechercher une facture, montant ou un client" at bounding box center [952, 249] width 686 height 18
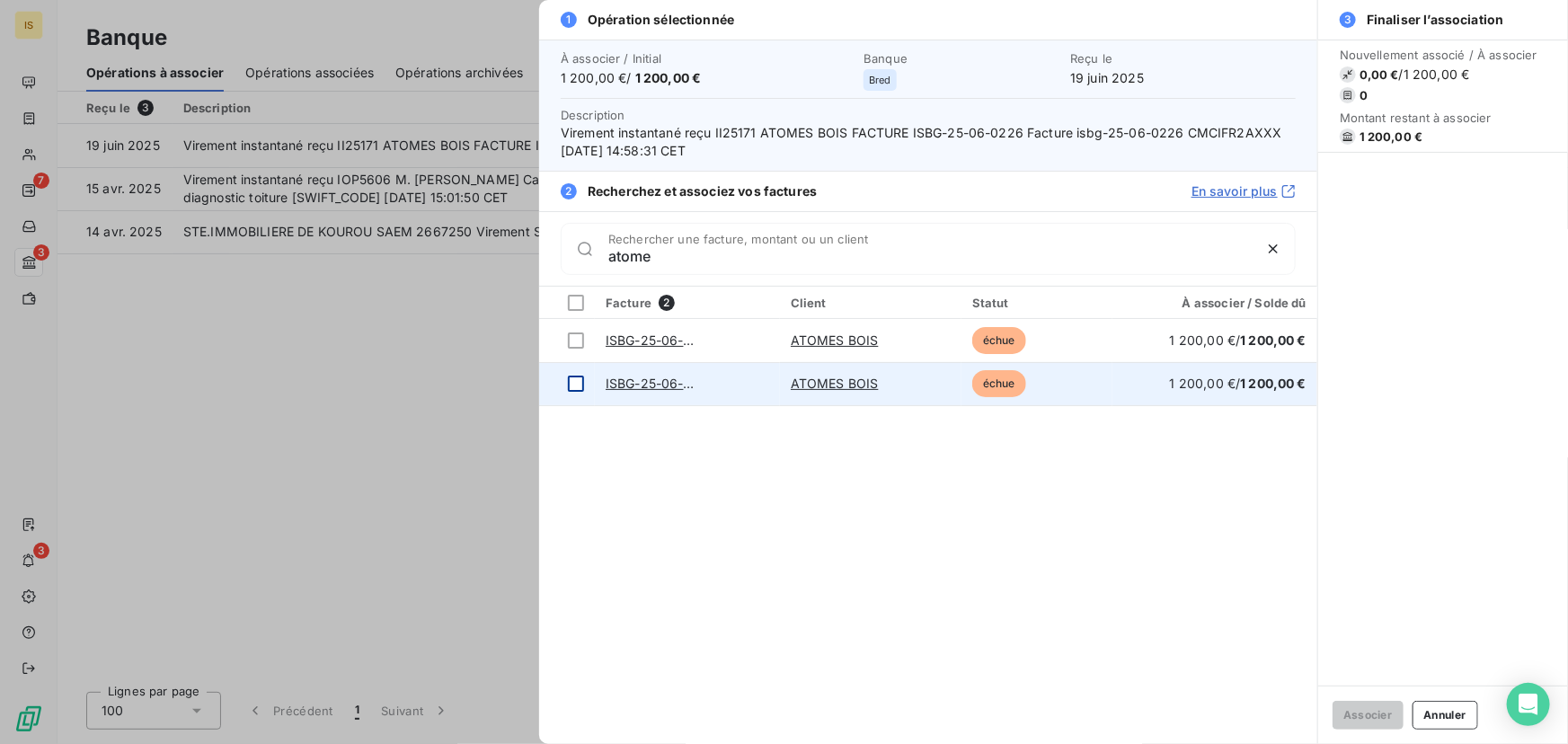
type input "atome"
click at [576, 381] on div at bounding box center [576, 384] width 16 height 16
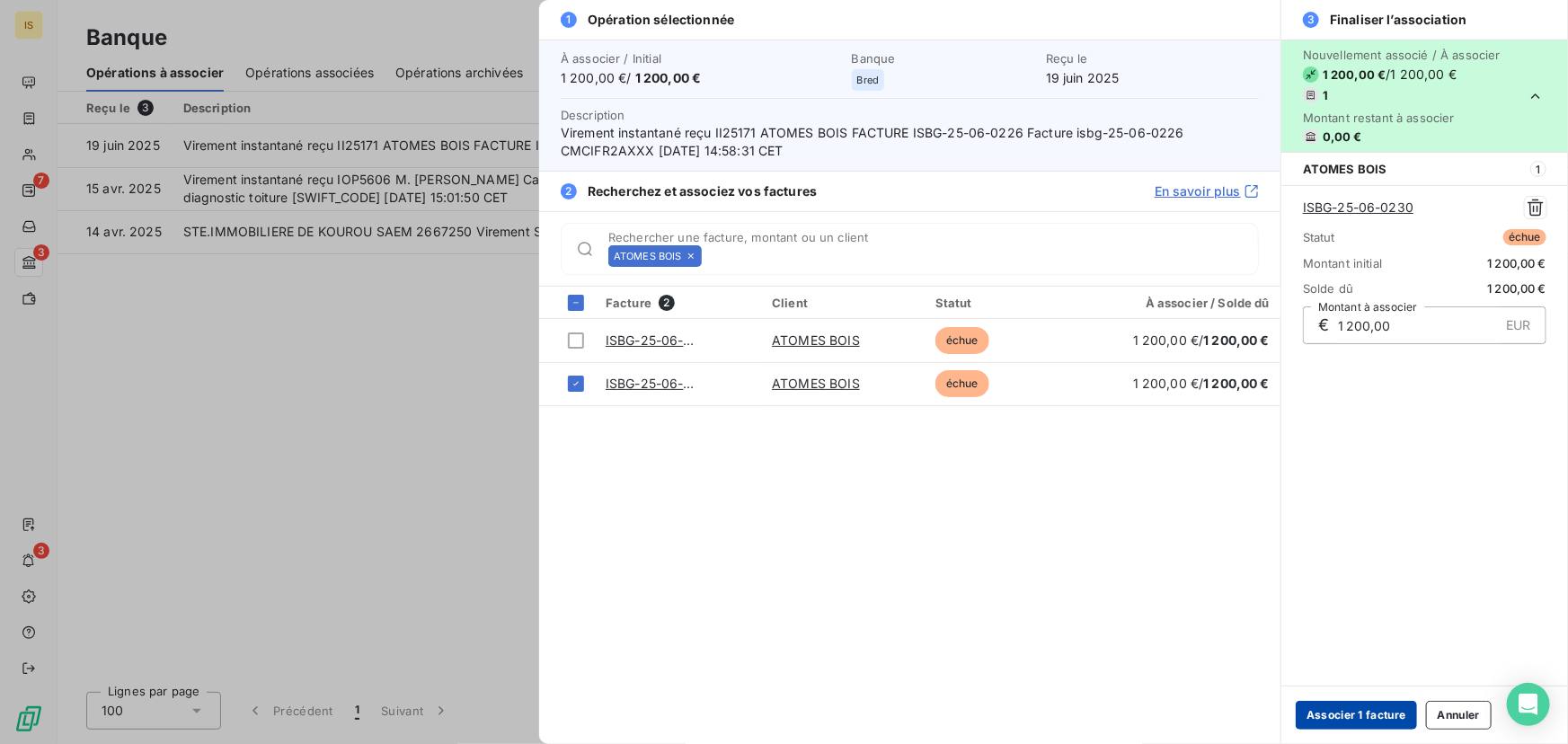
click at [1349, 715] on button "Associer 1 facture" at bounding box center [1356, 715] width 121 height 29
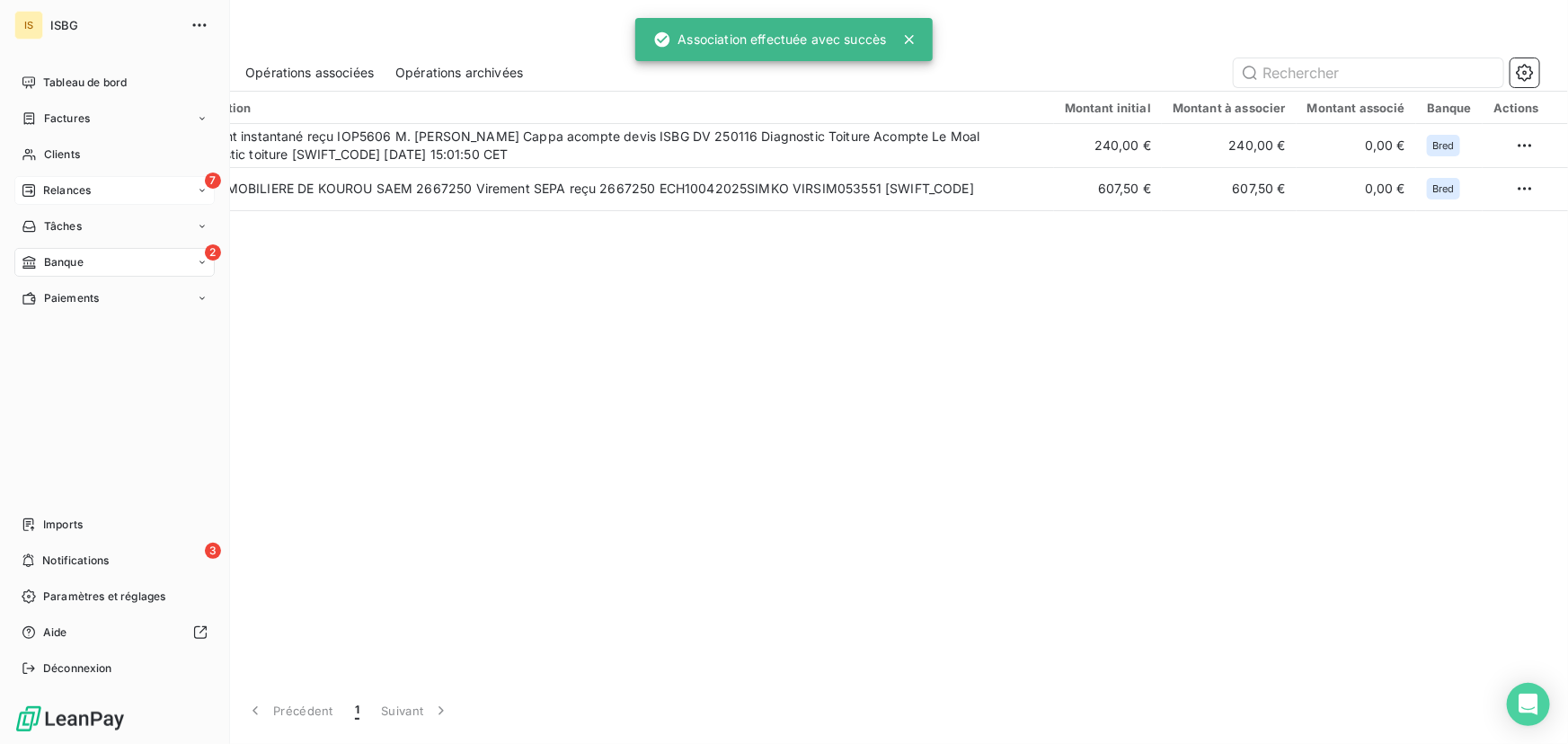
click at [45, 188] on span "Relances" at bounding box center [67, 190] width 48 height 16
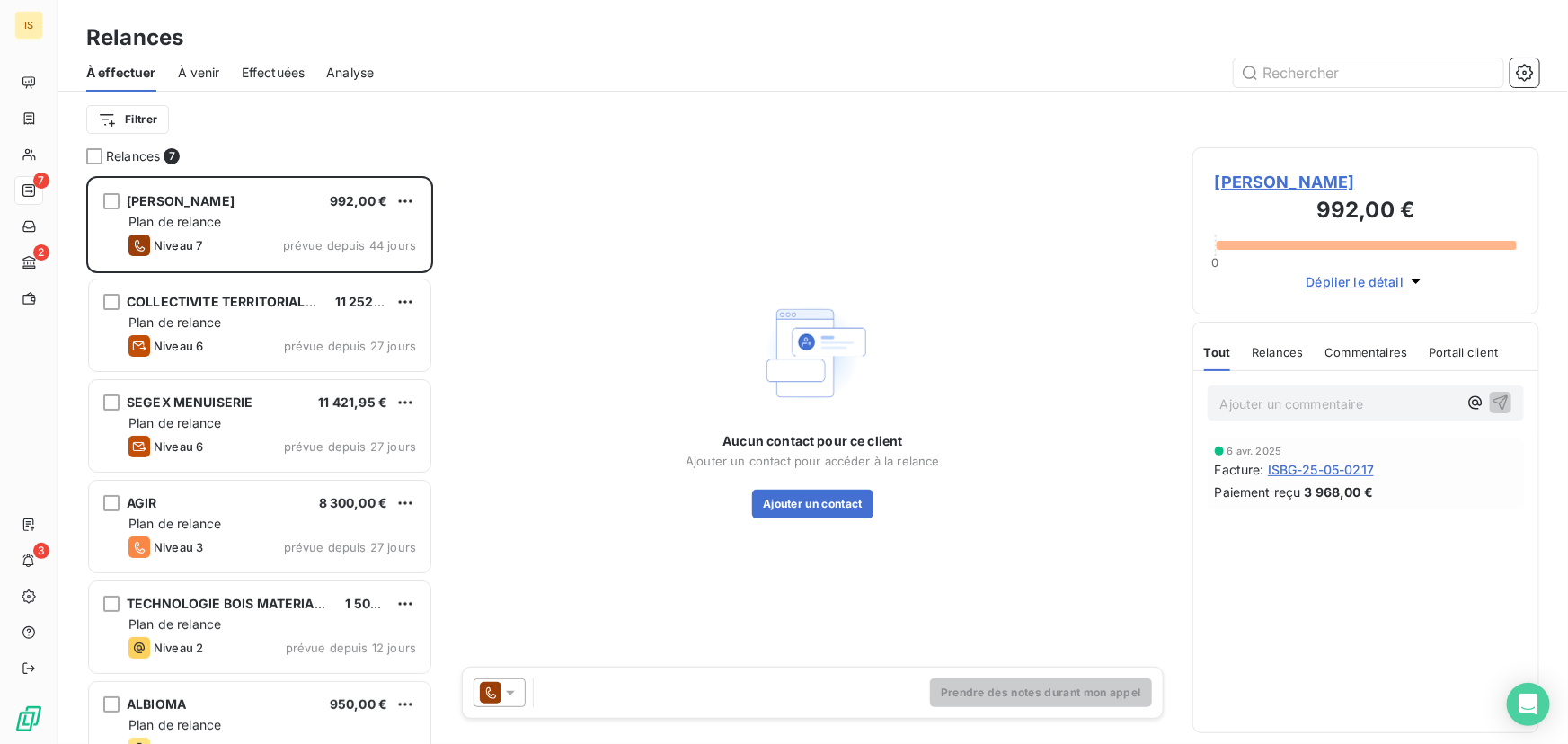
click at [265, 70] on span "Effectuées" at bounding box center [273, 72] width 63 height 18
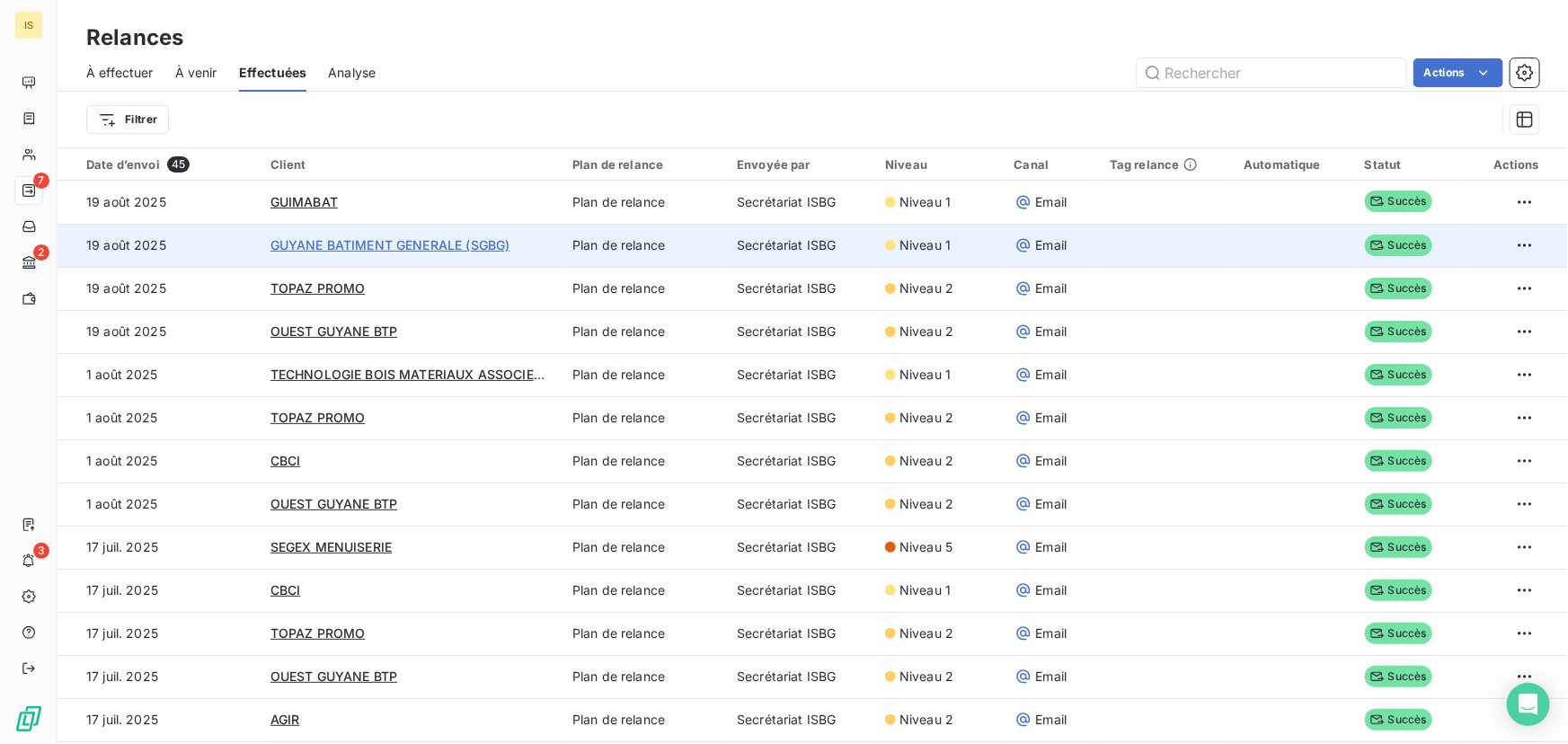
click at [326, 243] on span "GUYANE BATIMENT GENERALE (SGBG)" at bounding box center [390, 245] width 240 height 15
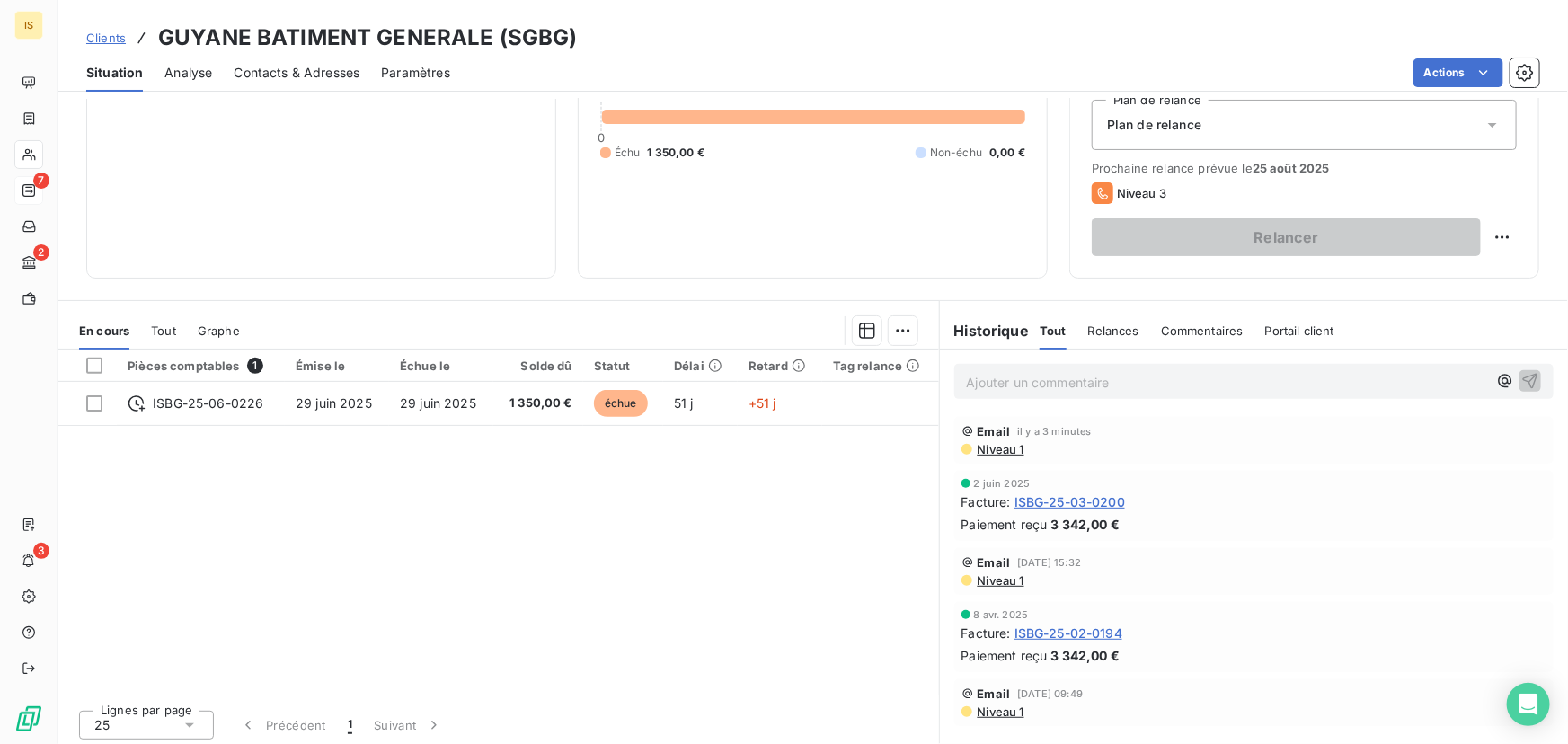
scroll to position [204, 0]
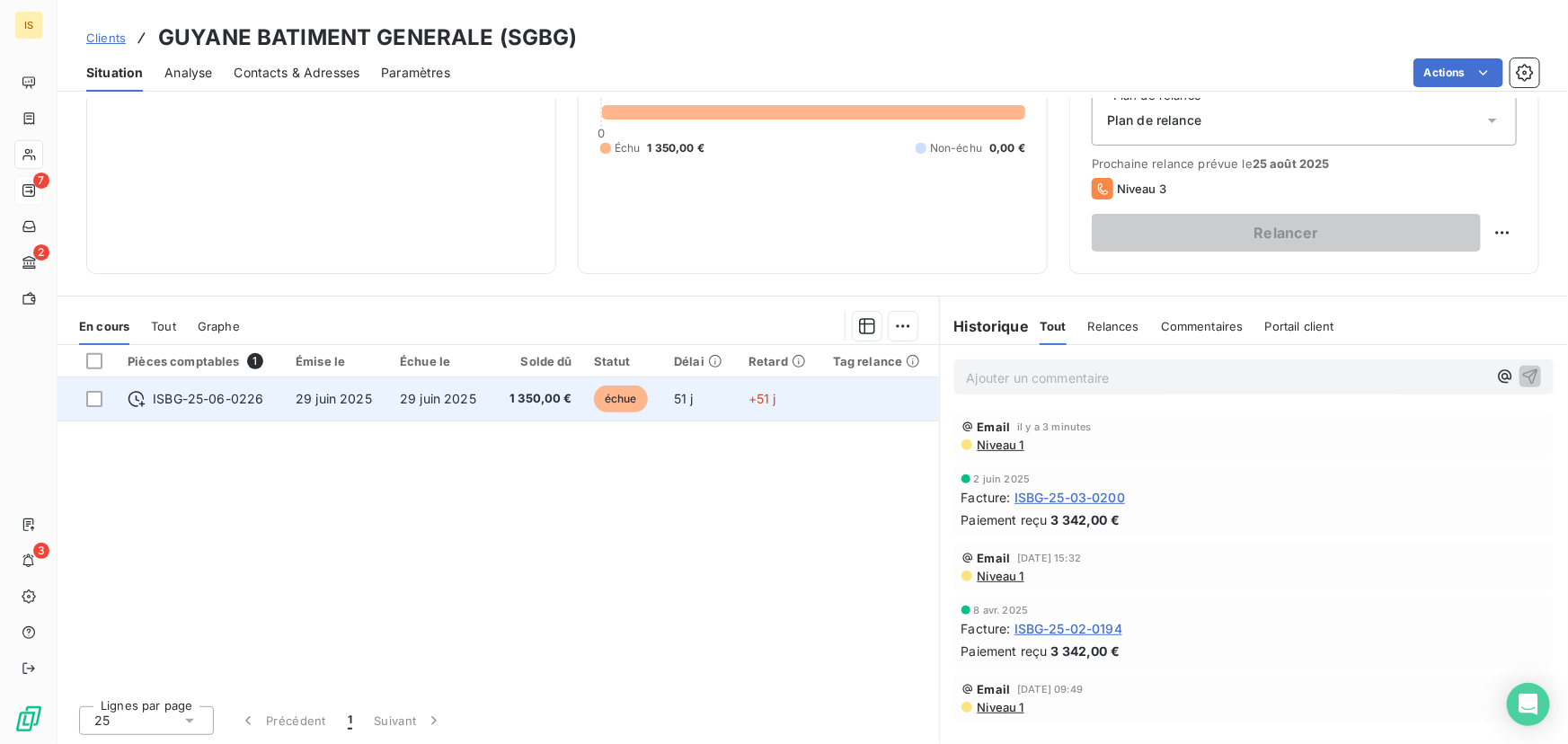
click at [445, 385] on td "29 juin 2025" at bounding box center [441, 399] width 104 height 43
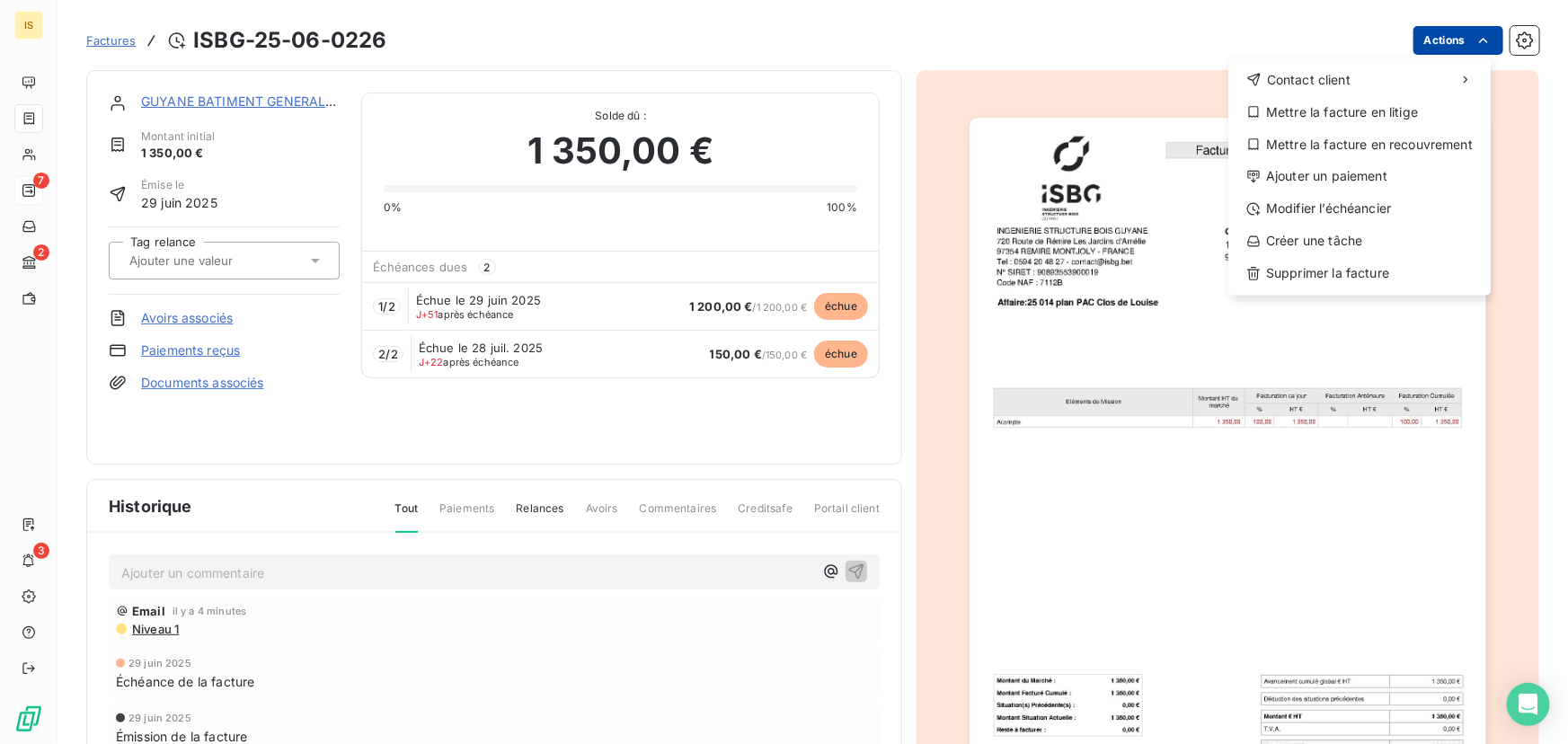
click at [1431, 35] on html "IS 7 2 3 Factures ISBG-25-06-0226 Actions Contact client Mettre la facture en l…" at bounding box center [784, 372] width 1568 height 744
click at [1346, 377] on html "IS 7 2 3 Factures ISBG-25-06-0226 Actions Contact client Mettre la facture en l…" at bounding box center [784, 372] width 1568 height 744
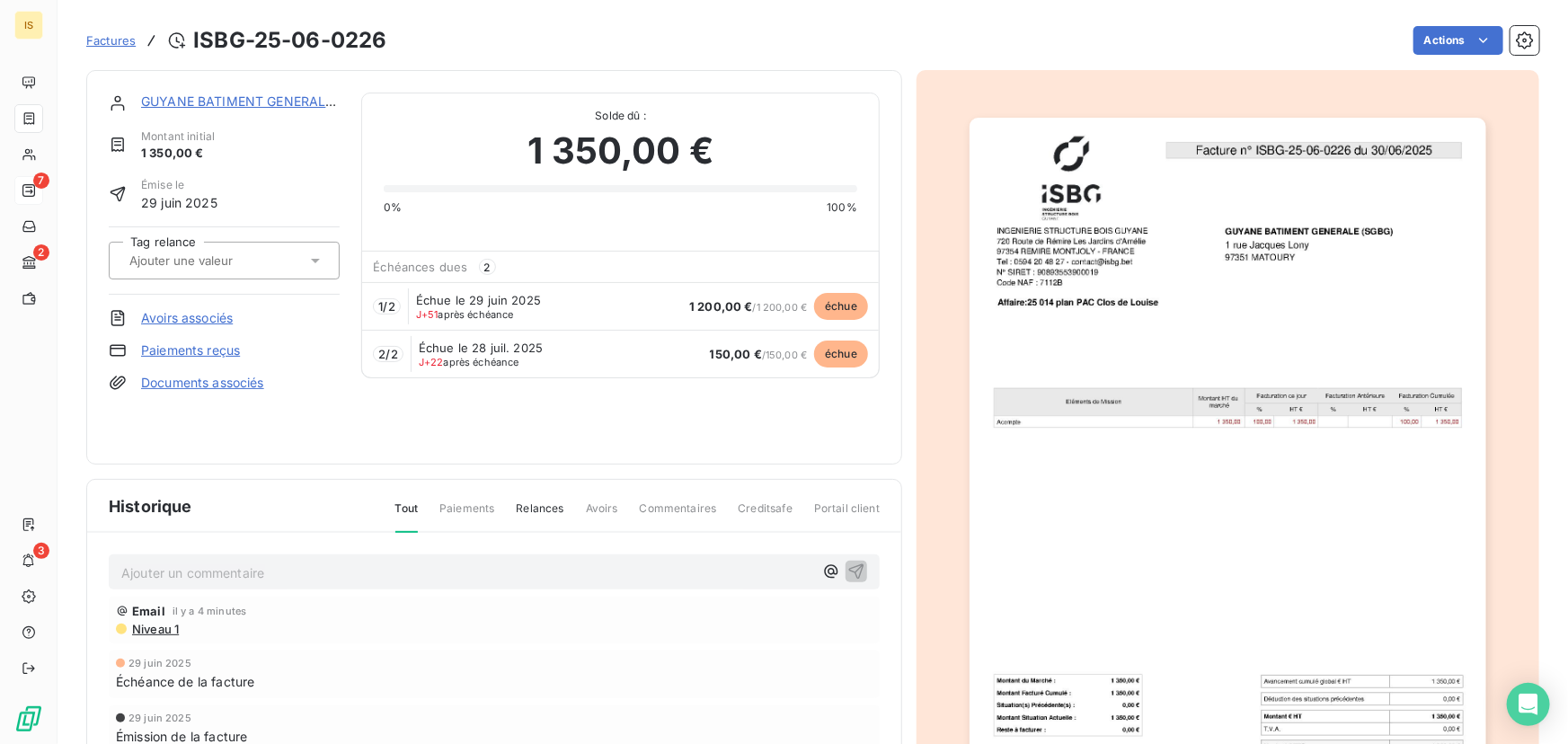
click at [278, 93] on link "GUYANE BATIMENT GENERALE (SGBG)" at bounding box center [261, 101] width 240 height 15
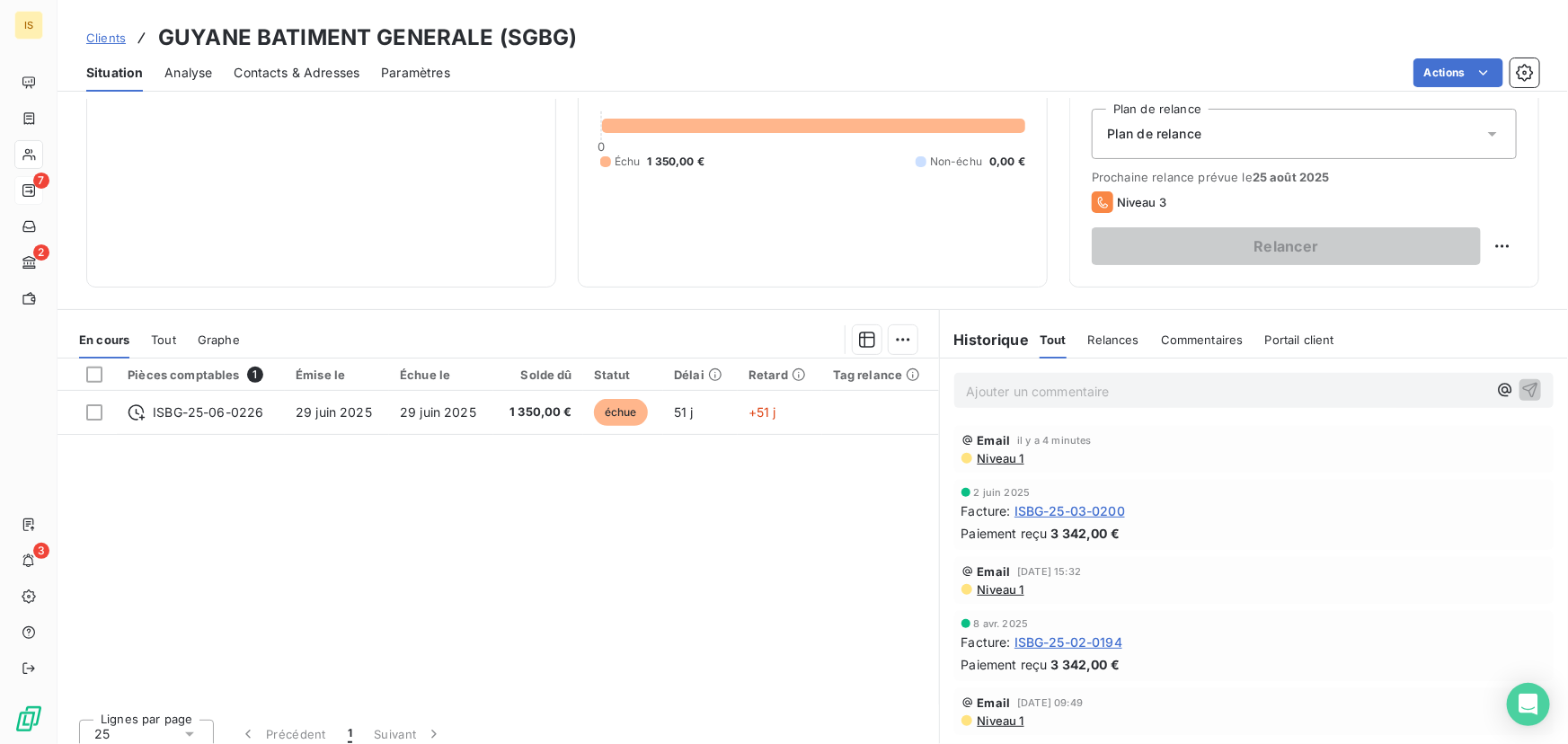
scroll to position [204, 0]
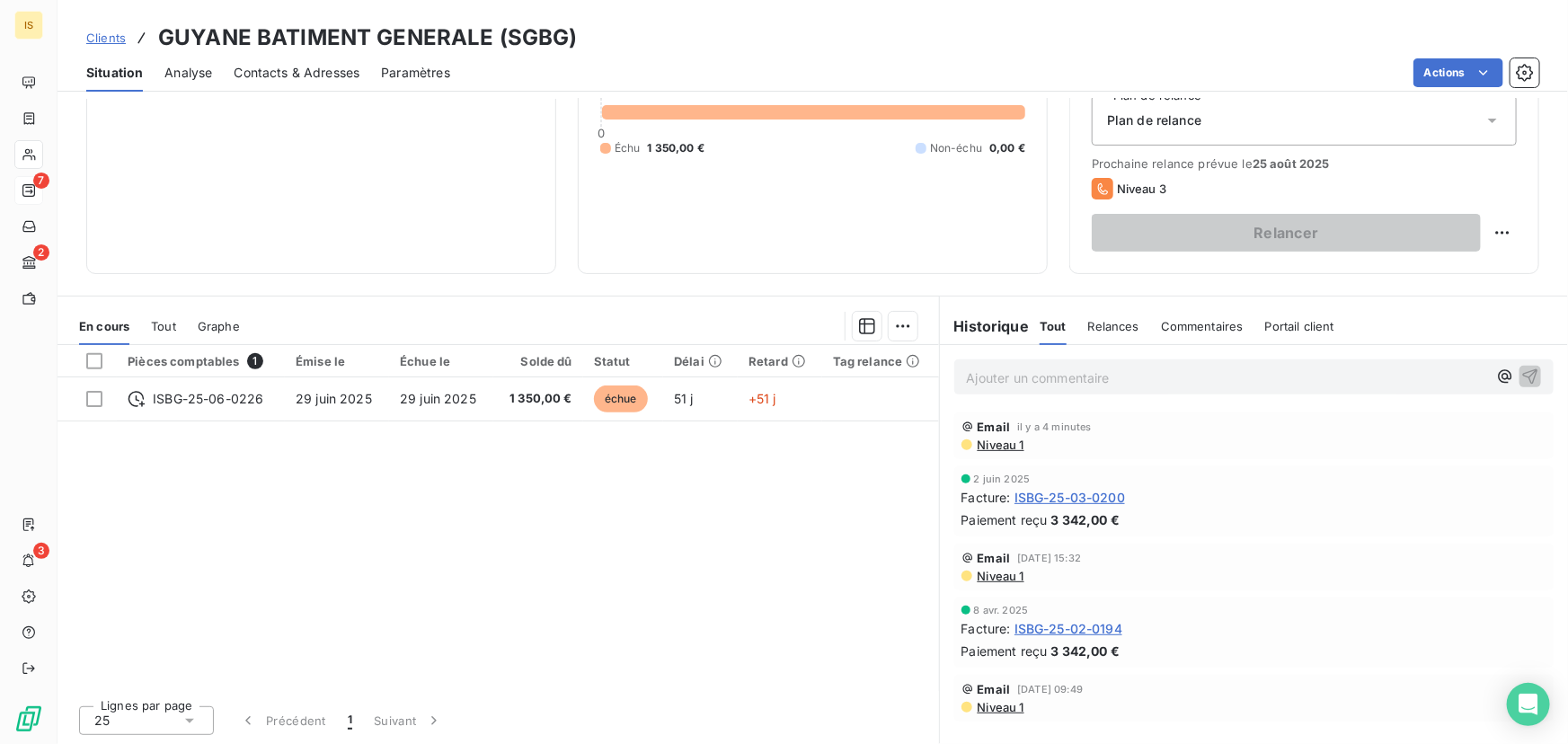
click at [983, 444] on span "Niveau 1" at bounding box center [1000, 444] width 48 height 14
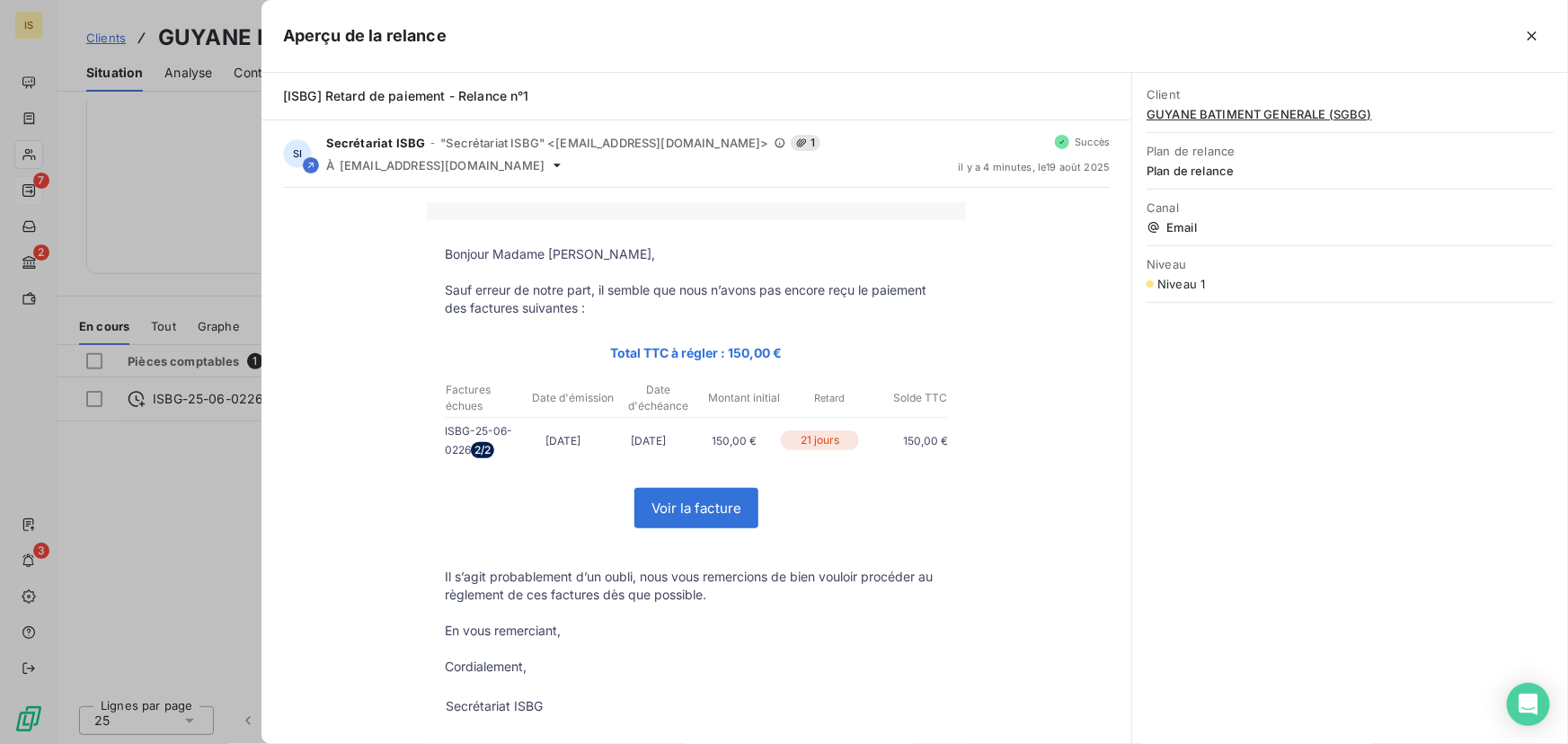
scroll to position [0, 0]
click at [1535, 28] on icon "button" at bounding box center [1531, 36] width 18 height 18
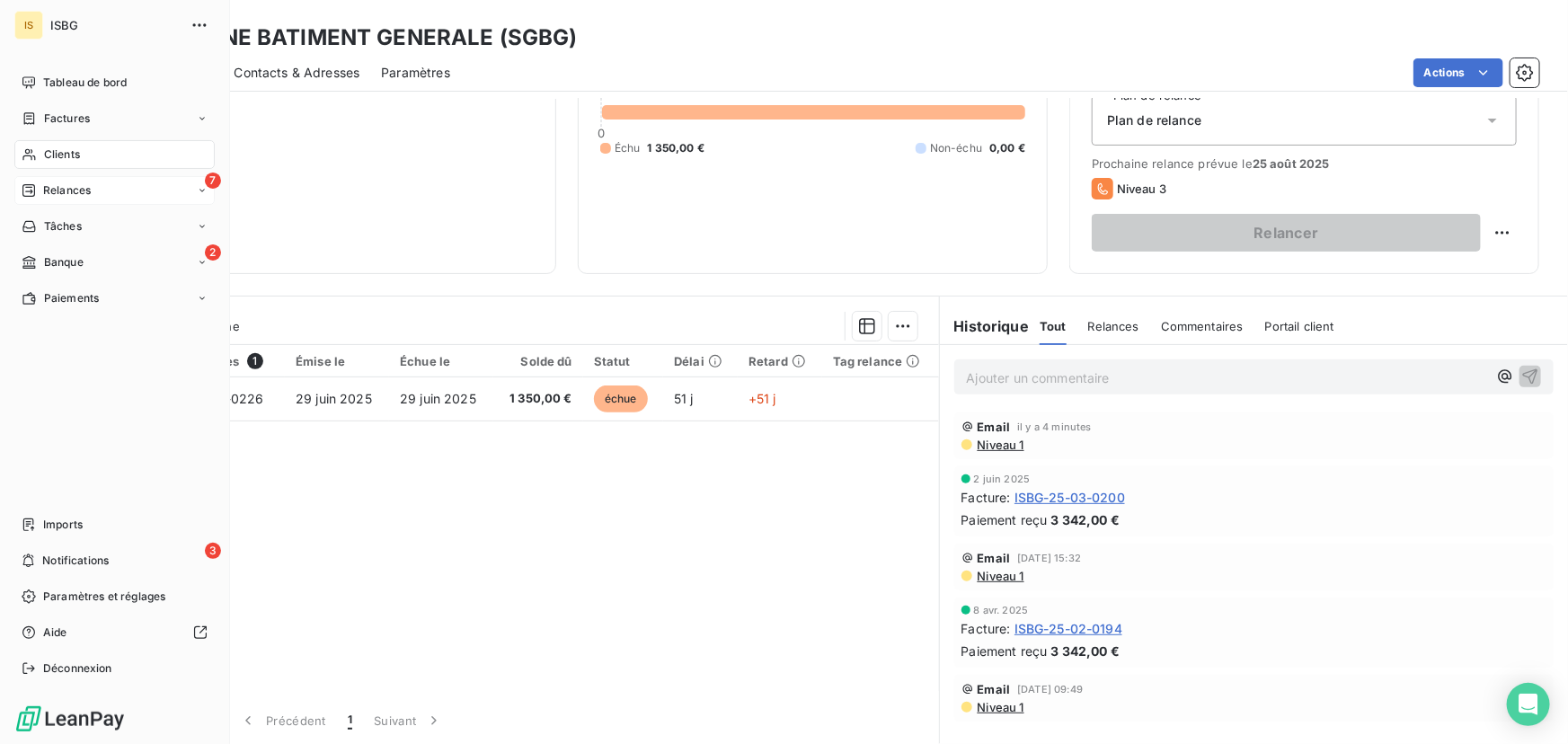
click at [83, 186] on span "Relances" at bounding box center [67, 190] width 48 height 16
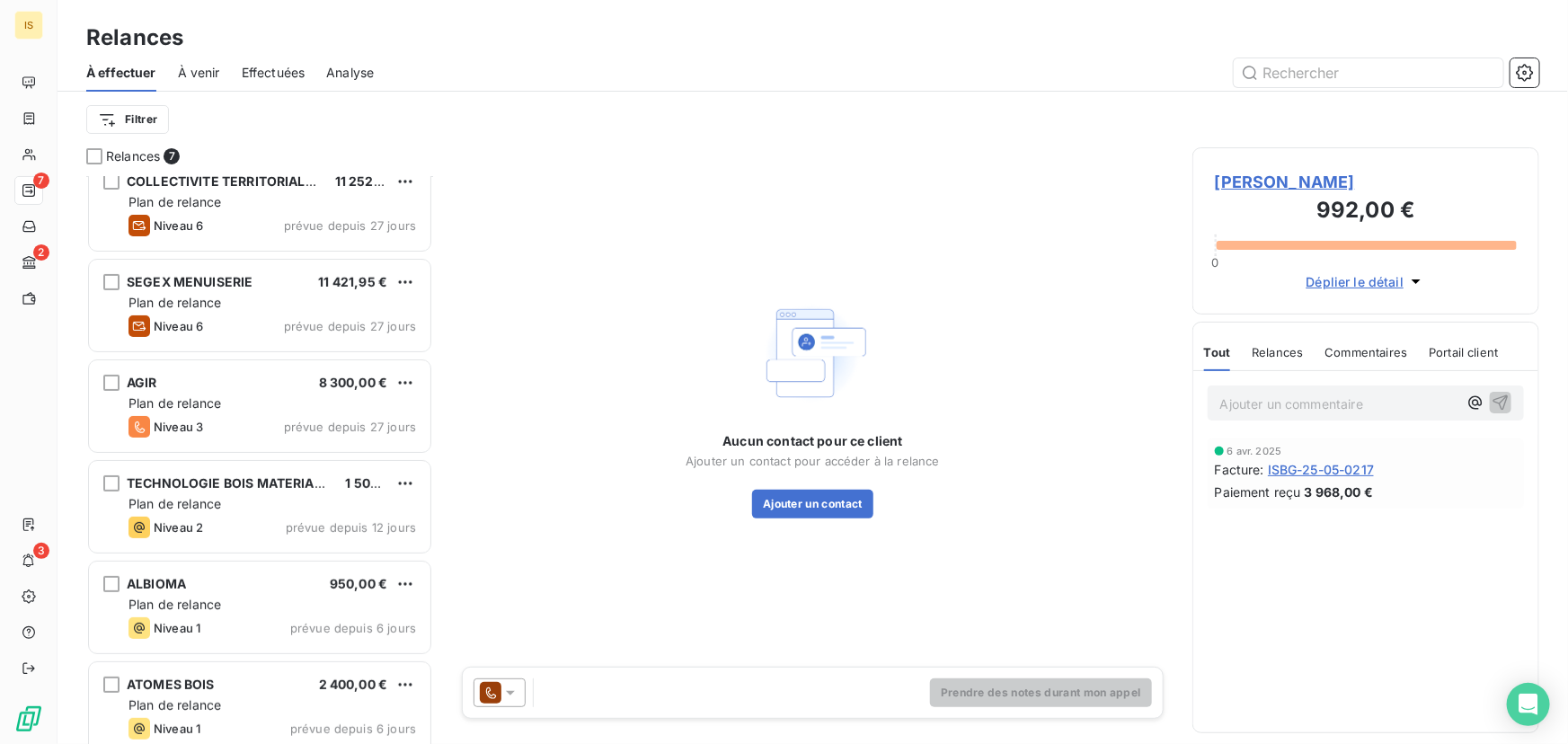
scroll to position [136, 0]
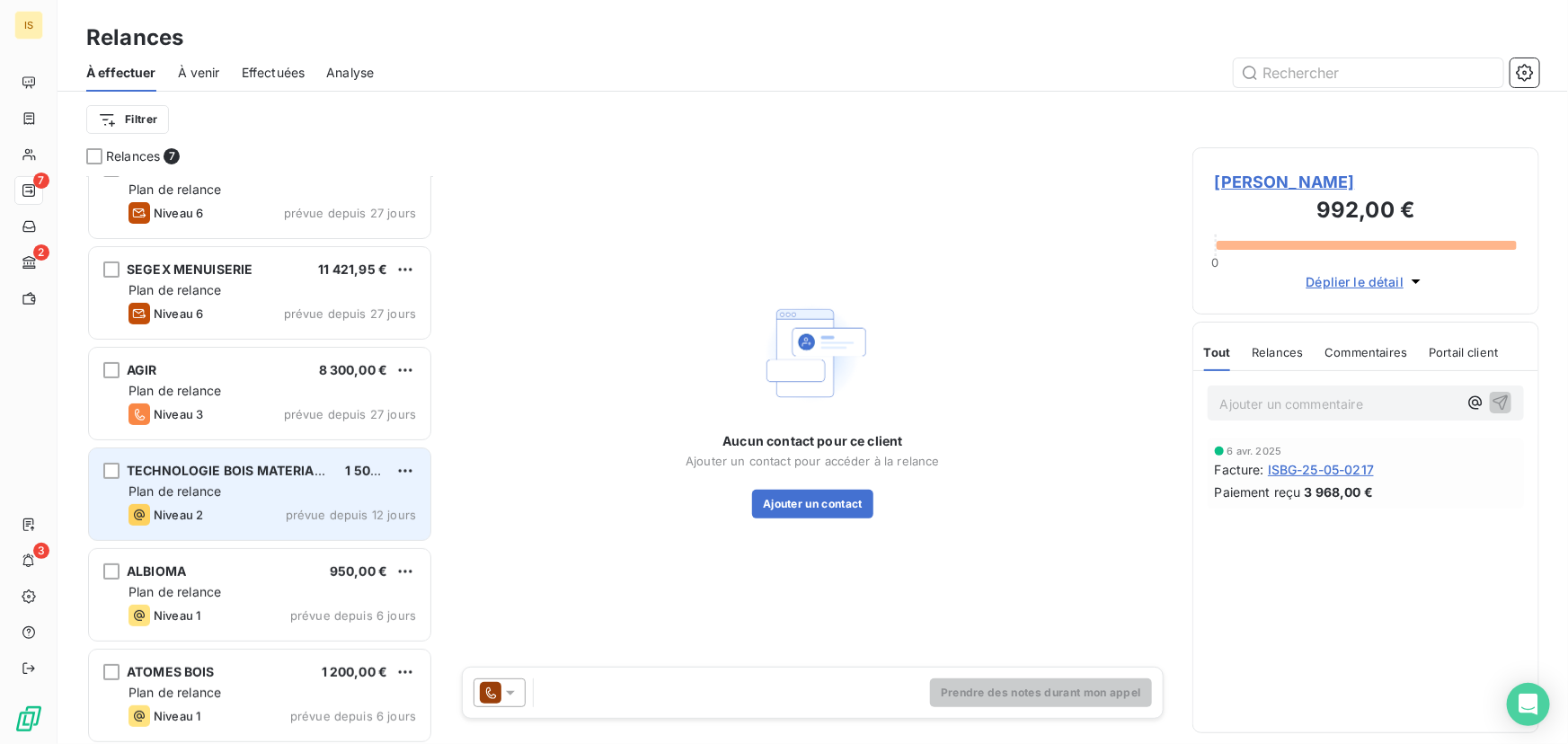
scroll to position [136, 0]
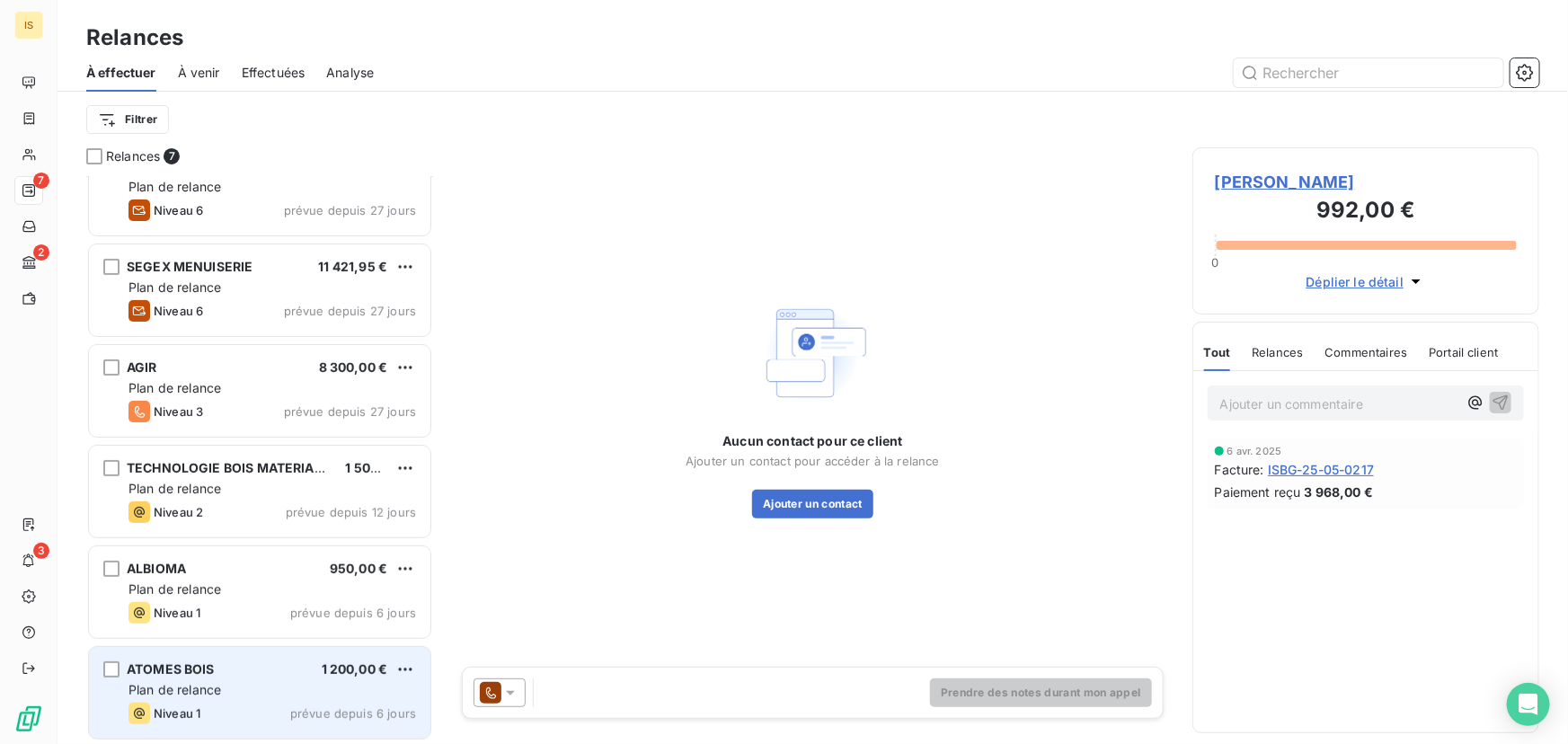
click at [306, 679] on div "ATOMES BOIS 1 200,00 € Plan de relance Niveau 1 prévue depuis 6 jours" at bounding box center [260, 692] width 341 height 91
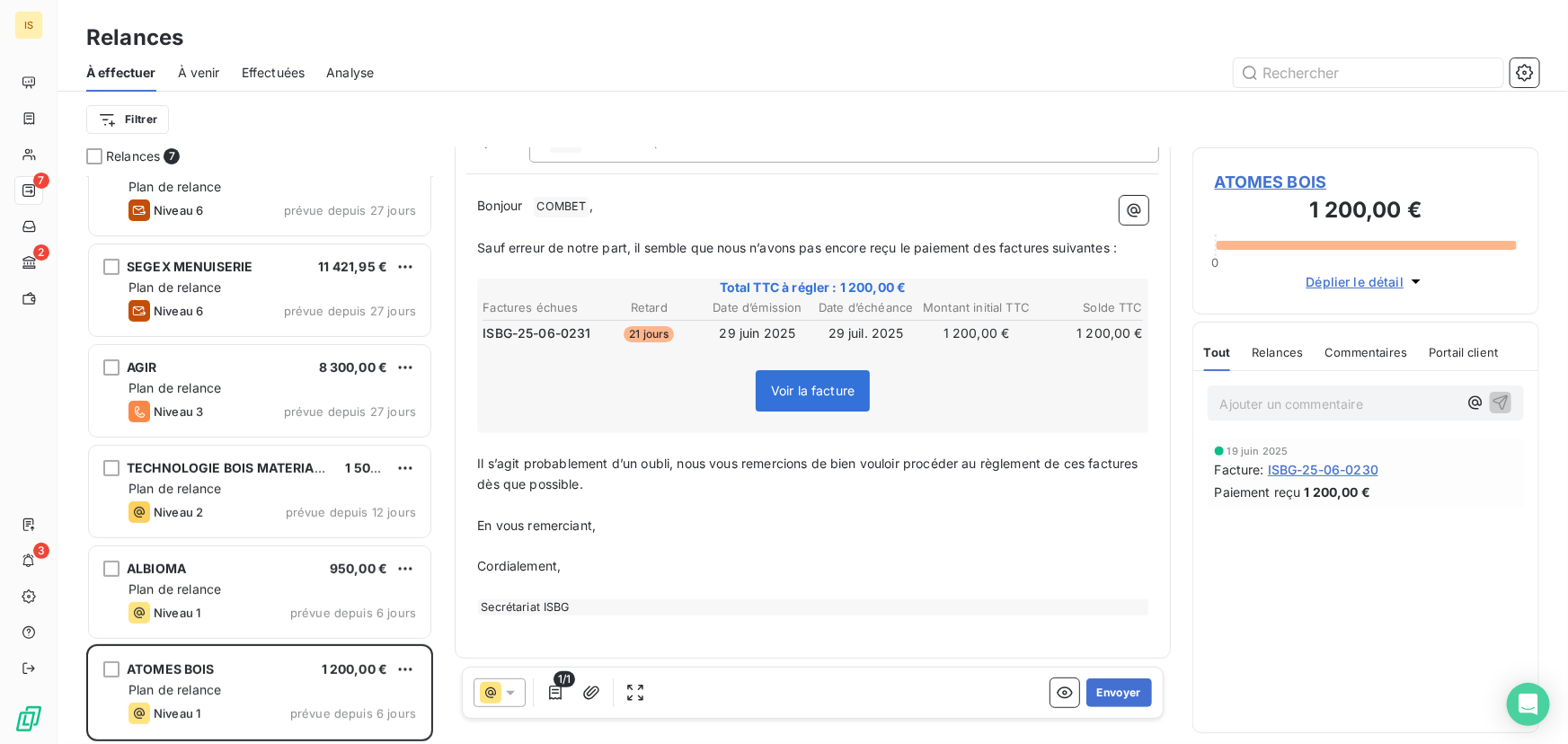
scroll to position [102, 0]
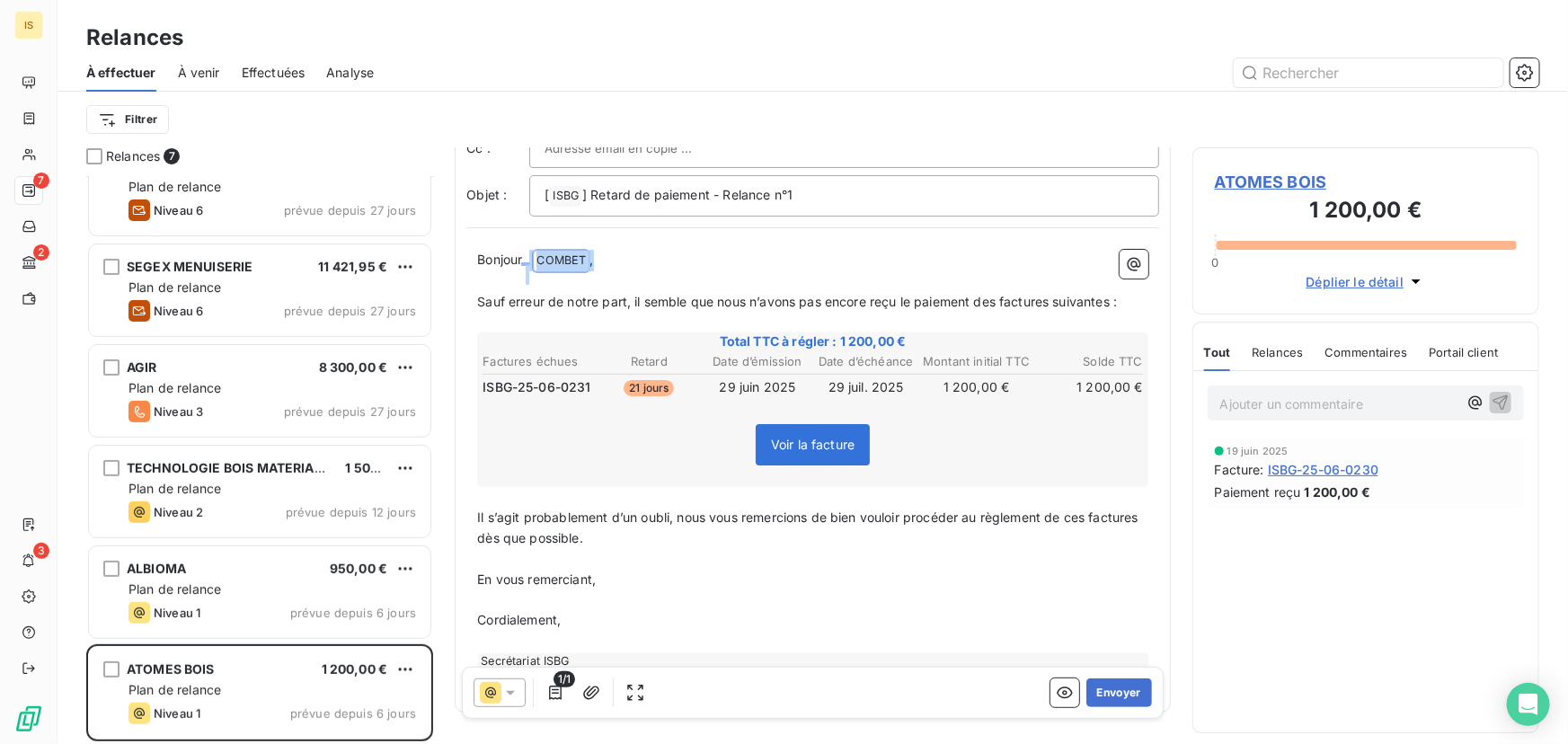
drag, startPoint x: 628, startPoint y: 255, endPoint x: 522, endPoint y: 256, distance: 106.0
click at [522, 256] on p "Bonjour ﻿ COMBET ﻿ ," at bounding box center [812, 260] width 671 height 21
click at [641, 296] on span "Sauf erreur de notre part, il semble que nous n’avons pas encore reçu le paieme…" at bounding box center [797, 301] width 640 height 15
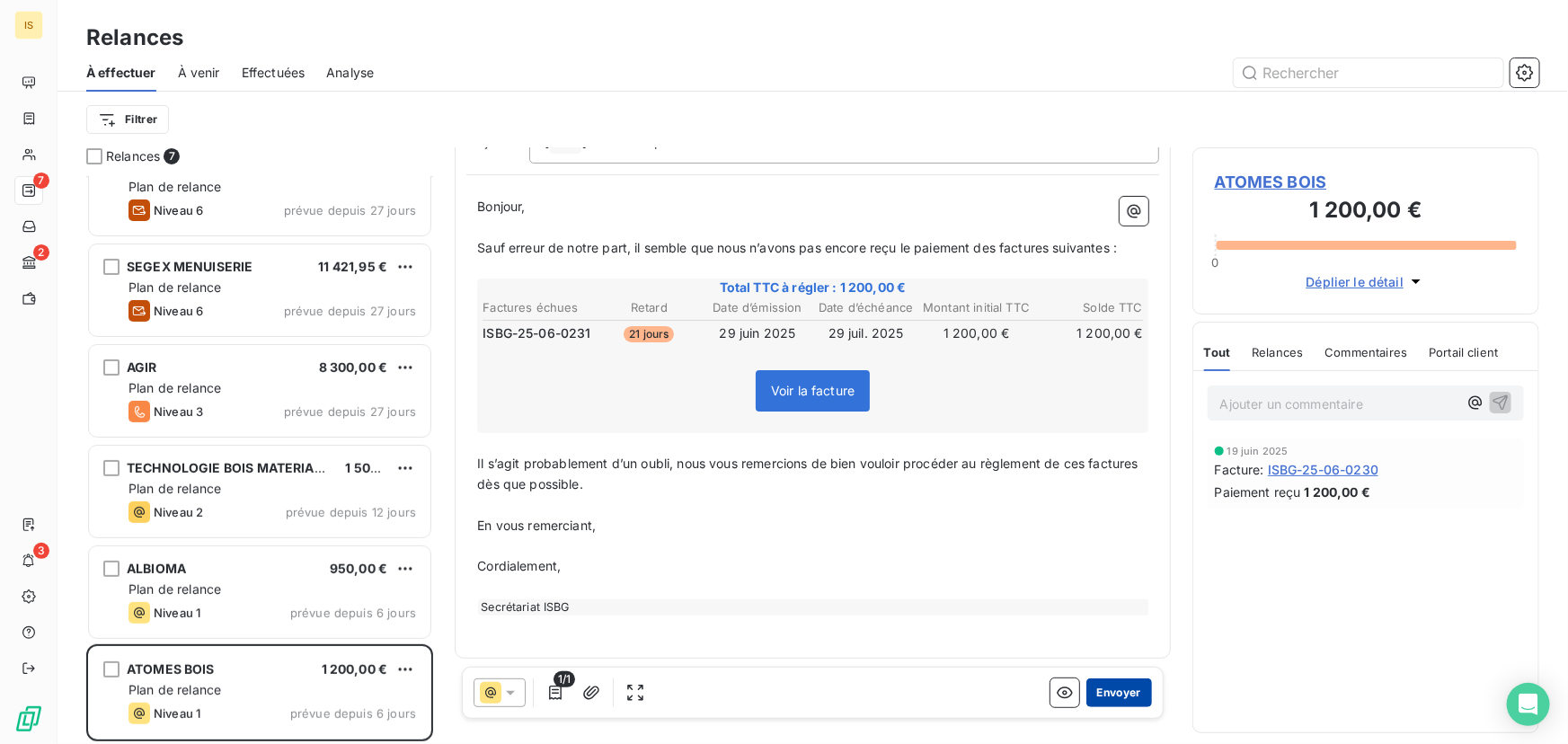
click at [1108, 690] on button "Envoyer" at bounding box center [1119, 693] width 65 height 29
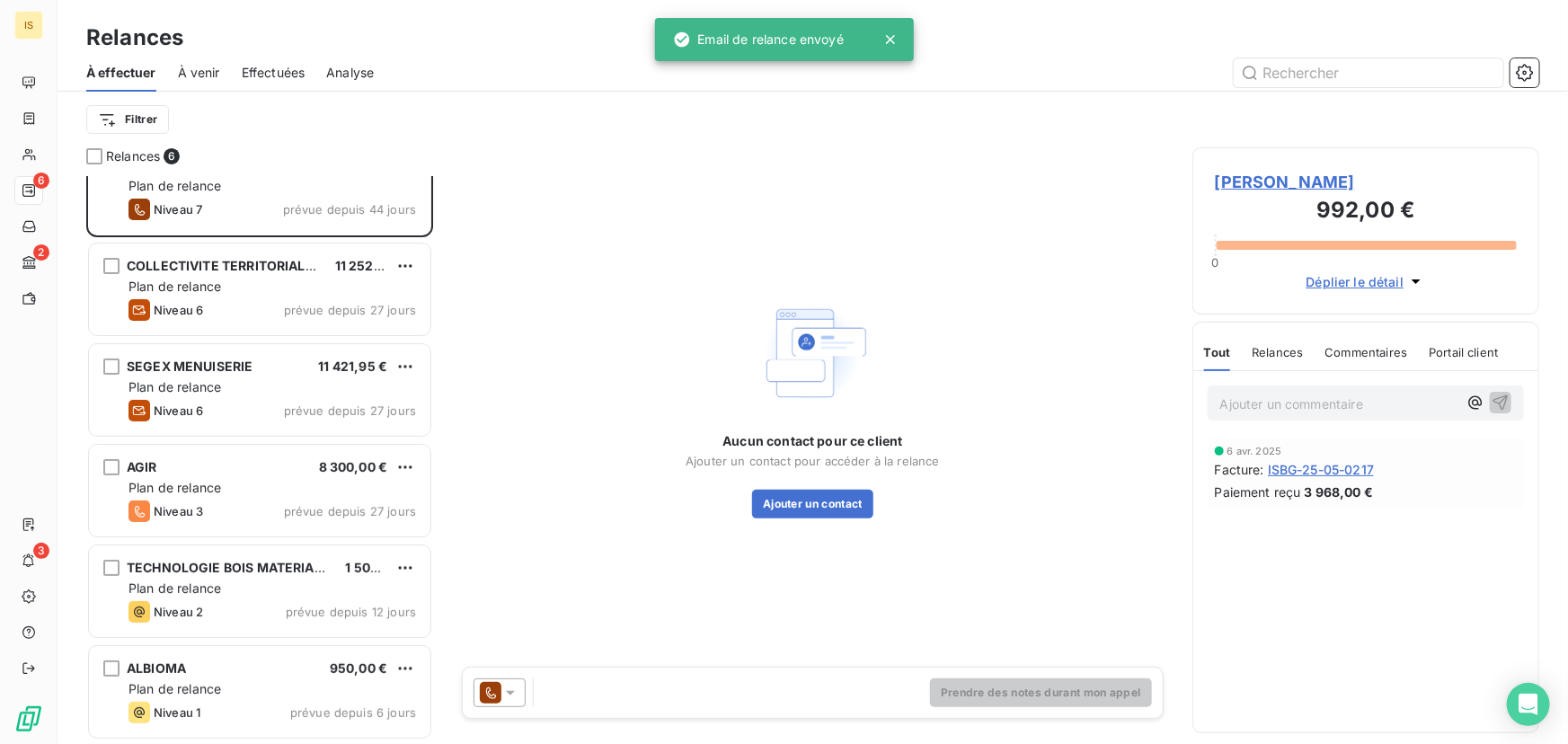
scroll to position [36, 0]
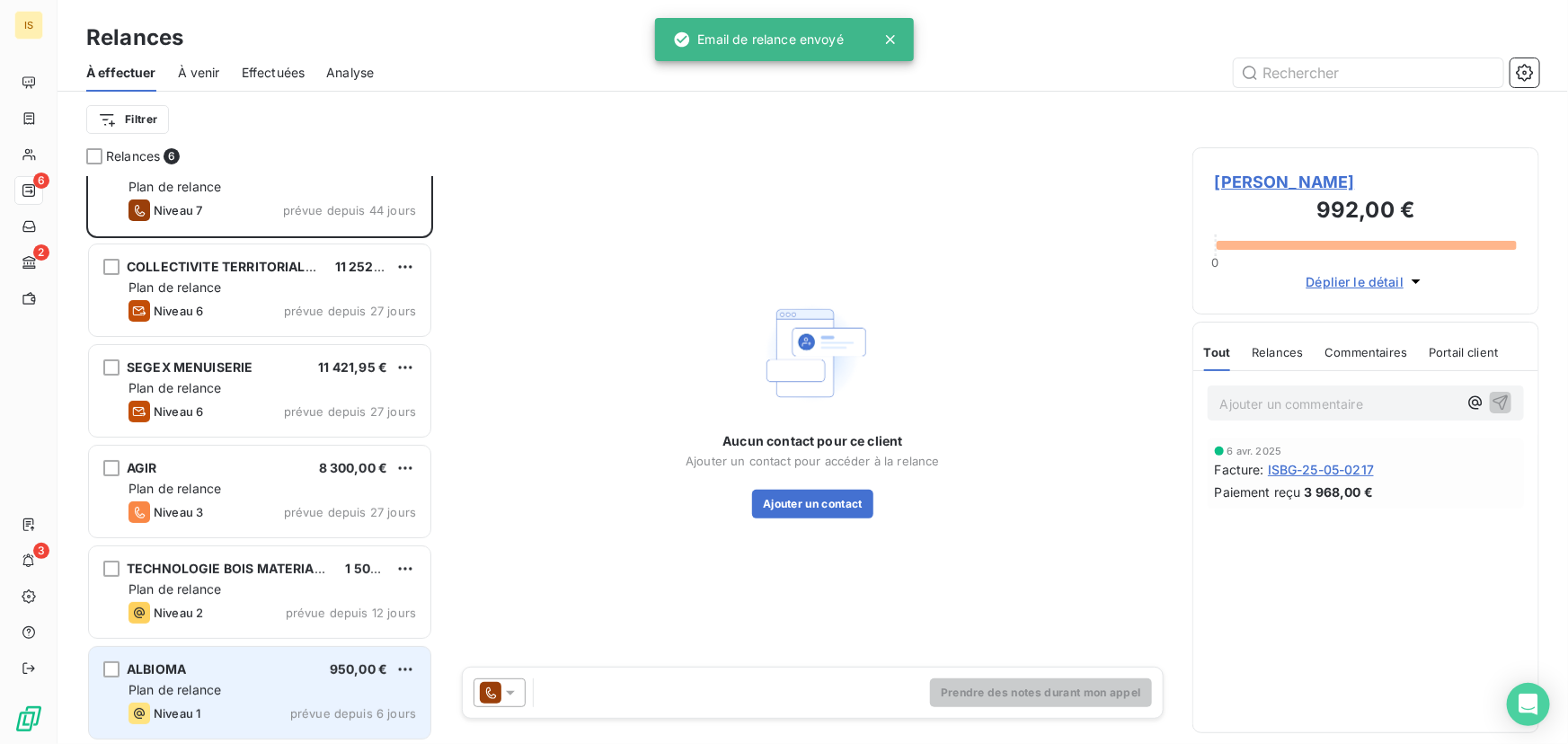
click at [333, 680] on div "ALBIOMA 950,00 € Plan de relance Niveau 1 prévue depuis 6 jours" at bounding box center [260, 692] width 341 height 91
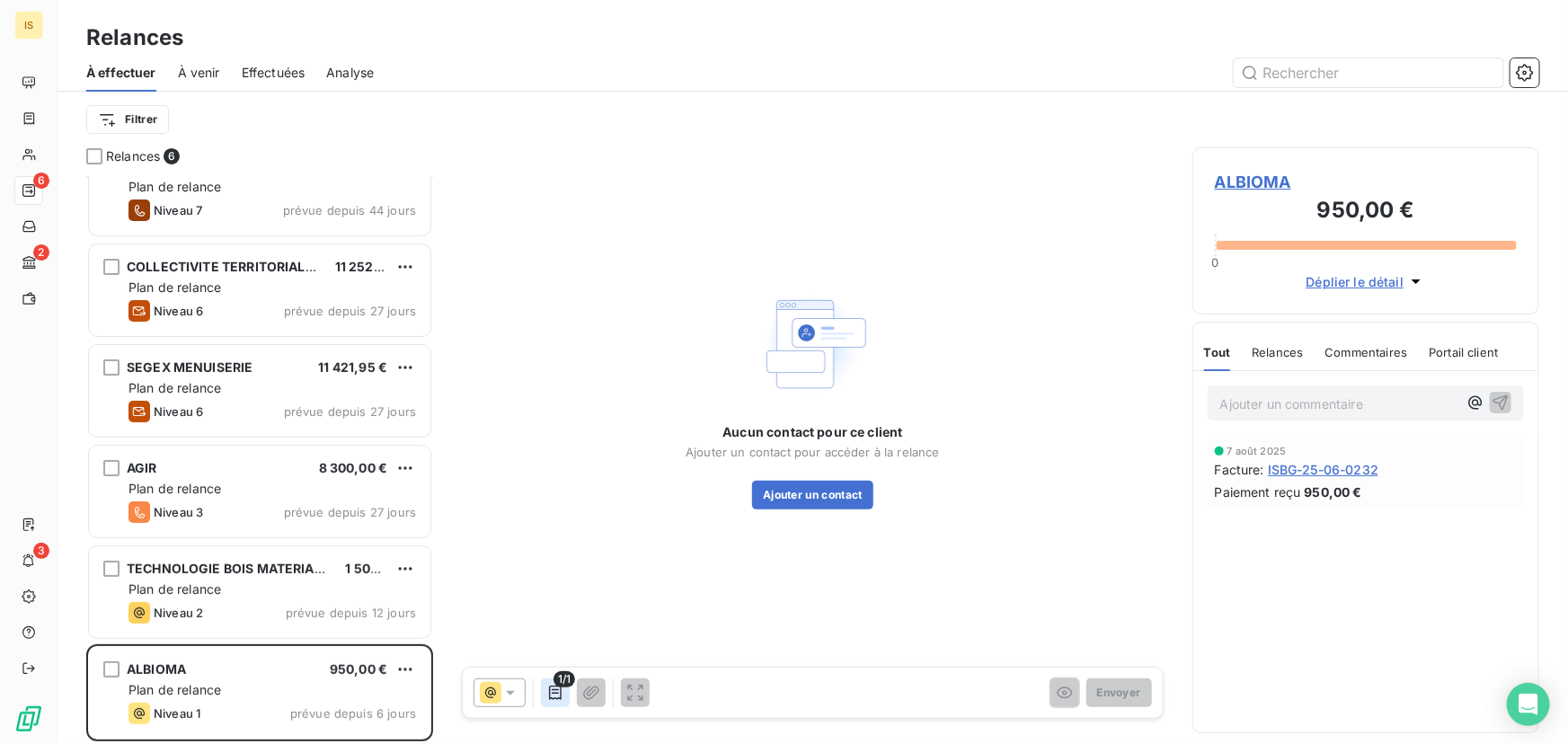
click at [558, 698] on icon "button" at bounding box center [555, 692] width 12 height 14
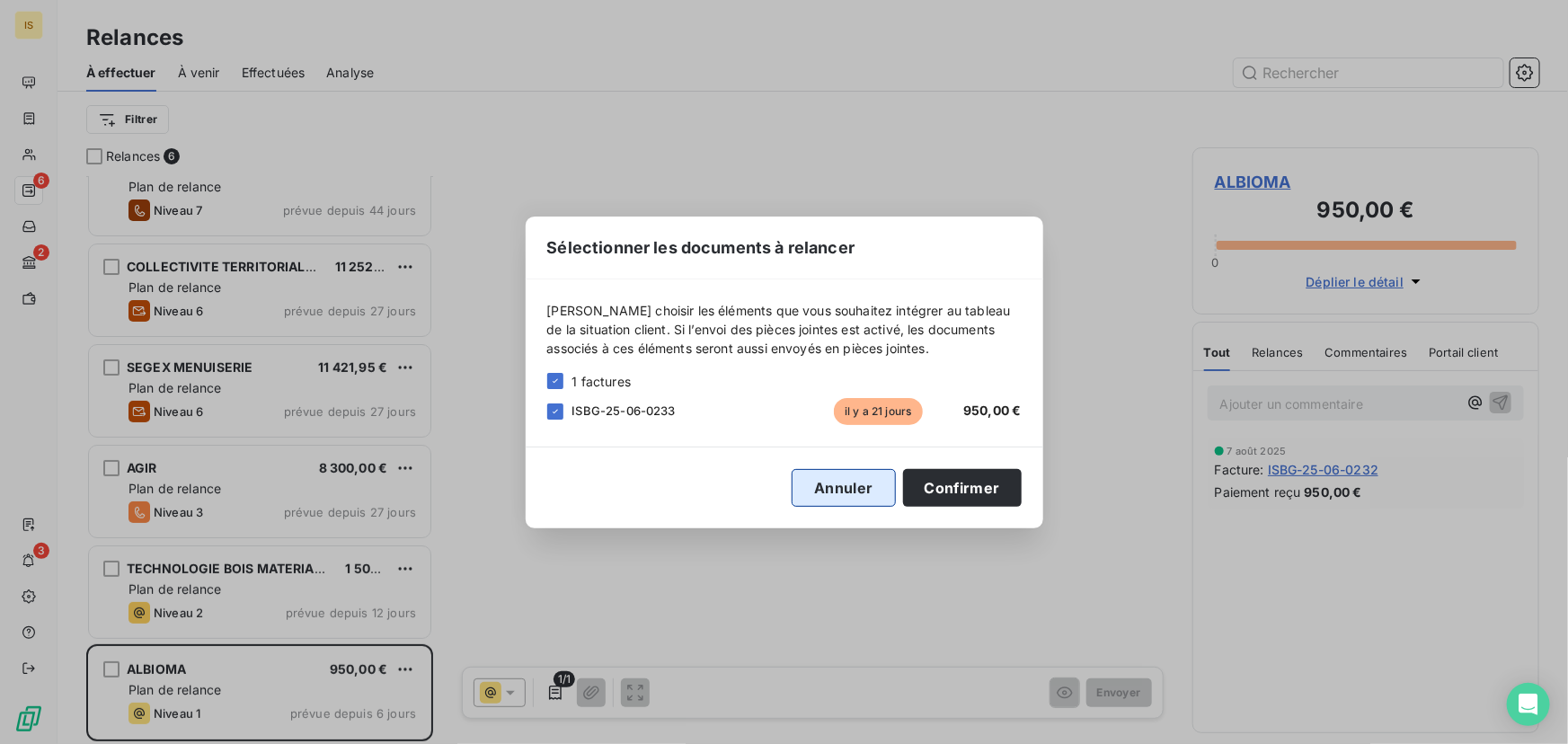
click at [834, 482] on button "Annuler" at bounding box center [842, 487] width 103 height 37
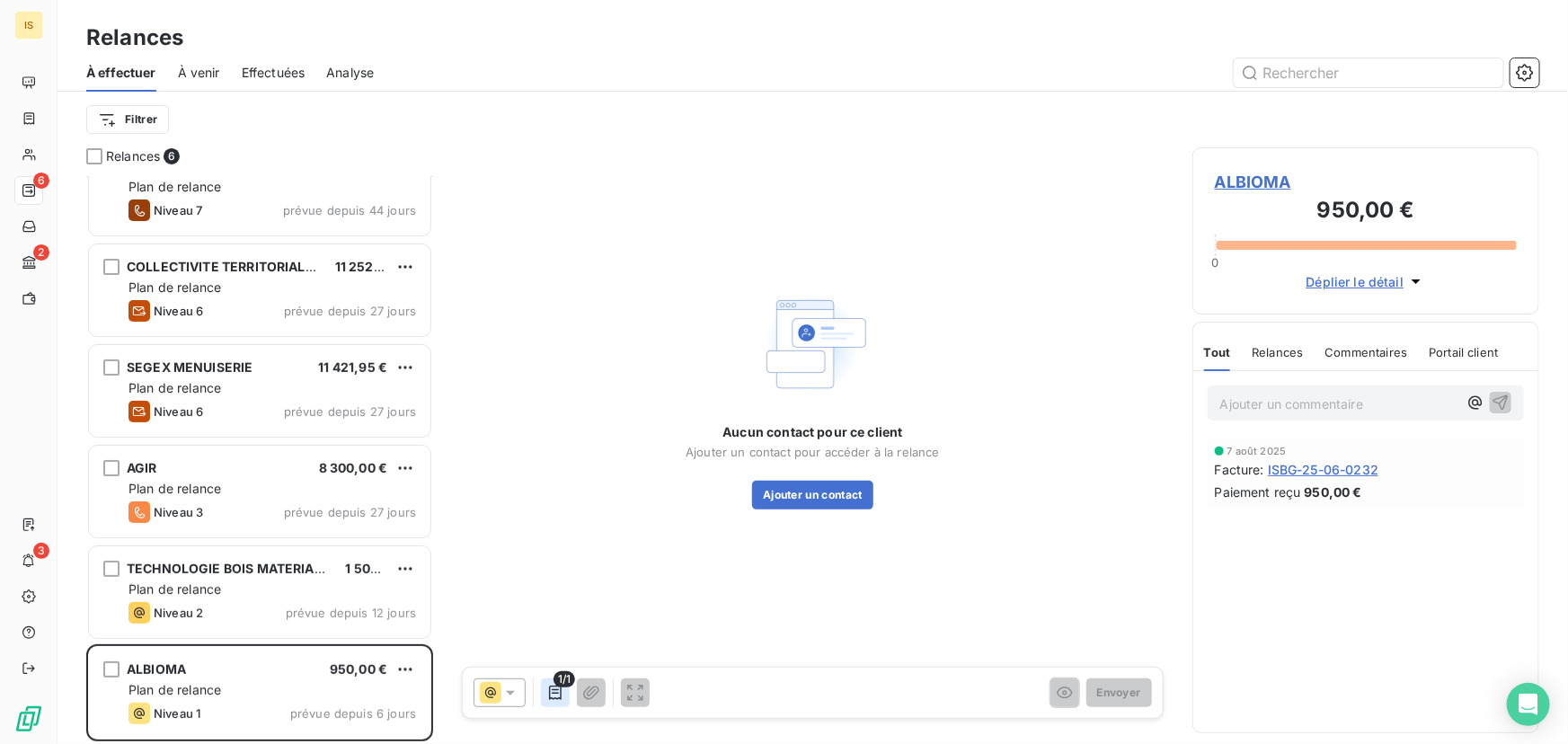
click at [553, 692] on icon "button" at bounding box center [555, 692] width 18 height 18
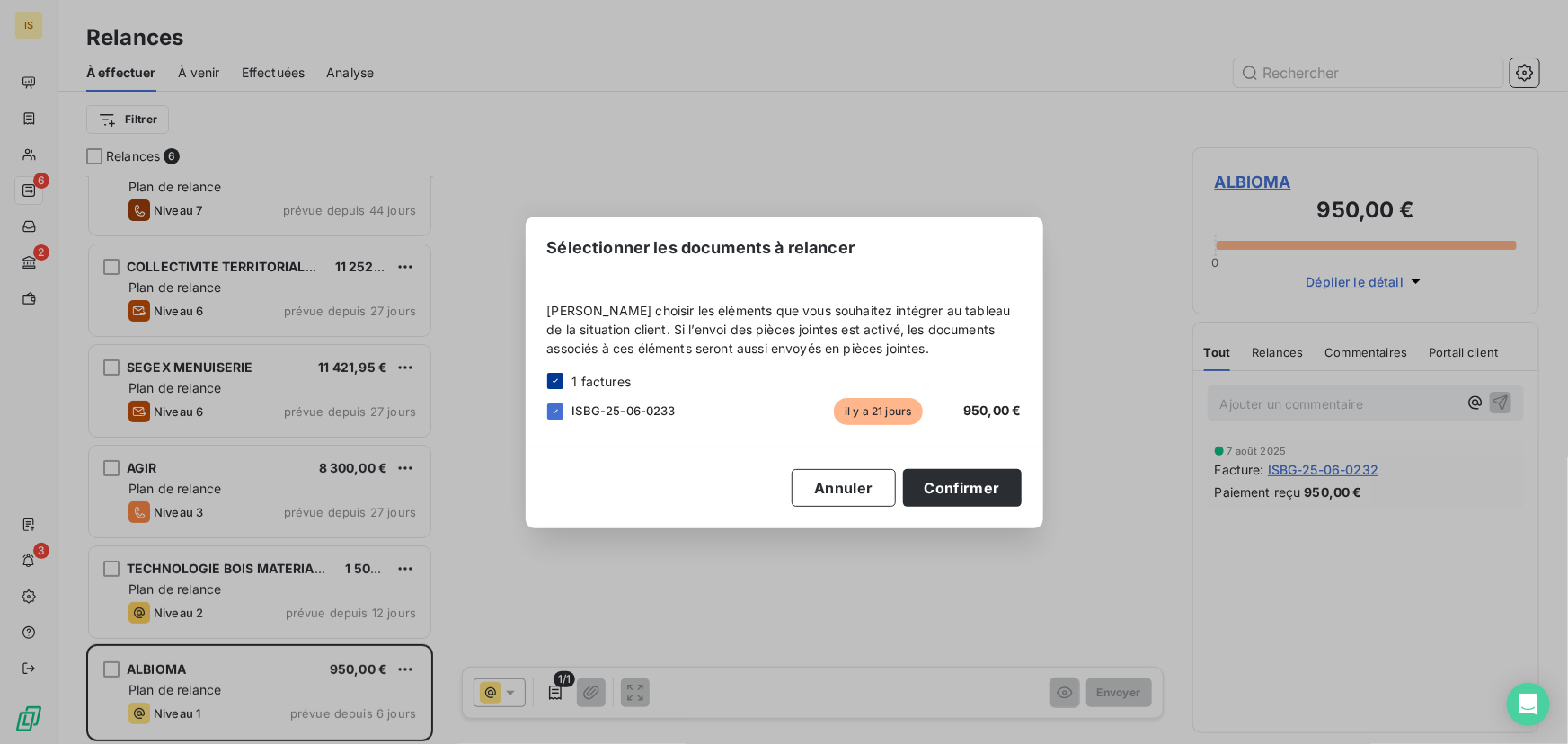
click at [558, 380] on icon at bounding box center [555, 381] width 11 height 11
click at [596, 409] on span "ISBG-25-06-0233" at bounding box center [623, 410] width 103 height 14
click at [560, 413] on div at bounding box center [555, 411] width 16 height 16
click at [943, 491] on button "Confirmer" at bounding box center [961, 487] width 118 height 37
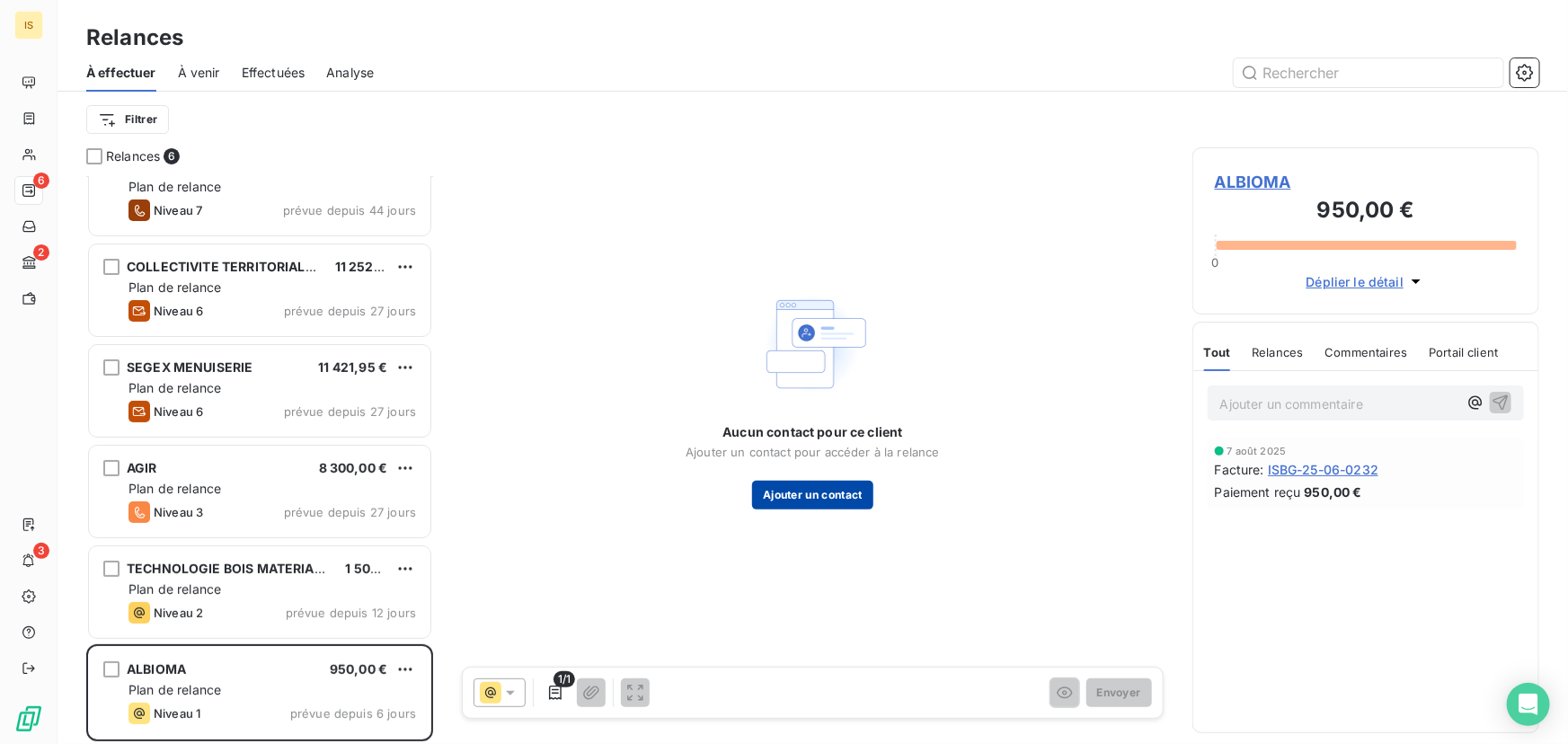
click at [814, 498] on button "Ajouter un contact" at bounding box center [812, 495] width 121 height 29
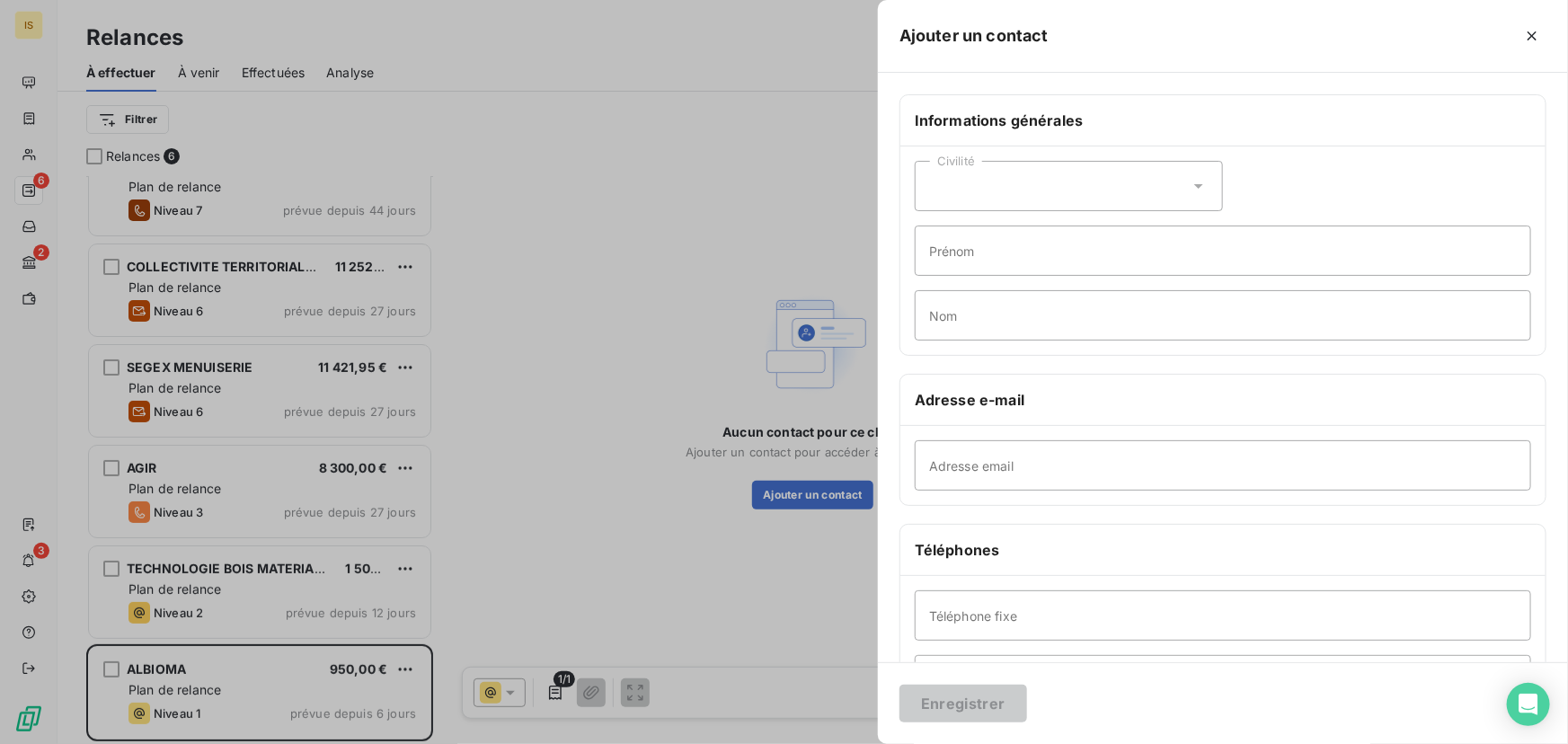
click at [989, 198] on div "Civilité" at bounding box center [1069, 186] width 309 height 50
click at [971, 232] on span "Madame" at bounding box center [975, 232] width 48 height 17
click at [971, 253] on input "Prénom" at bounding box center [1223, 251] width 616 height 50
type input "[PERSON_NAME]"
click at [946, 460] on input "Adresse email" at bounding box center [1223, 465] width 616 height 50
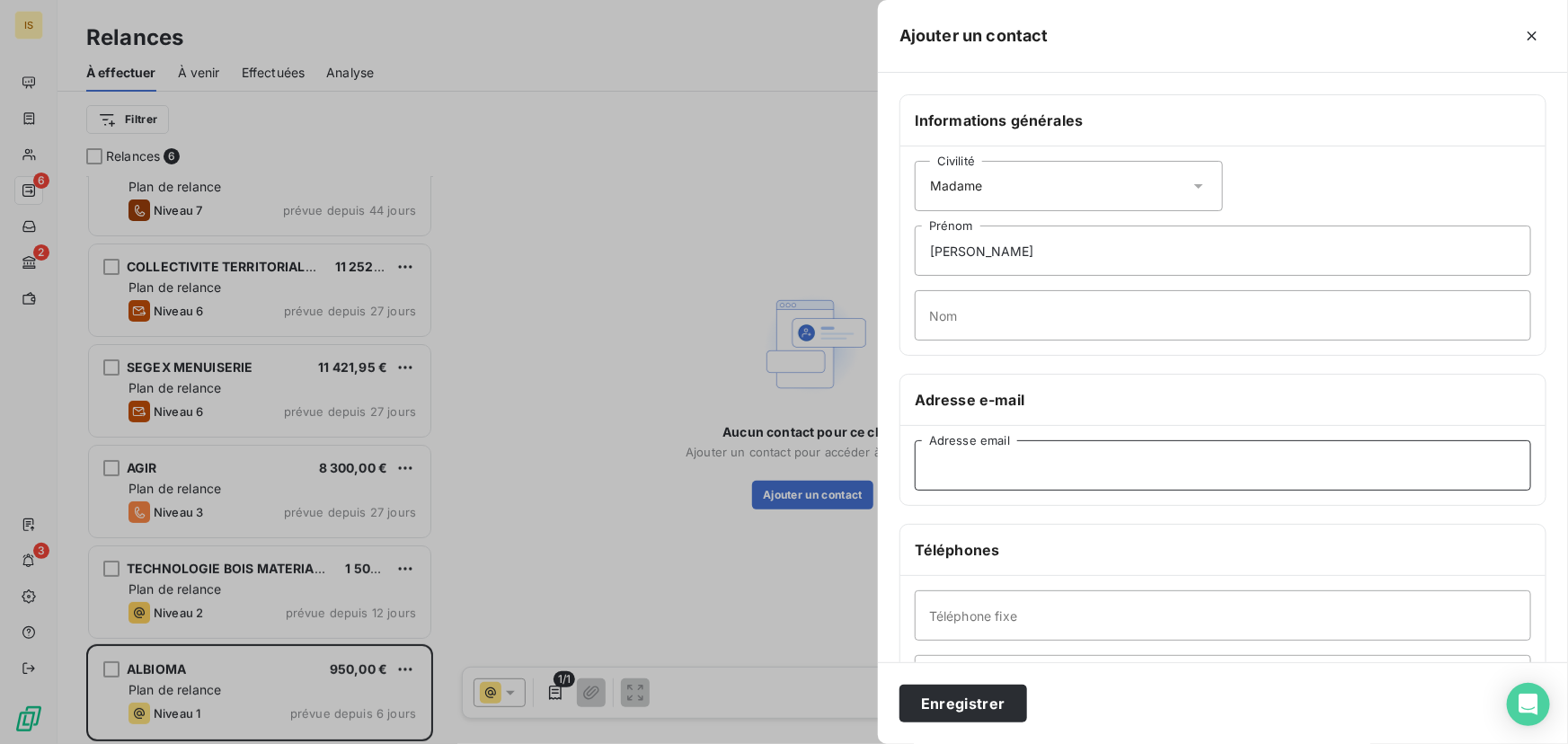
paste input "[PERSON_NAME][EMAIL_ADDRESS][DOMAIN_NAME]"
type input "[PERSON_NAME][EMAIL_ADDRESS][DOMAIN_NAME]"
click at [988, 320] on input "Nom" at bounding box center [1223, 315] width 616 height 50
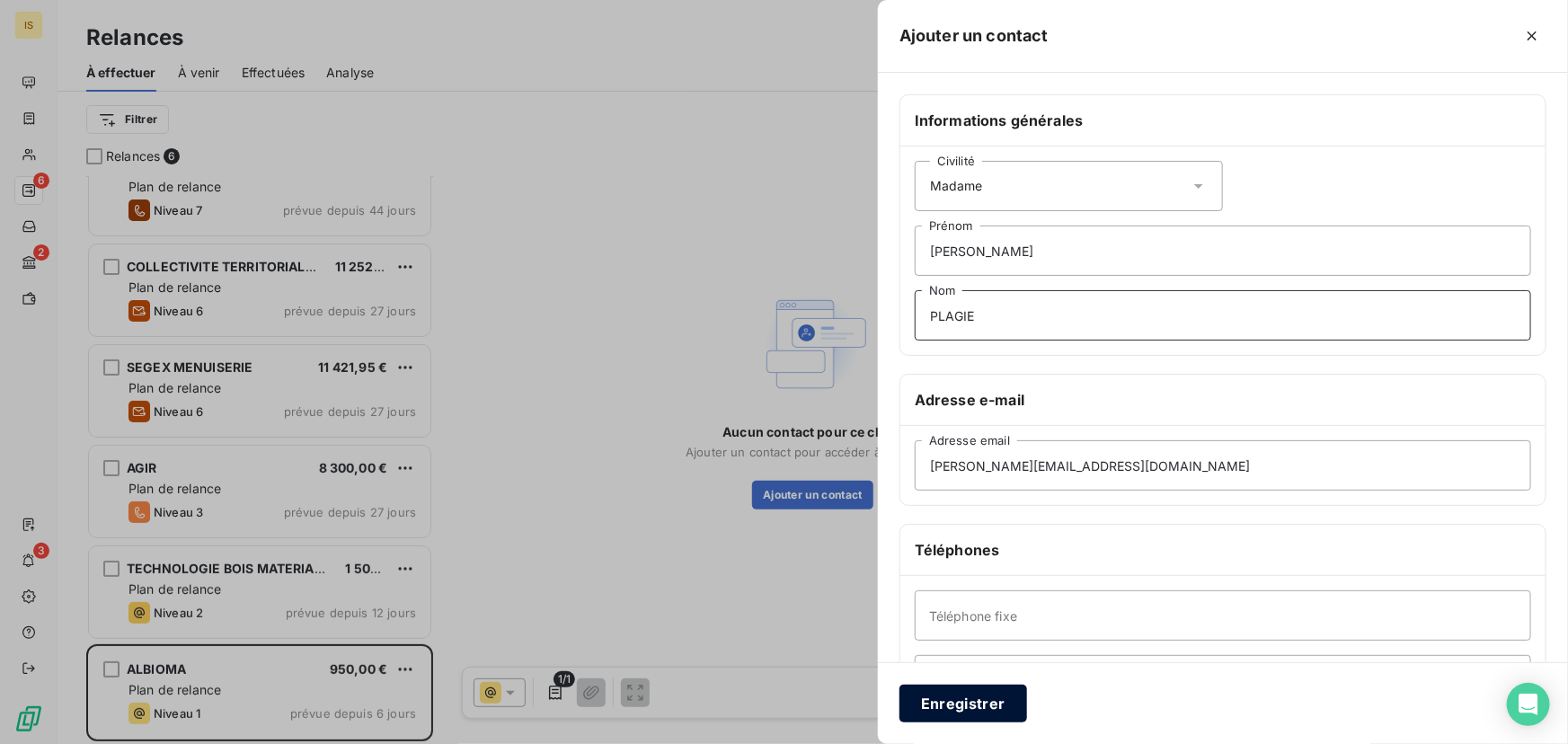
type input "PLAGIE"
click at [949, 706] on button "Enregistrer" at bounding box center [963, 703] width 128 height 37
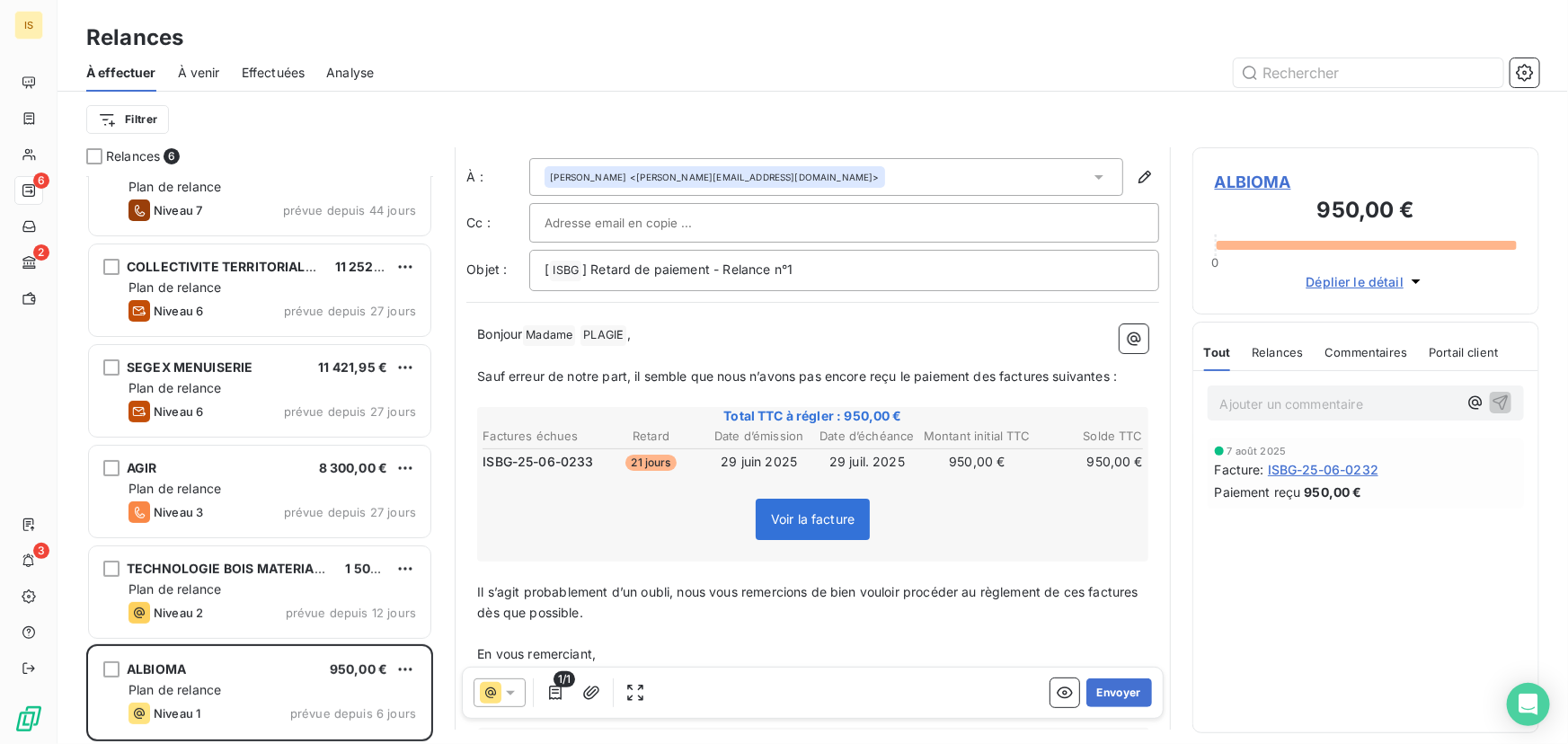
scroll to position [55, 0]
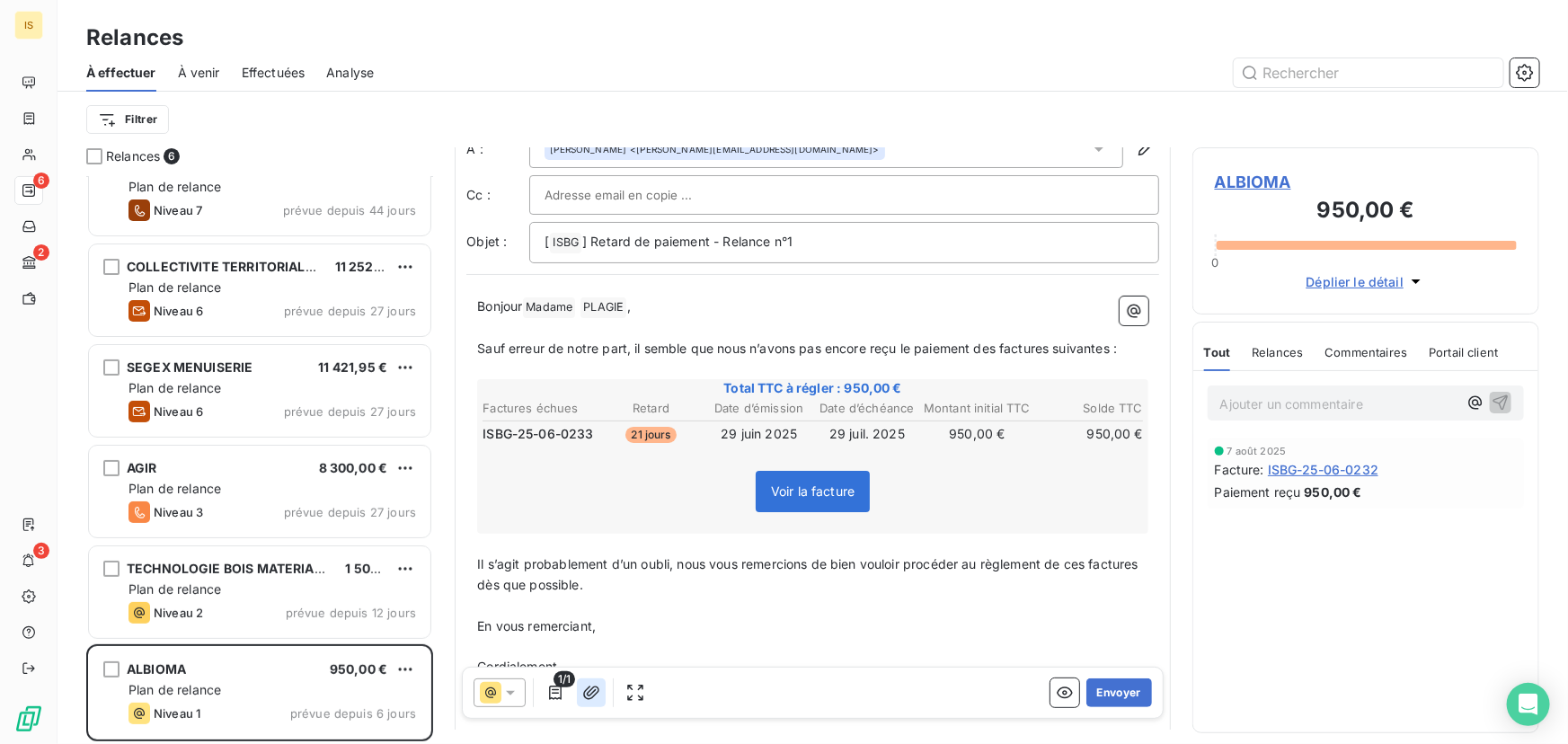
click at [597, 692] on icon "button" at bounding box center [591, 692] width 16 height 13
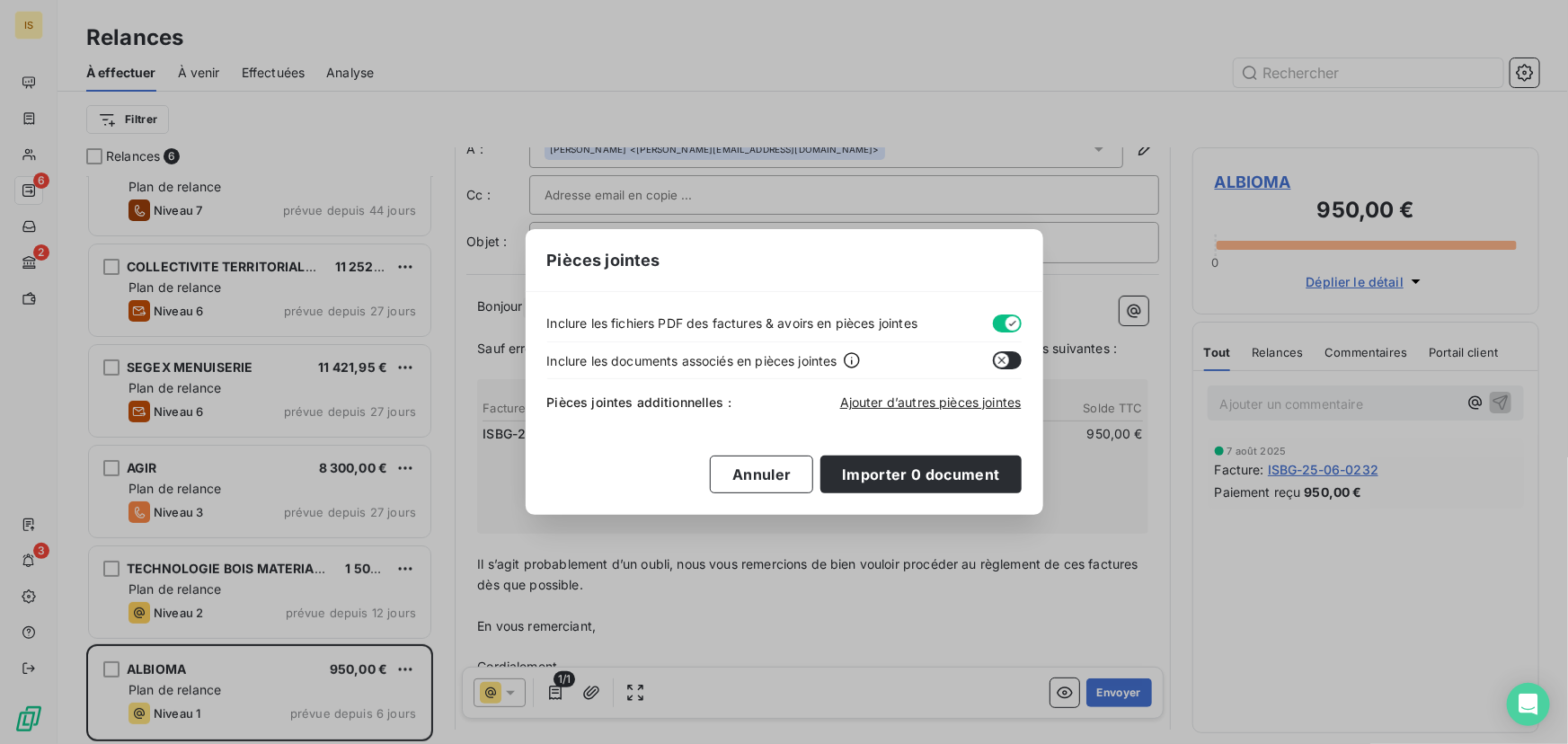
click at [1011, 312] on div "Inclure les fichiers PDF des factures & avoirs en pièces jointes Inclure les do…" at bounding box center [784, 403] width 517 height 222
click at [1012, 324] on icon "button" at bounding box center [1012, 324] width 7 height 6
click at [920, 477] on button "Importer 0 document" at bounding box center [920, 474] width 200 height 37
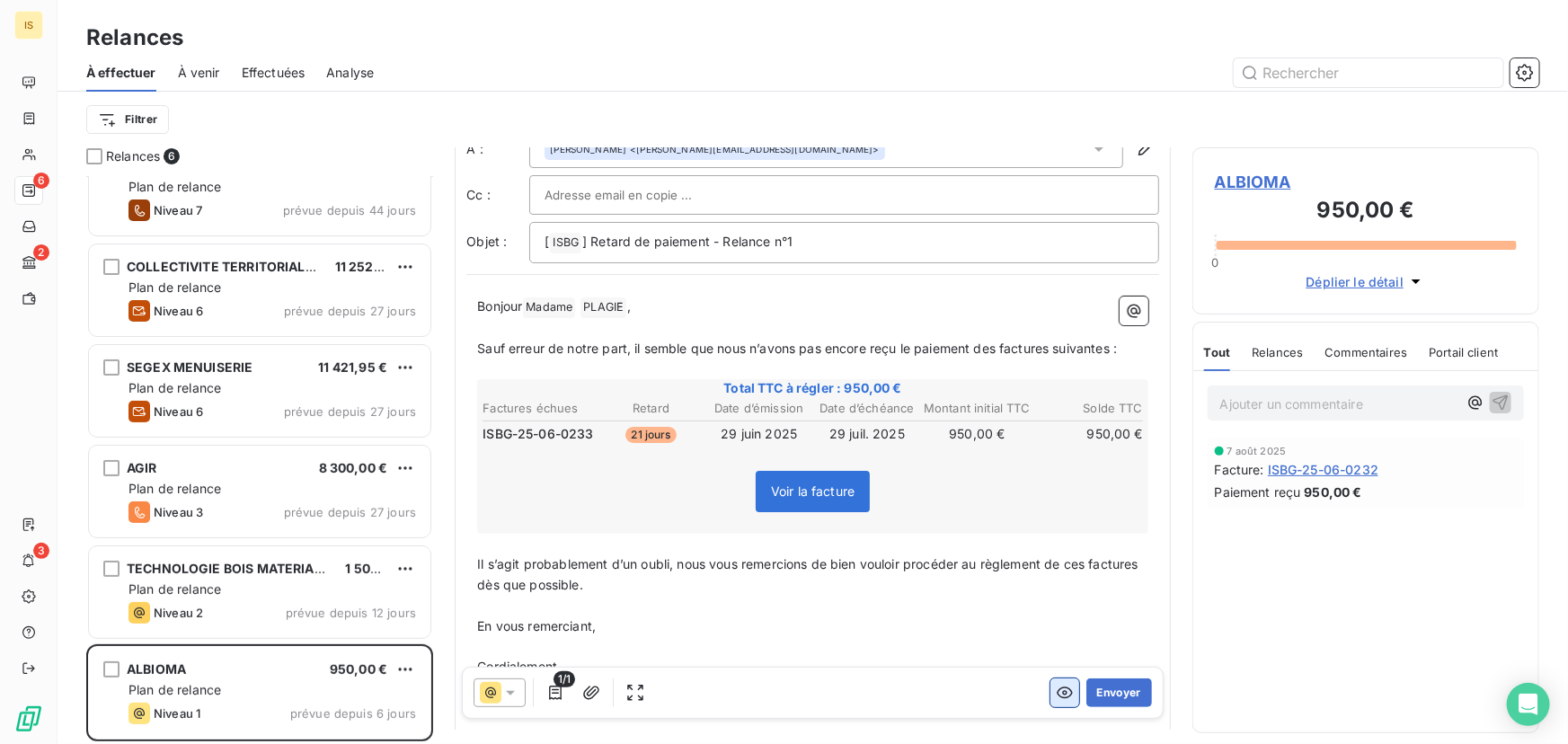
click at [1056, 695] on icon "button" at bounding box center [1064, 692] width 18 height 18
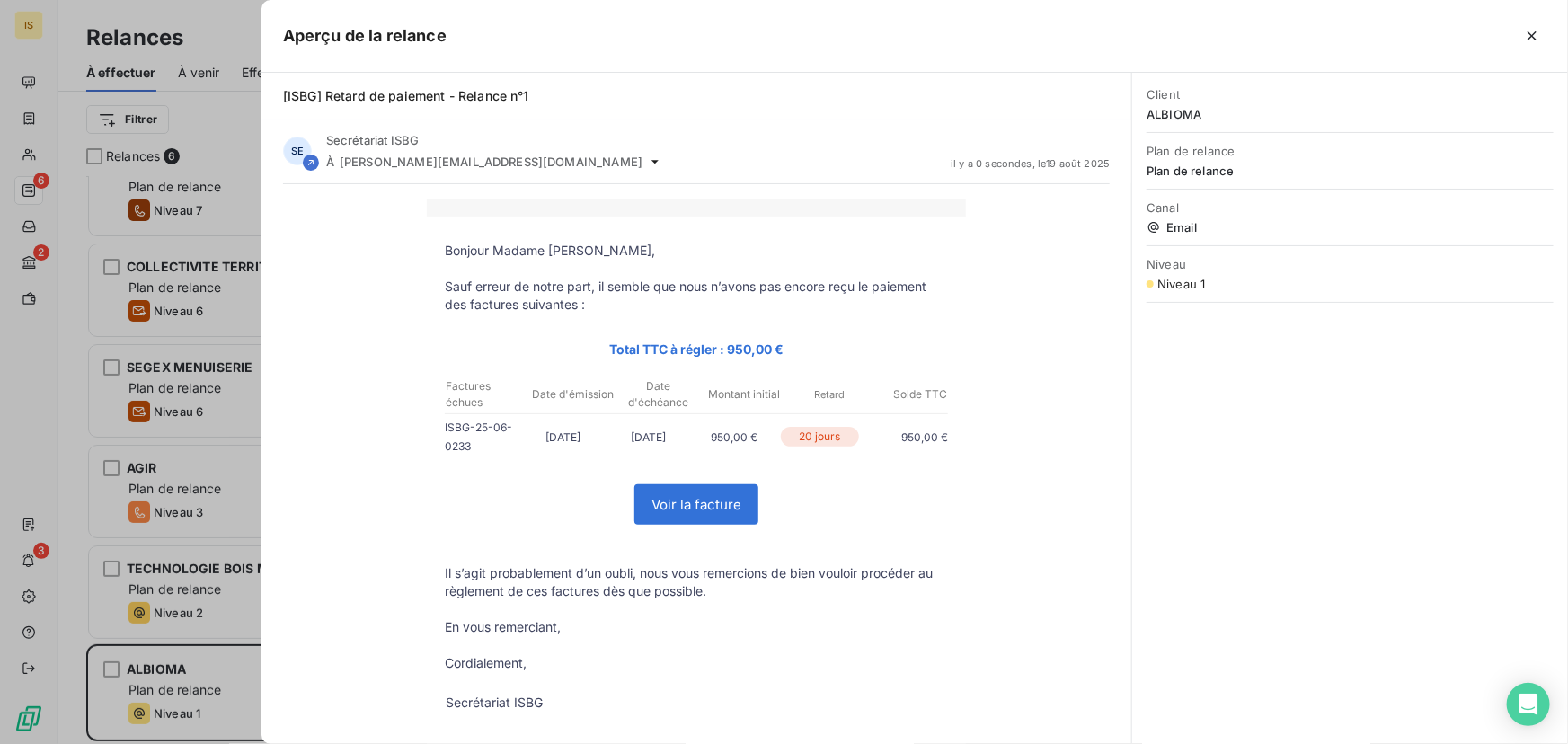
scroll to position [0, 0]
click at [1525, 36] on icon "button" at bounding box center [1531, 36] width 18 height 18
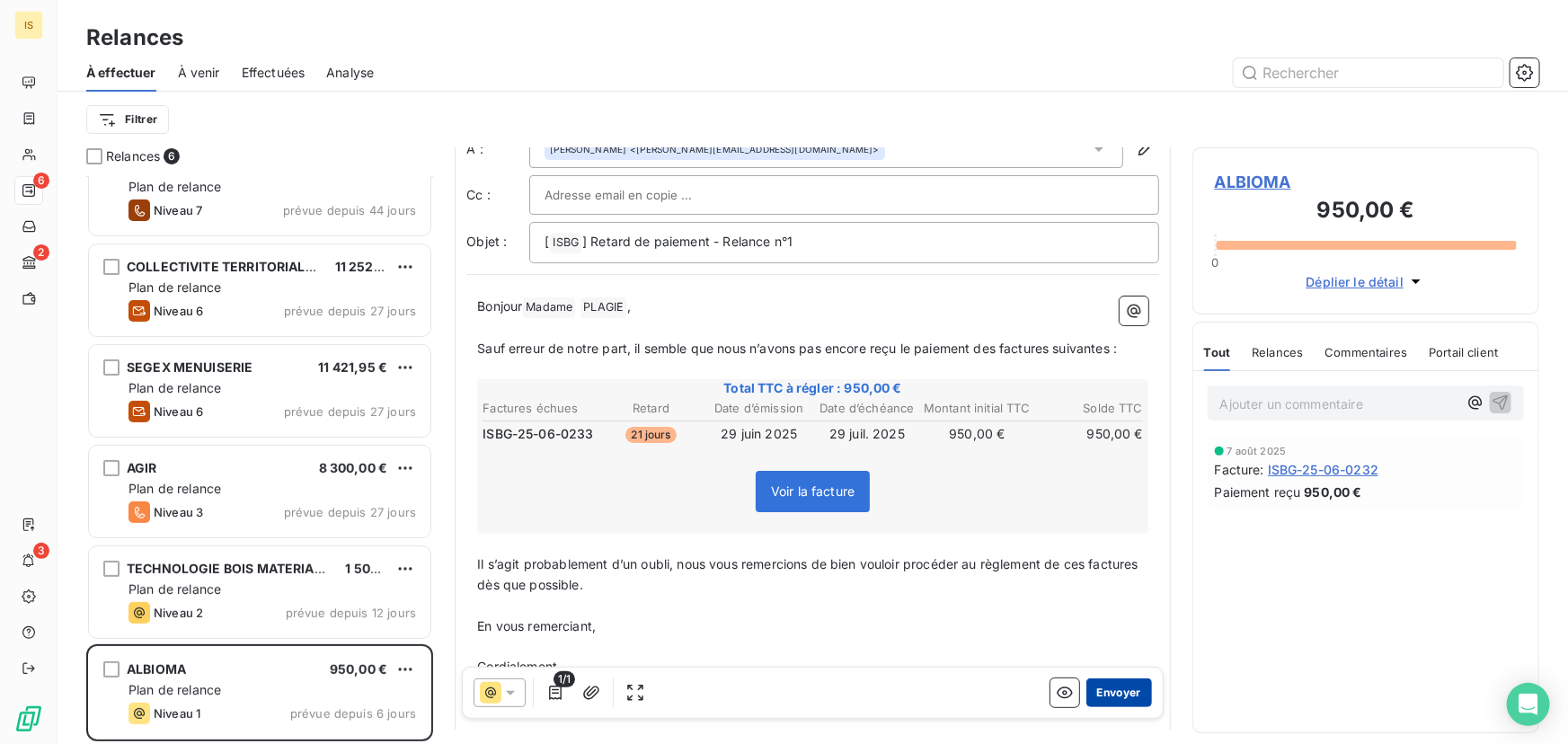
click at [1106, 692] on button "Envoyer" at bounding box center [1119, 693] width 65 height 29
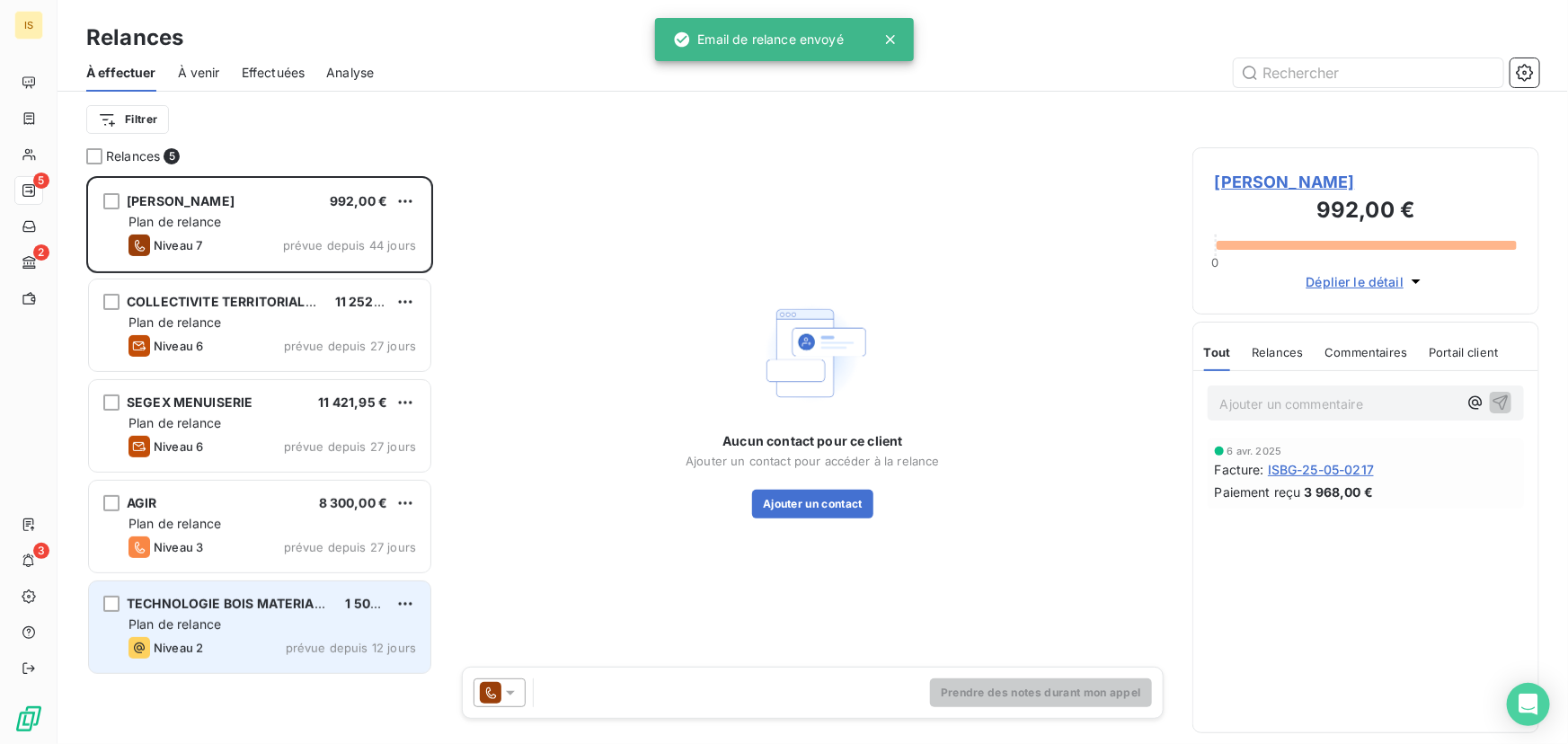
click at [292, 639] on div "Niveau 2 prévue depuis 12 jours" at bounding box center [272, 648] width 287 height 21
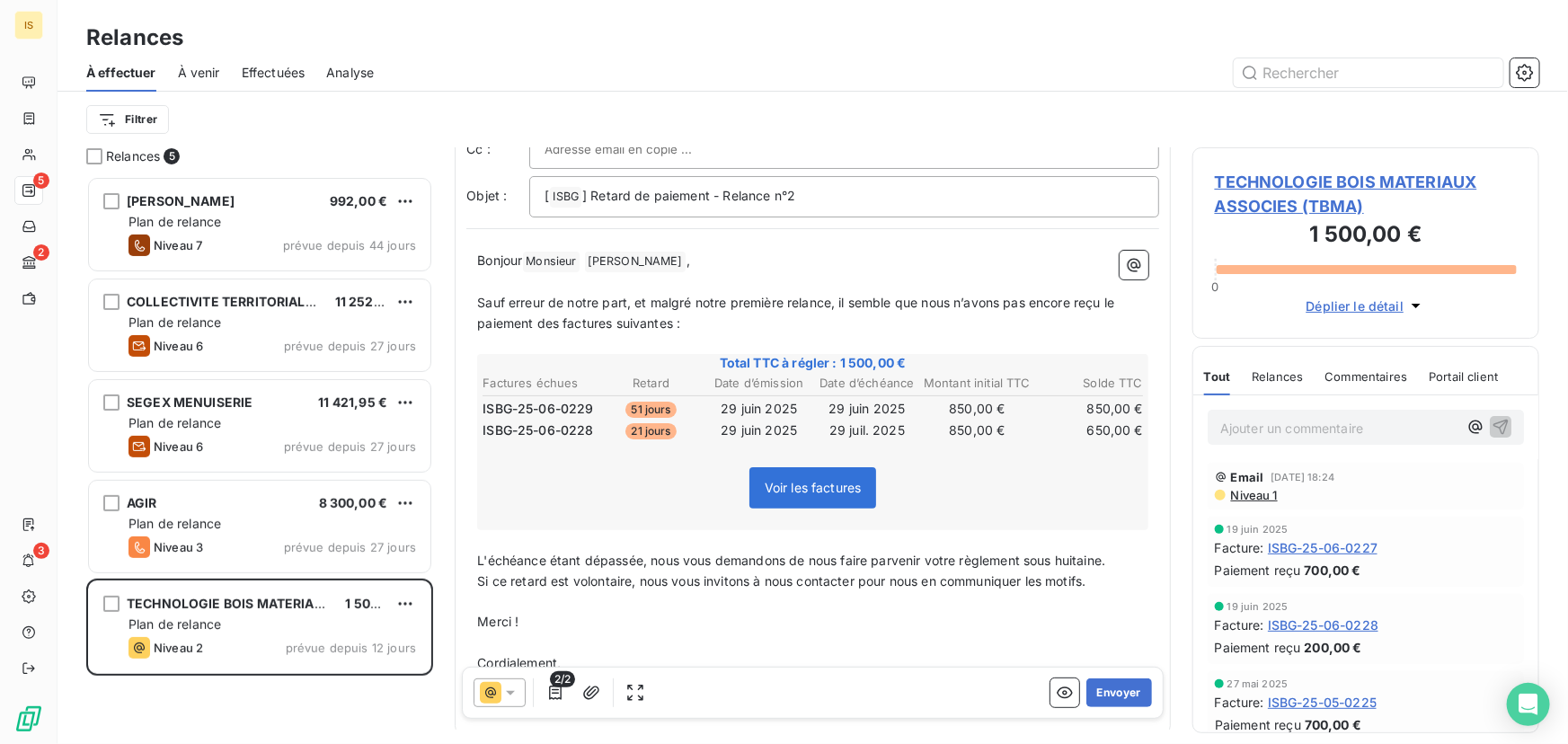
scroll to position [177, 0]
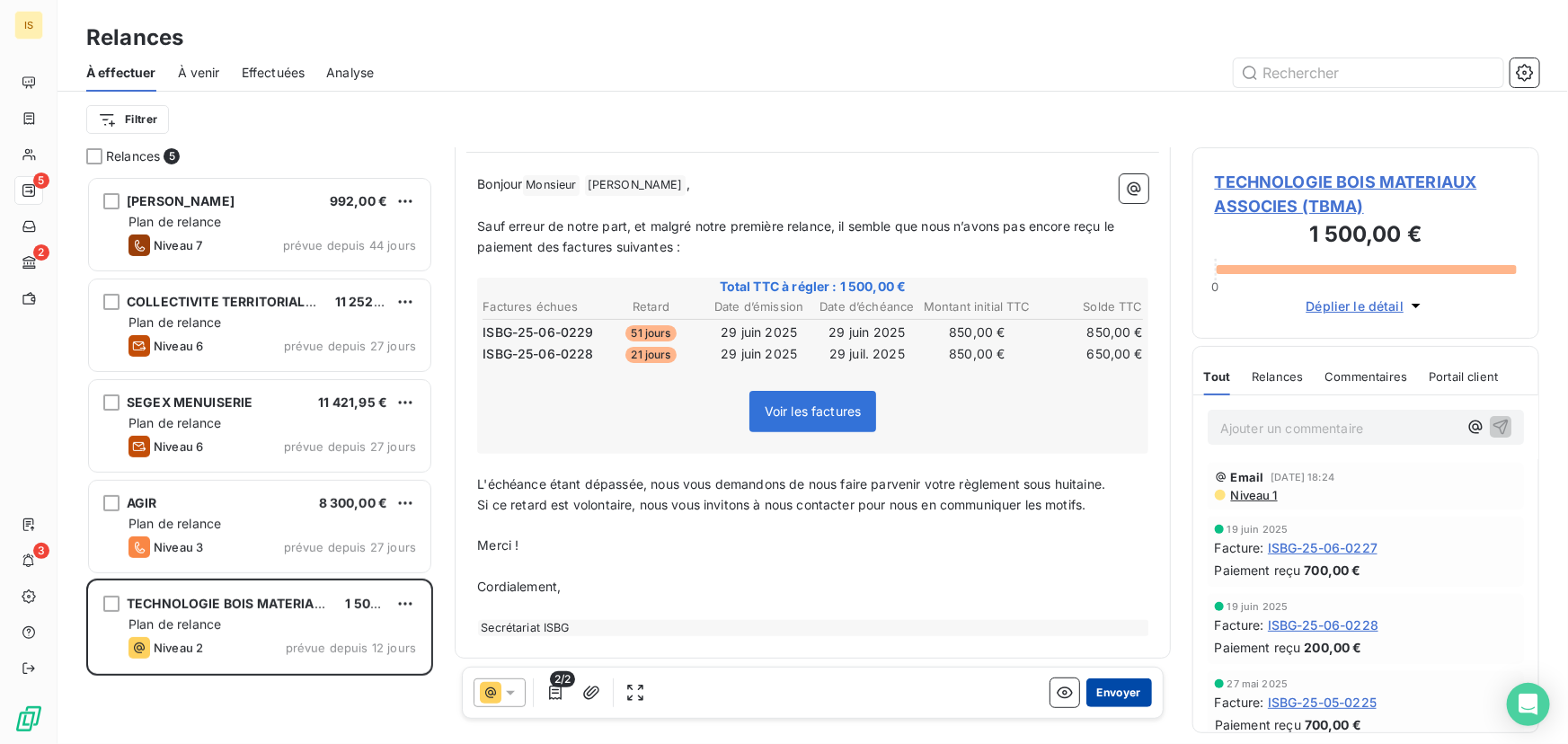
click at [1096, 691] on button "Envoyer" at bounding box center [1119, 693] width 65 height 29
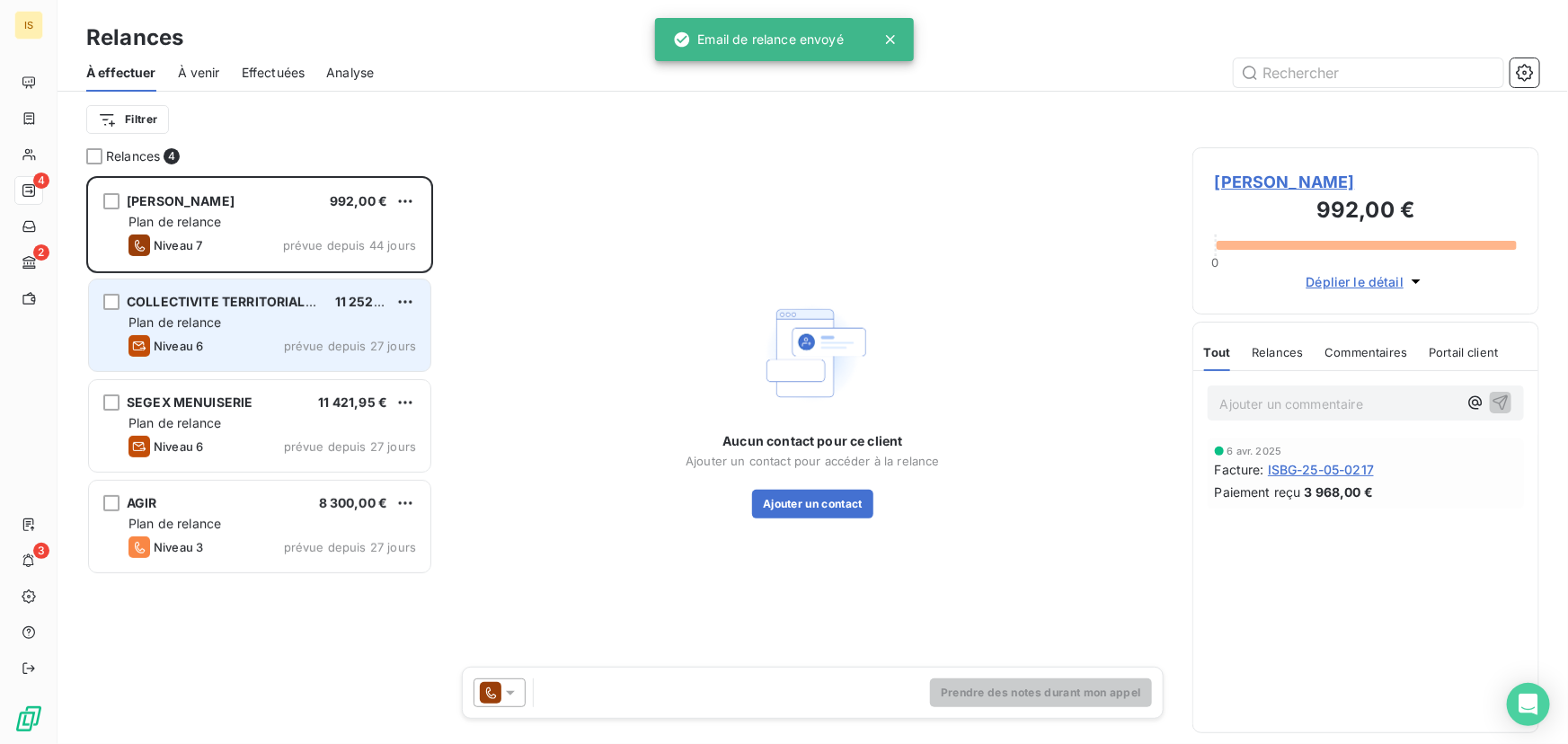
click at [261, 335] on div "Niveau 6 prévue depuis 27 jours" at bounding box center [272, 346] width 287 height 21
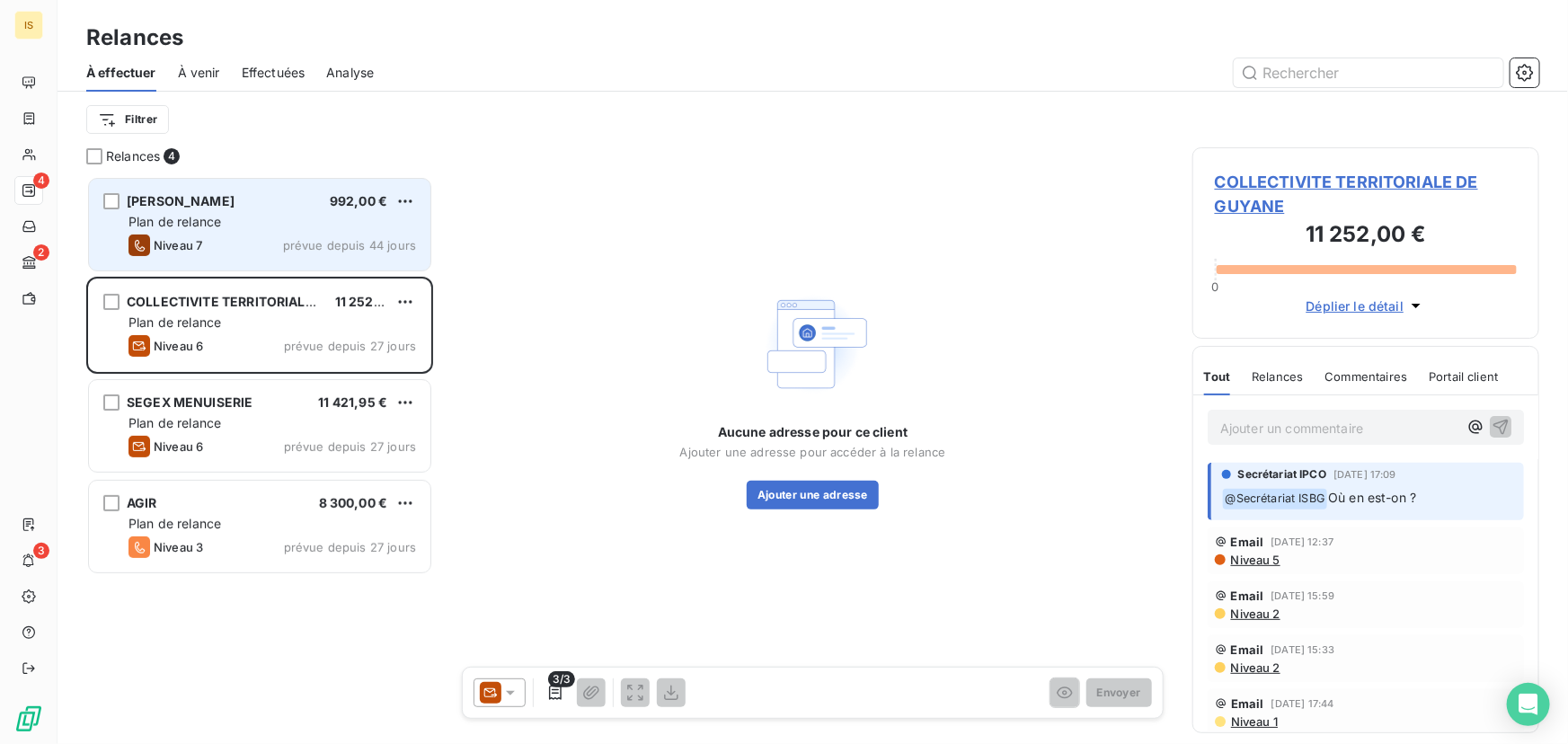
click at [256, 235] on div "Niveau 7 prévue depuis 44 jours" at bounding box center [272, 245] width 287 height 21
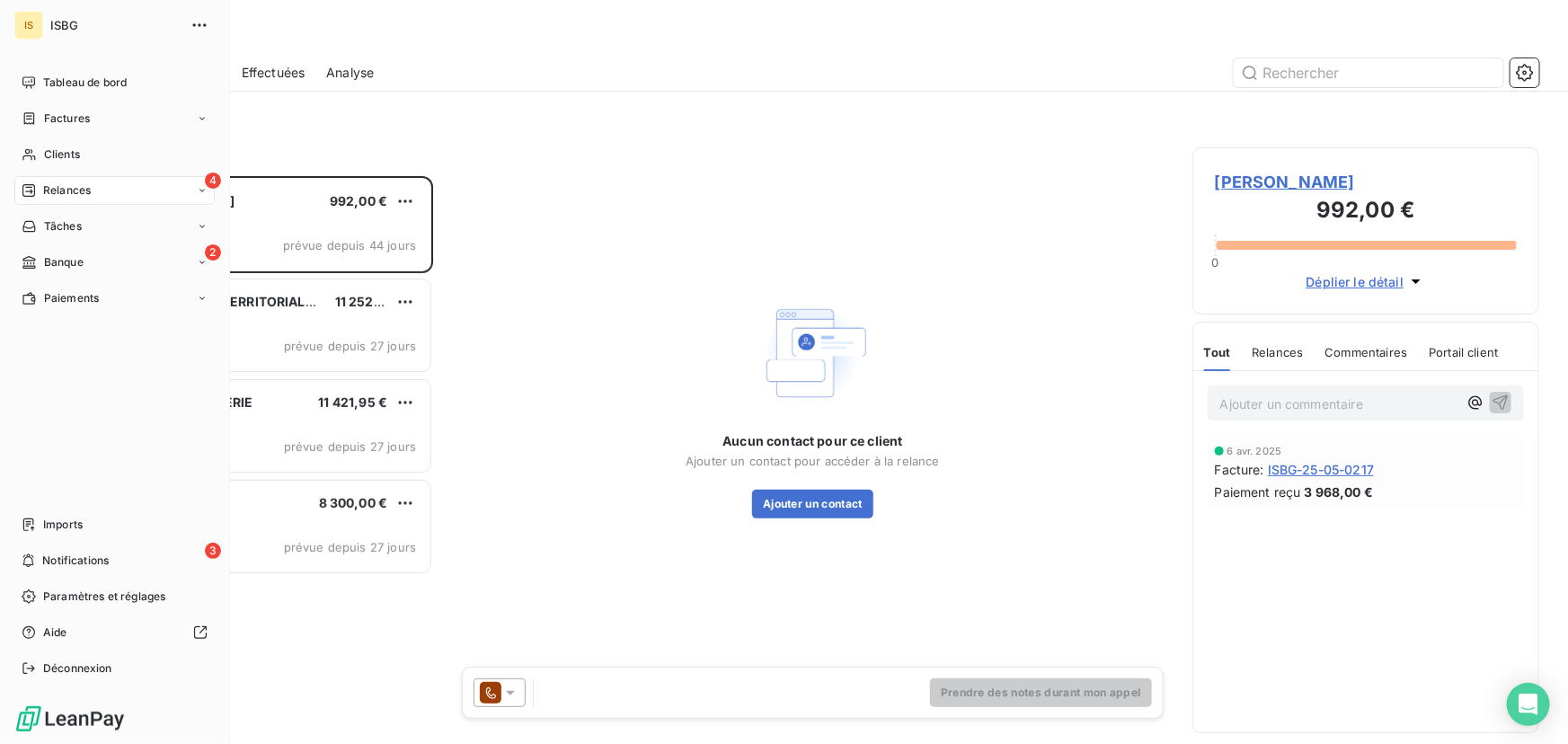
click at [59, 20] on span "ISBG" at bounding box center [114, 25] width 130 height 14
click at [61, 22] on span "ISBG" at bounding box center [114, 25] width 130 height 14
click at [192, 20] on icon "button" at bounding box center [199, 25] width 18 height 18
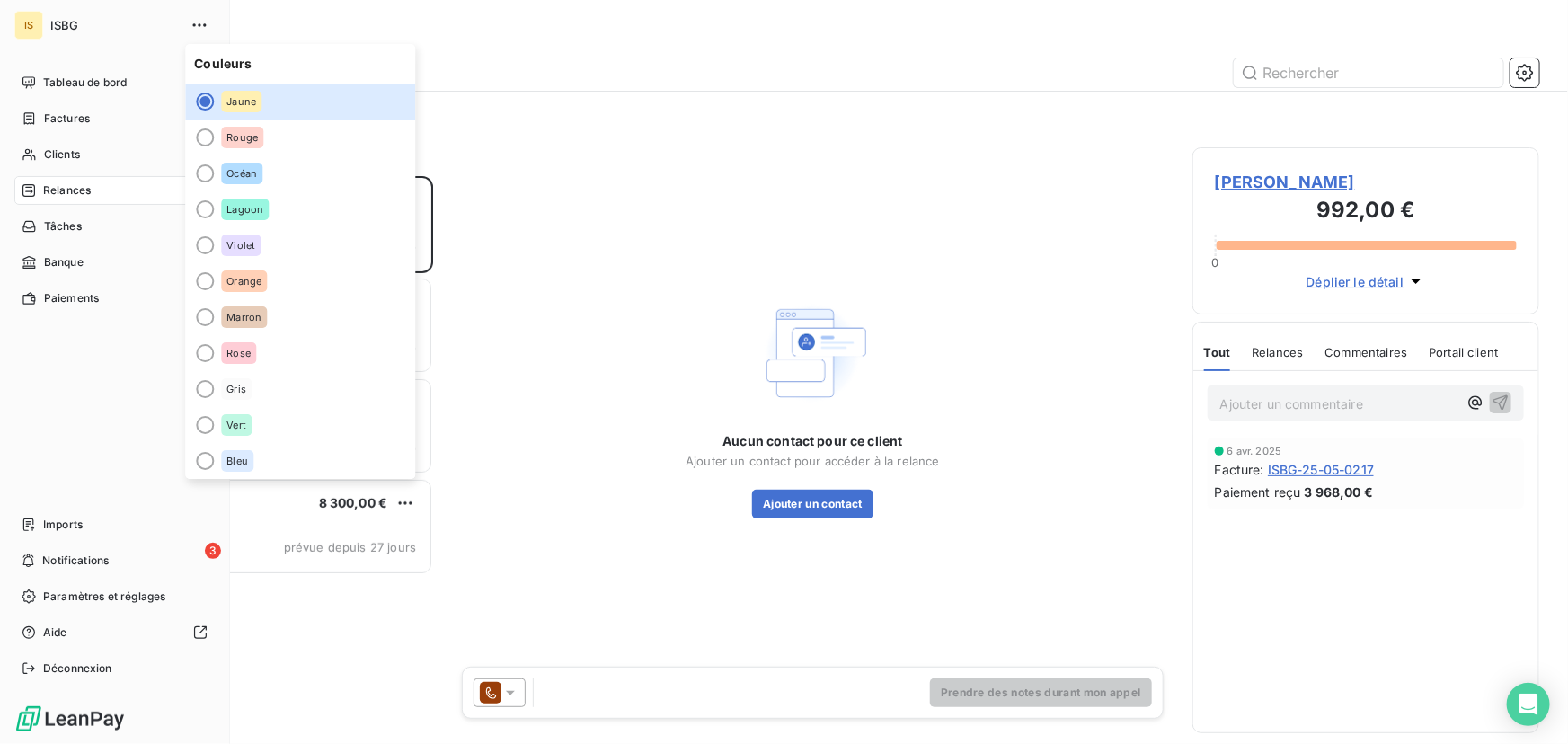
click at [45, 38] on div "IS ISBG" at bounding box center [114, 25] width 200 height 29
click at [29, 21] on div "IS" at bounding box center [29, 25] width 29 height 29
click at [48, 26] on div "IS ISBG" at bounding box center [114, 25] width 200 height 29
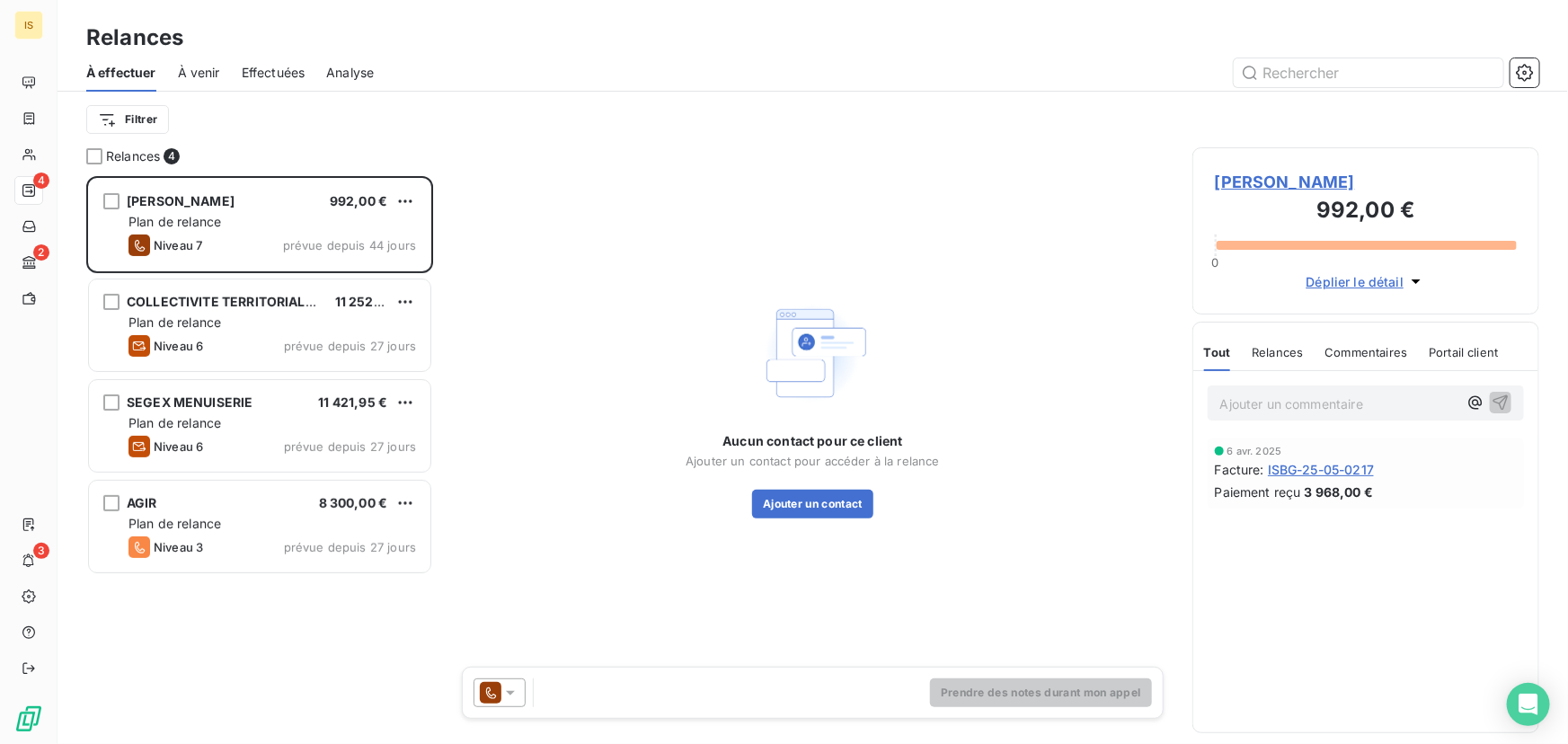
click at [564, 126] on div "Filtrer" at bounding box center [812, 120] width 1453 height 35
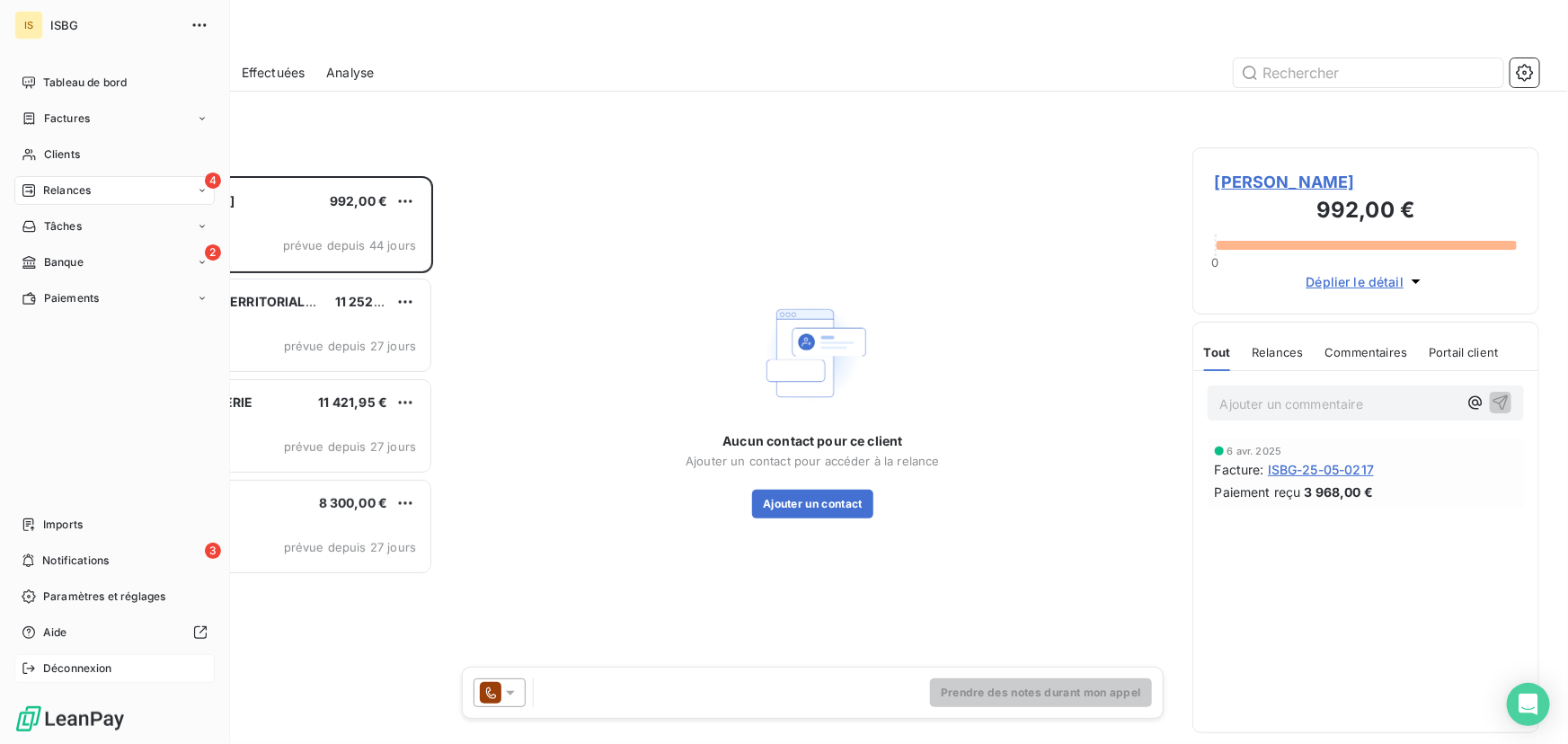
click at [70, 661] on span "Déconnexion" at bounding box center [78, 668] width 69 height 16
